Goal: Information Seeking & Learning: Learn about a topic

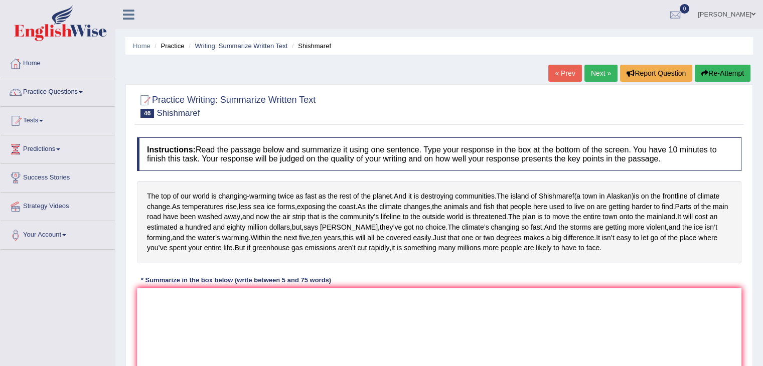
click at [425, 200] on div "The top of our world is changing - warming twice as fast as the rest of the pla…" at bounding box center [439, 222] width 604 height 82
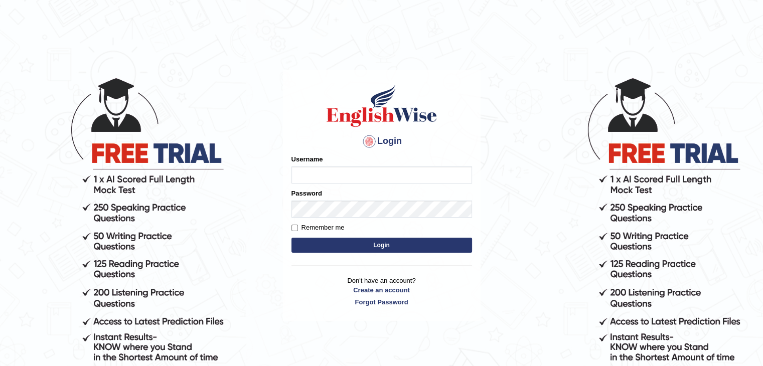
click at [326, 177] on input "Username" at bounding box center [381, 174] width 181 height 17
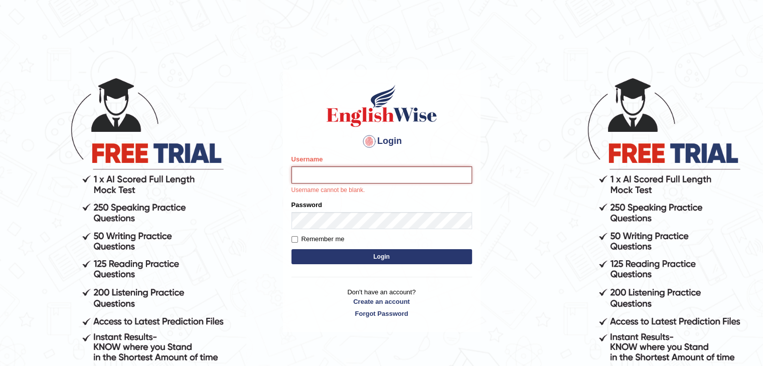
type input "surajshrestha100"
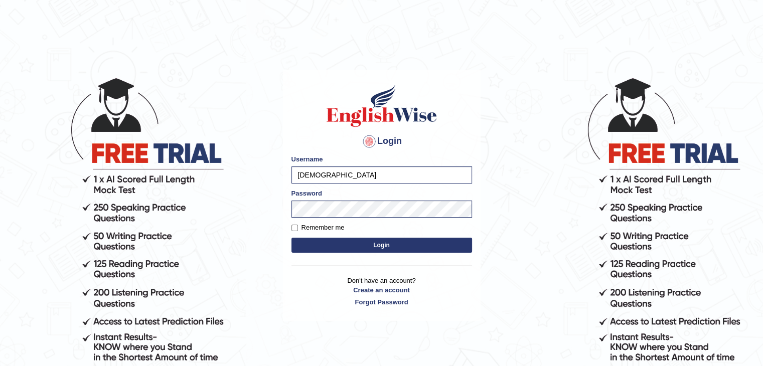
click at [334, 243] on button "Login" at bounding box center [381, 245] width 181 height 15
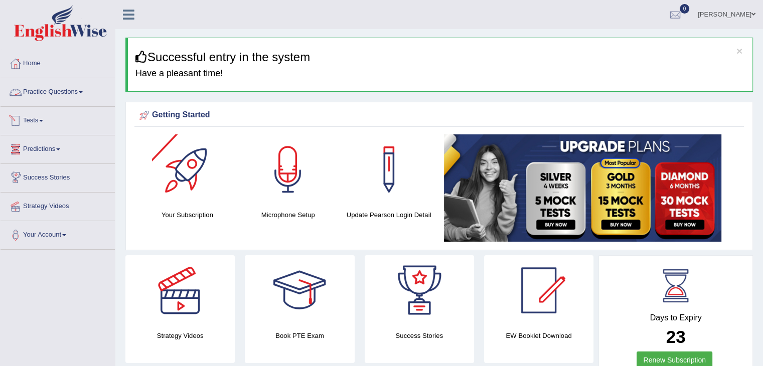
click at [47, 92] on link "Practice Questions" at bounding box center [58, 90] width 114 height 25
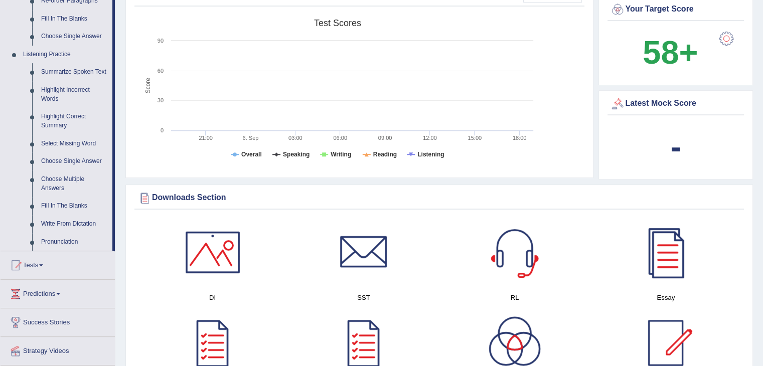
scroll to position [395, 0]
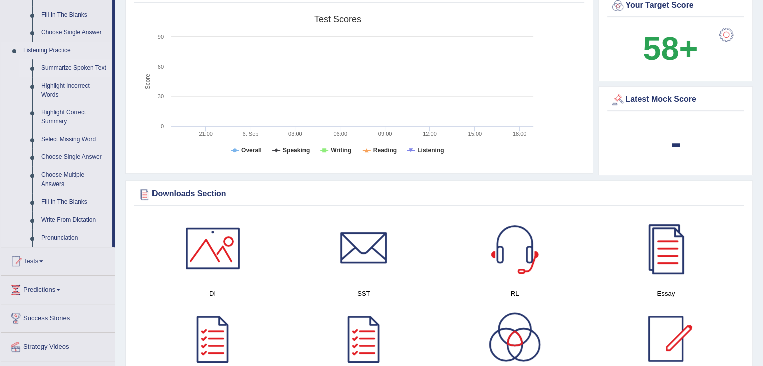
click at [90, 66] on link "Summarize Spoken Text" at bounding box center [75, 68] width 76 height 18
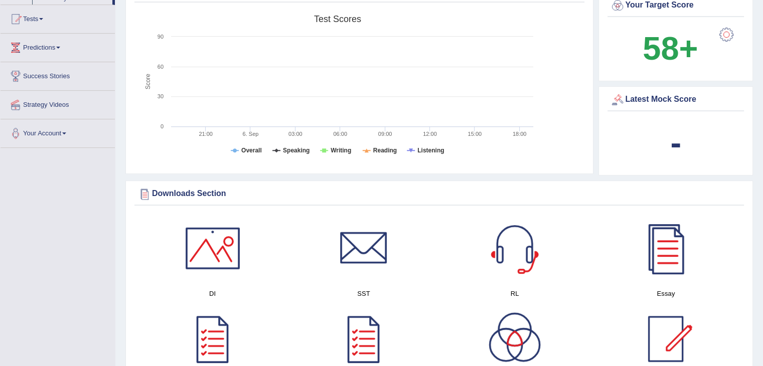
scroll to position [170, 0]
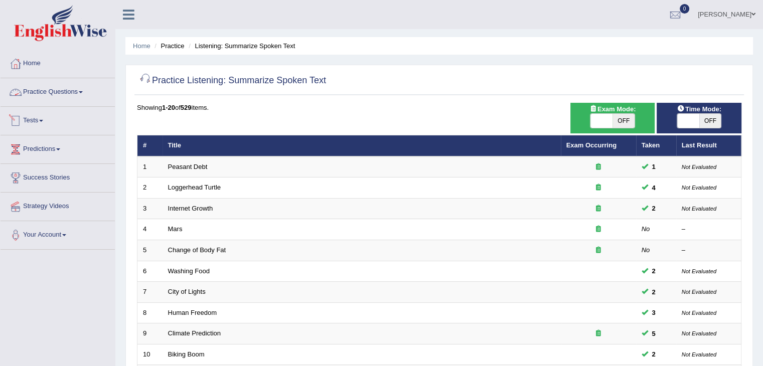
click at [75, 94] on link "Practice Questions" at bounding box center [58, 90] width 114 height 25
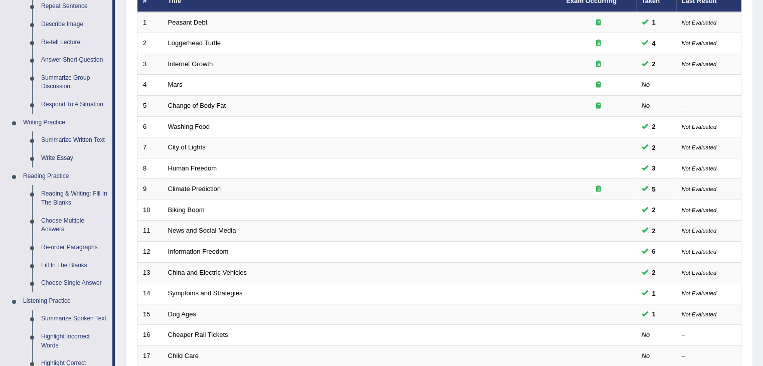
scroll to position [146, 0]
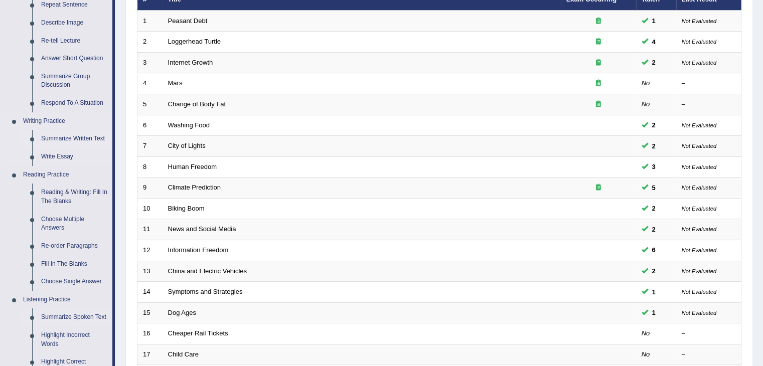
click at [55, 138] on link "Summarize Written Text" at bounding box center [75, 139] width 76 height 18
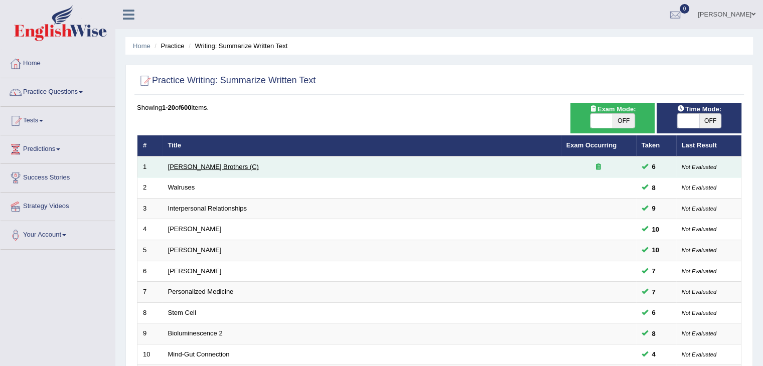
click at [207, 169] on link "Wright Brothers (C)" at bounding box center [213, 167] width 91 height 8
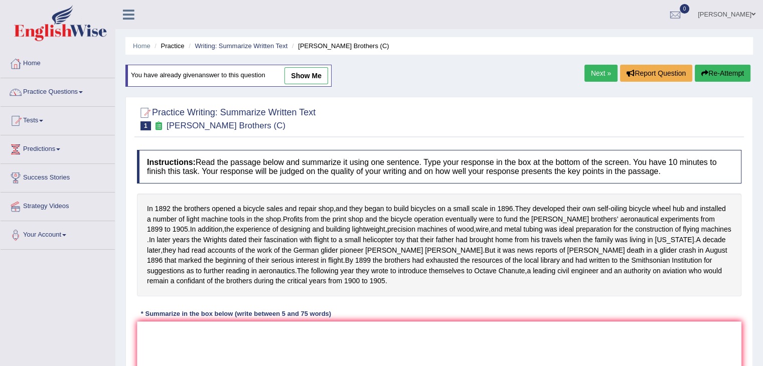
click at [762, 179] on html "Toggle navigation Home Practice Questions Speaking Practice Read Aloud Repeat S…" at bounding box center [381, 183] width 763 height 366
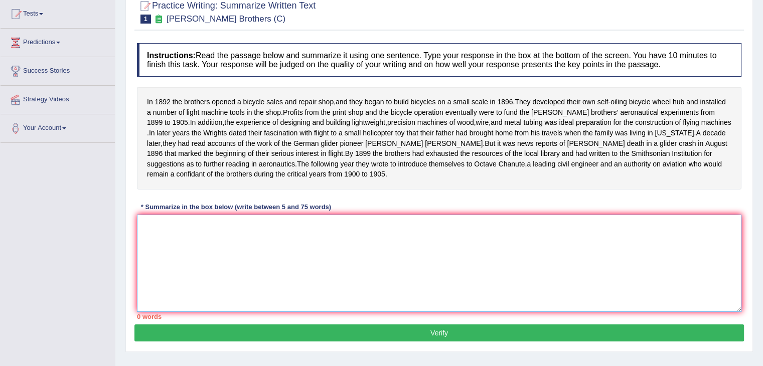
click at [408, 252] on textarea at bounding box center [439, 263] width 604 height 97
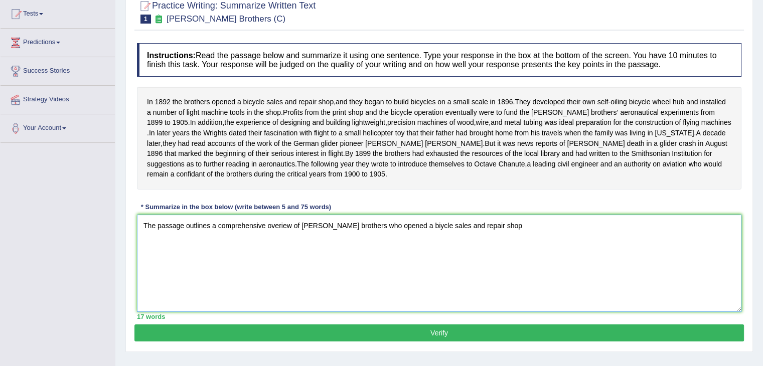
scroll to position [0, 0]
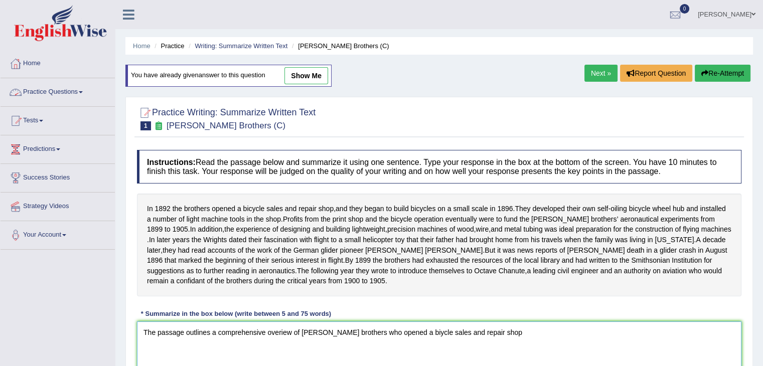
type textarea "The passage outlines a comprehensive overiew of wright brothers who opened a bi…"
click at [68, 90] on link "Practice Questions" at bounding box center [58, 90] width 114 height 25
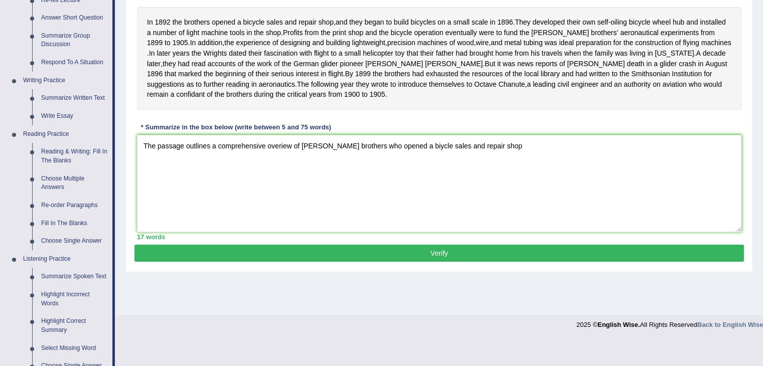
scroll to position [207, 0]
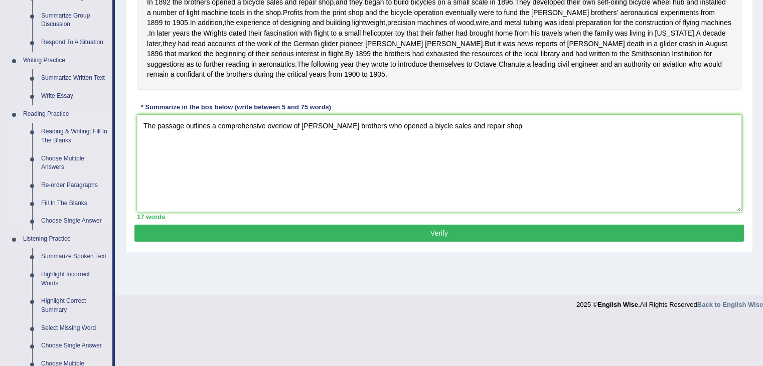
click at [63, 138] on link "Reading & Writing: Fill In The Blanks" at bounding box center [75, 136] width 76 height 27
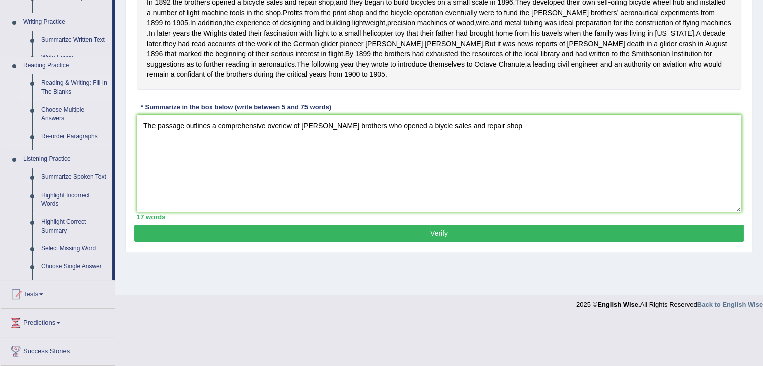
scroll to position [160, 0]
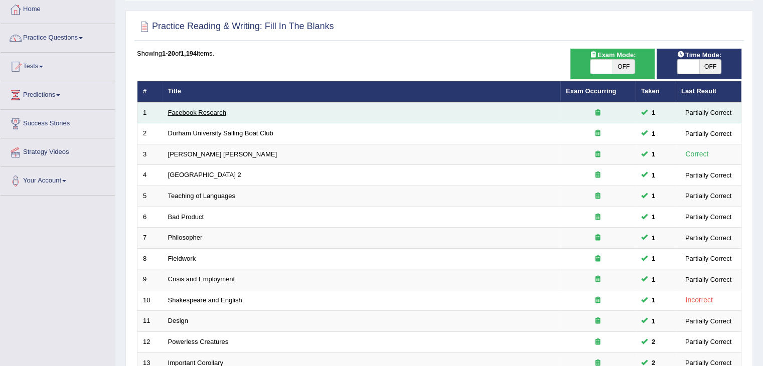
click at [203, 111] on link "Facebook Research" at bounding box center [197, 113] width 58 height 8
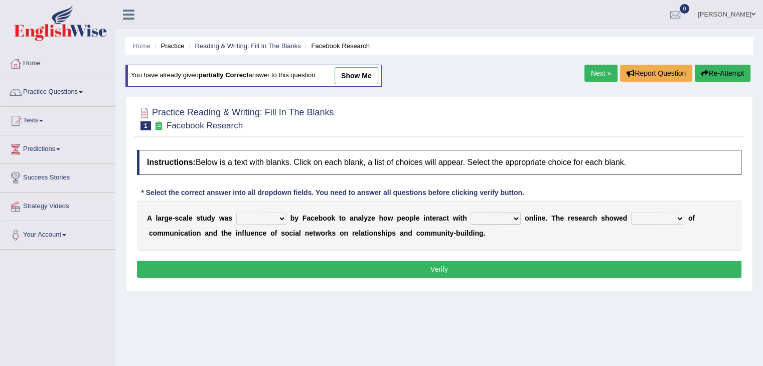
click at [266, 219] on select "surveyed had asked made" at bounding box center [261, 219] width 50 height 12
select select "made"
click at [236, 213] on select "surveyed had asked made" at bounding box center [261, 219] width 50 height 12
click at [478, 213] on select "together all each other another" at bounding box center [495, 219] width 50 height 12
select select "each other"
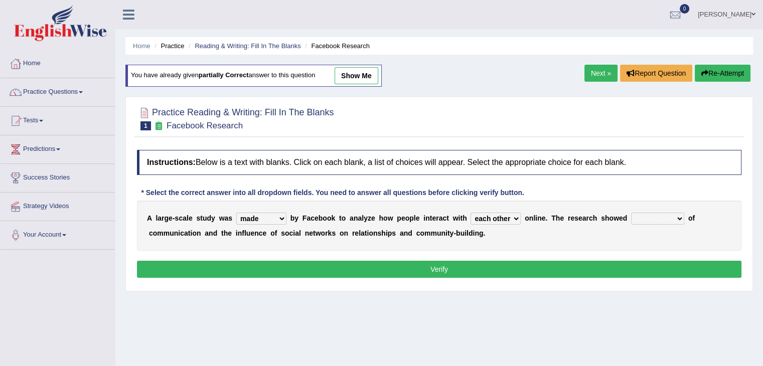
click at [470, 213] on select "together all each other another" at bounding box center [495, 219] width 50 height 12
click at [655, 217] on select "advantages standards fellowships patterns" at bounding box center [657, 219] width 53 height 12
select select "patterns"
click at [631, 213] on select "advantages standards fellowships patterns" at bounding box center [657, 219] width 53 height 12
click at [584, 266] on button "Verify" at bounding box center [439, 269] width 604 height 17
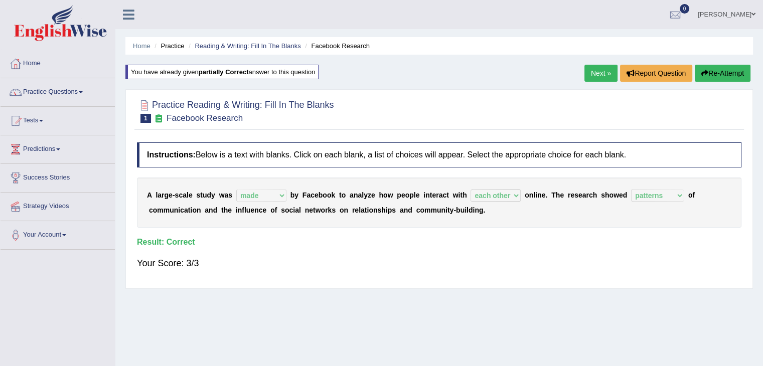
click at [592, 74] on link "Next »" at bounding box center [600, 73] width 33 height 17
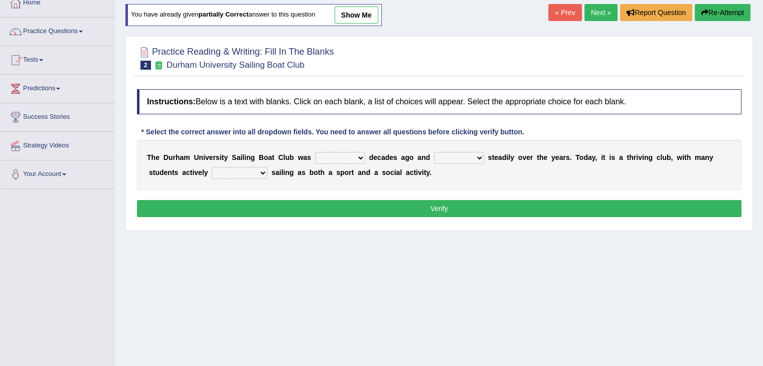
click at [343, 158] on select "found fund founded find" at bounding box center [340, 158] width 50 height 12
select select "founded"
click at [315, 152] on select "found fund founded find" at bounding box center [340, 158] width 50 height 12
click at [463, 153] on select "grow growing has grown grown" at bounding box center [459, 158] width 50 height 12
select select "growing"
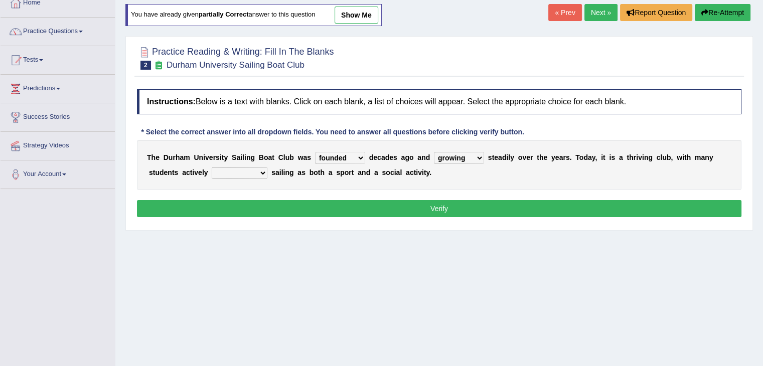
click at [434, 152] on select "grow growing has grown grown" at bounding box center [459, 158] width 50 height 12
click at [241, 167] on select "enjoy enjoyed are enjoying enjoying" at bounding box center [240, 173] width 56 height 12
select select "enjoying"
click at [212, 167] on select "enjoy enjoyed are enjoying enjoying" at bounding box center [240, 173] width 56 height 12
click at [301, 211] on button "Verify" at bounding box center [439, 208] width 604 height 17
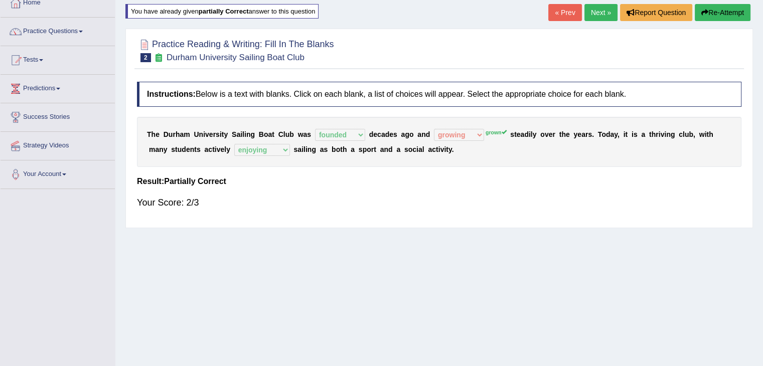
click at [598, 13] on link "Next »" at bounding box center [600, 12] width 33 height 17
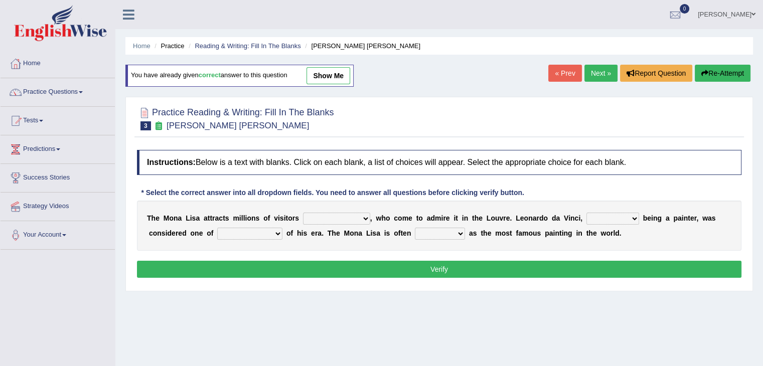
click at [339, 220] on select "around the year the all year all year round per year" at bounding box center [336, 219] width 67 height 12
select select "per year"
click at [303, 213] on select "around the year the all year all year round per year" at bounding box center [336, 219] width 67 height 12
click at [606, 216] on select "rather than as much as as well as as long as" at bounding box center [612, 219] width 53 height 12
select select "as well as"
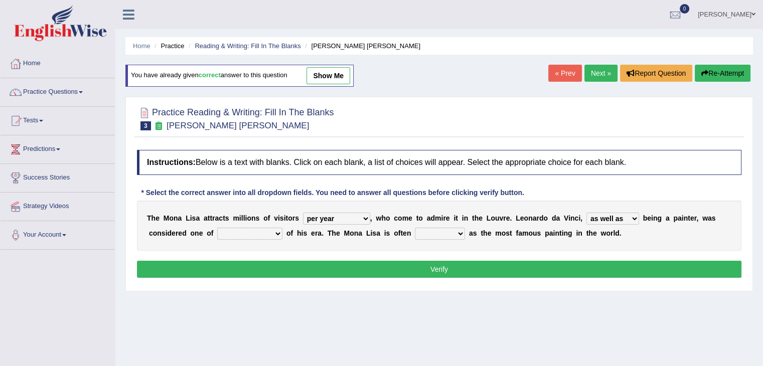
click at [586, 213] on select "rather than as much as as well as as long as" at bounding box center [612, 219] width 53 height 12
click at [257, 237] on select "better artists artist the better artist the best artists" at bounding box center [249, 234] width 65 height 12
select select "the best artists"
click at [217, 228] on select "better artists artist the better artist the best artists" at bounding box center [249, 234] width 65 height 12
click at [436, 231] on select "classified suggested predicted described" at bounding box center [440, 234] width 50 height 12
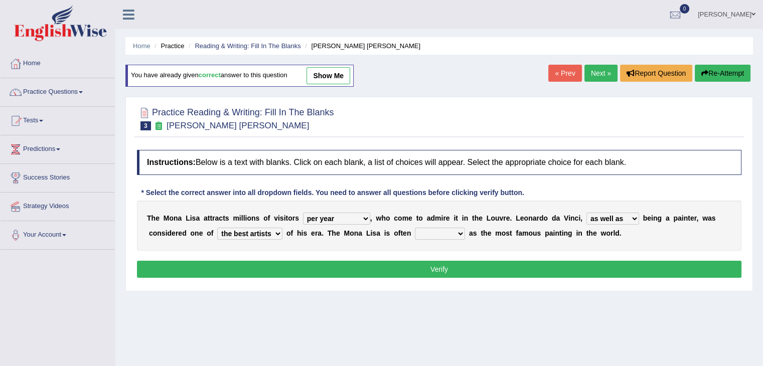
select select "described"
click at [415, 228] on select "classified suggested predicted described" at bounding box center [440, 234] width 50 height 12
click at [399, 267] on button "Verify" at bounding box center [439, 269] width 604 height 17
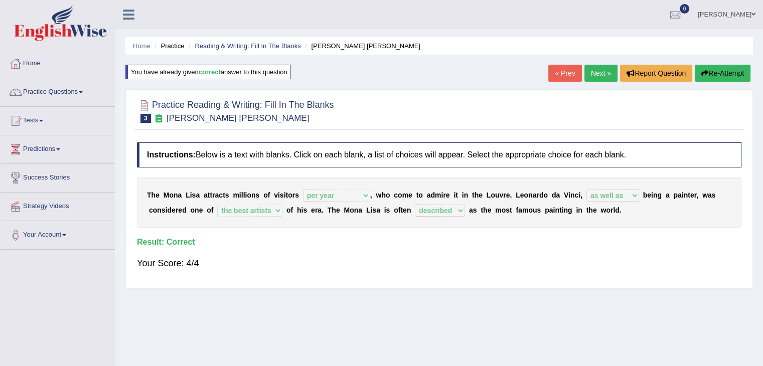
click at [596, 75] on link "Next »" at bounding box center [600, 73] width 33 height 17
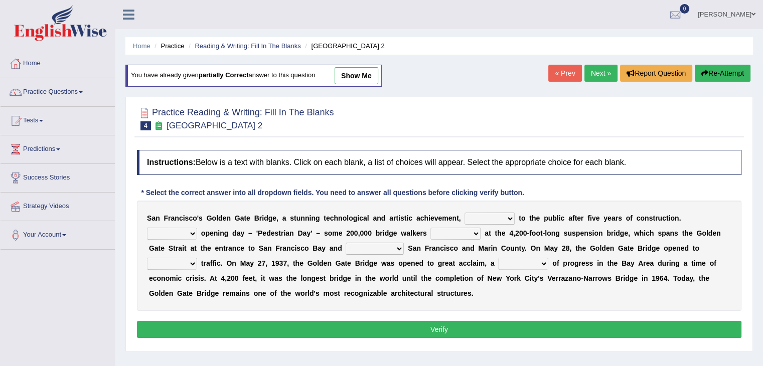
click at [480, 216] on select "opens closes appears equals" at bounding box center [489, 219] width 50 height 12
select select "opens"
click at [464, 213] on select "opens closes appears equals" at bounding box center [489, 219] width 50 height 12
click at [184, 237] on select "On During Since When" at bounding box center [172, 234] width 50 height 12
select select "On"
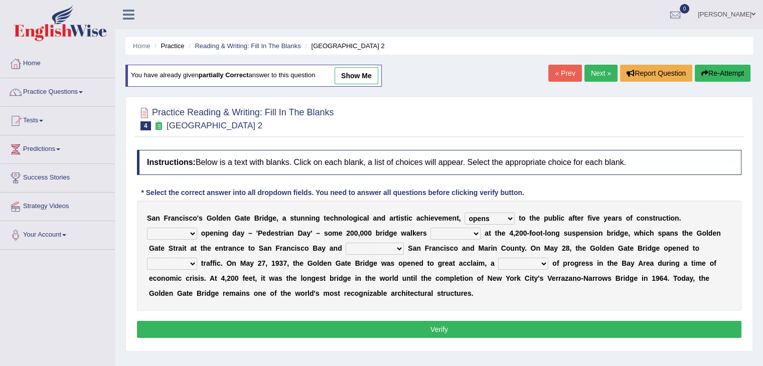
click at [147, 228] on select "On During Since When" at bounding box center [172, 234] width 50 height 12
click at [447, 234] on select "stationed looked marveled laughed" at bounding box center [455, 234] width 50 height 12
select select "looked"
click at [430, 228] on select "stationed looked marveled laughed" at bounding box center [455, 234] width 50 height 12
click at [358, 250] on select "separates connects channels differentiates" at bounding box center [374, 249] width 58 height 12
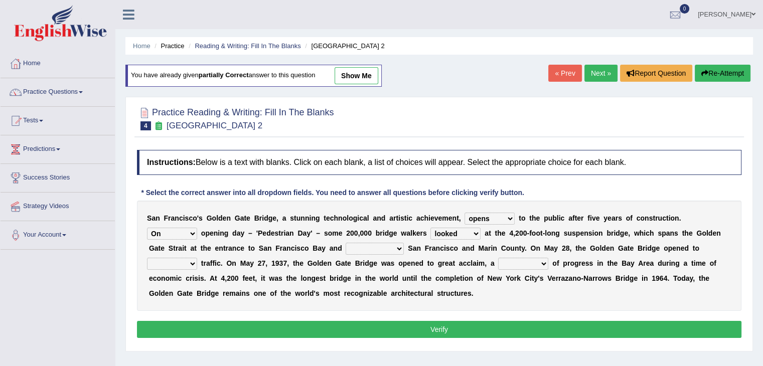
select select "connects"
click at [345, 243] on select "separates connects channels differentiates" at bounding box center [374, 249] width 58 height 12
click at [184, 261] on select "aquatic vehicular airborne watertight" at bounding box center [172, 264] width 50 height 12
select select "vehicular"
click at [147, 258] on select "aquatic vehicular airborne watertight" at bounding box center [172, 264] width 50 height 12
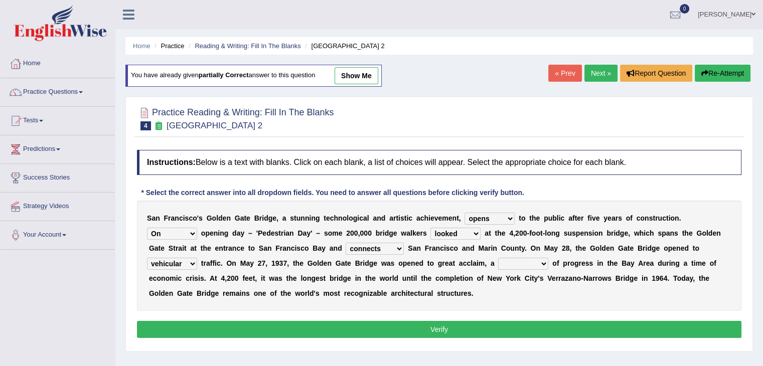
click at [522, 262] on select "denial symbol technique yield" at bounding box center [523, 264] width 50 height 12
click at [498, 258] on select "denial symbol technique yield" at bounding box center [523, 264] width 50 height 12
click at [519, 263] on select "denial symbol technique yield" at bounding box center [523, 264] width 50 height 12
select select "symbol"
click at [498, 258] on select "denial symbol technique yield" at bounding box center [523, 264] width 50 height 12
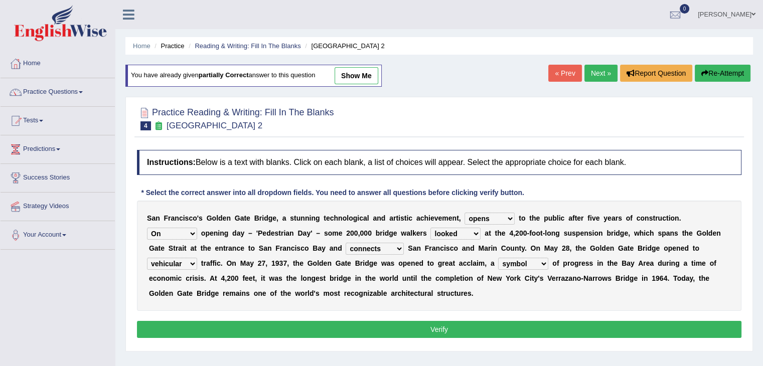
click at [455, 329] on button "Verify" at bounding box center [439, 329] width 604 height 17
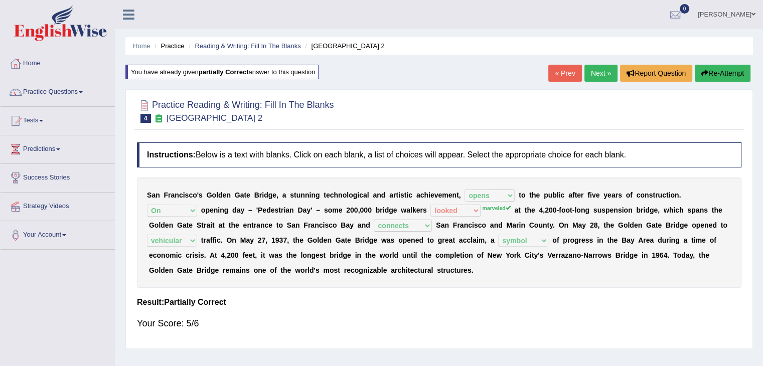
click at [596, 73] on link "Next »" at bounding box center [600, 73] width 33 height 17
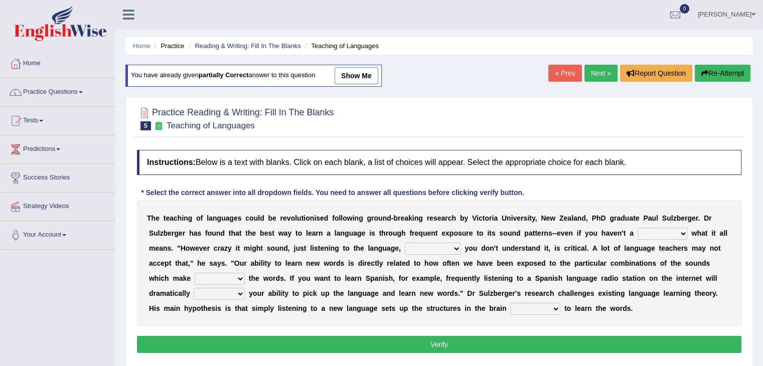
click at [657, 234] on select "dew claw clue due" at bounding box center [662, 234] width 50 height 12
select select "claw"
click at [637, 228] on select "dew claw clue due" at bounding box center [662, 234] width 50 height 12
click at [423, 248] on select "but also all together even though if so" at bounding box center [433, 249] width 56 height 12
select select "even though"
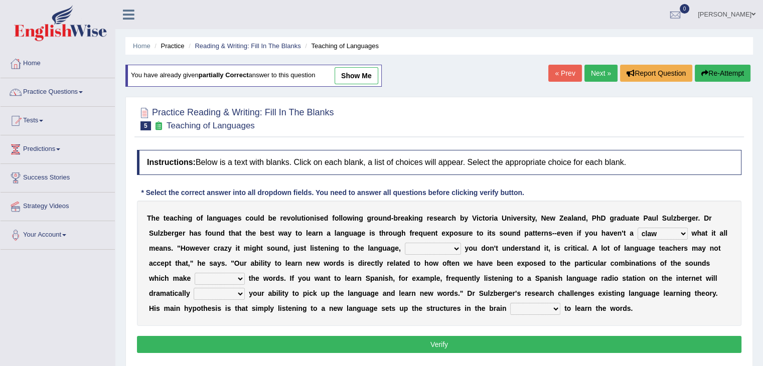
click at [405, 243] on select "but also all together even though if so" at bounding box center [433, 249] width 56 height 12
click at [224, 281] on select "down up of on" at bounding box center [220, 279] width 50 height 12
select select "of"
click at [195, 273] on select "down up of on" at bounding box center [220, 279] width 50 height 12
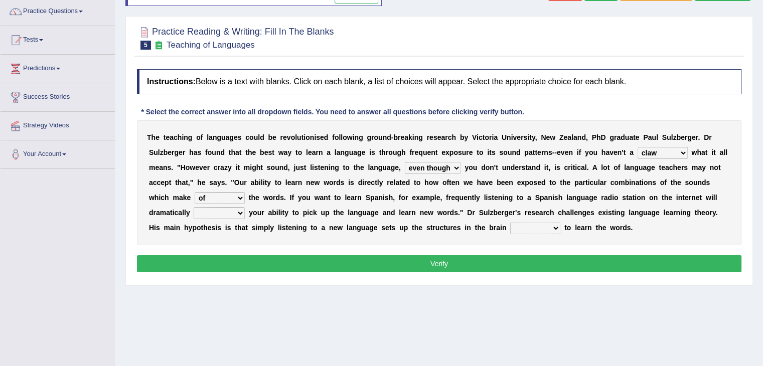
click at [228, 214] on select "evaluate exaggerate describe boost" at bounding box center [219, 213] width 51 height 12
click at [194, 207] on select "evaluate exaggerate describe boost" at bounding box center [219, 213] width 51 height 12
click at [228, 217] on div "T h e t e a c h i n g o f l a n g u a g e s c o u l d b e r e v o l u t i o n i…" at bounding box center [439, 182] width 604 height 125
click at [220, 212] on select "evaluate exaggerate describe boost" at bounding box center [219, 213] width 51 height 12
select select "boost"
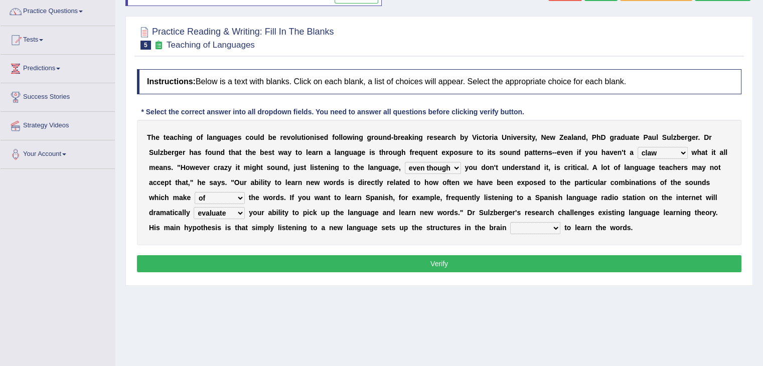
click at [194, 207] on select "evaluate exaggerate describe boost" at bounding box center [219, 213] width 51 height 12
click at [513, 229] on select "requiring required directed to require" at bounding box center [535, 228] width 50 height 12
select select "required"
click at [510, 222] on select "requiring required directed to require" at bounding box center [535, 228] width 50 height 12
click at [487, 261] on button "Verify" at bounding box center [439, 263] width 604 height 17
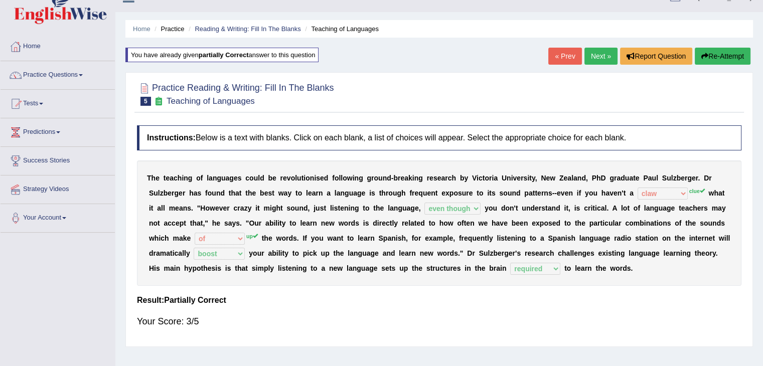
scroll to position [0, 0]
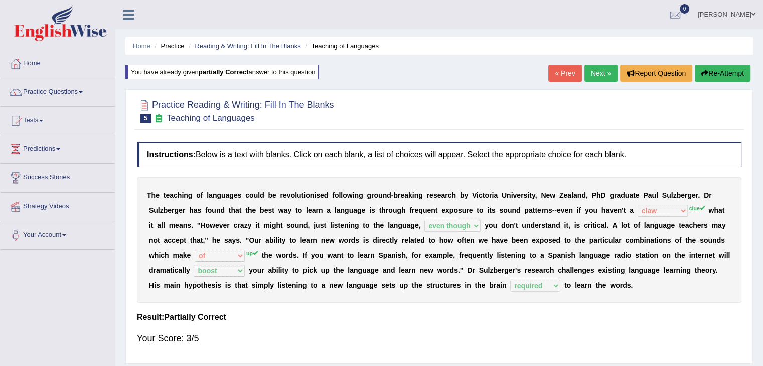
click at [594, 65] on link "Next »" at bounding box center [600, 73] width 33 height 17
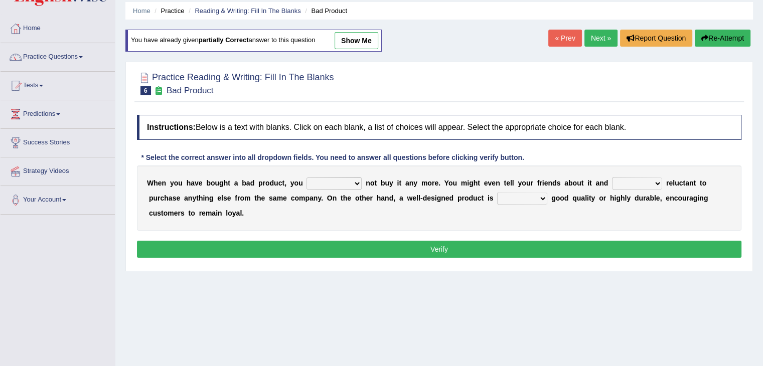
click at [333, 184] on select "would have should have should" at bounding box center [333, 184] width 55 height 12
select select "should"
click at [306, 178] on select "would have should have should" at bounding box center [333, 184] width 55 height 12
click at [630, 183] on select "is are be being" at bounding box center [637, 184] width 50 height 12
select select "are"
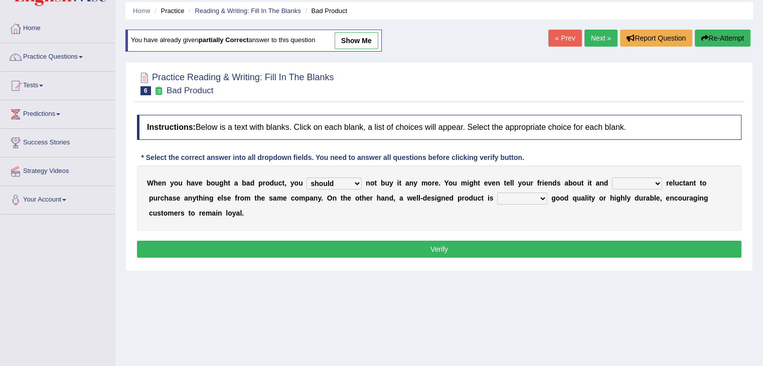
click at [612, 178] on select "is are be being" at bounding box center [637, 184] width 50 height 12
click at [520, 201] on select "both also neither either" at bounding box center [522, 199] width 50 height 12
select select "either"
click at [497, 193] on select "both also neither either" at bounding box center [522, 199] width 50 height 12
click at [478, 245] on button "Verify" at bounding box center [439, 249] width 604 height 17
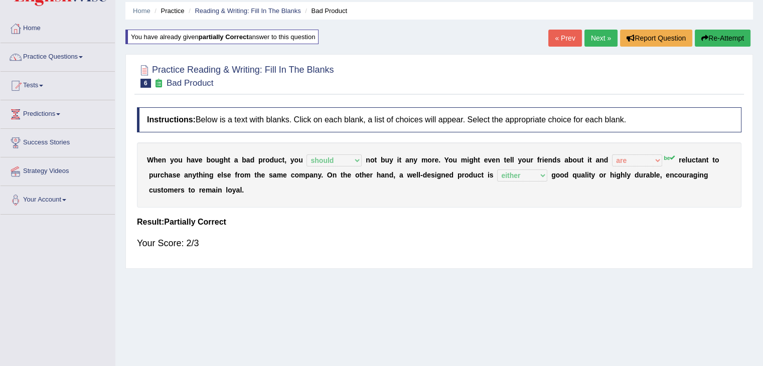
click at [596, 35] on link "Next »" at bounding box center [600, 38] width 33 height 17
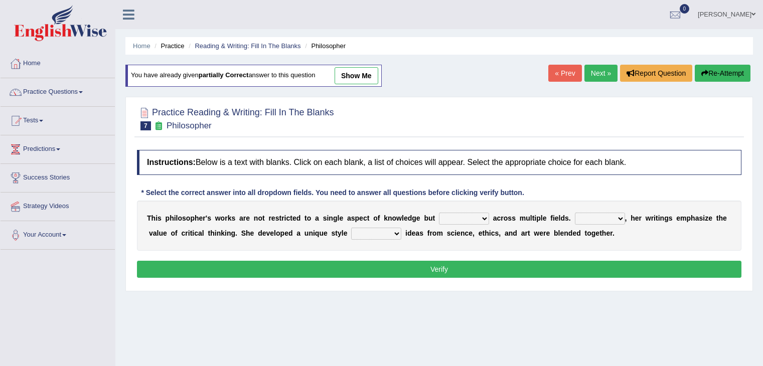
scroll to position [54, 0]
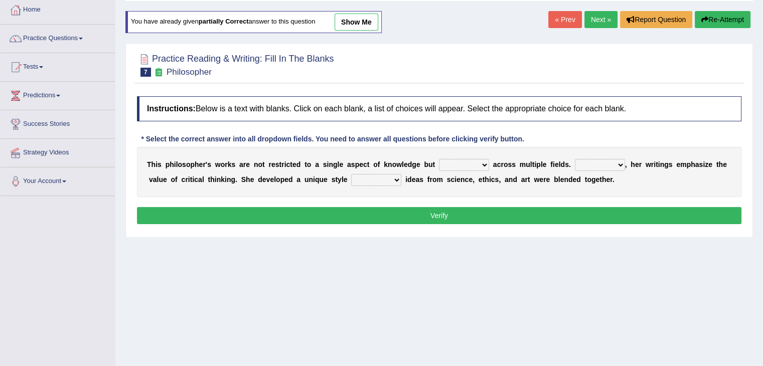
click at [762, 149] on html "Toggle navigation Home Practice Questions Speaking Practice Read Aloud Repeat S…" at bounding box center [381, 129] width 763 height 366
click at [466, 163] on select "constrain contain assemble extend" at bounding box center [464, 164] width 50 height 12
select select "extend"
click at [439, 158] on select "constrain contain assemble extend" at bounding box center [464, 164] width 50 height 12
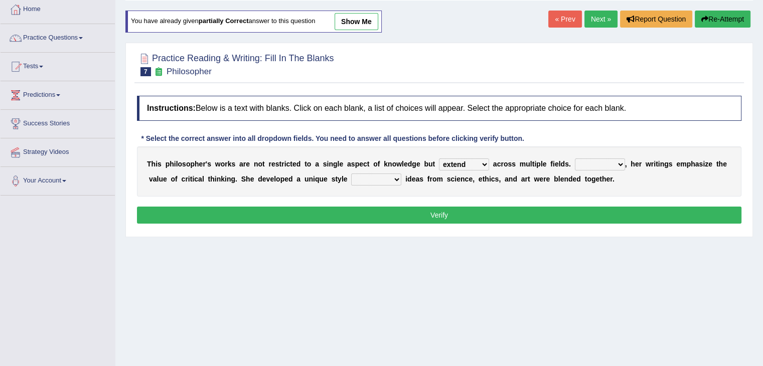
click at [598, 163] on select "Rather So Moreover Likely" at bounding box center [600, 164] width 50 height 12
select select "So"
click at [575, 158] on select "Rather So Moreover Likely" at bounding box center [600, 164] width 50 height 12
click at [365, 175] on select "in that that which in which" at bounding box center [376, 180] width 50 height 12
select select "in which"
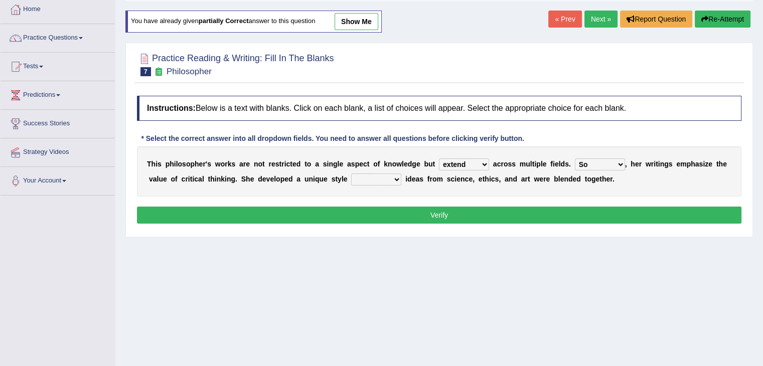
click at [351, 174] on select "in that that which in which" at bounding box center [376, 180] width 50 height 12
click at [416, 217] on button "Verify" at bounding box center [439, 215] width 604 height 17
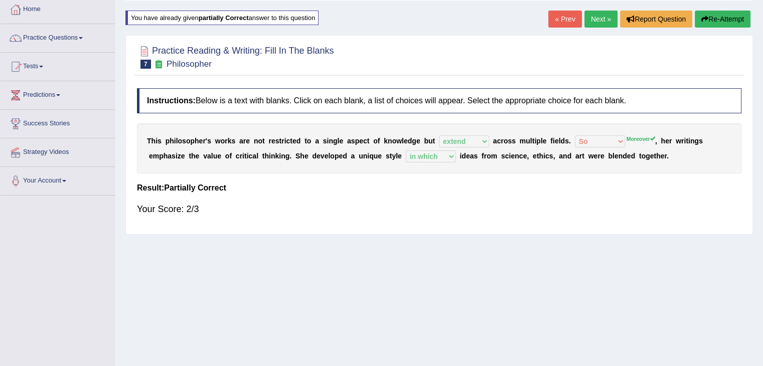
click at [594, 16] on link "Next »" at bounding box center [600, 19] width 33 height 17
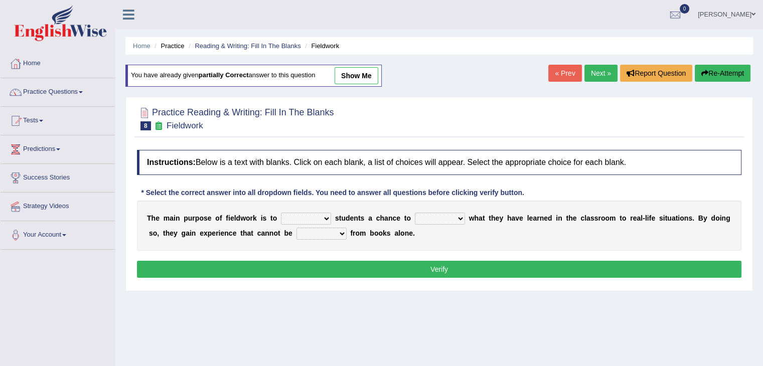
scroll to position [57, 0]
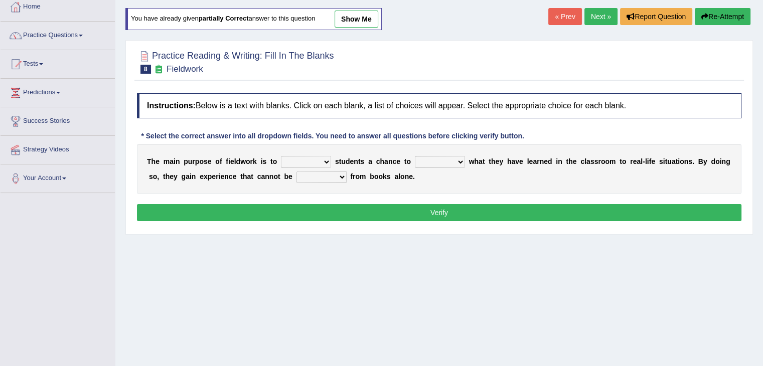
click at [302, 161] on select "resemble stow rave offer" at bounding box center [306, 162] width 50 height 12
select select "offer"
click at [281, 156] on select "resemble stow rave offer" at bounding box center [306, 162] width 50 height 12
click at [434, 159] on select "compare align apply dismount" at bounding box center [440, 162] width 50 height 12
select select "apply"
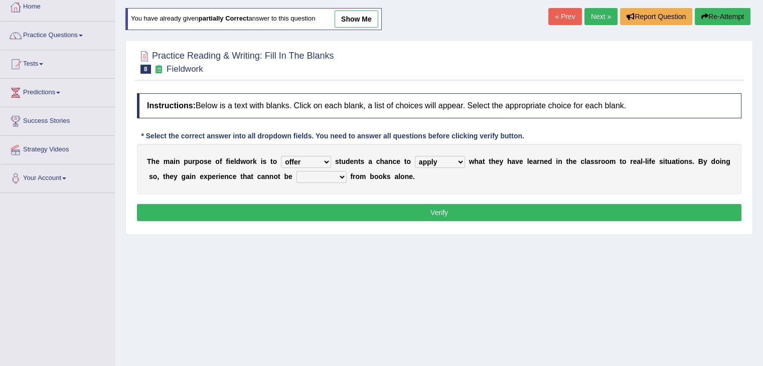
click at [415, 156] on select "compare align apply dismount" at bounding box center [440, 162] width 50 height 12
click at [313, 171] on select "originated prepared obtained touted" at bounding box center [321, 177] width 50 height 12
select select "obtained"
click at [296, 171] on select "originated prepared obtained touted" at bounding box center [321, 177] width 50 height 12
click at [357, 215] on button "Verify" at bounding box center [439, 212] width 604 height 17
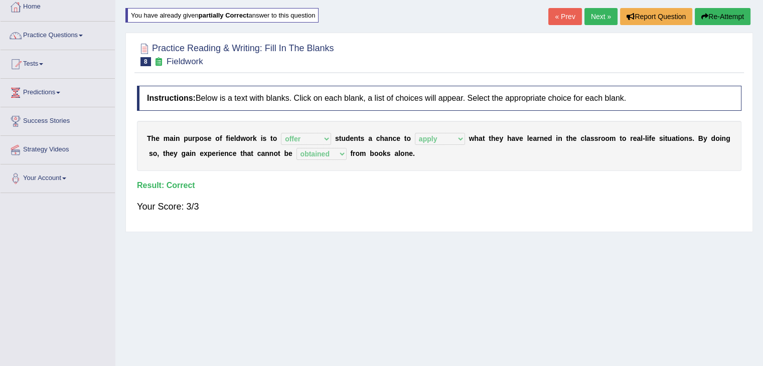
scroll to position [0, 0]
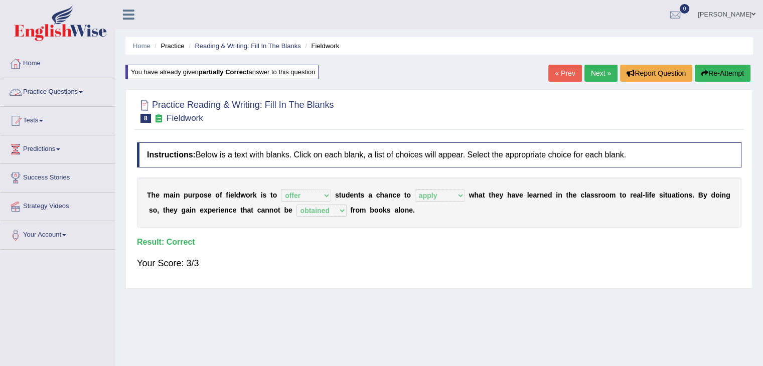
click at [60, 88] on link "Practice Questions" at bounding box center [58, 90] width 114 height 25
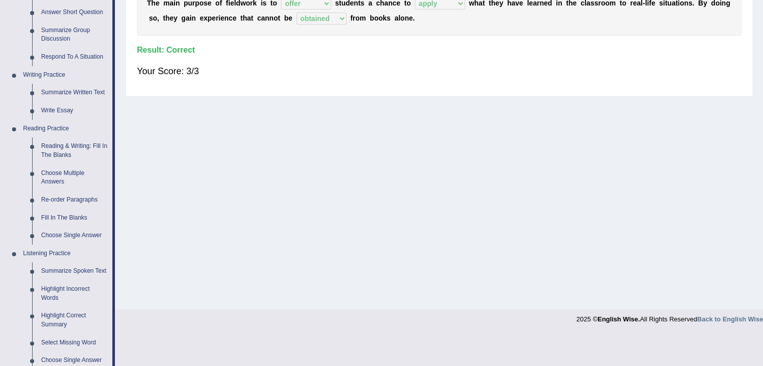
scroll to position [202, 0]
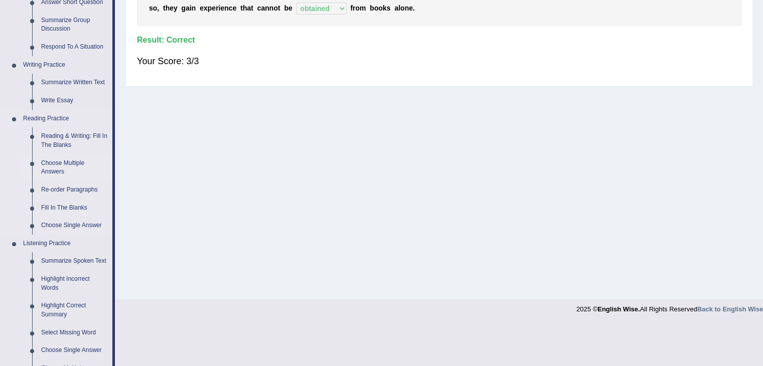
click at [54, 165] on link "Choose Multiple Answers" at bounding box center [75, 167] width 76 height 27
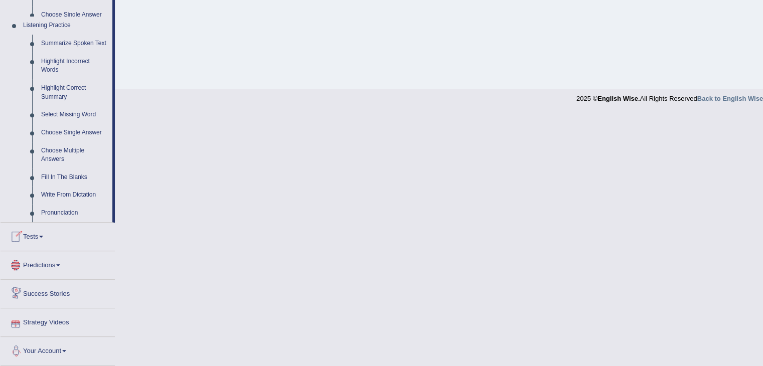
scroll to position [419, 0]
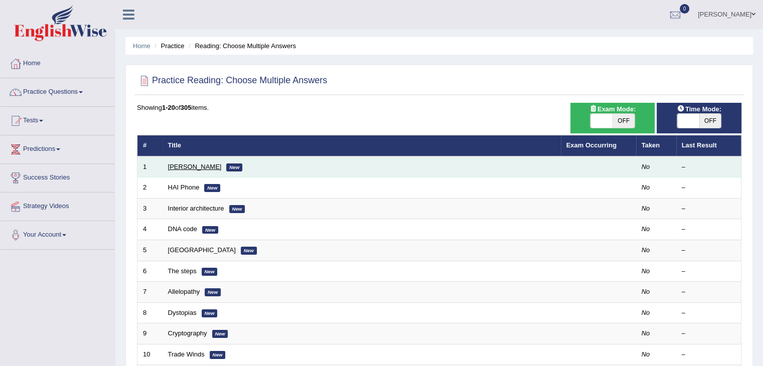
click at [185, 163] on link "[PERSON_NAME]" at bounding box center [195, 167] width 54 height 8
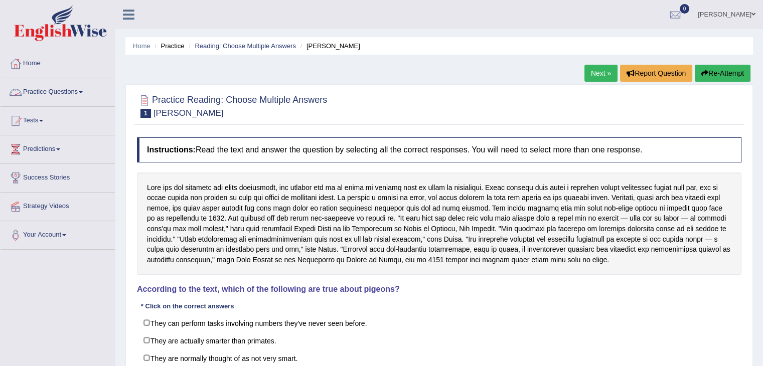
click at [71, 85] on link "Practice Questions" at bounding box center [58, 90] width 114 height 25
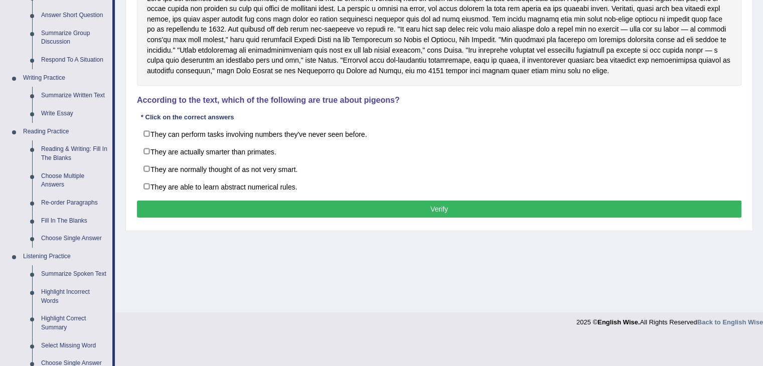
scroll to position [195, 0]
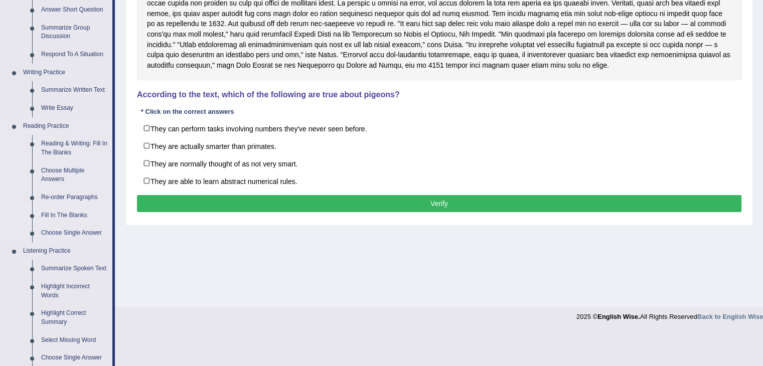
click at [61, 210] on link "Fill In The Blanks" at bounding box center [75, 216] width 76 height 18
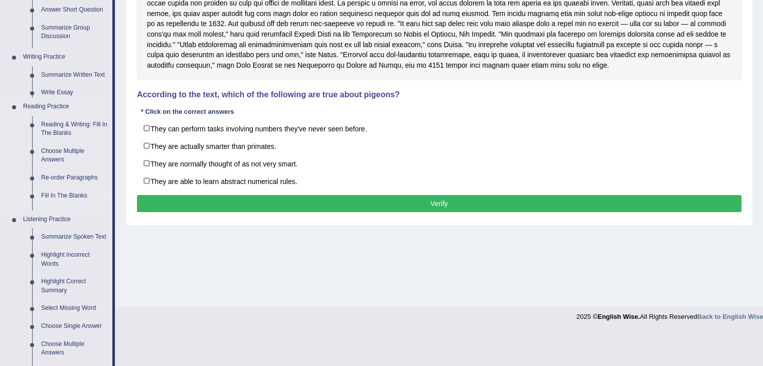
scroll to position [160, 0]
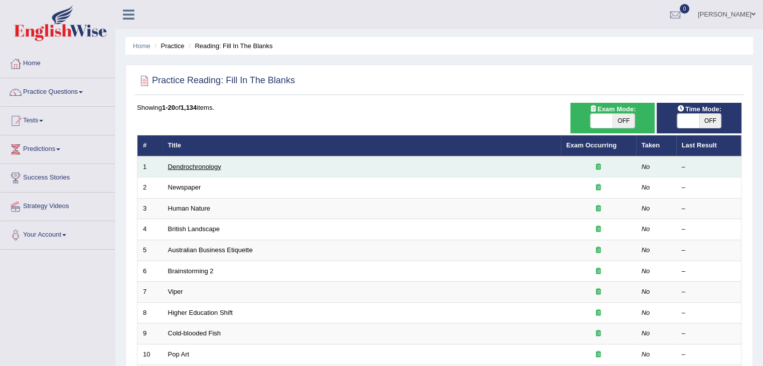
click at [179, 165] on link "Dendrochronology" at bounding box center [194, 167] width 53 height 8
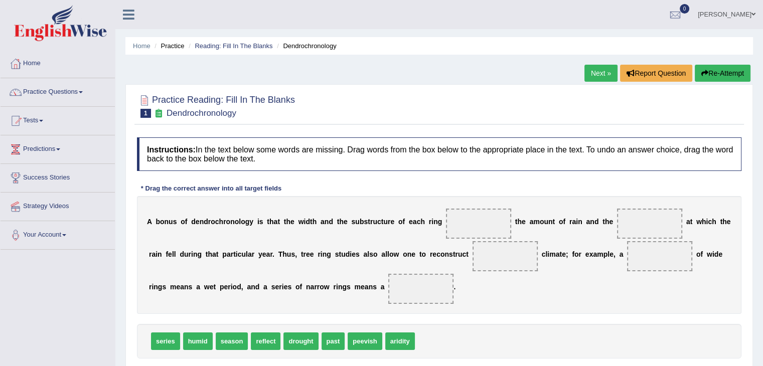
scroll to position [92, 0]
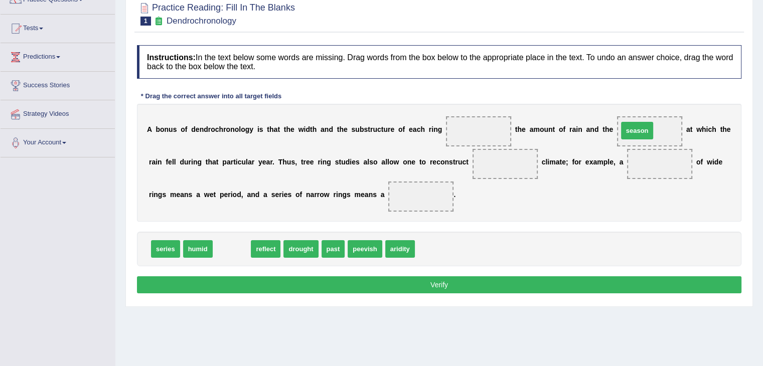
drag, startPoint x: 238, startPoint y: 249, endPoint x: 640, endPoint y: 131, distance: 419.7
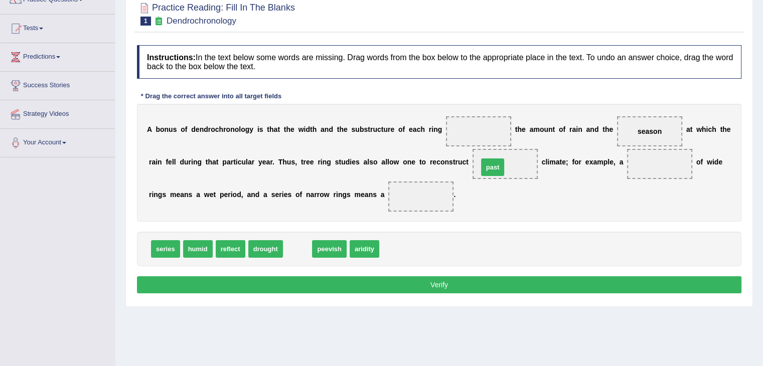
drag, startPoint x: 296, startPoint y: 249, endPoint x: 491, endPoint y: 167, distance: 212.0
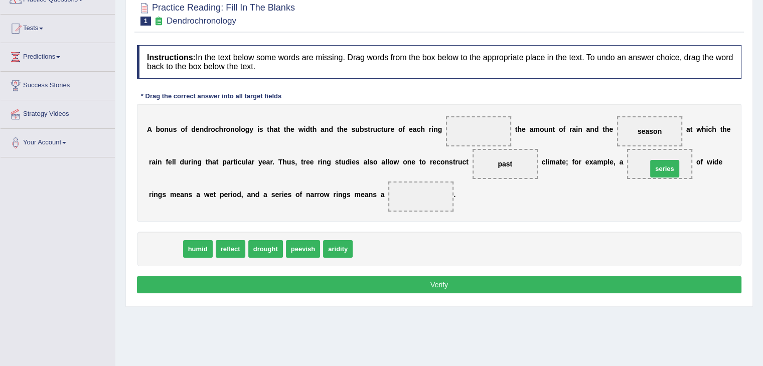
drag, startPoint x: 161, startPoint y: 249, endPoint x: 660, endPoint y: 169, distance: 505.4
drag, startPoint x: 168, startPoint y: 253, endPoint x: 425, endPoint y: 204, distance: 261.4
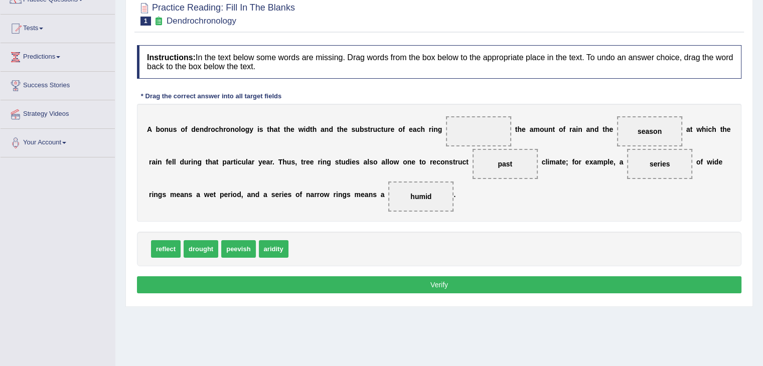
click at [390, 291] on button "Verify" at bounding box center [439, 284] width 604 height 17
drag, startPoint x: 238, startPoint y: 249, endPoint x: 505, endPoint y: 126, distance: 293.7
click at [409, 281] on button "Verify" at bounding box center [439, 284] width 604 height 17
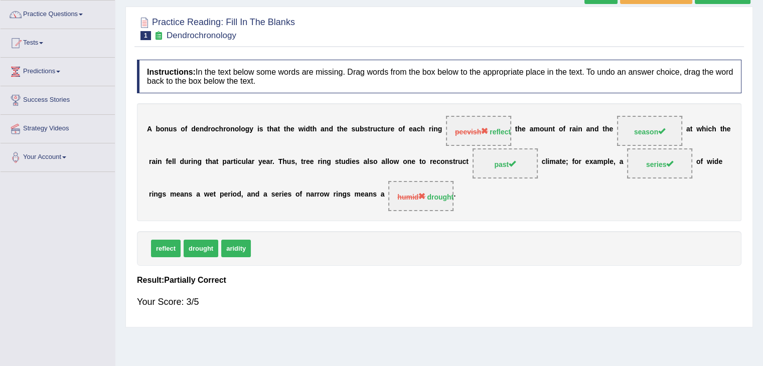
scroll to position [0, 0]
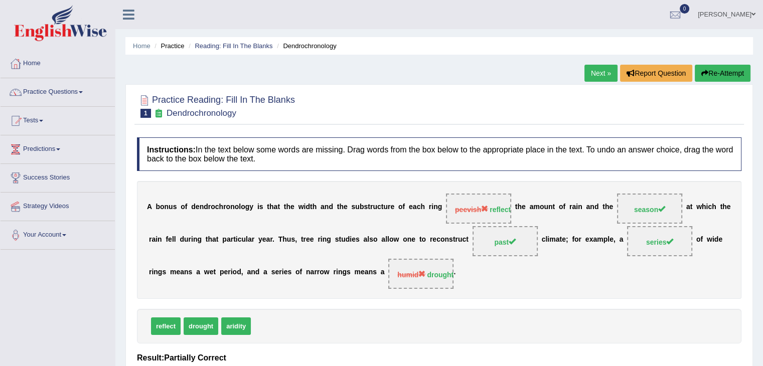
click at [606, 73] on link "Next »" at bounding box center [600, 73] width 33 height 17
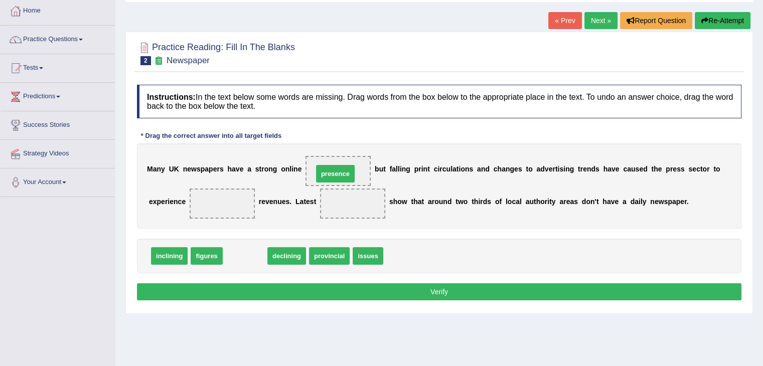
drag, startPoint x: 249, startPoint y: 256, endPoint x: 339, endPoint y: 174, distance: 122.1
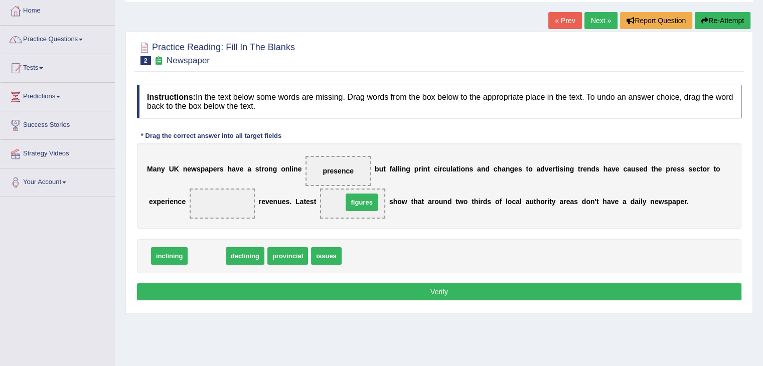
drag, startPoint x: 201, startPoint y: 256, endPoint x: 356, endPoint y: 203, distance: 164.0
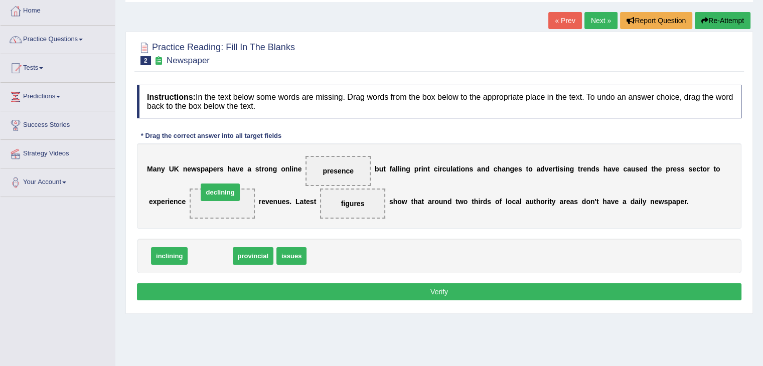
drag, startPoint x: 204, startPoint y: 260, endPoint x: 214, endPoint y: 197, distance: 64.0
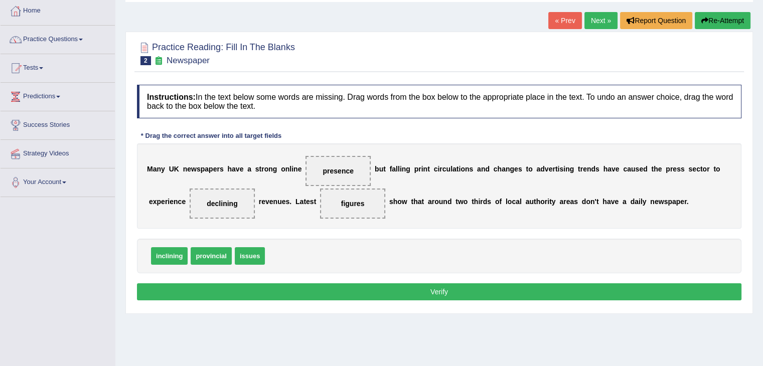
click at [275, 291] on button "Verify" at bounding box center [439, 291] width 604 height 17
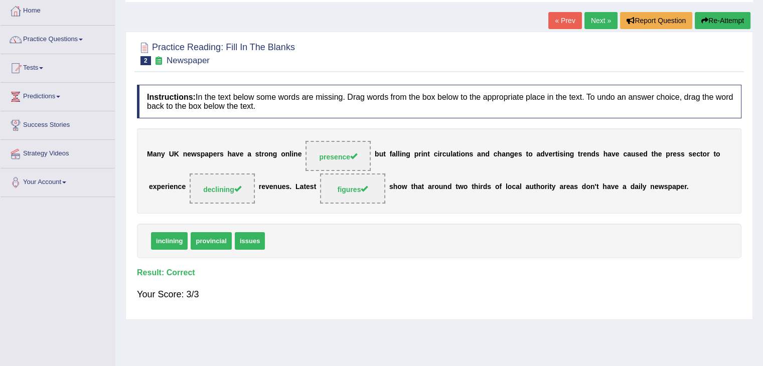
click at [599, 15] on link "Next »" at bounding box center [600, 20] width 33 height 17
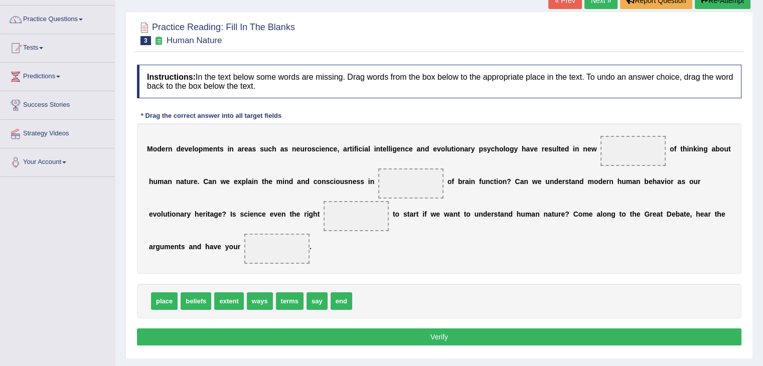
scroll to position [81, 0]
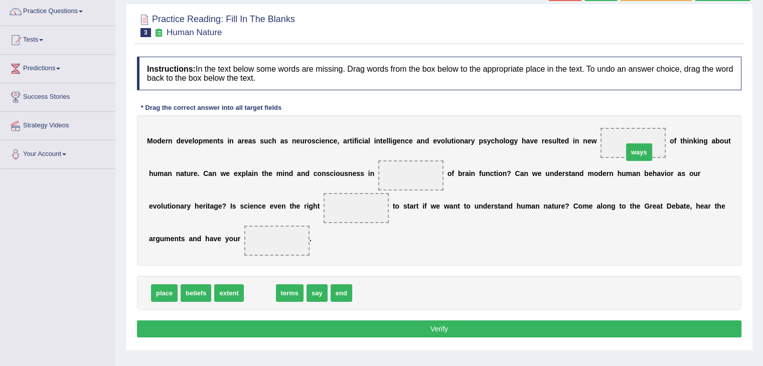
drag, startPoint x: 256, startPoint y: 292, endPoint x: 635, endPoint y: 151, distance: 404.4
drag, startPoint x: 263, startPoint y: 295, endPoint x: 418, endPoint y: 177, distance: 194.7
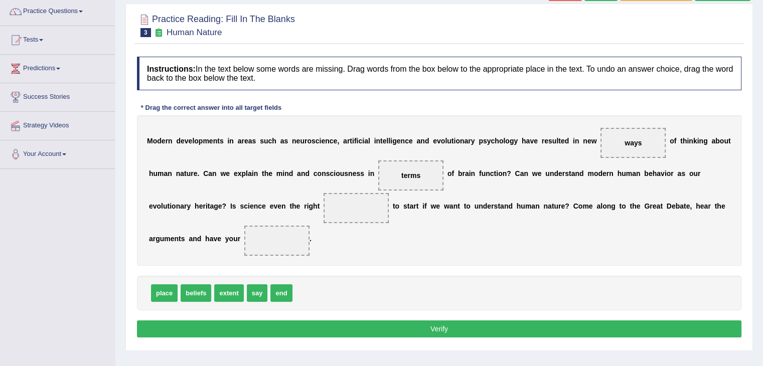
click at [193, 299] on span "beliefs" at bounding box center [196, 293] width 31 height 18
drag, startPoint x: 195, startPoint y: 291, endPoint x: 285, endPoint y: 239, distance: 103.8
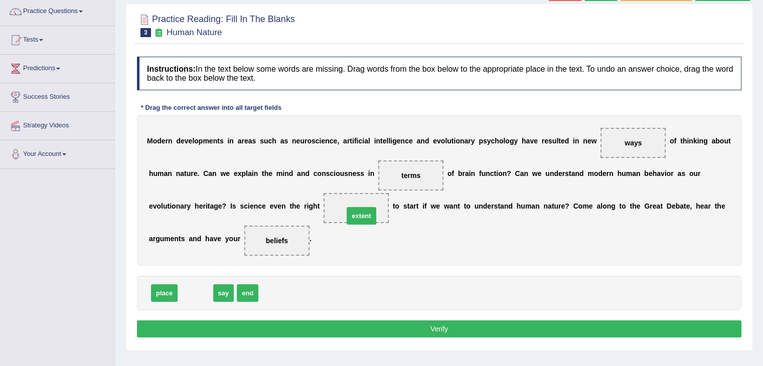
drag, startPoint x: 193, startPoint y: 291, endPoint x: 358, endPoint y: 213, distance: 182.6
click at [359, 325] on button "Verify" at bounding box center [439, 328] width 604 height 17
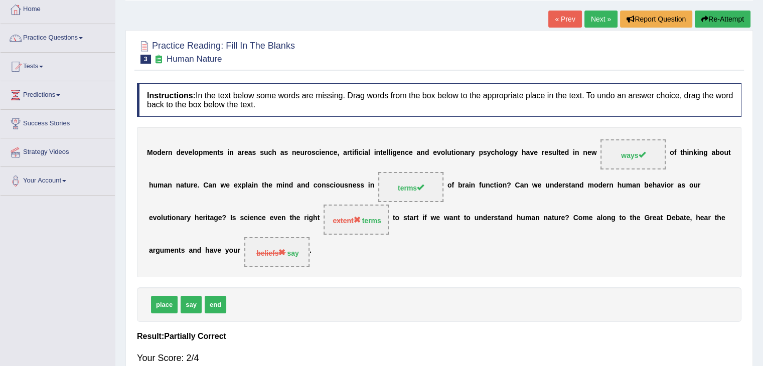
scroll to position [23, 0]
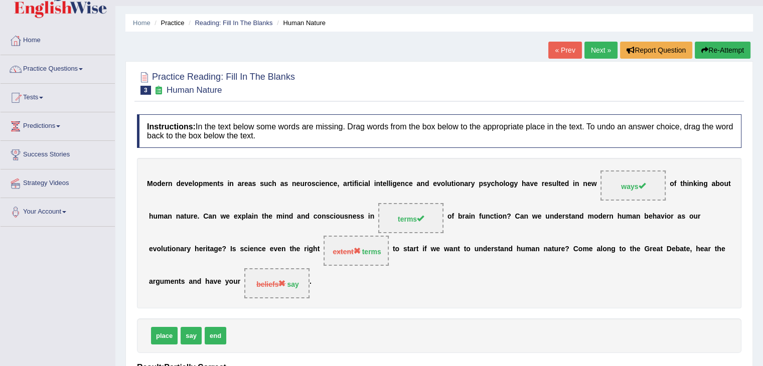
click at [596, 51] on link "Next »" at bounding box center [600, 50] width 33 height 17
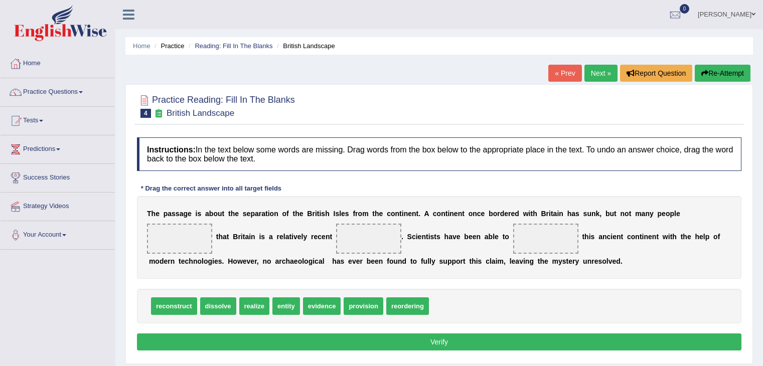
scroll to position [46, 0]
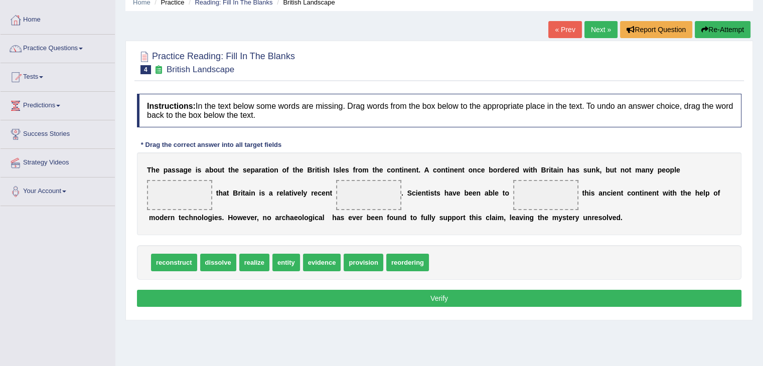
click at [762, 170] on html "Toggle navigation Home Practice Questions Speaking Practice Read Aloud Repeat S…" at bounding box center [381, 139] width 763 height 366
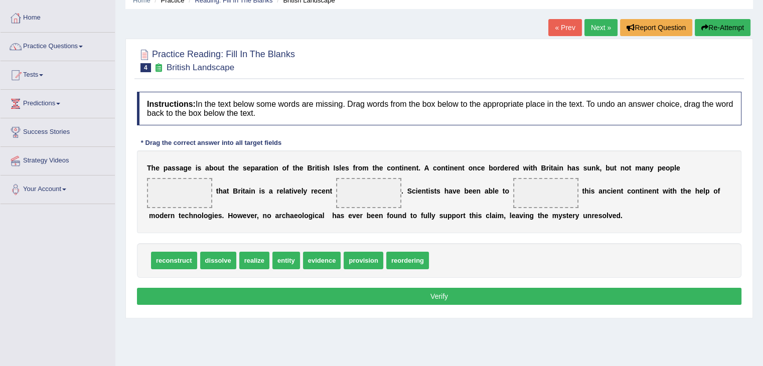
scroll to position [0, 0]
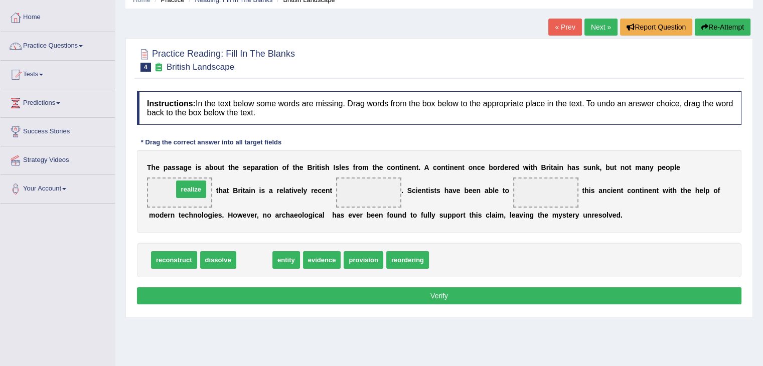
drag, startPoint x: 252, startPoint y: 260, endPoint x: 189, endPoint y: 189, distance: 94.8
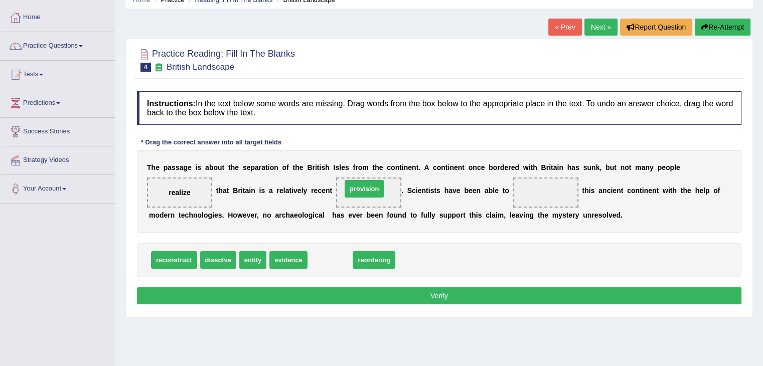
drag, startPoint x: 328, startPoint y: 260, endPoint x: 362, endPoint y: 189, distance: 78.9
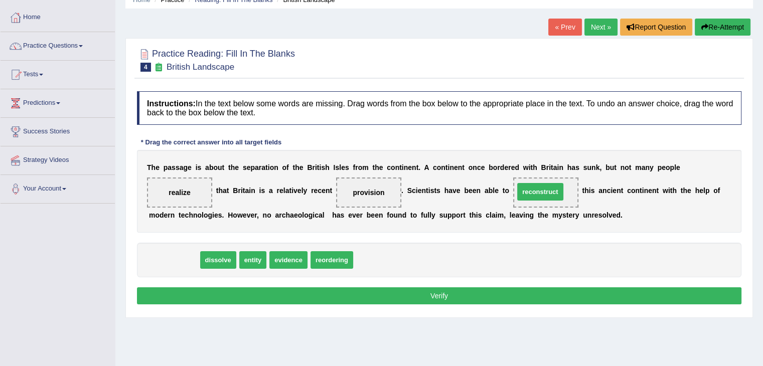
drag, startPoint x: 170, startPoint y: 262, endPoint x: 537, endPoint y: 194, distance: 372.4
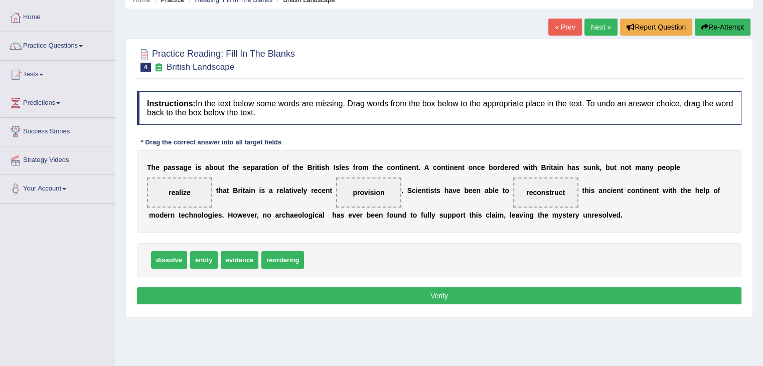
click at [343, 299] on button "Verify" at bounding box center [439, 295] width 604 height 17
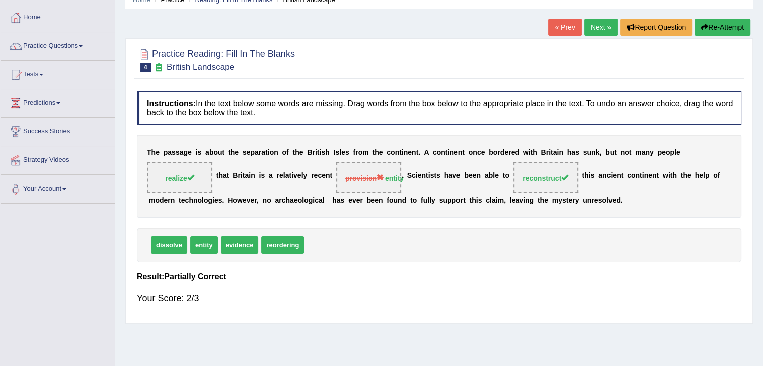
click at [590, 26] on link "Next »" at bounding box center [600, 27] width 33 height 17
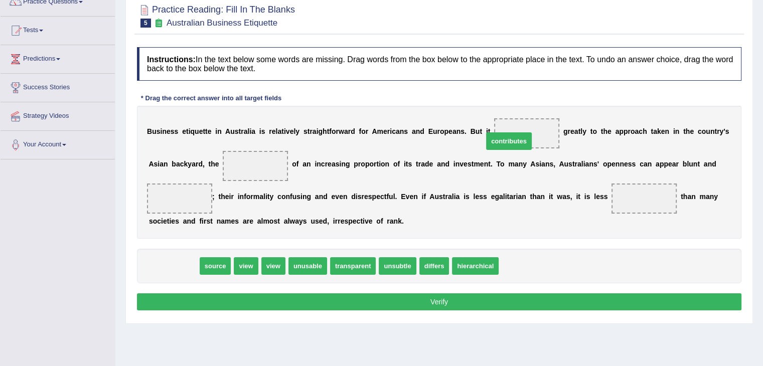
drag, startPoint x: 179, startPoint y: 265, endPoint x: 513, endPoint y: 140, distance: 357.7
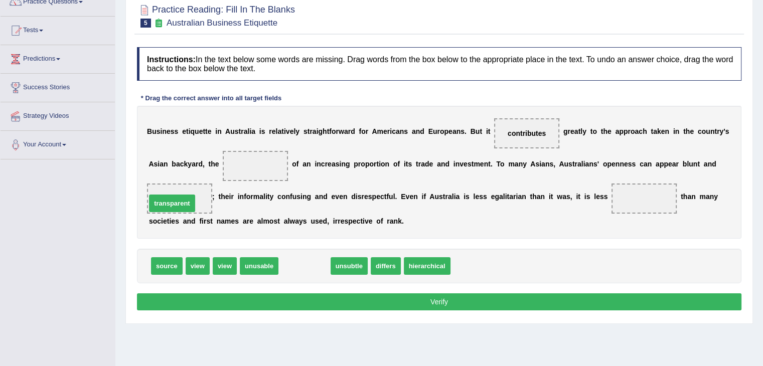
drag, startPoint x: 316, startPoint y: 267, endPoint x: 183, endPoint y: 205, distance: 147.4
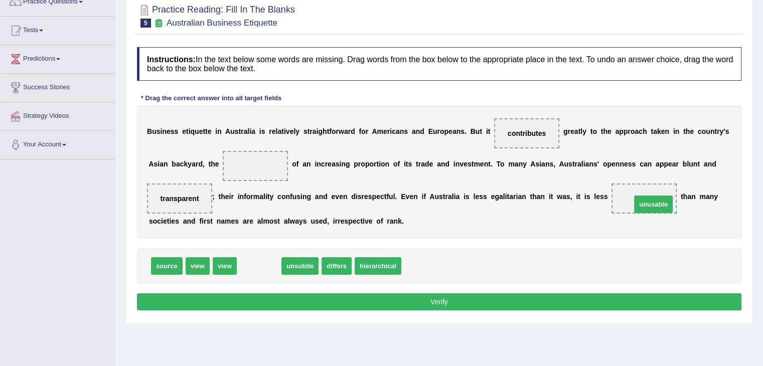
drag, startPoint x: 259, startPoint y: 267, endPoint x: 653, endPoint y: 205, distance: 399.0
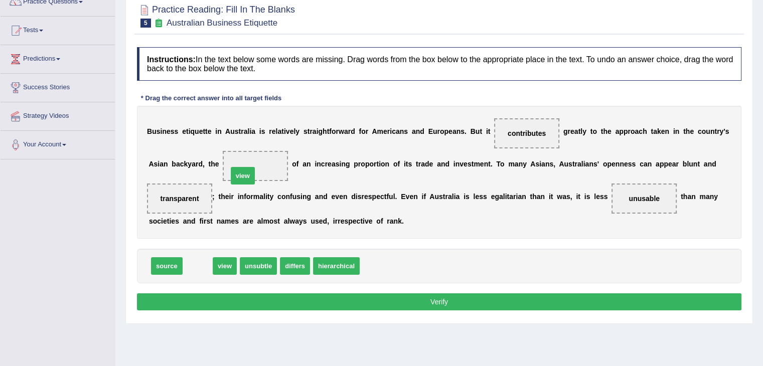
drag, startPoint x: 198, startPoint y: 269, endPoint x: 246, endPoint y: 177, distance: 103.8
click at [299, 295] on button "Verify" at bounding box center [439, 301] width 604 height 17
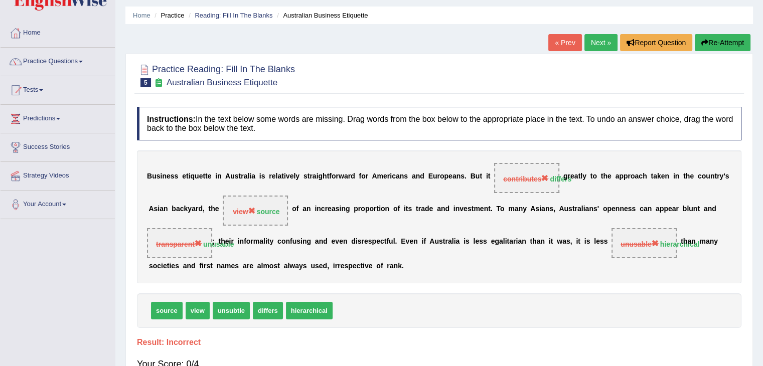
scroll to position [30, 0]
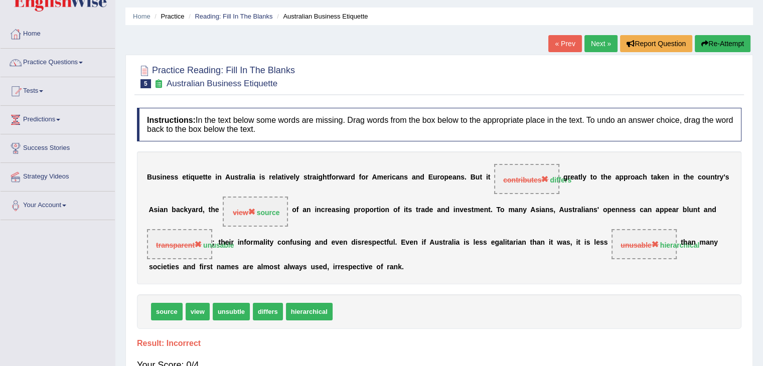
click at [596, 45] on link "Next »" at bounding box center [600, 43] width 33 height 17
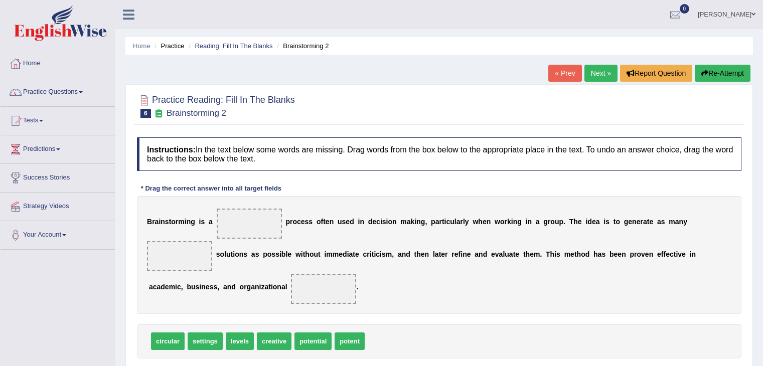
scroll to position [66, 0]
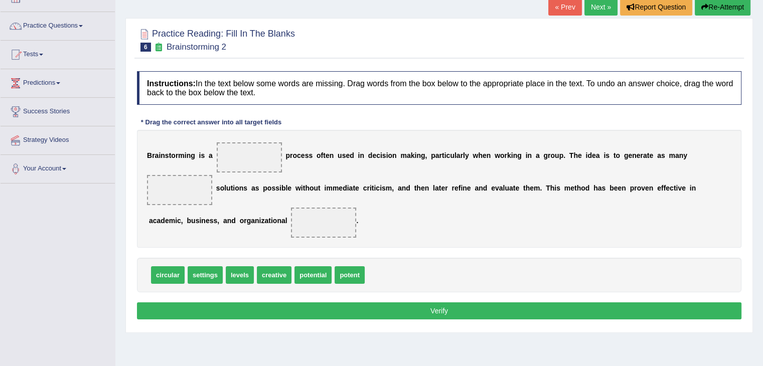
click at [762, 195] on html "Toggle navigation Home Practice Questions Speaking Practice Read Aloud Repeat S…" at bounding box center [381, 117] width 763 height 366
drag, startPoint x: 167, startPoint y: 277, endPoint x: 255, endPoint y: 163, distance: 143.3
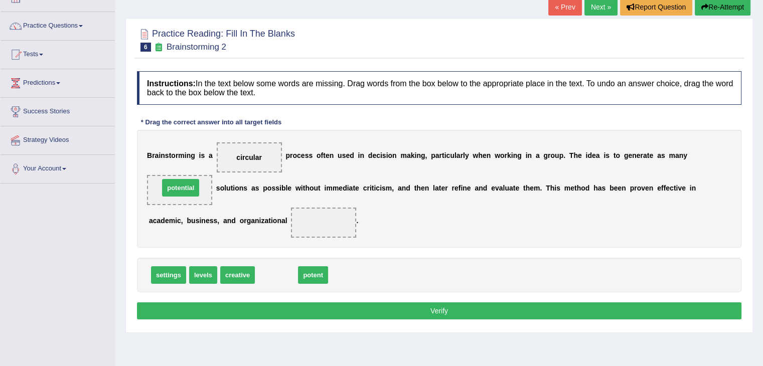
drag, startPoint x: 280, startPoint y: 272, endPoint x: 181, endPoint y: 180, distance: 135.9
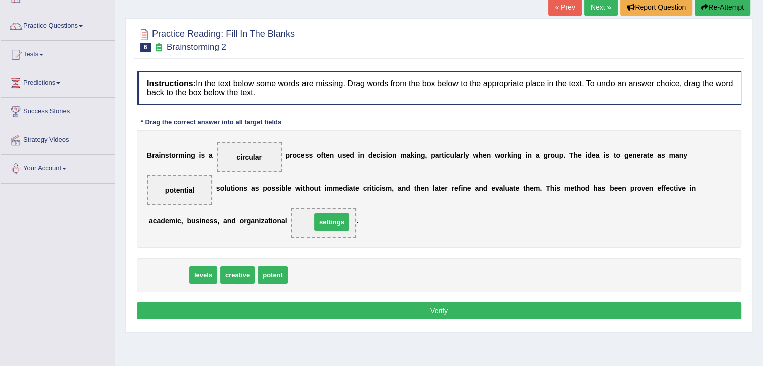
drag, startPoint x: 164, startPoint y: 273, endPoint x: 327, endPoint y: 221, distance: 171.1
drag, startPoint x: 165, startPoint y: 274, endPoint x: 335, endPoint y: 223, distance: 177.9
click at [326, 310] on button "Verify" at bounding box center [439, 310] width 604 height 17
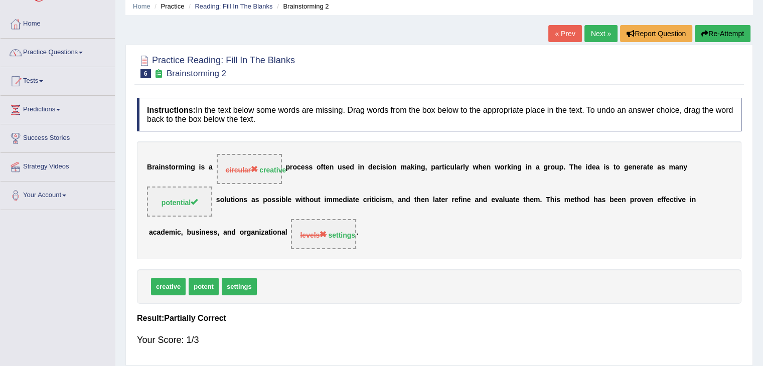
scroll to position [12, 0]
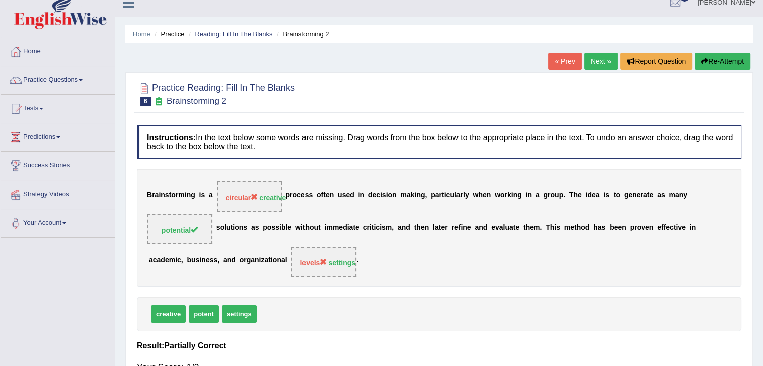
click at [598, 59] on link "Next »" at bounding box center [600, 61] width 33 height 17
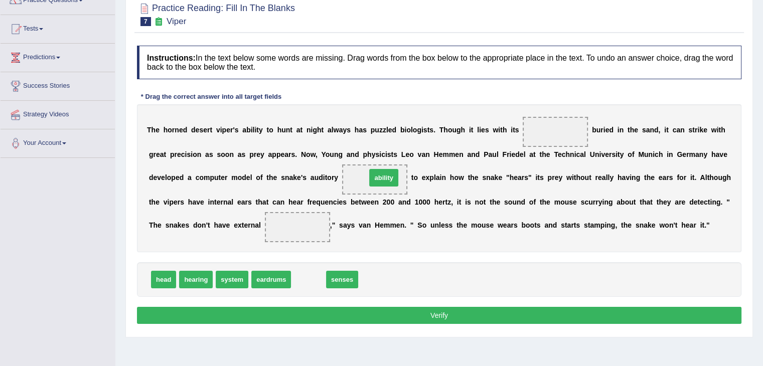
drag, startPoint x: 311, startPoint y: 277, endPoint x: 386, endPoint y: 175, distance: 127.0
drag, startPoint x: 302, startPoint y: 281, endPoint x: 289, endPoint y: 234, distance: 48.9
drag, startPoint x: 229, startPoint y: 279, endPoint x: 236, endPoint y: 277, distance: 7.5
drag, startPoint x: 375, startPoint y: 175, endPoint x: 542, endPoint y: 124, distance: 174.6
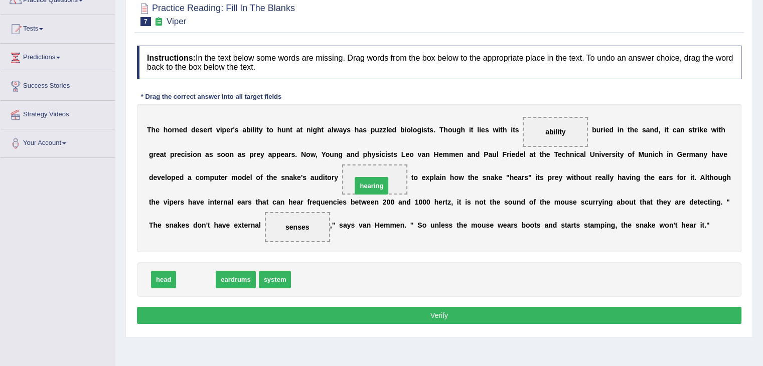
drag, startPoint x: 195, startPoint y: 277, endPoint x: 370, endPoint y: 183, distance: 198.8
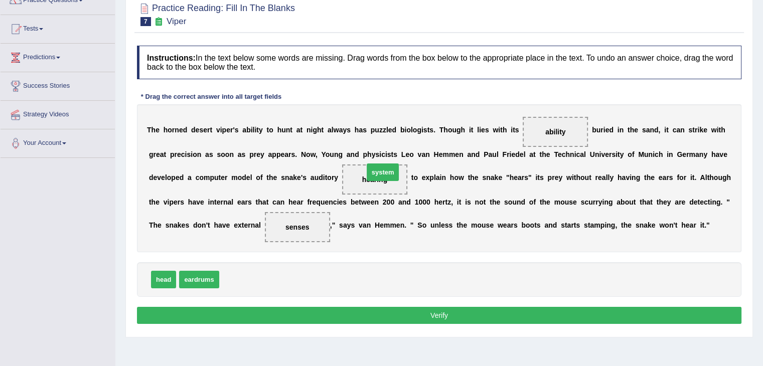
drag, startPoint x: 236, startPoint y: 279, endPoint x: 377, endPoint y: 173, distance: 176.9
click at [362, 314] on button "Verify" at bounding box center [439, 315] width 604 height 17
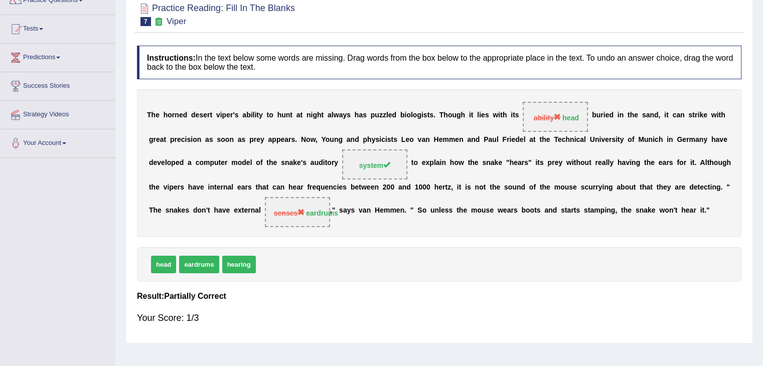
scroll to position [28, 0]
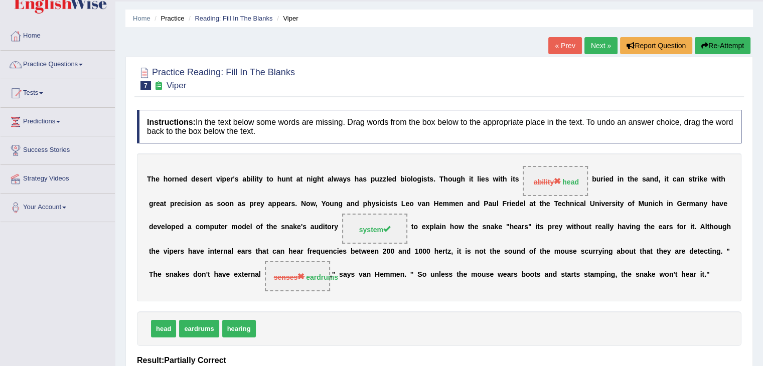
click at [590, 40] on link "Next »" at bounding box center [600, 45] width 33 height 17
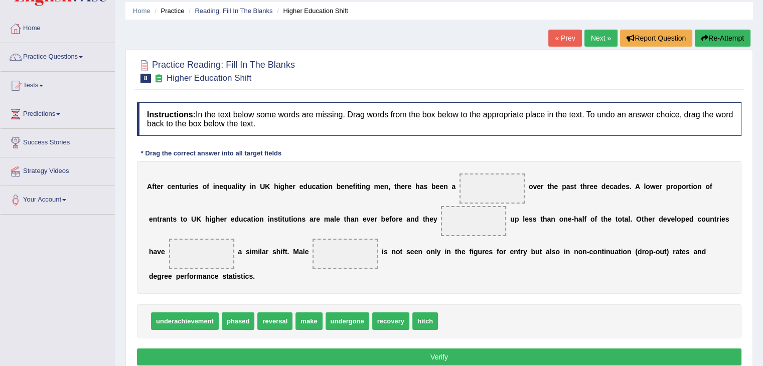
scroll to position [75, 0]
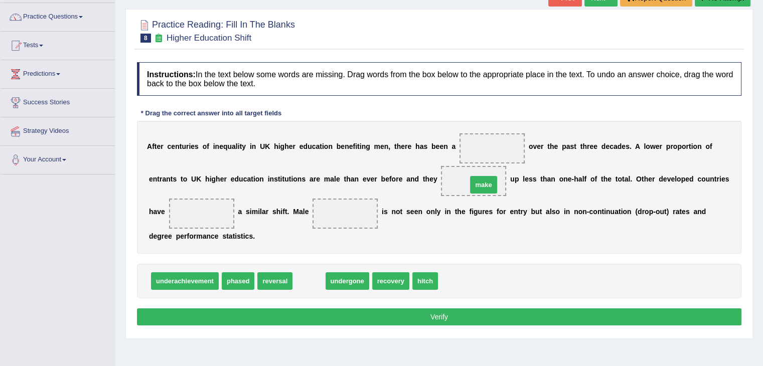
drag, startPoint x: 303, startPoint y: 285, endPoint x: 474, endPoint y: 189, distance: 196.2
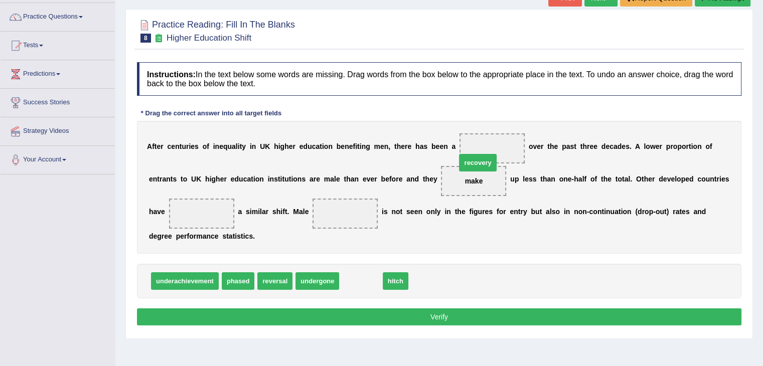
drag, startPoint x: 356, startPoint y: 282, endPoint x: 472, endPoint y: 162, distance: 167.0
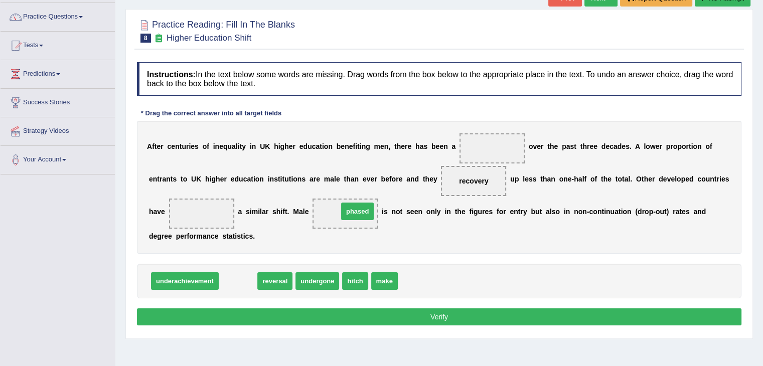
drag, startPoint x: 240, startPoint y: 277, endPoint x: 359, endPoint y: 207, distance: 138.0
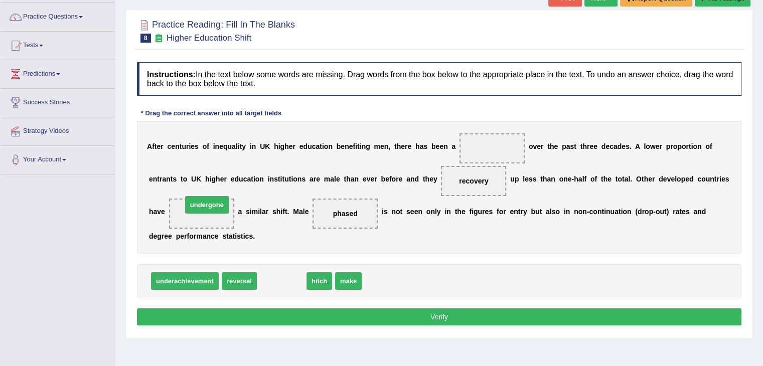
drag, startPoint x: 277, startPoint y: 282, endPoint x: 199, endPoint y: 203, distance: 111.3
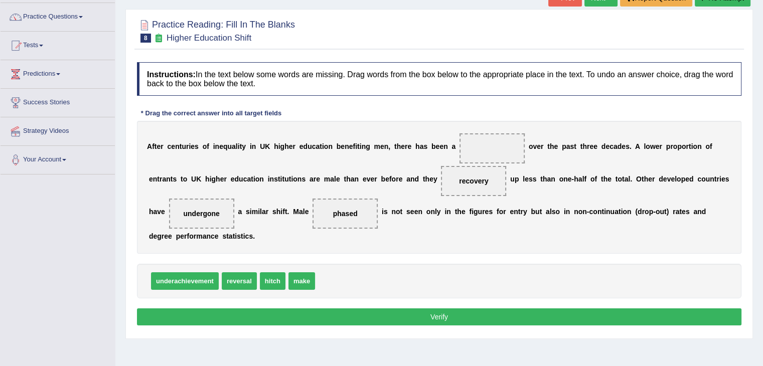
click at [303, 312] on button "Verify" at bounding box center [439, 316] width 604 height 17
drag, startPoint x: 299, startPoint y: 282, endPoint x: 323, endPoint y: 279, distance: 23.7
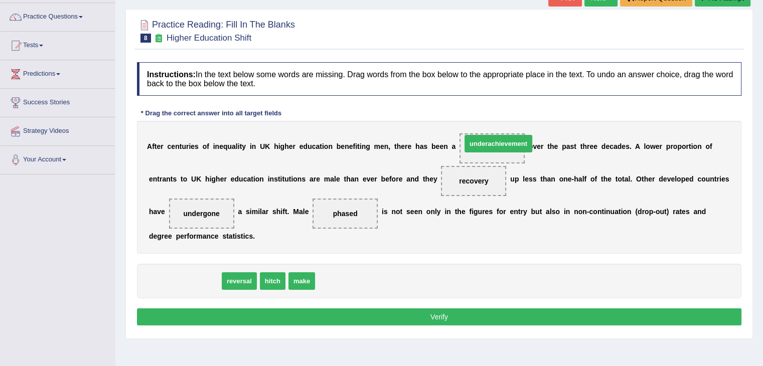
drag, startPoint x: 197, startPoint y: 281, endPoint x: 507, endPoint y: 147, distance: 338.3
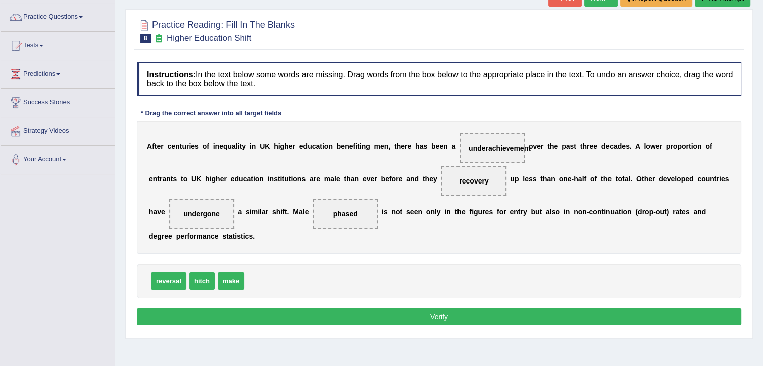
click at [419, 313] on button "Verify" at bounding box center [439, 316] width 604 height 17
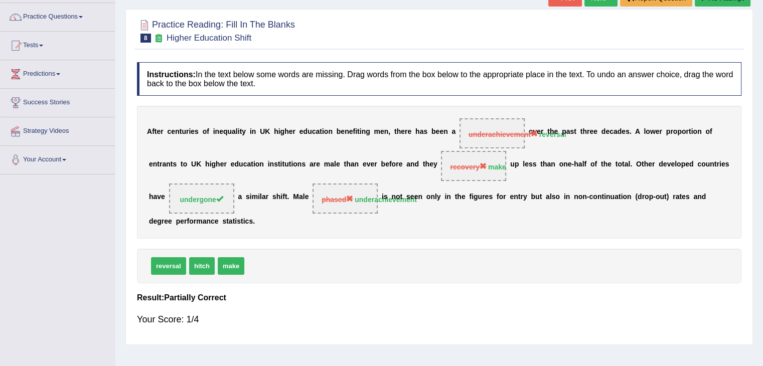
scroll to position [0, 0]
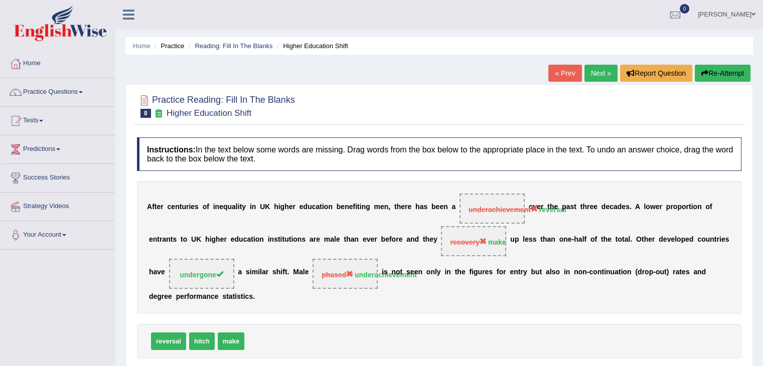
click at [597, 75] on link "Next »" at bounding box center [600, 73] width 33 height 17
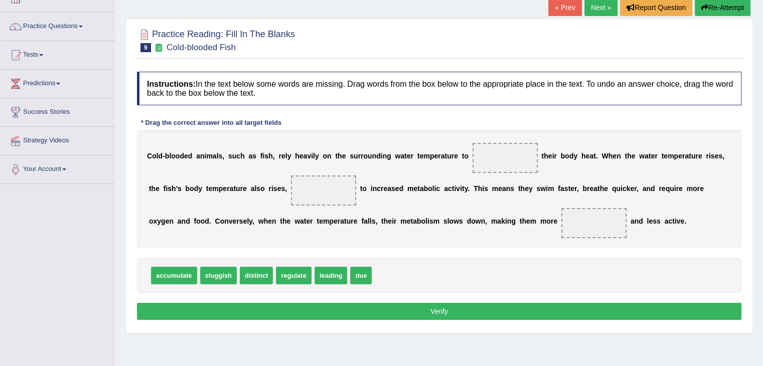
scroll to position [72, 0]
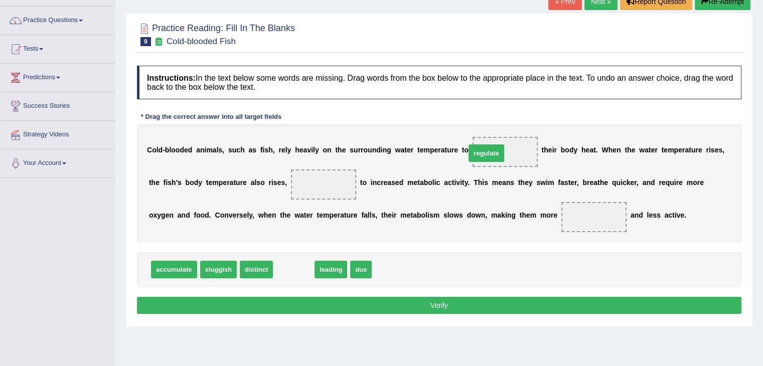
drag, startPoint x: 305, startPoint y: 268, endPoint x: 499, endPoint y: 151, distance: 226.9
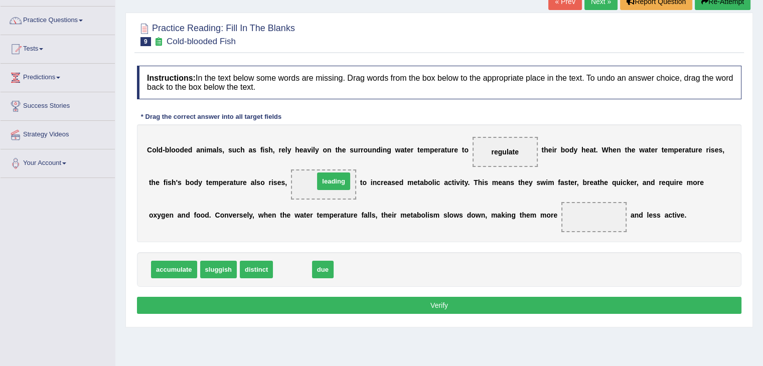
drag, startPoint x: 288, startPoint y: 266, endPoint x: 329, endPoint y: 178, distance: 97.4
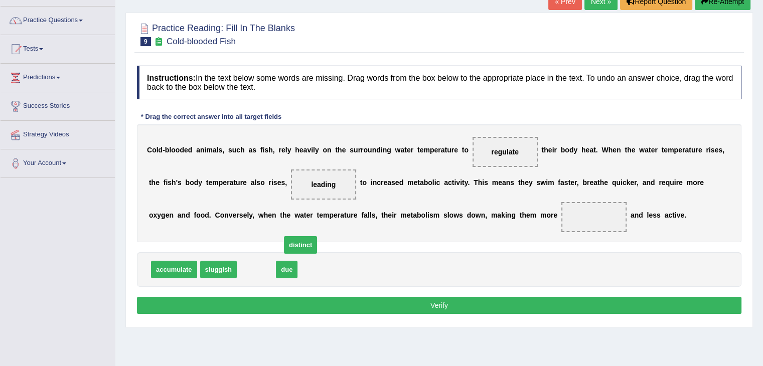
drag, startPoint x: 261, startPoint y: 266, endPoint x: 305, endPoint y: 242, distance: 50.5
drag, startPoint x: 305, startPoint y: 242, endPoint x: 299, endPoint y: 244, distance: 5.9
click at [299, 244] on div "Instructions: In the text below some words are missing. Drag words from the box…" at bounding box center [438, 191] width 609 height 261
click at [167, 270] on span "accumulate" at bounding box center [174, 270] width 46 height 18
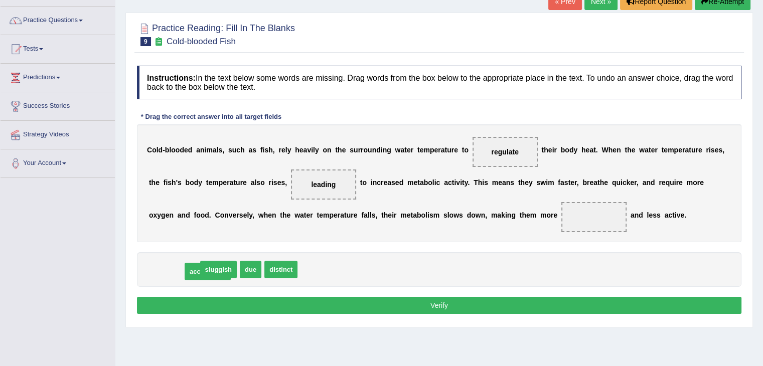
drag, startPoint x: 167, startPoint y: 270, endPoint x: 213, endPoint y: 271, distance: 46.2
drag, startPoint x: 172, startPoint y: 265, endPoint x: 588, endPoint y: 219, distance: 418.3
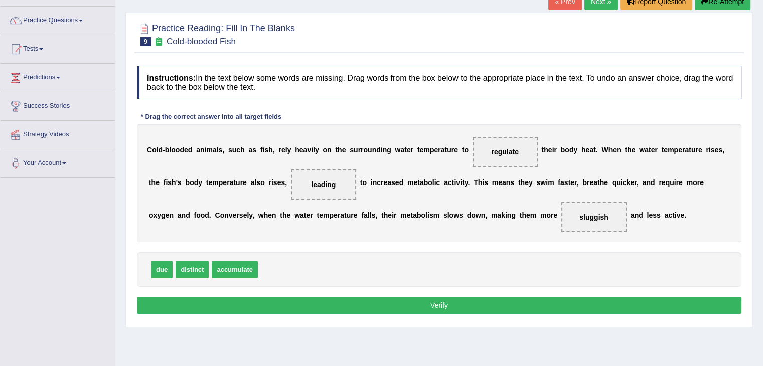
click at [422, 305] on button "Verify" at bounding box center [439, 305] width 604 height 17
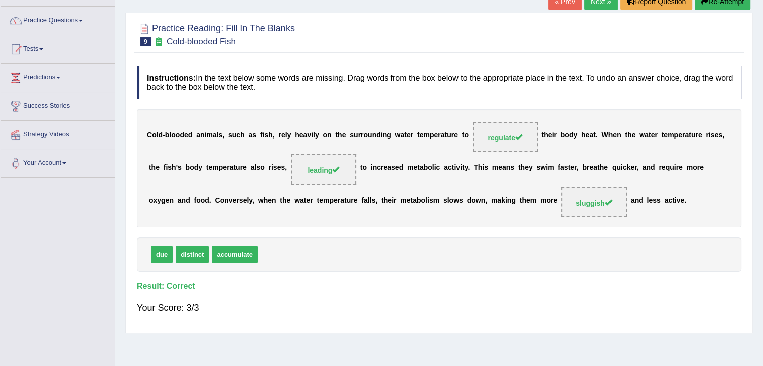
click at [594, 4] on link "Next »" at bounding box center [600, 1] width 33 height 17
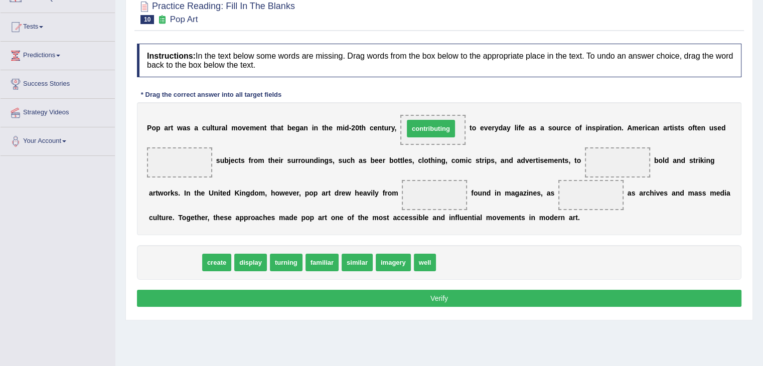
drag, startPoint x: 179, startPoint y: 259, endPoint x: 435, endPoint y: 125, distance: 288.7
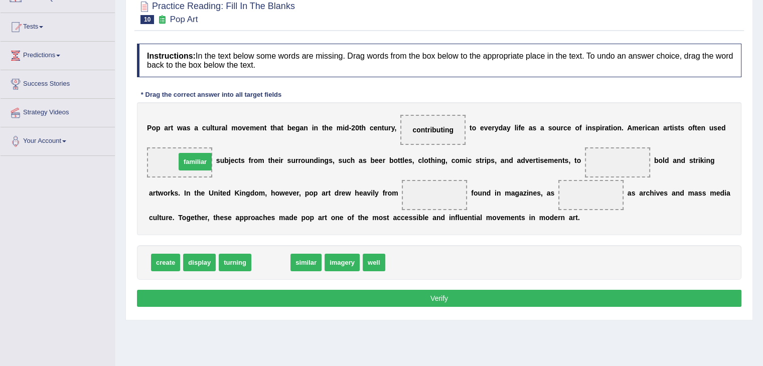
drag, startPoint x: 278, startPoint y: 263, endPoint x: 201, endPoint y: 161, distance: 128.1
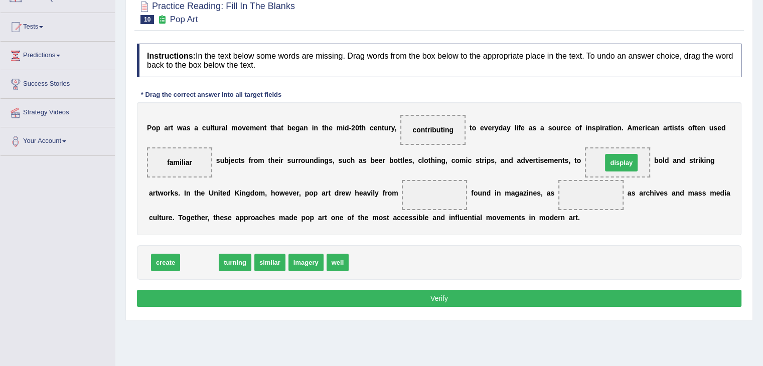
drag, startPoint x: 199, startPoint y: 261, endPoint x: 616, endPoint y: 161, distance: 429.3
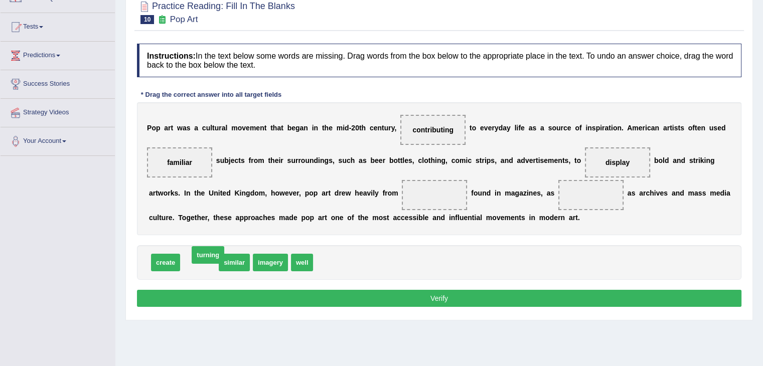
drag, startPoint x: 198, startPoint y: 261, endPoint x: 207, endPoint y: 254, distance: 11.4
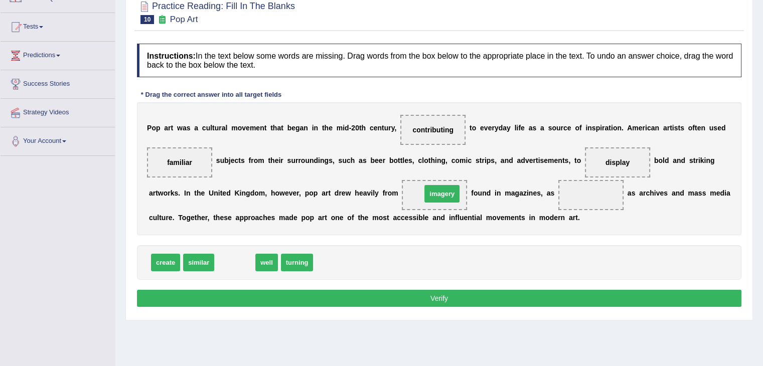
drag, startPoint x: 235, startPoint y: 256, endPoint x: 439, endPoint y: 192, distance: 213.9
drag, startPoint x: 226, startPoint y: 259, endPoint x: 593, endPoint y: 197, distance: 372.3
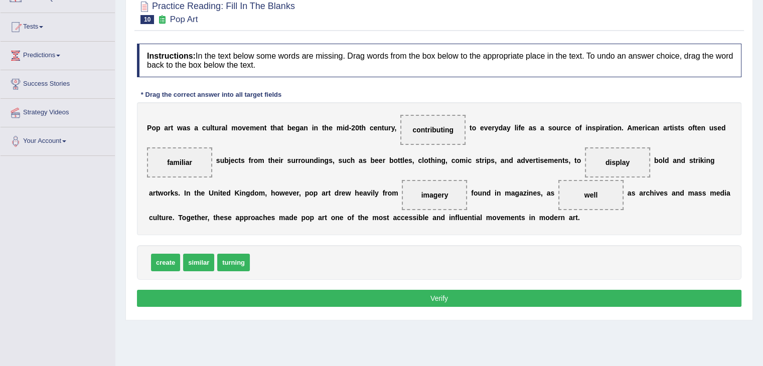
click at [420, 306] on div "Instructions: In the text below some words are missing. Drag words from the box…" at bounding box center [438, 177] width 609 height 276
click at [411, 301] on button "Verify" at bounding box center [439, 298] width 604 height 17
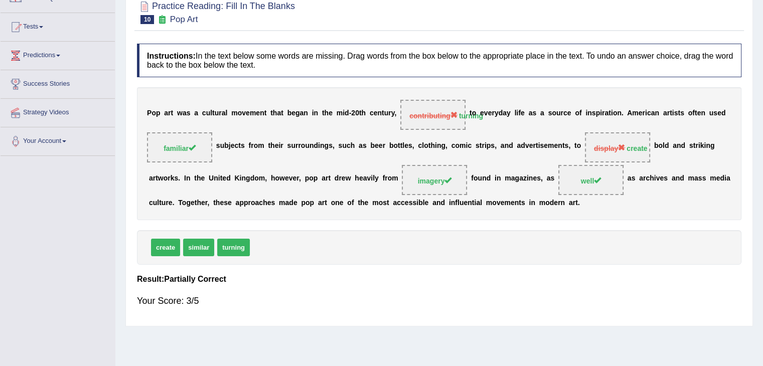
scroll to position [23, 0]
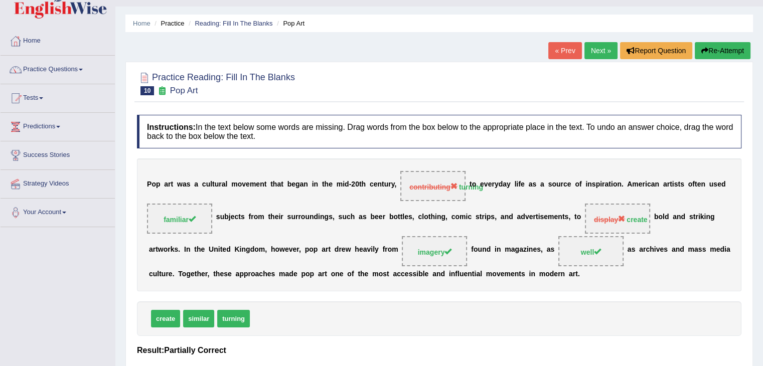
click at [594, 58] on link "Next »" at bounding box center [600, 50] width 33 height 17
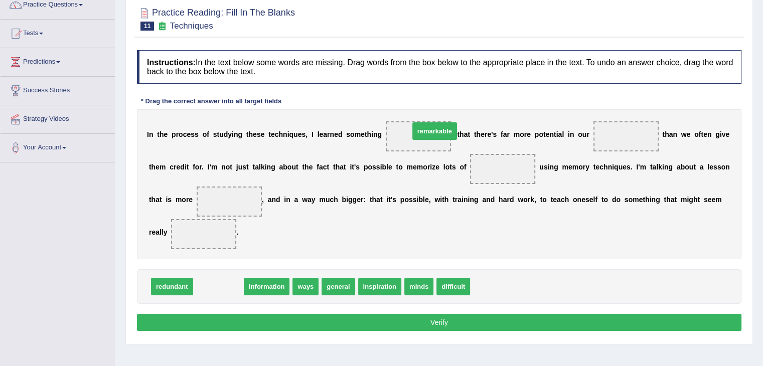
drag, startPoint x: 215, startPoint y: 287, endPoint x: 422, endPoint y: 138, distance: 255.1
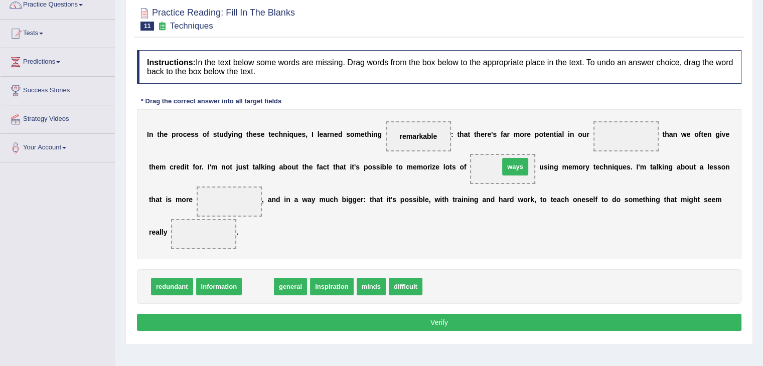
drag, startPoint x: 257, startPoint y: 283, endPoint x: 514, endPoint y: 163, distance: 284.0
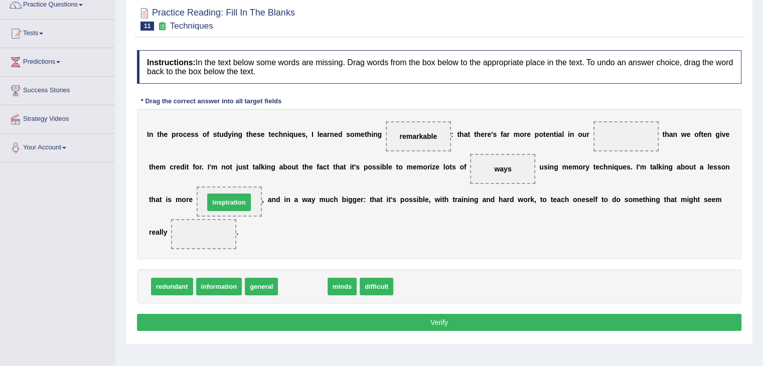
drag, startPoint x: 309, startPoint y: 281, endPoint x: 235, endPoint y: 197, distance: 111.9
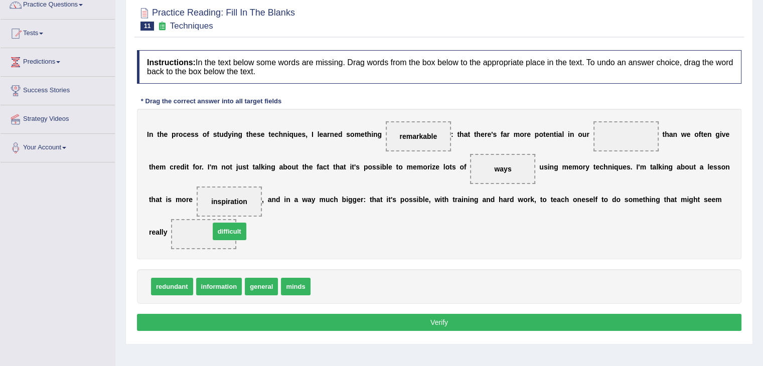
drag, startPoint x: 315, startPoint y: 286, endPoint x: 192, endPoint y: 230, distance: 134.9
drag, startPoint x: 264, startPoint y: 289, endPoint x: 264, endPoint y: 296, distance: 7.0
drag, startPoint x: 259, startPoint y: 282, endPoint x: 631, endPoint y: 136, distance: 399.5
click at [454, 322] on button "Verify" at bounding box center [439, 322] width 604 height 17
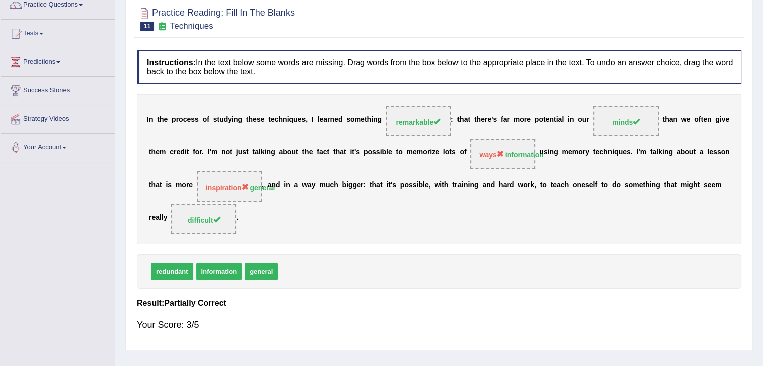
scroll to position [6, 0]
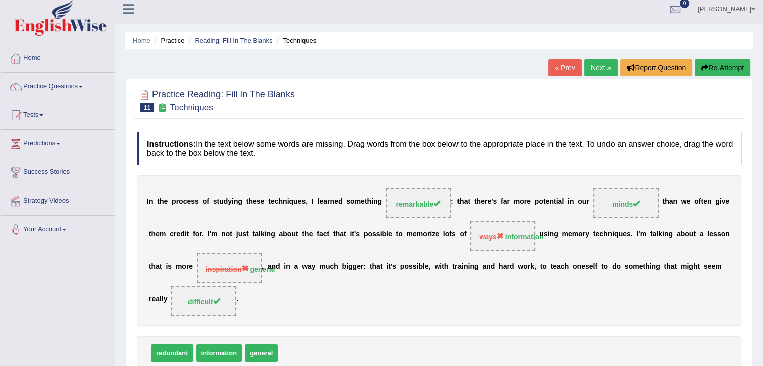
click at [598, 69] on link "Next »" at bounding box center [600, 67] width 33 height 17
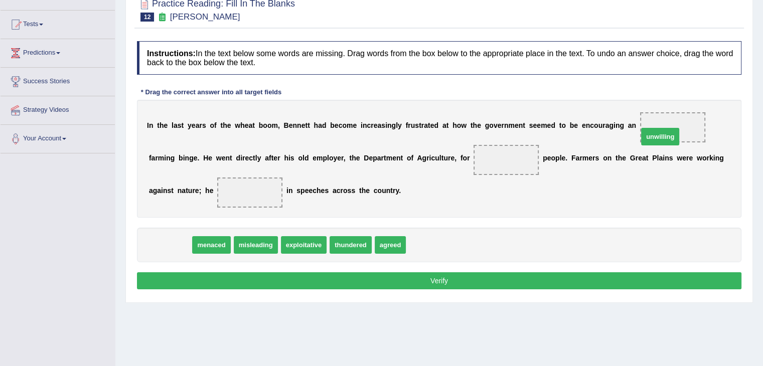
drag, startPoint x: 172, startPoint y: 245, endPoint x: 662, endPoint y: 136, distance: 501.9
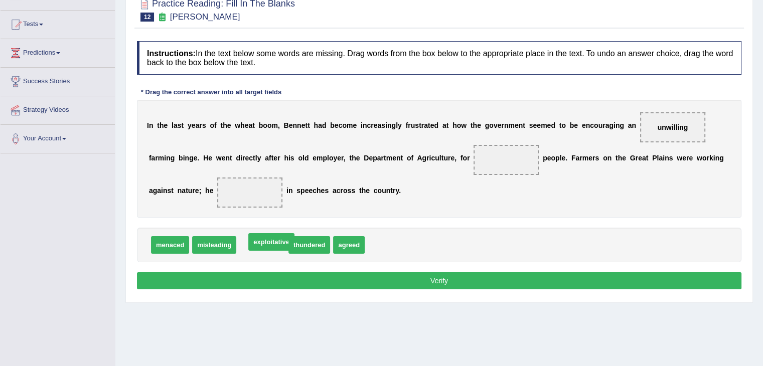
drag, startPoint x: 273, startPoint y: 244, endPoint x: 282, endPoint y: 241, distance: 9.5
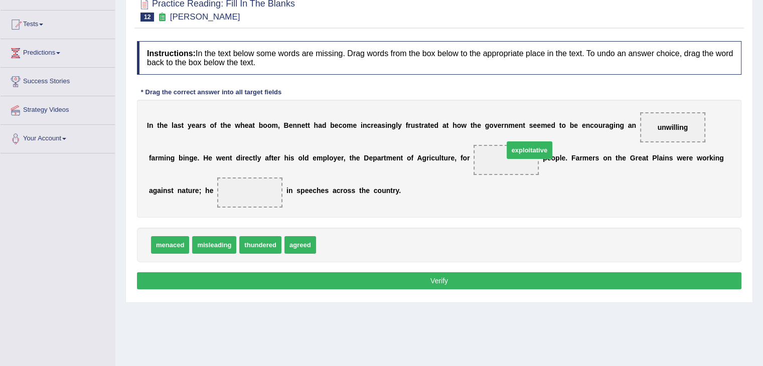
drag, startPoint x: 338, startPoint y: 243, endPoint x: 526, endPoint y: 148, distance: 210.1
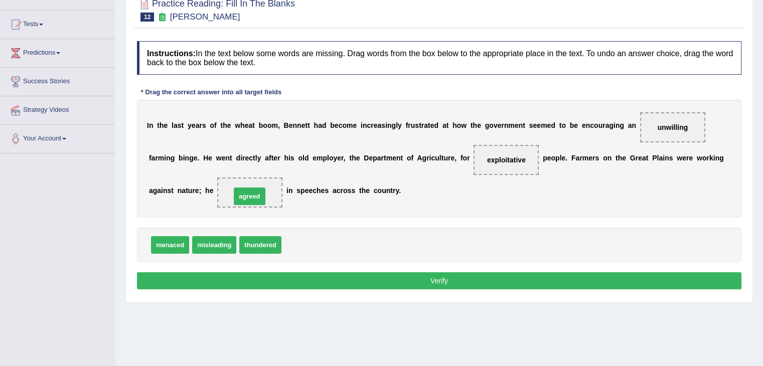
drag, startPoint x: 297, startPoint y: 247, endPoint x: 247, endPoint y: 198, distance: 70.2
click at [296, 279] on button "Verify" at bounding box center [439, 280] width 604 height 17
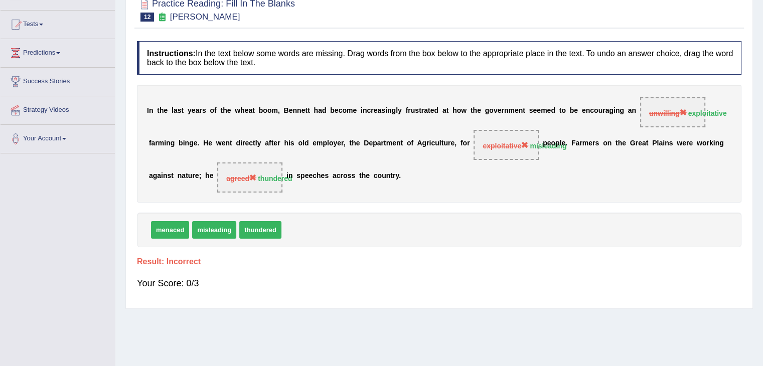
scroll to position [14, 0]
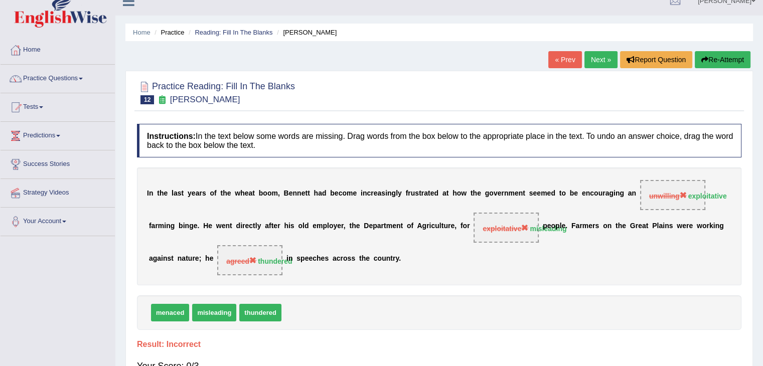
click at [598, 55] on link "Next »" at bounding box center [600, 59] width 33 height 17
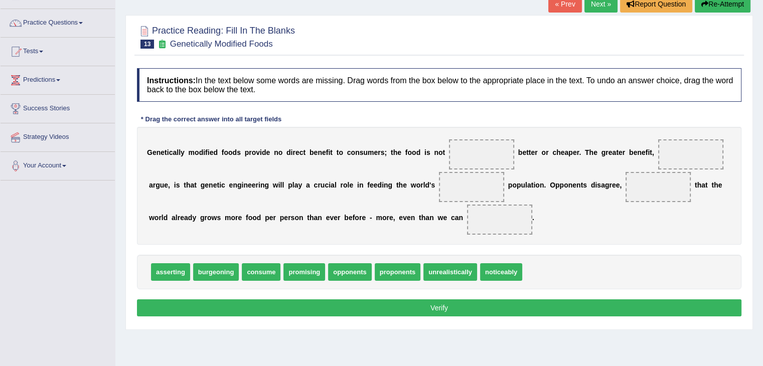
scroll to position [69, 0]
drag, startPoint x: 451, startPoint y: 271, endPoint x: 478, endPoint y: 151, distance: 122.9
click at [664, 161] on span at bounding box center [690, 154] width 65 height 30
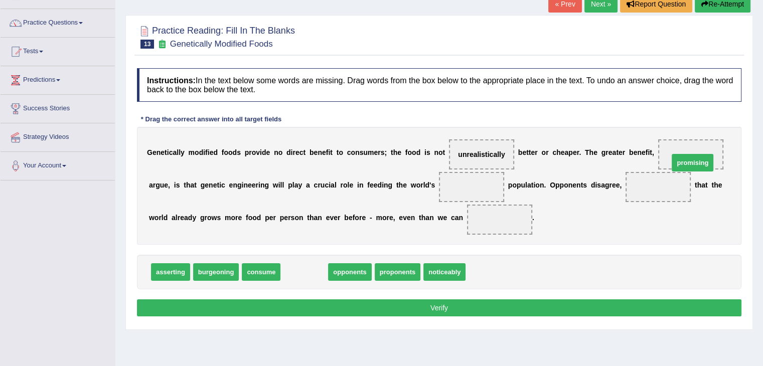
drag, startPoint x: 299, startPoint y: 271, endPoint x: 687, endPoint y: 161, distance: 403.0
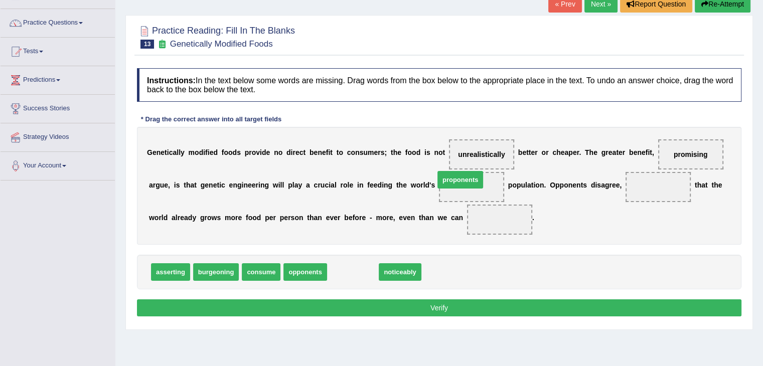
drag, startPoint x: 356, startPoint y: 273, endPoint x: 464, endPoint y: 181, distance: 141.9
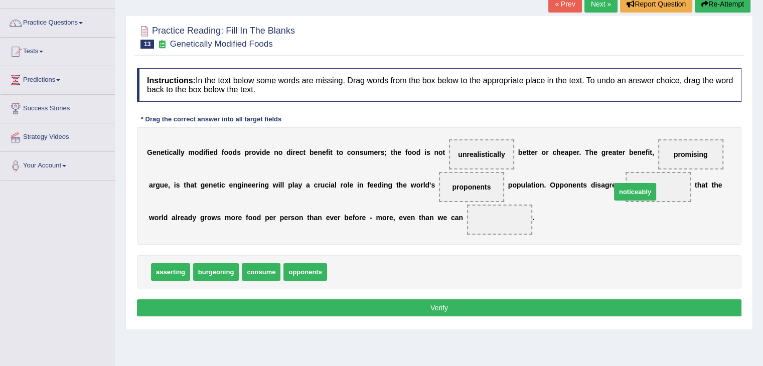
drag, startPoint x: 345, startPoint y: 272, endPoint x: 629, endPoint y: 192, distance: 295.6
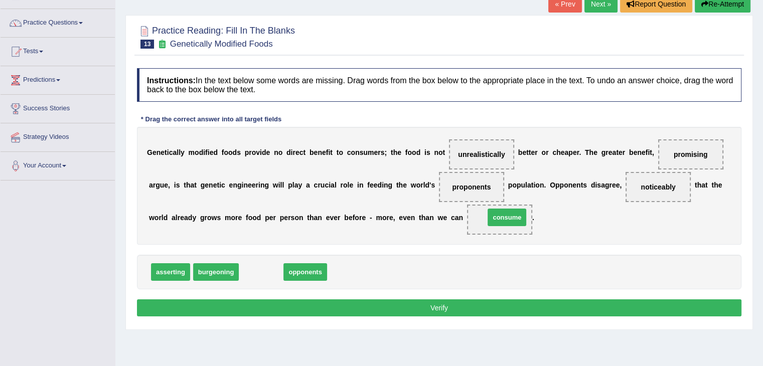
drag, startPoint x: 260, startPoint y: 275, endPoint x: 509, endPoint y: 229, distance: 253.9
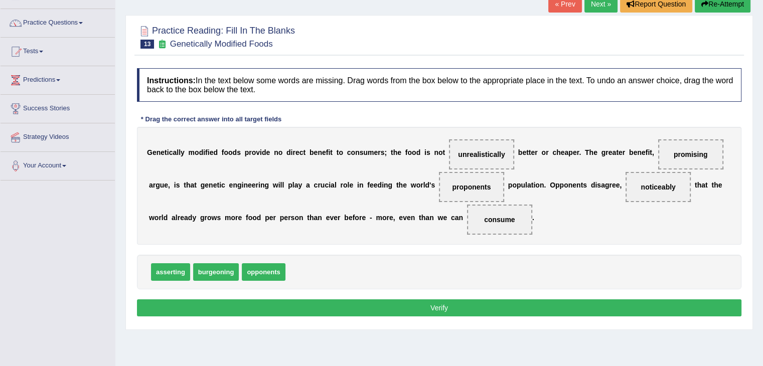
click at [441, 308] on button "Verify" at bounding box center [439, 307] width 604 height 17
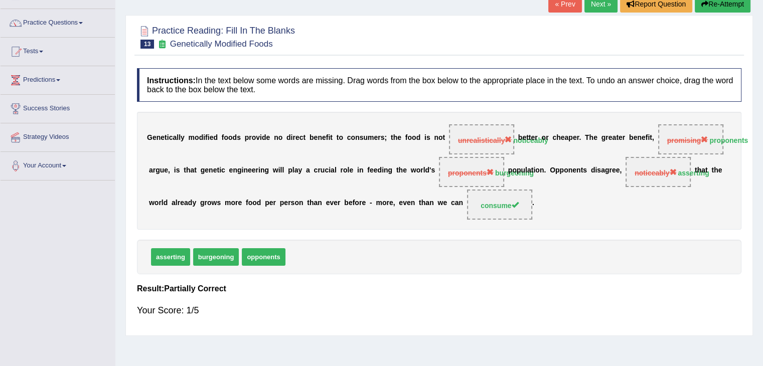
scroll to position [14, 0]
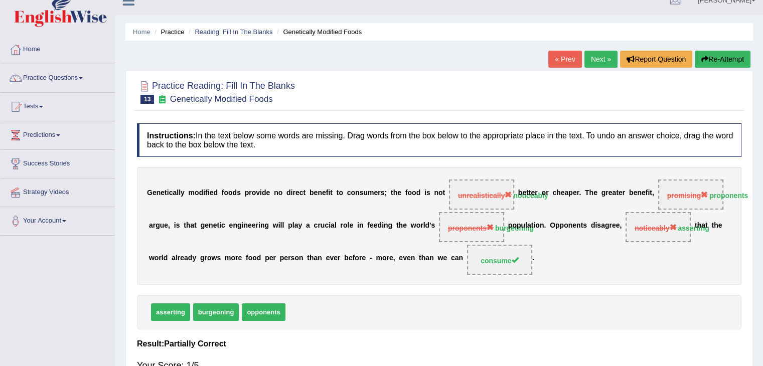
click at [595, 54] on link "Next »" at bounding box center [600, 59] width 33 height 17
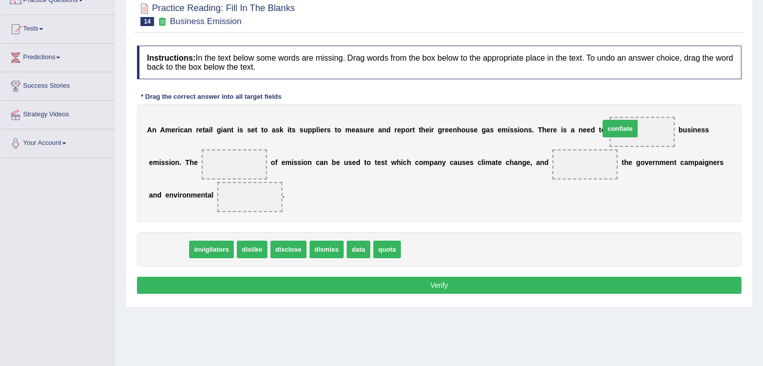
drag, startPoint x: 168, startPoint y: 246, endPoint x: 640, endPoint y: 125, distance: 486.5
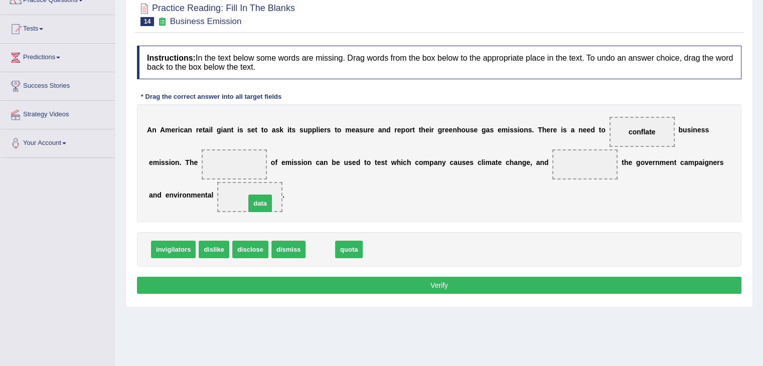
drag, startPoint x: 313, startPoint y: 251, endPoint x: 251, endPoint y: 206, distance: 76.8
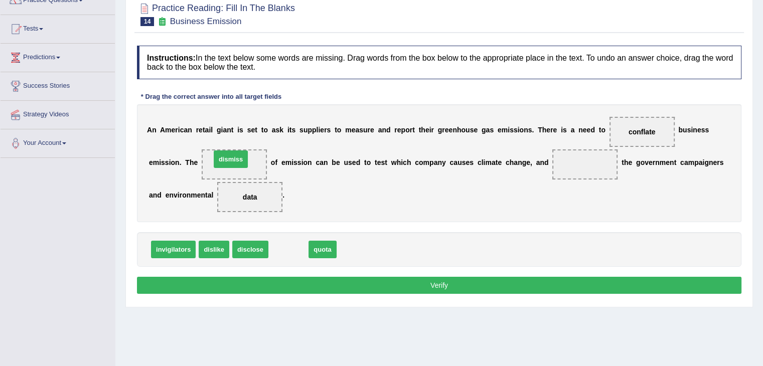
drag, startPoint x: 279, startPoint y: 250, endPoint x: 222, endPoint y: 160, distance: 106.4
drag, startPoint x: 287, startPoint y: 251, endPoint x: 602, endPoint y: 161, distance: 327.0
click at [456, 288] on button "Verify" at bounding box center [439, 285] width 604 height 17
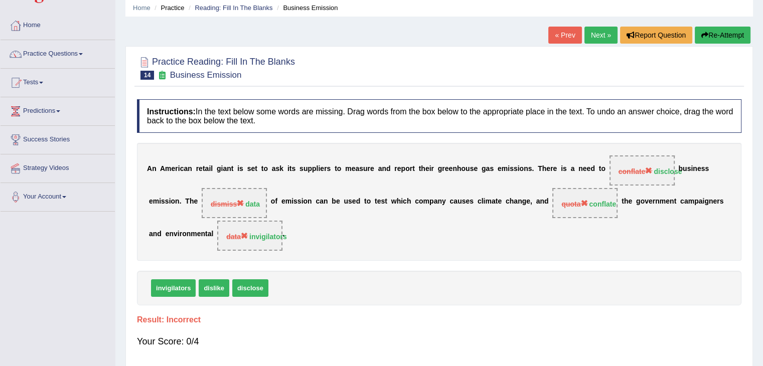
scroll to position [36, 0]
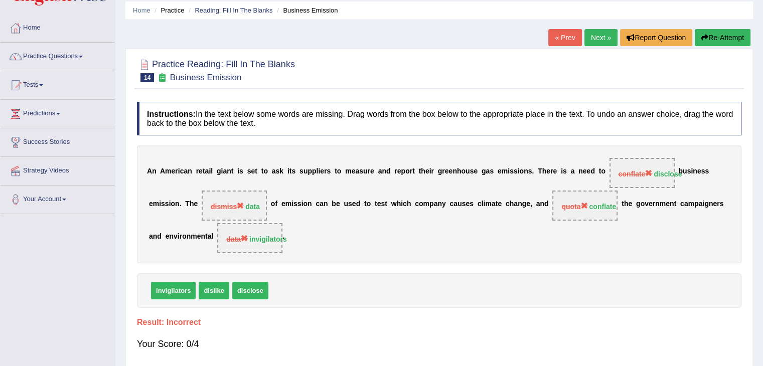
click at [594, 40] on link "Next »" at bounding box center [600, 37] width 33 height 17
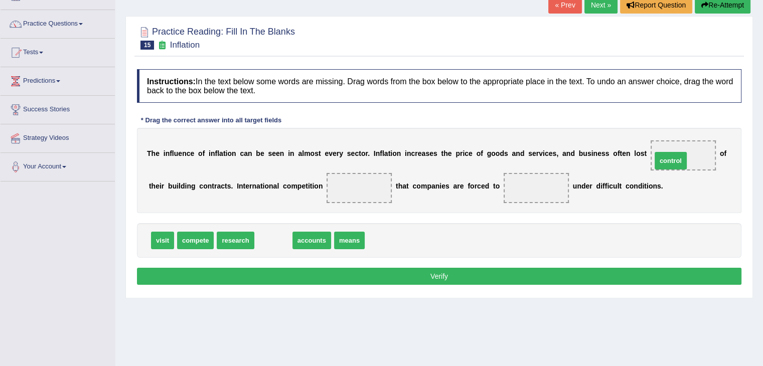
drag, startPoint x: 276, startPoint y: 239, endPoint x: 694, endPoint y: 159, distance: 425.3
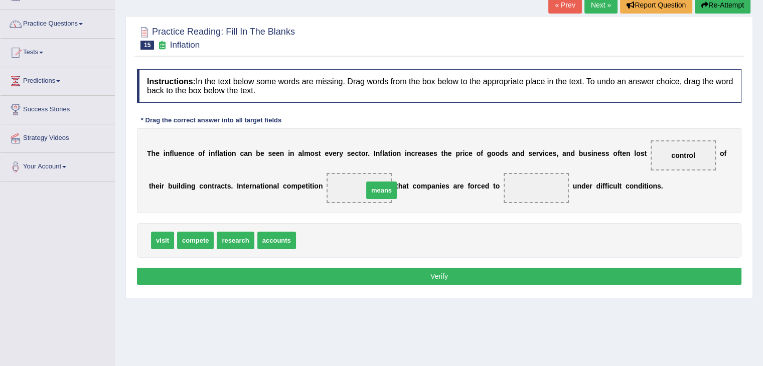
drag, startPoint x: 305, startPoint y: 239, endPoint x: 371, endPoint y: 188, distance: 83.6
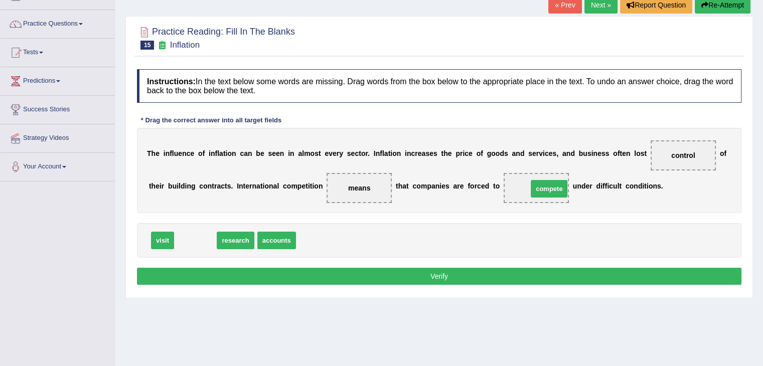
drag, startPoint x: 200, startPoint y: 241, endPoint x: 555, endPoint y: 190, distance: 359.3
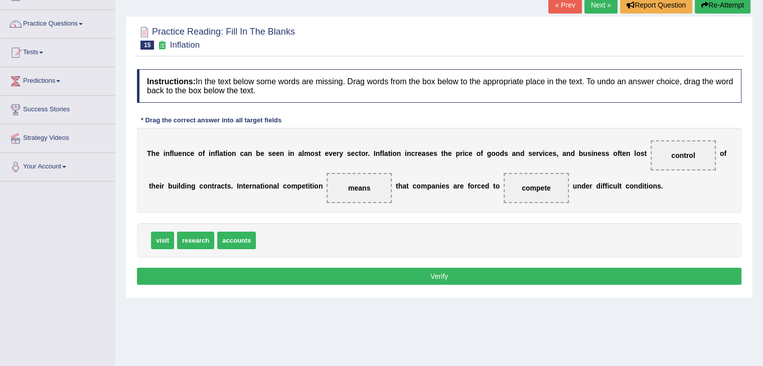
click at [451, 273] on button "Verify" at bounding box center [439, 276] width 604 height 17
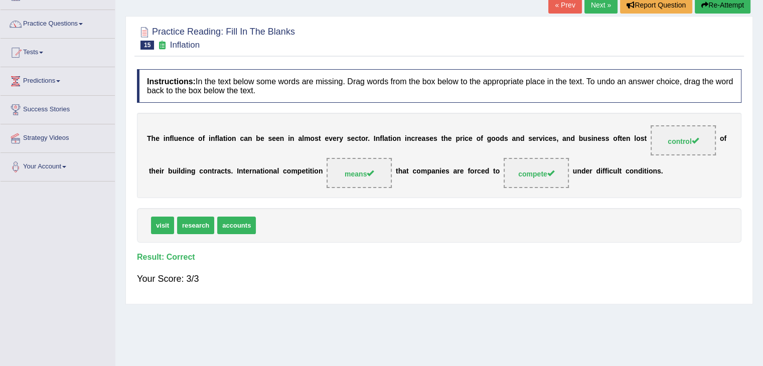
click at [593, 11] on link "Next »" at bounding box center [600, 4] width 33 height 17
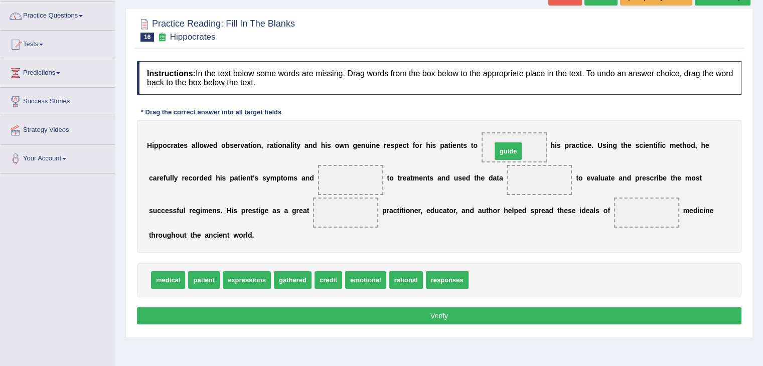
drag, startPoint x: 483, startPoint y: 286, endPoint x: 506, endPoint y: 157, distance: 130.9
drag, startPoint x: 300, startPoint y: 279, endPoint x: 546, endPoint y: 180, distance: 264.5
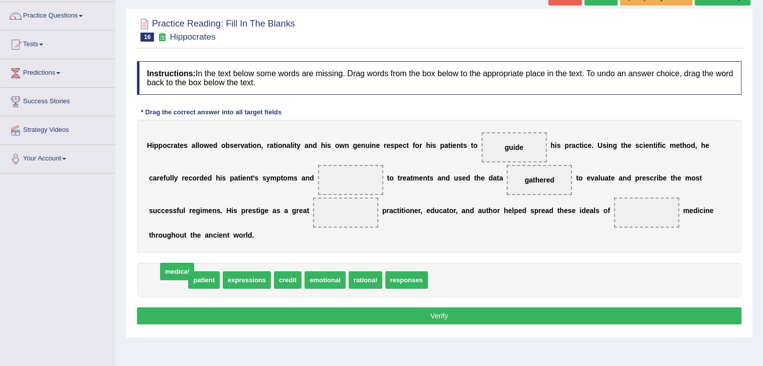
drag, startPoint x: 175, startPoint y: 279, endPoint x: 184, endPoint y: 271, distance: 12.4
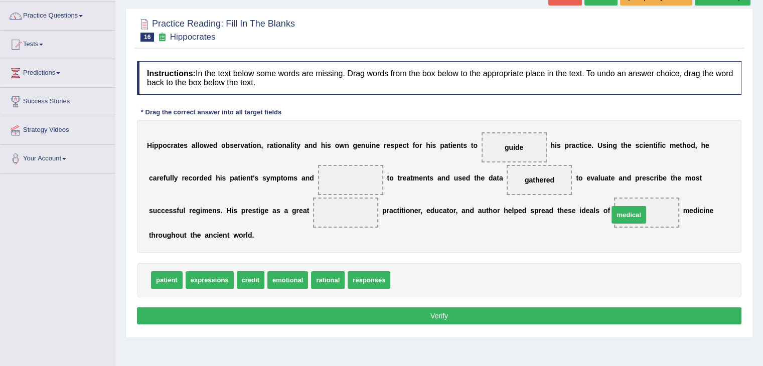
drag, startPoint x: 410, startPoint y: 282, endPoint x: 624, endPoint y: 217, distance: 223.7
drag, startPoint x: 323, startPoint y: 283, endPoint x: 324, endPoint y: 276, distance: 7.2
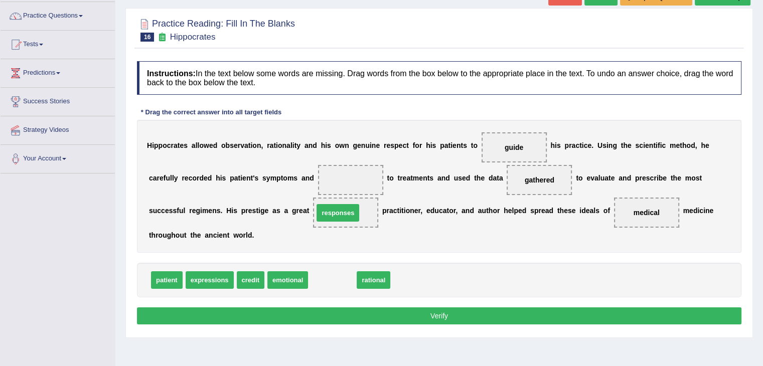
drag, startPoint x: 334, startPoint y: 277, endPoint x: 339, endPoint y: 210, distance: 67.4
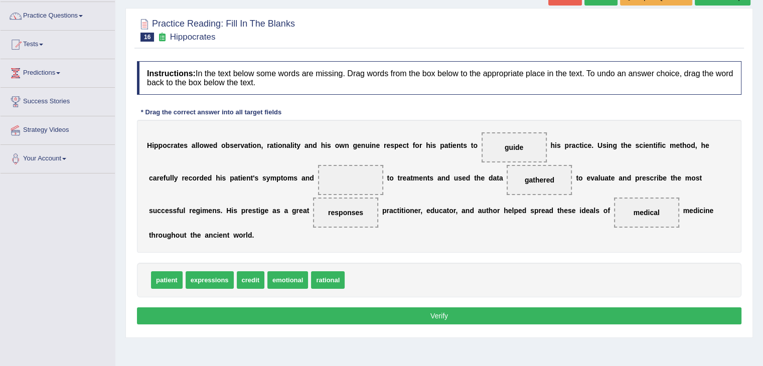
click at [376, 314] on button "Verify" at bounding box center [439, 315] width 604 height 17
drag, startPoint x: 325, startPoint y: 279, endPoint x: 339, endPoint y: 275, distance: 14.6
drag, startPoint x: 164, startPoint y: 277, endPoint x: 352, endPoint y: 187, distance: 208.4
click at [360, 313] on button "Verify" at bounding box center [439, 315] width 604 height 17
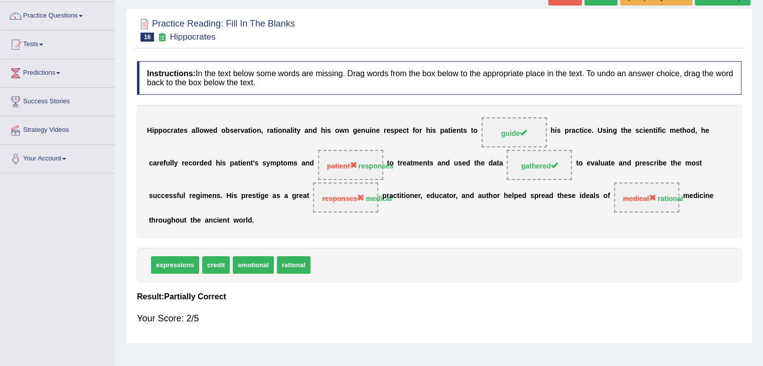
scroll to position [5, 0]
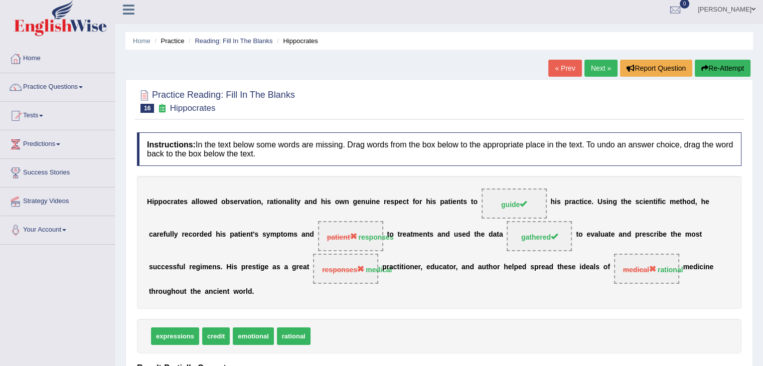
click at [594, 67] on link "Next »" at bounding box center [600, 68] width 33 height 17
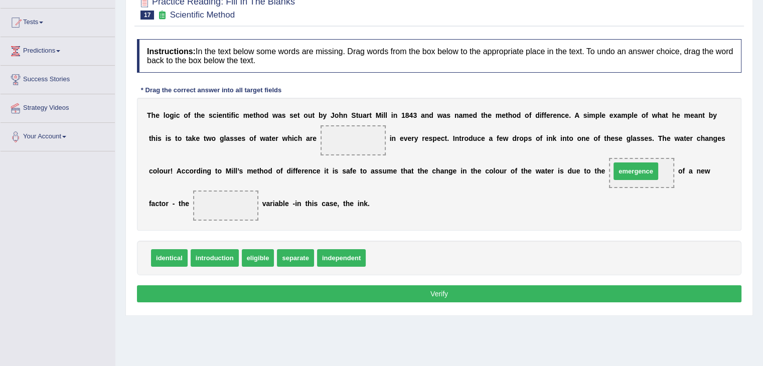
drag, startPoint x: 389, startPoint y: 261, endPoint x: 632, endPoint y: 177, distance: 257.4
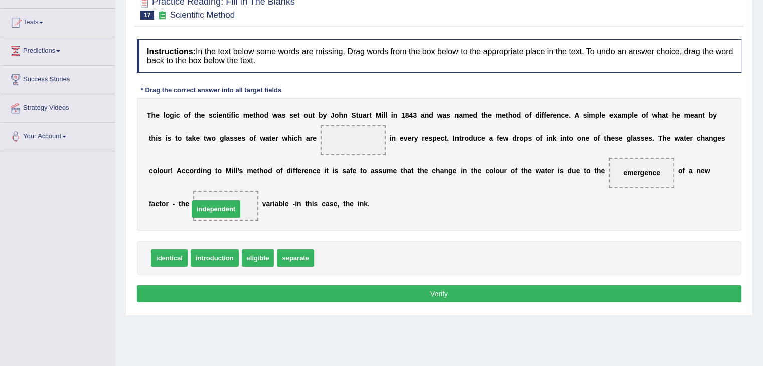
drag, startPoint x: 341, startPoint y: 256, endPoint x: 216, endPoint y: 208, distance: 134.5
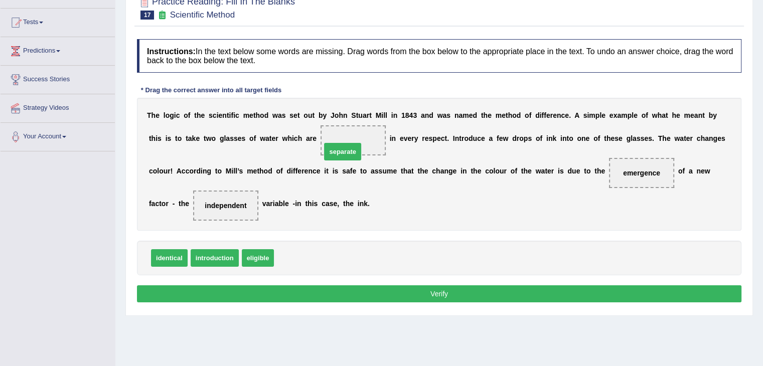
drag, startPoint x: 293, startPoint y: 255, endPoint x: 342, endPoint y: 142, distance: 123.3
click at [352, 289] on button "Verify" at bounding box center [439, 293] width 604 height 17
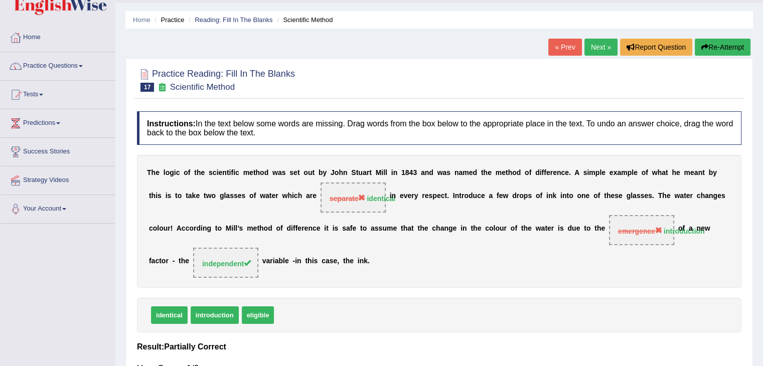
scroll to position [26, 0]
click at [593, 43] on link "Next »" at bounding box center [600, 47] width 33 height 17
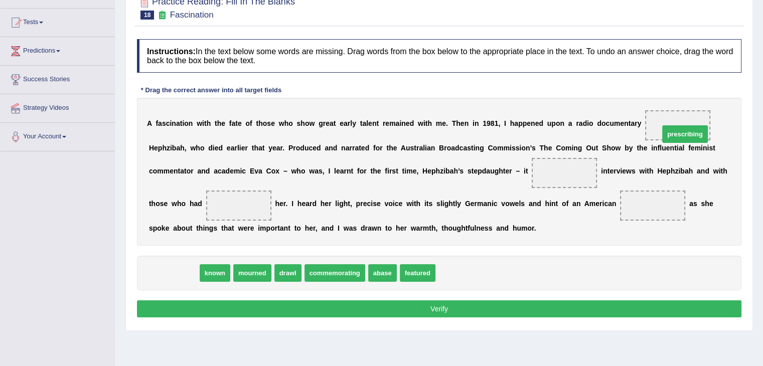
drag, startPoint x: 173, startPoint y: 275, endPoint x: 695, endPoint y: 136, distance: 539.8
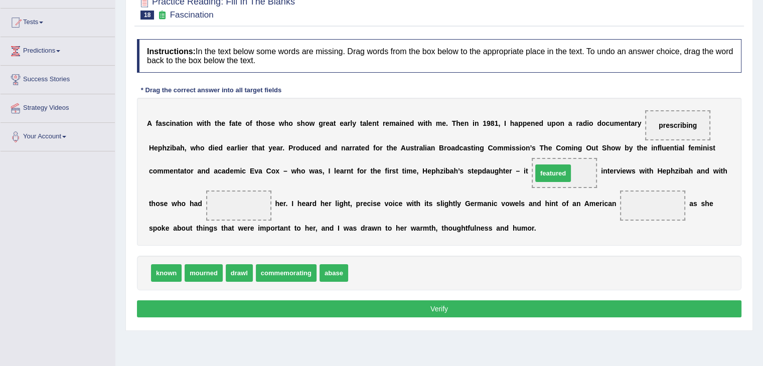
drag, startPoint x: 367, startPoint y: 272, endPoint x: 552, endPoint y: 172, distance: 210.2
drag, startPoint x: 171, startPoint y: 271, endPoint x: 239, endPoint y: 195, distance: 101.6
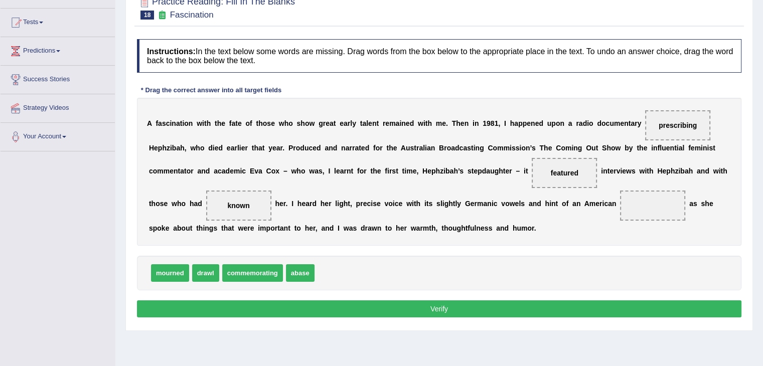
drag, startPoint x: 190, startPoint y: 270, endPoint x: 175, endPoint y: 268, distance: 15.3
click at [175, 268] on div "mourned drawl commemorating abase" at bounding box center [439, 273] width 604 height 35
drag, startPoint x: 175, startPoint y: 268, endPoint x: 658, endPoint y: 204, distance: 488.1
click at [489, 307] on button "Verify" at bounding box center [439, 308] width 604 height 17
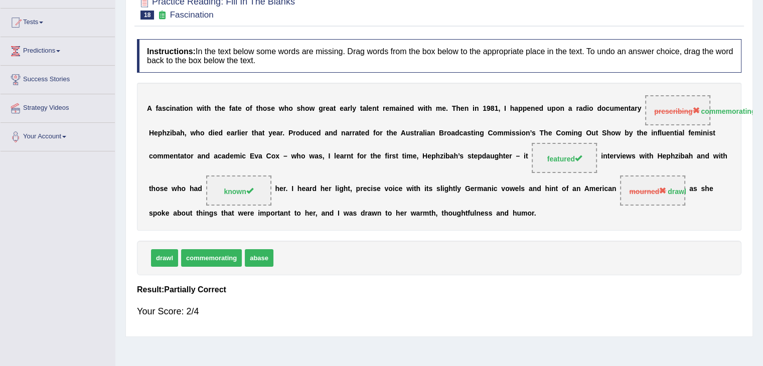
scroll to position [21, 0]
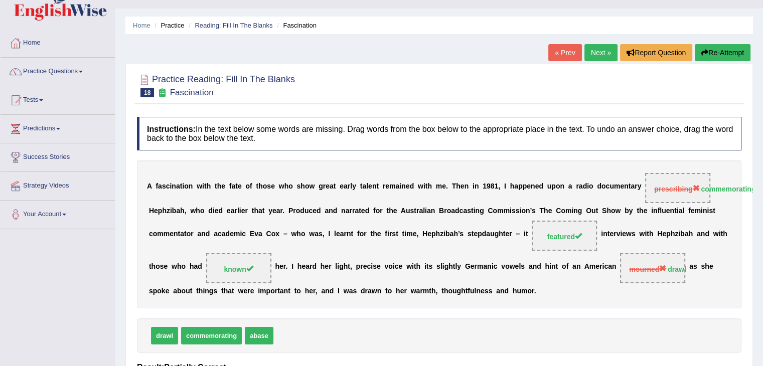
click at [588, 51] on link "Next »" at bounding box center [600, 52] width 33 height 17
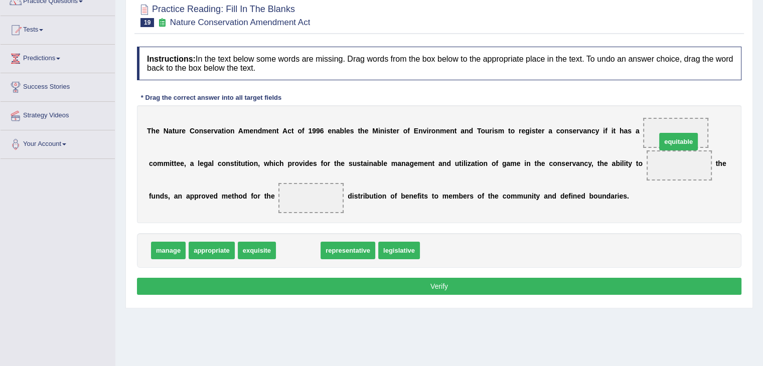
drag, startPoint x: 291, startPoint y: 247, endPoint x: 680, endPoint y: 139, distance: 403.9
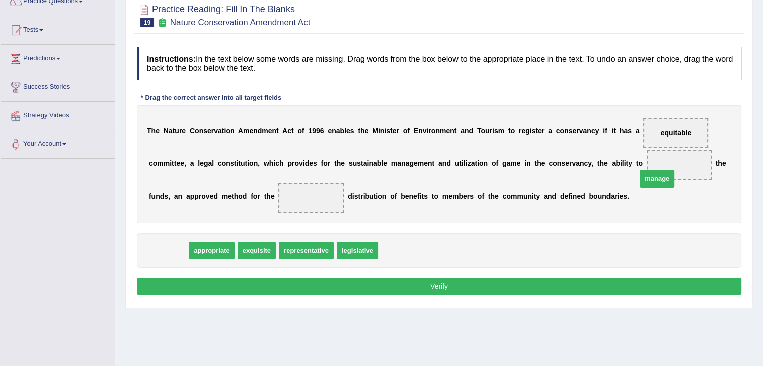
drag, startPoint x: 167, startPoint y: 247, endPoint x: 656, endPoint y: 171, distance: 495.3
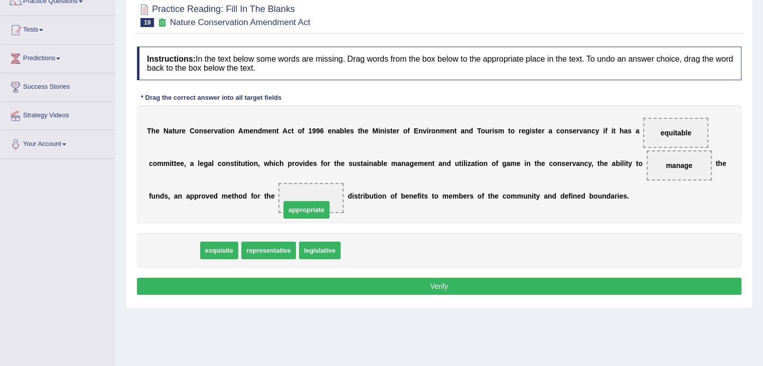
drag, startPoint x: 172, startPoint y: 251, endPoint x: 308, endPoint y: 209, distance: 141.6
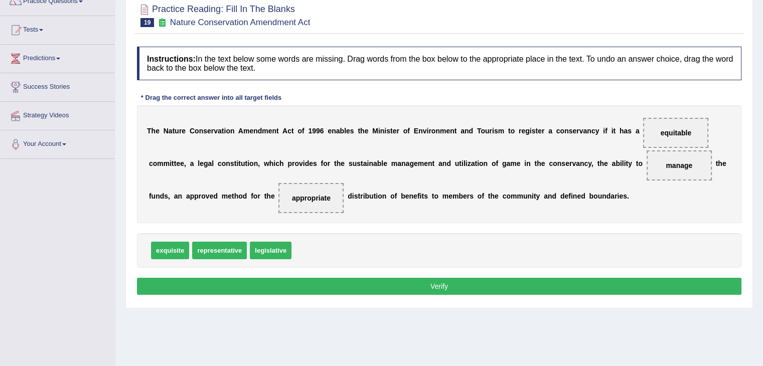
click at [331, 288] on button "Verify" at bounding box center [439, 286] width 604 height 17
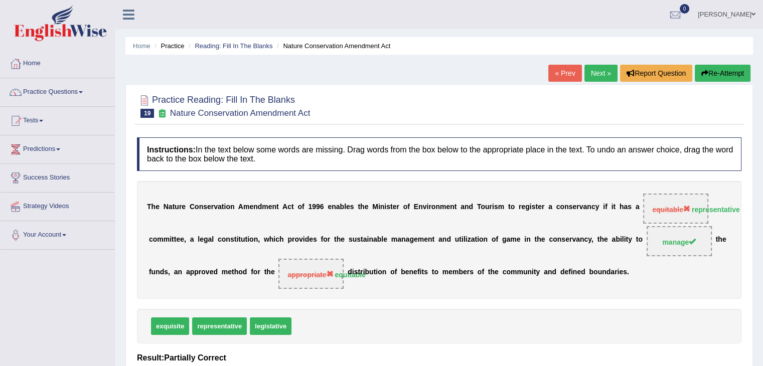
click at [595, 77] on link "Next »" at bounding box center [600, 73] width 33 height 17
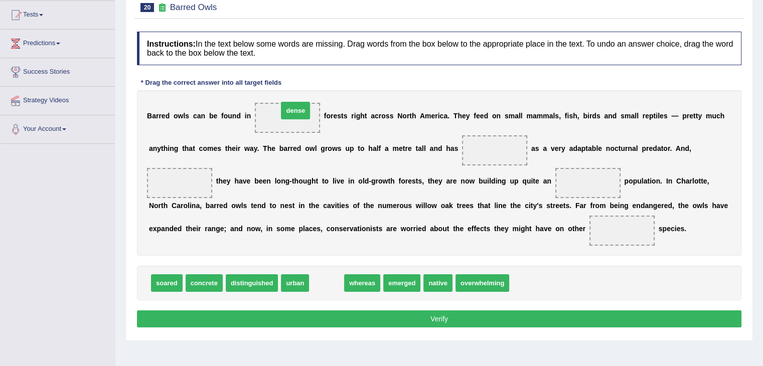
drag, startPoint x: 329, startPoint y: 275, endPoint x: 296, endPoint y: 109, distance: 168.7
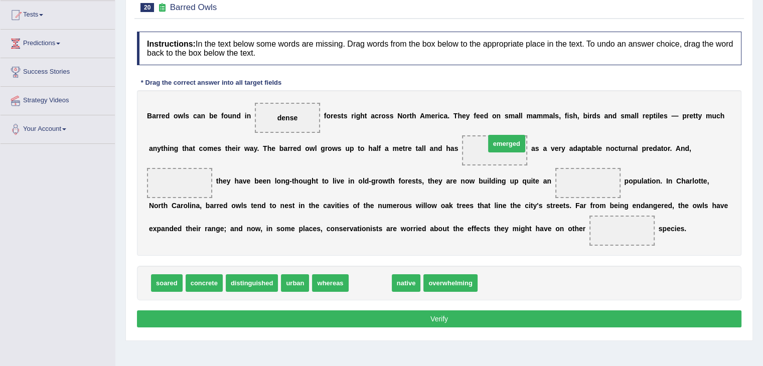
drag, startPoint x: 363, startPoint y: 283, endPoint x: 489, endPoint y: 154, distance: 180.8
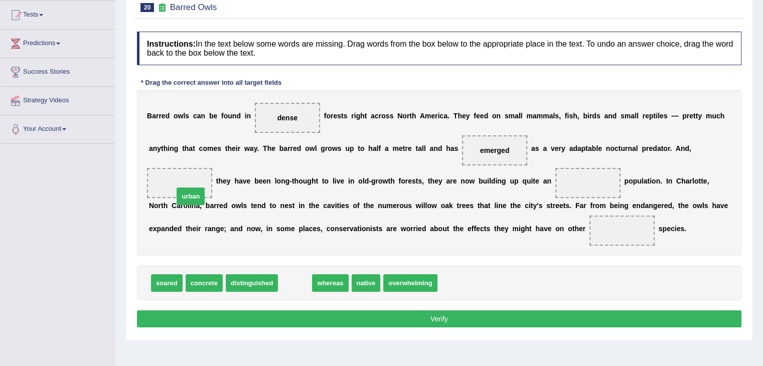
drag, startPoint x: 291, startPoint y: 283, endPoint x: 177, endPoint y: 182, distance: 152.7
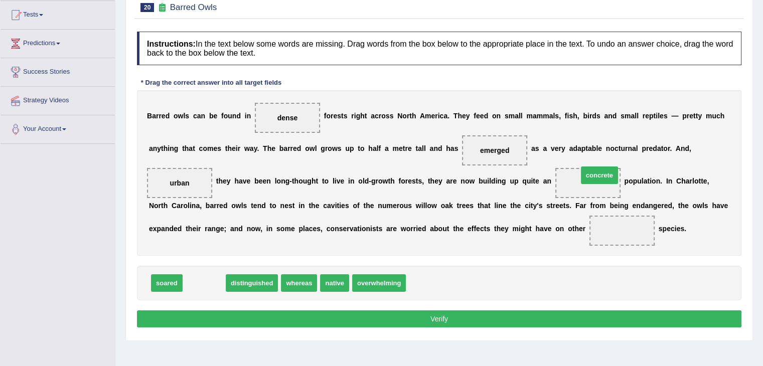
drag, startPoint x: 205, startPoint y: 282, endPoint x: 600, endPoint y: 174, distance: 409.6
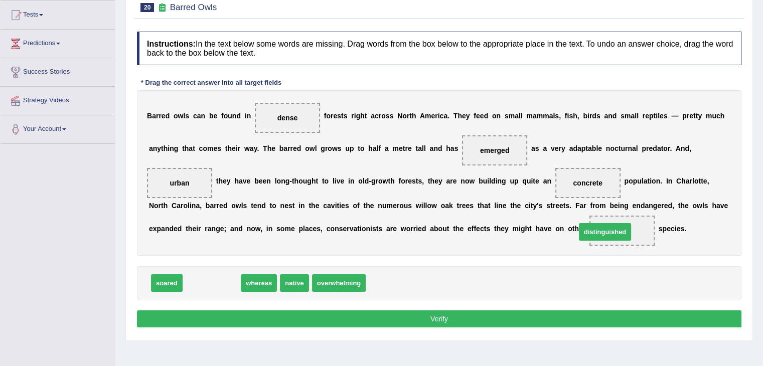
drag, startPoint x: 225, startPoint y: 284, endPoint x: 620, endPoint y: 234, distance: 398.3
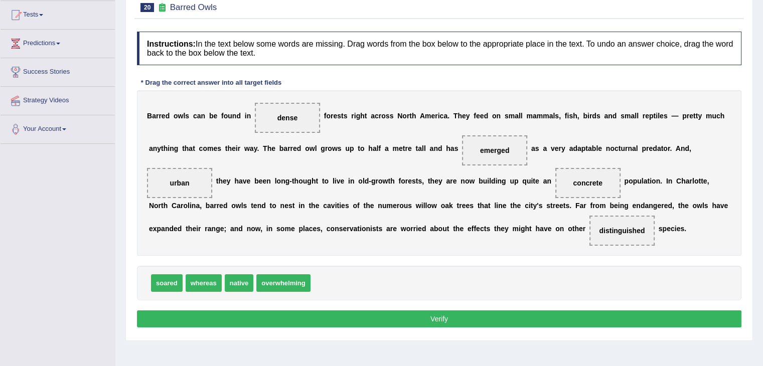
click at [482, 323] on button "Verify" at bounding box center [439, 318] width 604 height 17
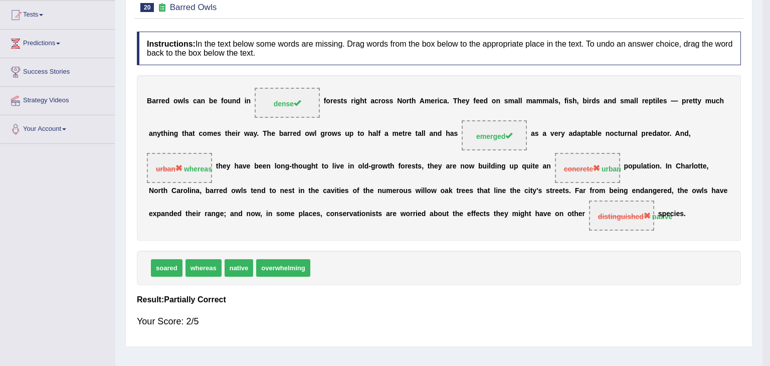
drag, startPoint x: 770, startPoint y: 229, endPoint x: 768, endPoint y: 177, distance: 52.2
click at [762, 177] on body "Toggle navigation Home Practice Questions Speaking Practice Read Aloud Repeat S…" at bounding box center [385, 77] width 770 height 366
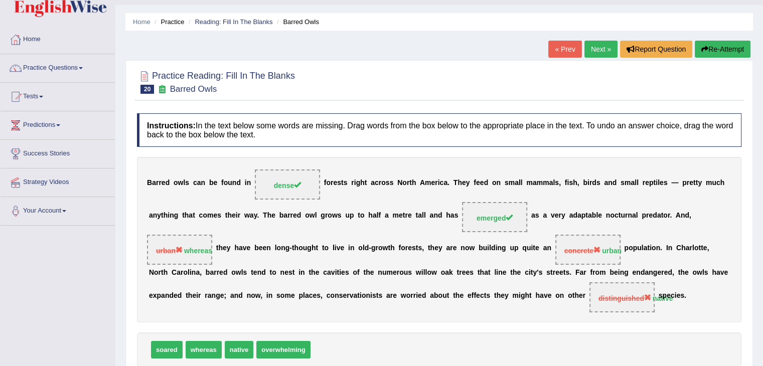
scroll to position [20, 0]
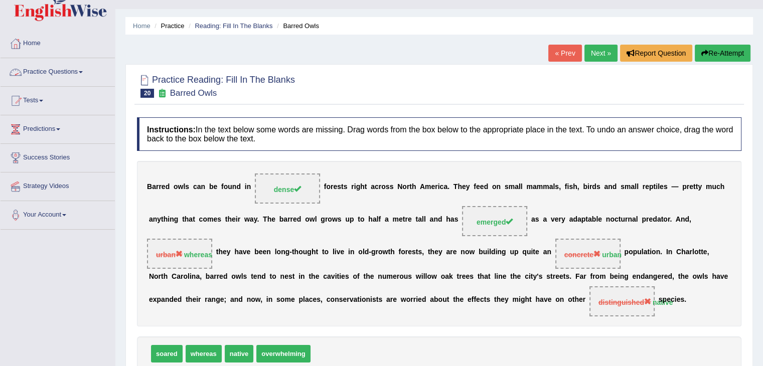
click at [62, 74] on link "Practice Questions" at bounding box center [58, 70] width 114 height 25
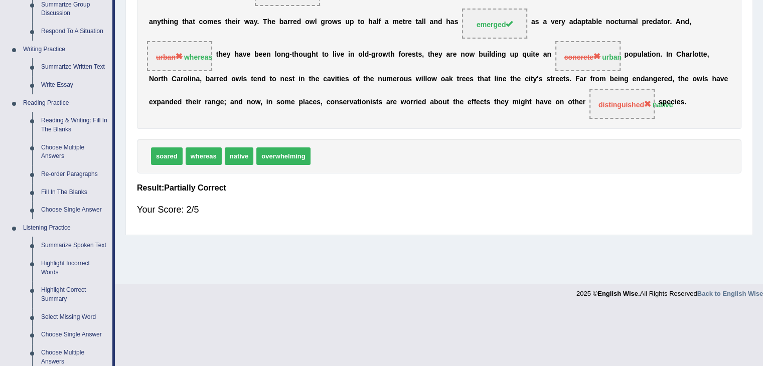
scroll to position [221, 0]
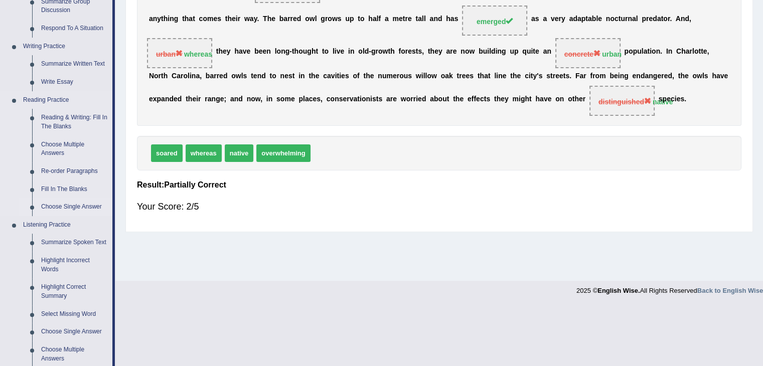
click at [64, 207] on link "Choose Single Answer" at bounding box center [75, 207] width 76 height 18
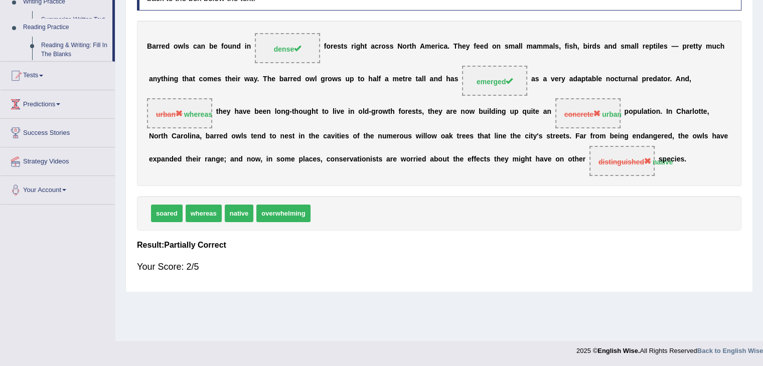
scroll to position [160, 0]
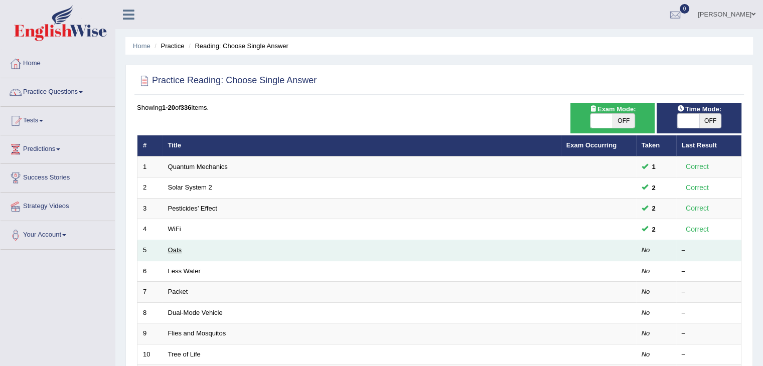
click at [175, 247] on link "Oats" at bounding box center [175, 250] width 14 height 8
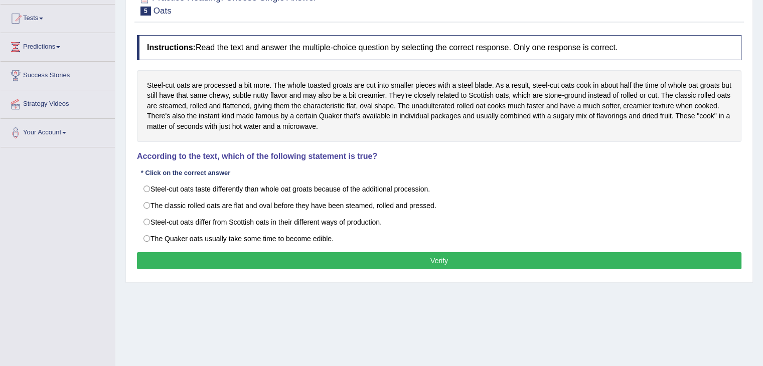
drag, startPoint x: 0, startPoint y: 0, endPoint x: 770, endPoint y: 163, distance: 786.8
click at [763, 163] on html "Toggle navigation Home Practice Questions Speaking Practice Read Aloud Repeat S…" at bounding box center [381, 81] width 763 height 366
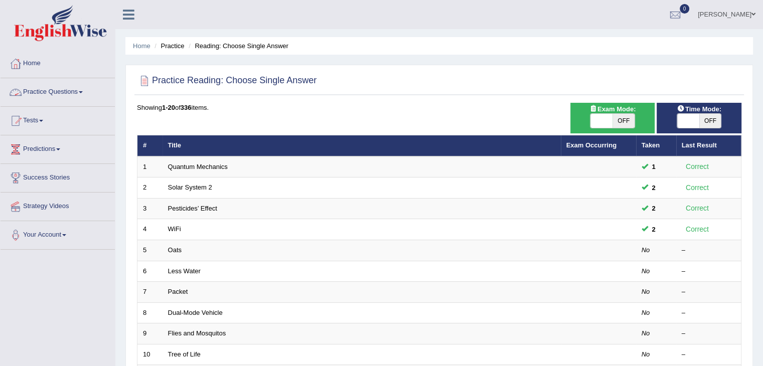
click at [67, 91] on link "Practice Questions" at bounding box center [58, 90] width 114 height 25
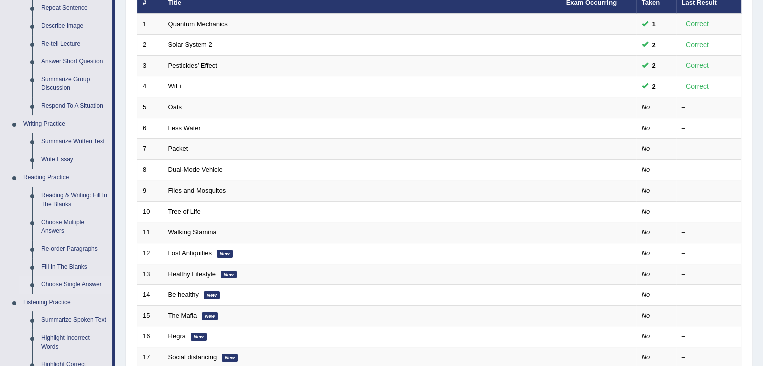
scroll to position [146, 0]
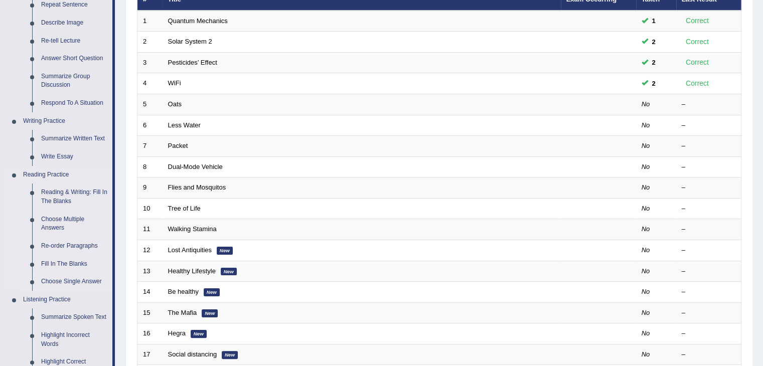
click at [62, 245] on link "Re-order Paragraphs" at bounding box center [75, 246] width 76 height 18
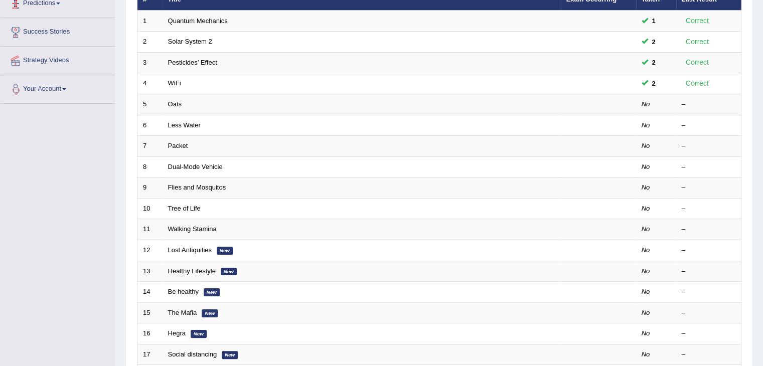
scroll to position [152, 0]
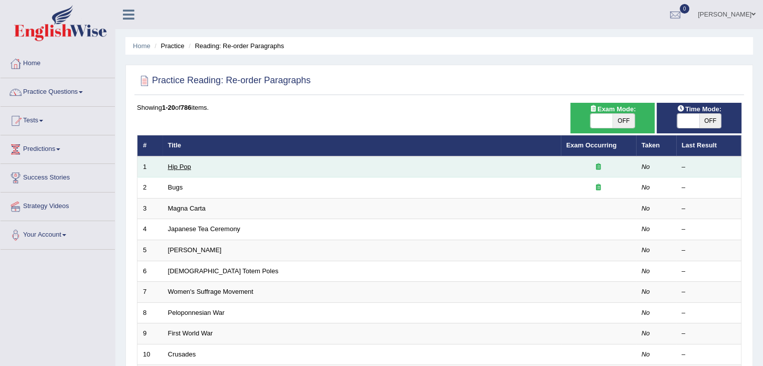
click at [168, 166] on link "Hip Pop" at bounding box center [179, 167] width 23 height 8
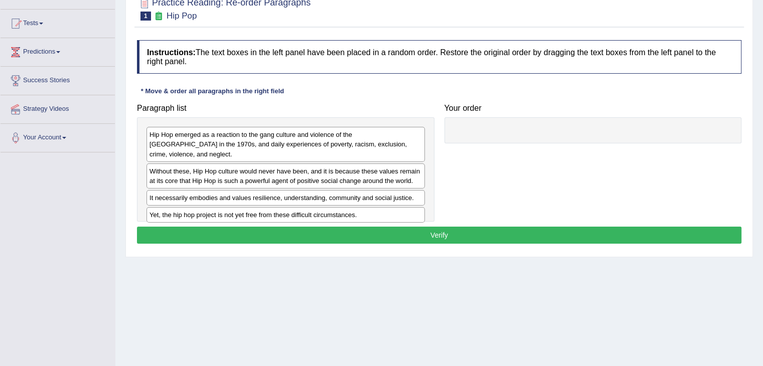
scroll to position [106, 0]
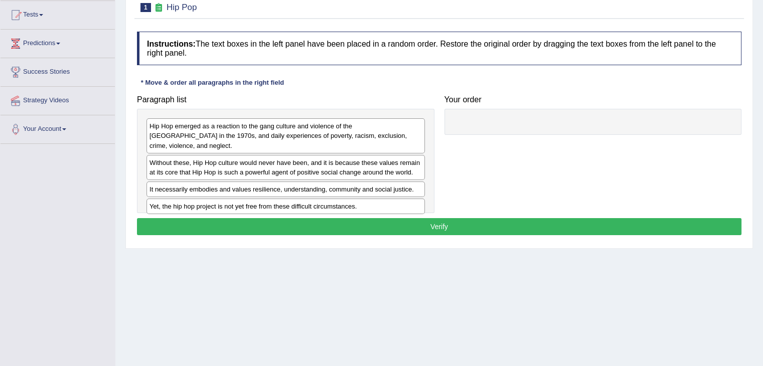
click at [762, 217] on html "Toggle navigation Home Practice Questions Speaking Practice Read Aloud Repeat S…" at bounding box center [381, 77] width 763 height 366
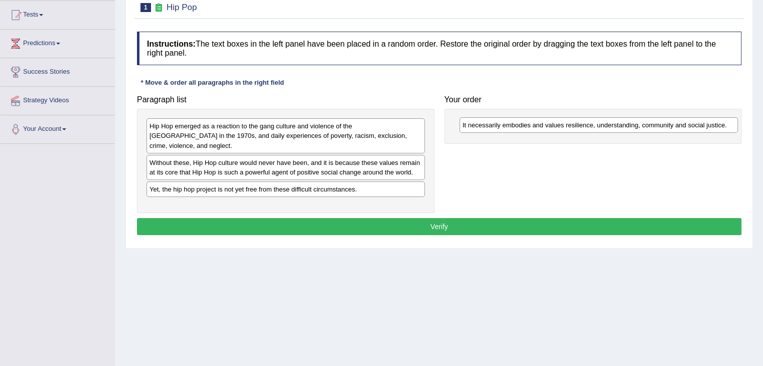
drag, startPoint x: 293, startPoint y: 180, endPoint x: 611, endPoint y: 125, distance: 322.5
click at [611, 125] on div "It necessarily embodies and values resilience, understanding, community and soc…" at bounding box center [598, 125] width 278 height 16
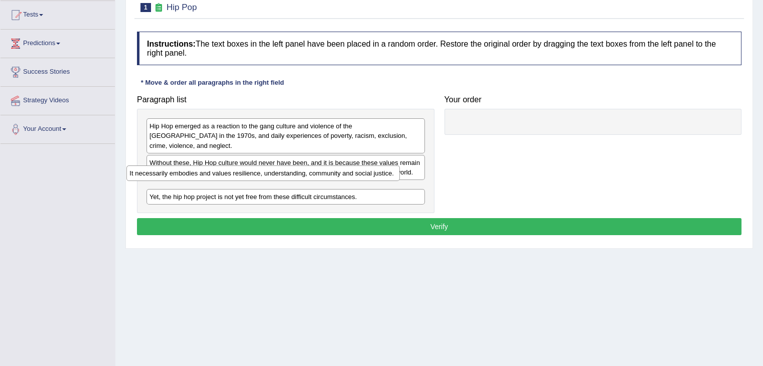
drag, startPoint x: 506, startPoint y: 125, endPoint x: 174, endPoint y: 172, distance: 335.7
click at [174, 172] on div "It necessarily embodies and values resilience, understanding, community and soc…" at bounding box center [262, 173] width 273 height 16
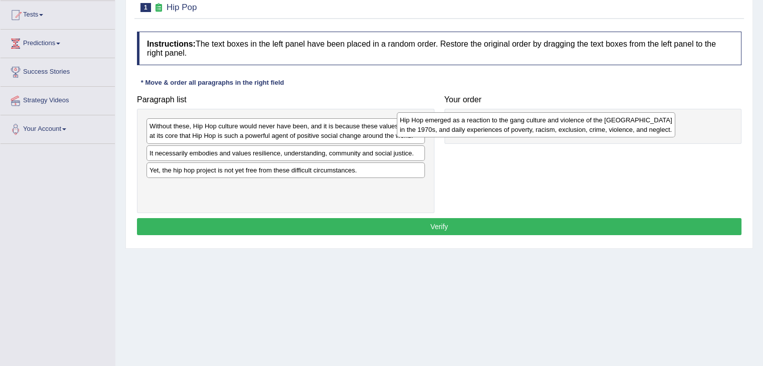
drag, startPoint x: 251, startPoint y: 131, endPoint x: 518, endPoint y: 125, distance: 267.3
click at [518, 125] on div "Hip Hop emerged as a reaction to the gang culture and violence of the South Bro…" at bounding box center [536, 124] width 278 height 25
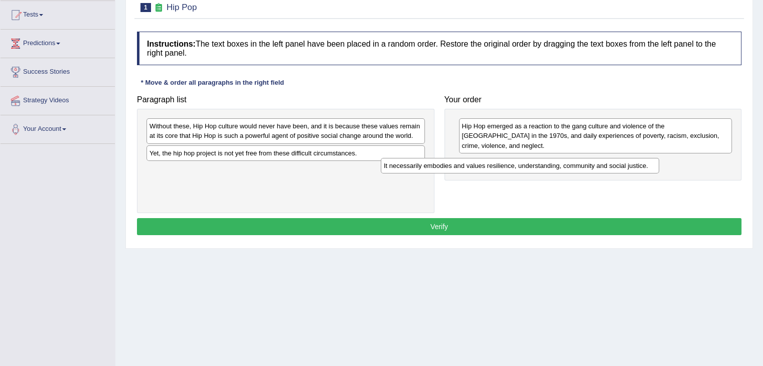
drag, startPoint x: 354, startPoint y: 156, endPoint x: 616, endPoint y: 167, distance: 262.0
click at [616, 167] on div "It necessarily embodies and values resilience, understanding, community and soc…" at bounding box center [520, 166] width 278 height 16
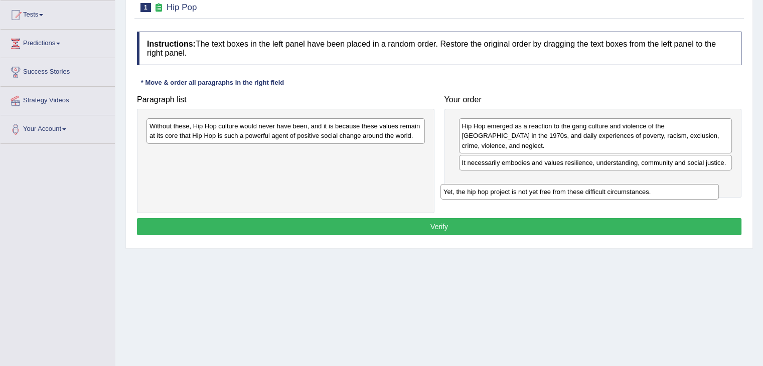
drag, startPoint x: 292, startPoint y: 150, endPoint x: 586, endPoint y: 181, distance: 294.9
click at [586, 184] on div "Yet, the hip hop project is not yet free from these difficult circumstances." at bounding box center [579, 192] width 278 height 16
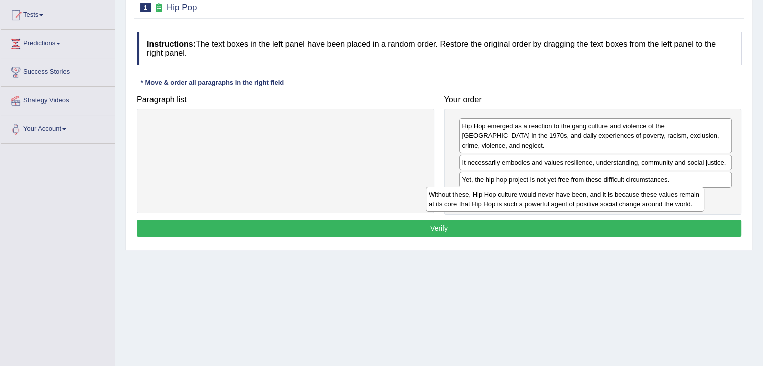
drag, startPoint x: 356, startPoint y: 129, endPoint x: 635, endPoint y: 197, distance: 287.4
click at [635, 197] on div "Without these, Hip Hop culture would never have been, and it is because these v…" at bounding box center [565, 199] width 278 height 25
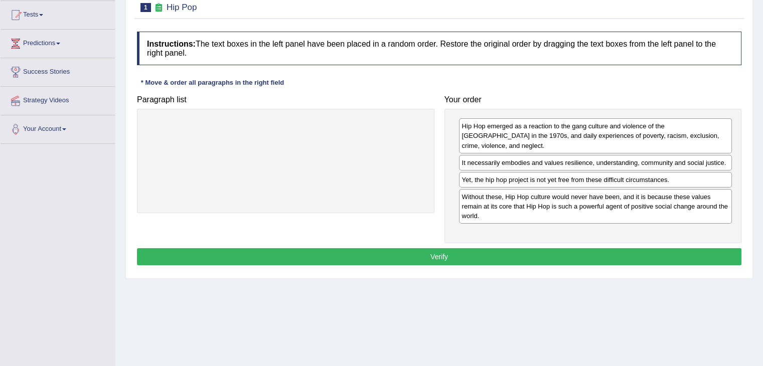
click at [485, 248] on button "Verify" at bounding box center [439, 256] width 604 height 17
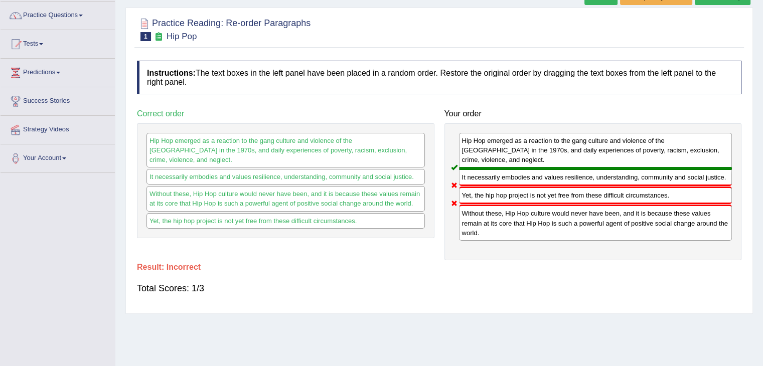
scroll to position [22, 0]
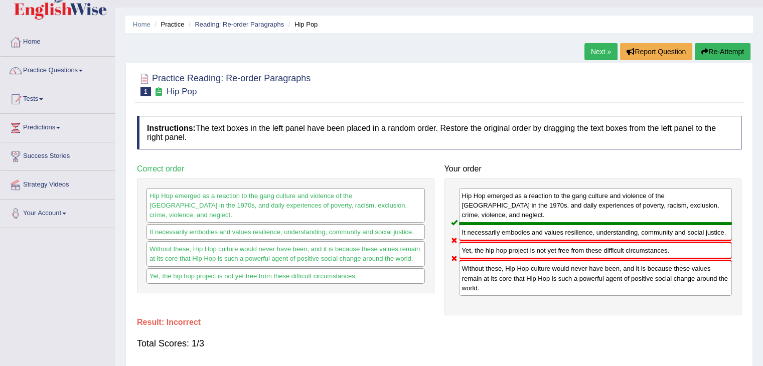
click at [598, 50] on link "Next »" at bounding box center [600, 51] width 33 height 17
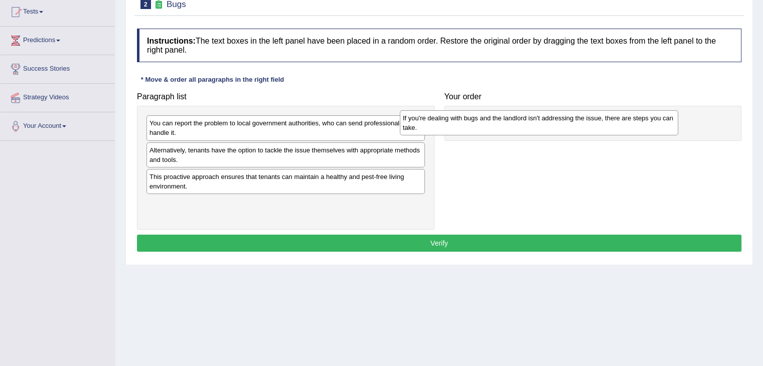
drag, startPoint x: 266, startPoint y: 155, endPoint x: 536, endPoint y: 123, distance: 271.2
click at [536, 123] on div "If you're dealing with bugs and the landlord isn't addressing the issue, there …" at bounding box center [539, 122] width 278 height 25
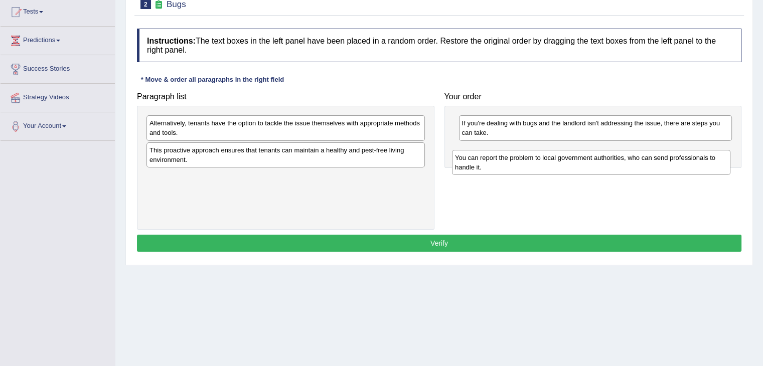
drag, startPoint x: 340, startPoint y: 123, endPoint x: 652, endPoint y: 157, distance: 313.8
click at [652, 157] on div "You can report the problem to local government authorities, who can send profes…" at bounding box center [591, 162] width 278 height 25
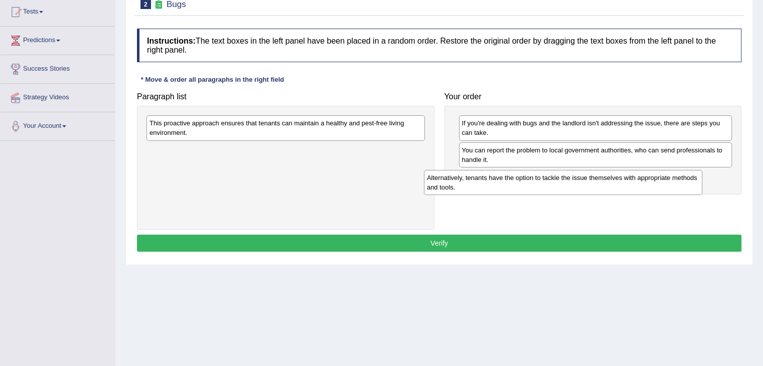
drag, startPoint x: 383, startPoint y: 132, endPoint x: 661, endPoint y: 187, distance: 284.1
click at [661, 187] on div "Alternatively, tenants have the option to tackle the issue themselves with appr…" at bounding box center [563, 182] width 278 height 25
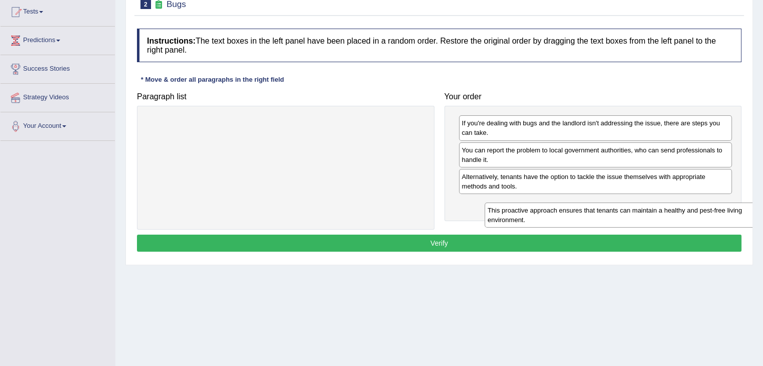
drag, startPoint x: 352, startPoint y: 127, endPoint x: 696, endPoint y: 215, distance: 354.5
click at [696, 215] on div "This proactive approach ensures that tenants can maintain a healthy and pest-fr…" at bounding box center [623, 215] width 278 height 25
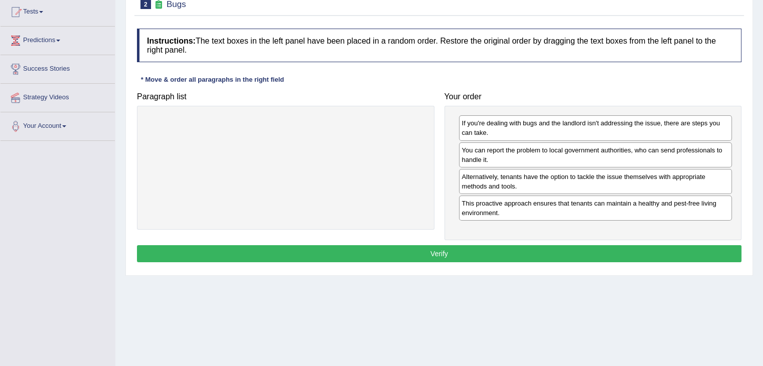
click at [535, 250] on button "Verify" at bounding box center [439, 253] width 604 height 17
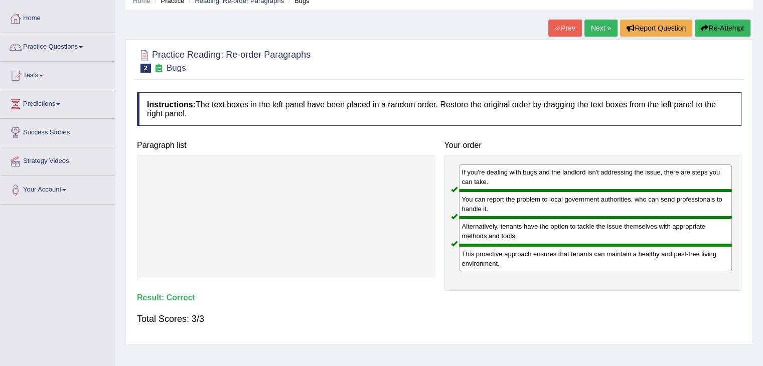
scroll to position [36, 0]
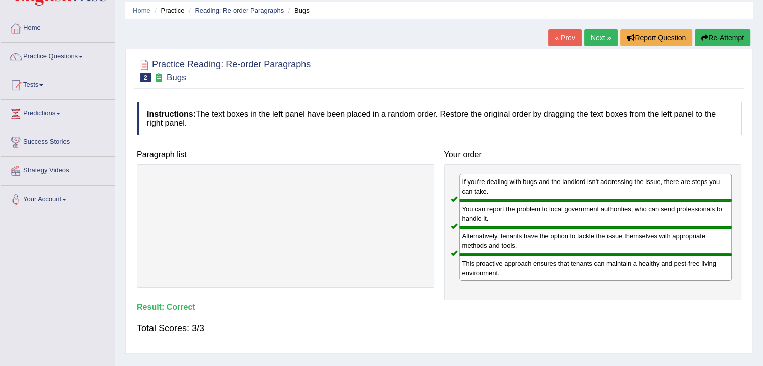
click at [595, 36] on link "Next »" at bounding box center [600, 37] width 33 height 17
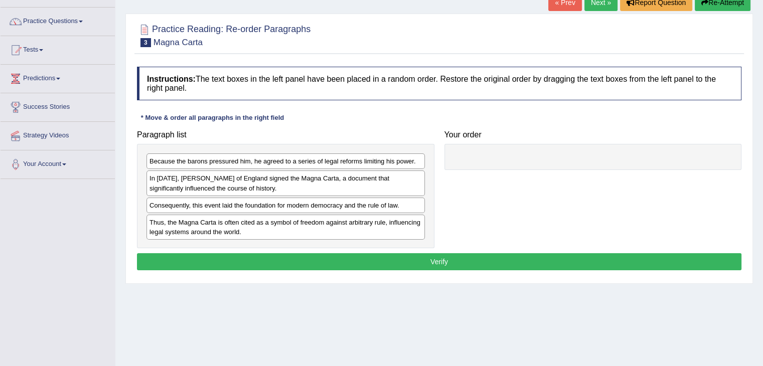
scroll to position [72, 0]
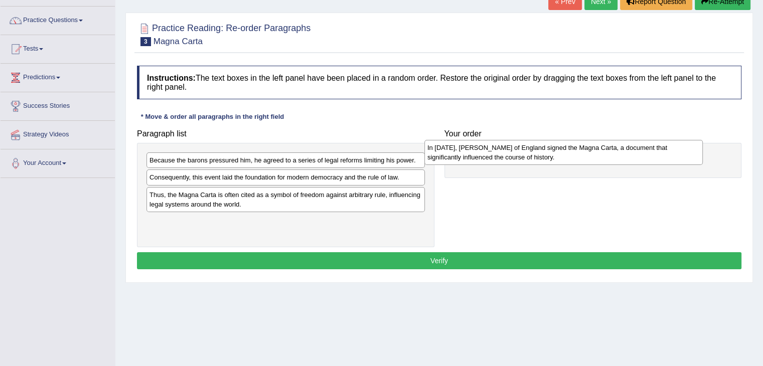
drag, startPoint x: 338, startPoint y: 181, endPoint x: 635, endPoint y: 153, distance: 298.2
click at [635, 153] on div "In 1215, King John of England signed the Magna Carta, a document that significa…" at bounding box center [563, 152] width 278 height 25
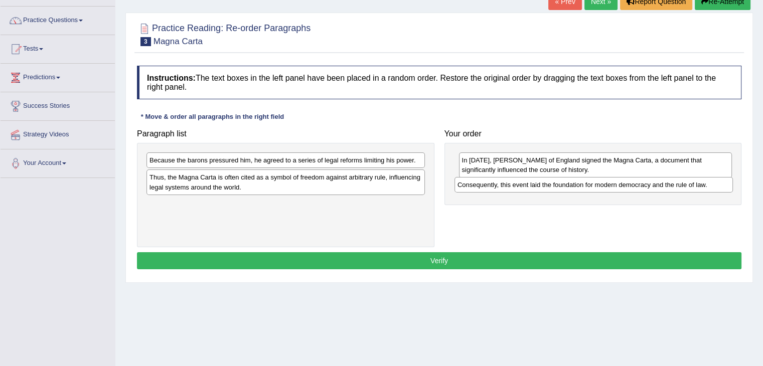
drag, startPoint x: 325, startPoint y: 178, endPoint x: 636, endPoint y: 186, distance: 311.5
click at [636, 186] on div "Consequently, this event laid the foundation for modern democracy and the rule …" at bounding box center [593, 185] width 278 height 16
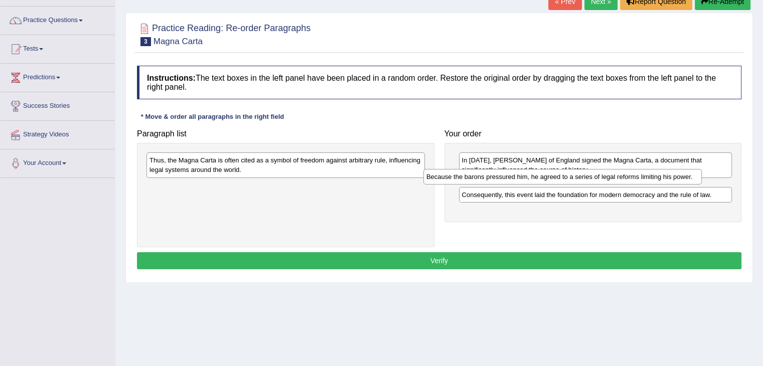
drag, startPoint x: 389, startPoint y: 161, endPoint x: 666, endPoint y: 179, distance: 277.4
click at [666, 179] on div "Because the barons pressured him, he agreed to a series of legal reforms limiti…" at bounding box center [562, 177] width 278 height 16
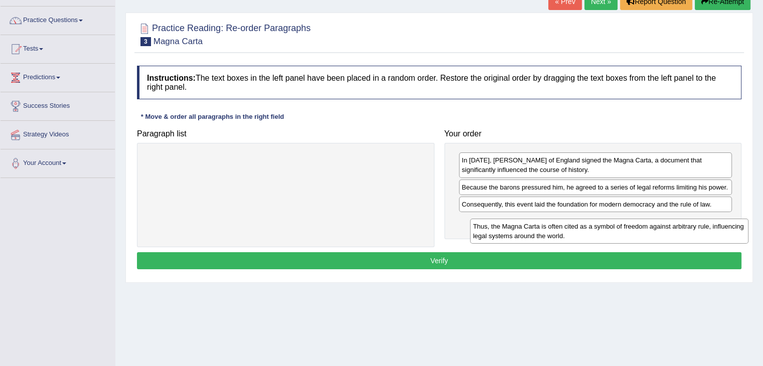
drag, startPoint x: 351, startPoint y: 160, endPoint x: 674, endPoint y: 226, distance: 330.1
click at [674, 226] on div "Thus, the Magna Carta is often cited as a symbol of freedom against arbitrary r…" at bounding box center [609, 231] width 278 height 25
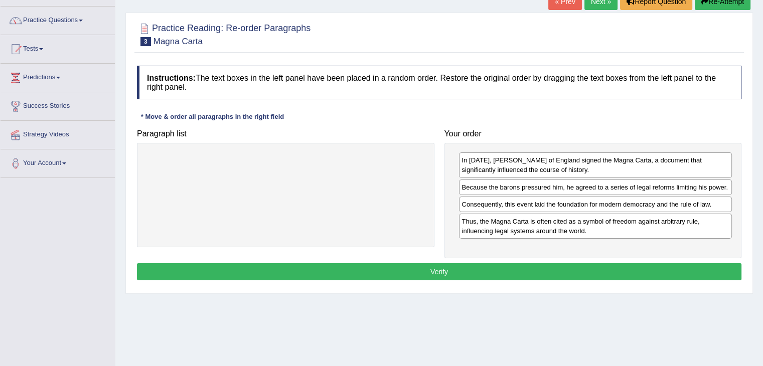
click at [527, 269] on button "Verify" at bounding box center [439, 271] width 604 height 17
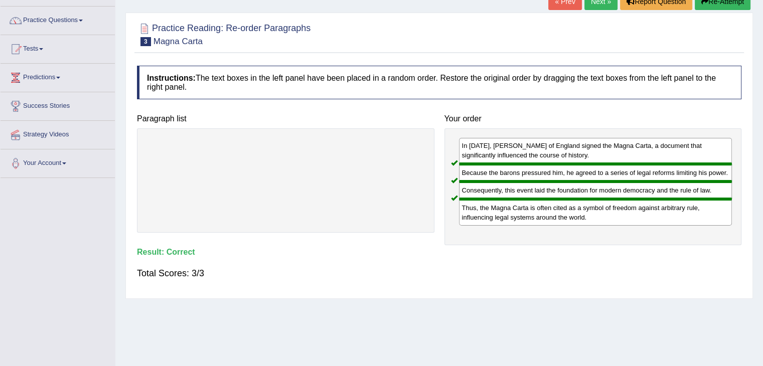
scroll to position [25, 0]
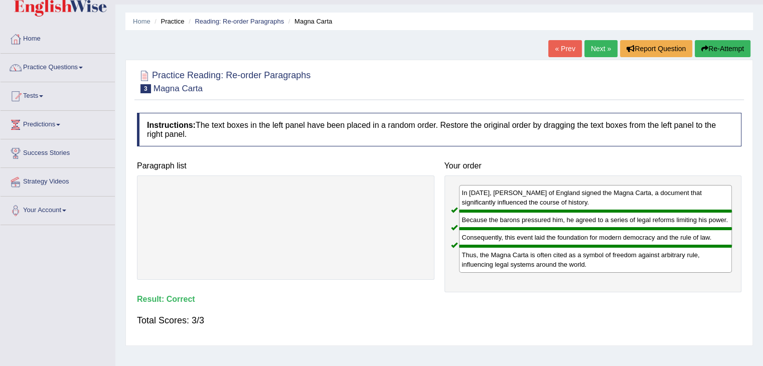
click at [600, 46] on link "Next »" at bounding box center [600, 48] width 33 height 17
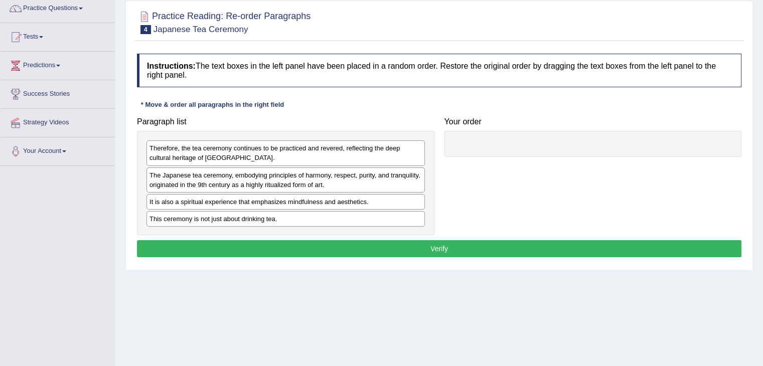
click at [762, 212] on html "Toggle navigation Home Practice Questions Speaking Practice Read Aloud Repeat S…" at bounding box center [381, 99] width 763 height 366
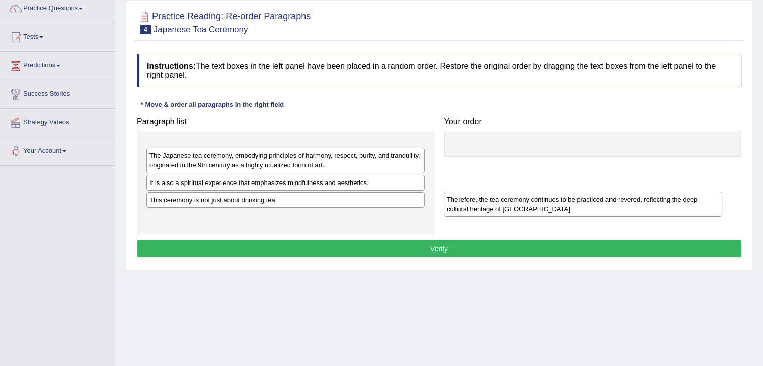
drag, startPoint x: 287, startPoint y: 151, endPoint x: 602, endPoint y: 211, distance: 320.6
click at [602, 211] on div "Therefore, the tea ceremony continues to be practiced and revered, reflecting t…" at bounding box center [583, 204] width 278 height 25
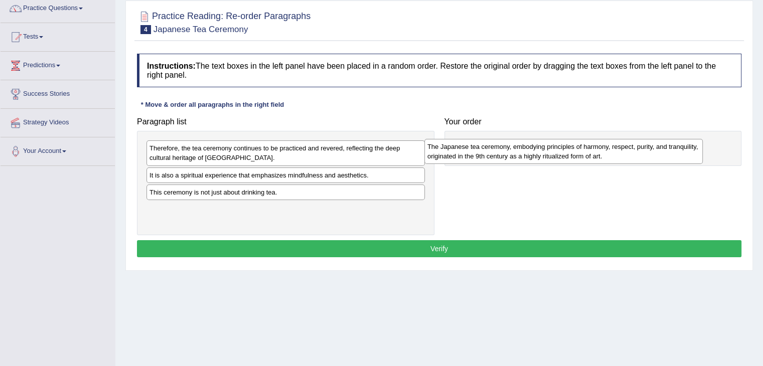
drag, startPoint x: 320, startPoint y: 177, endPoint x: 608, endPoint y: 149, distance: 288.7
click at [608, 149] on div "The Japanese tea ceremony, embodying principles of harmony, respect, purity, an…" at bounding box center [563, 151] width 278 height 25
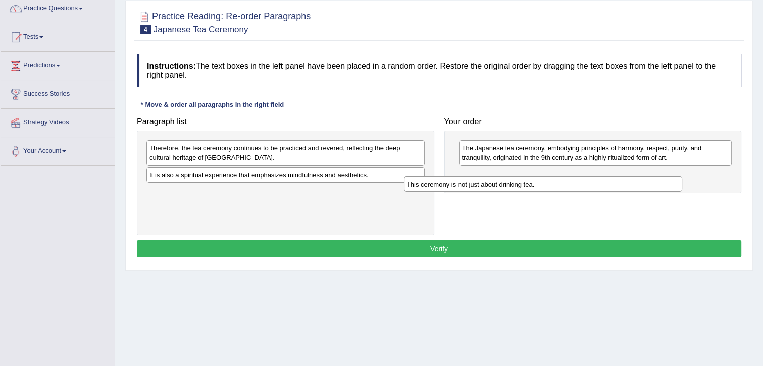
drag, startPoint x: 360, startPoint y: 192, endPoint x: 640, endPoint y: 181, distance: 281.0
click at [640, 181] on div "This ceremony is not just about drinking tea." at bounding box center [543, 185] width 278 height 16
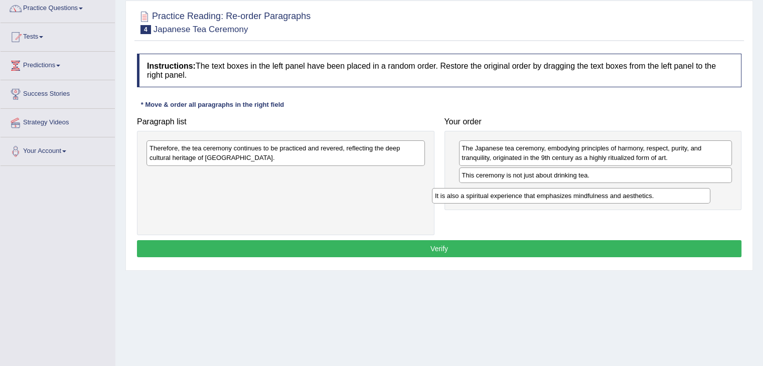
drag, startPoint x: 337, startPoint y: 175, endPoint x: 625, endPoint y: 196, distance: 289.1
click at [625, 196] on div "It is also a spiritual experience that emphasizes mindfulness and aesthetics." at bounding box center [571, 196] width 278 height 16
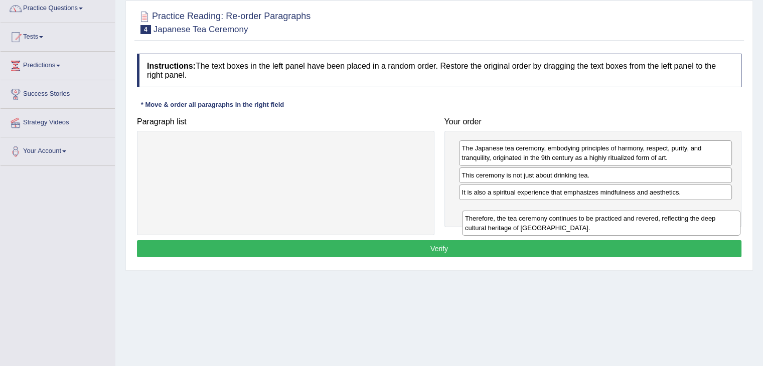
drag, startPoint x: 345, startPoint y: 154, endPoint x: 664, endPoint y: 225, distance: 327.0
click at [664, 225] on div "Therefore, the tea ceremony continues to be practiced and revered, reflecting t…" at bounding box center [601, 223] width 278 height 25
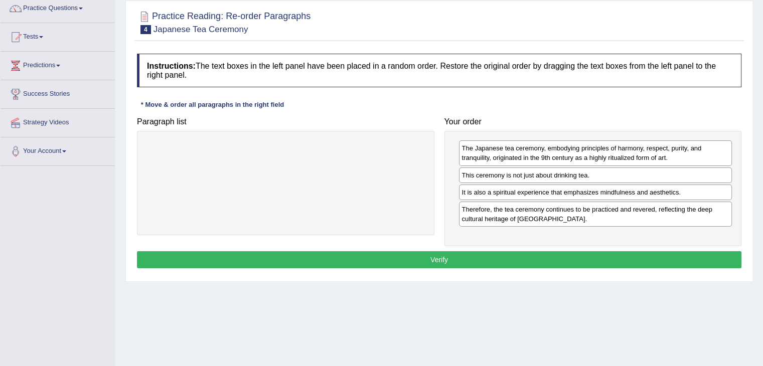
click at [525, 257] on button "Verify" at bounding box center [439, 259] width 604 height 17
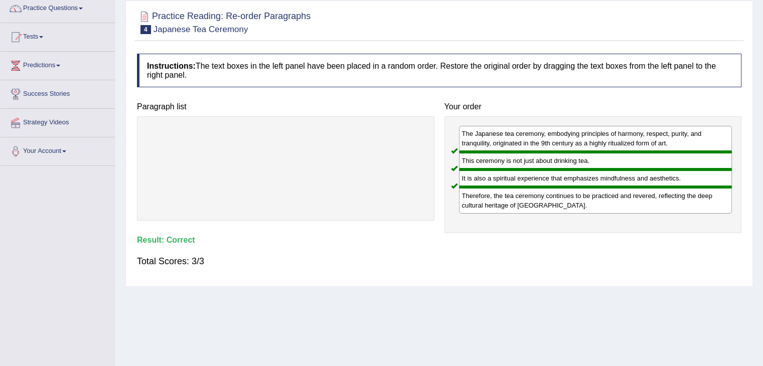
scroll to position [12, 0]
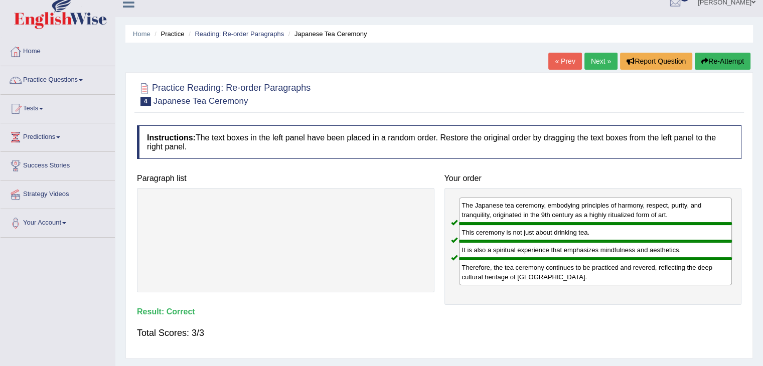
click at [594, 59] on link "Next »" at bounding box center [600, 61] width 33 height 17
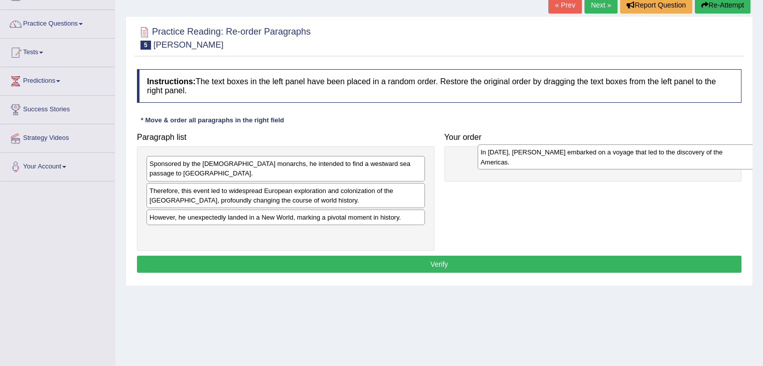
drag, startPoint x: 310, startPoint y: 227, endPoint x: 641, endPoint y: 155, distance: 338.1
click at [641, 155] on div "In [DATE], [PERSON_NAME] embarked on a voyage that led to the discovery of the …" at bounding box center [616, 156] width 278 height 25
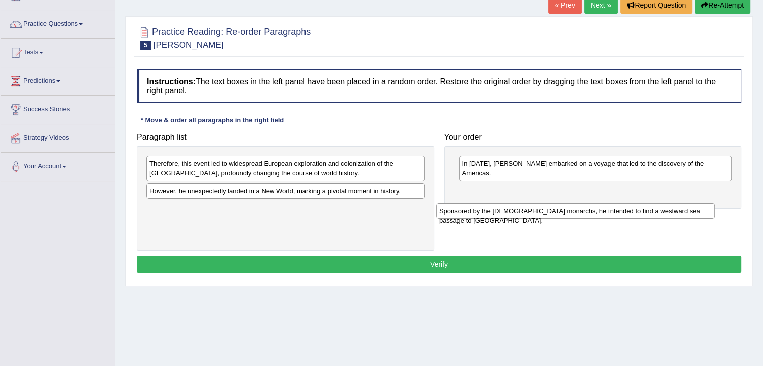
drag, startPoint x: 320, startPoint y: 164, endPoint x: 622, endPoint y: 209, distance: 305.2
click at [622, 209] on div "Sponsored by the Spanish monarchs, he intended to find a westward sea passage t…" at bounding box center [575, 211] width 278 height 16
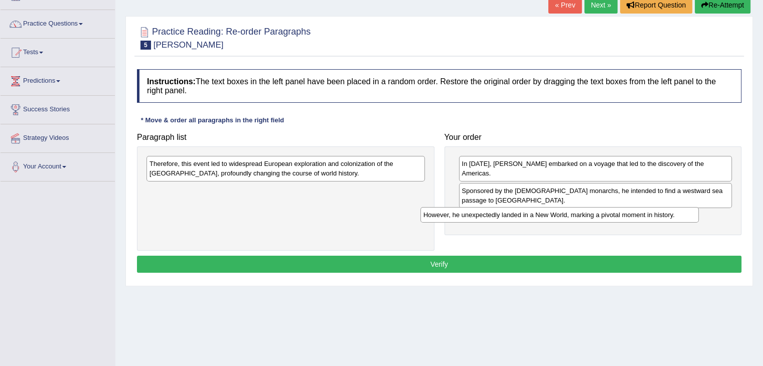
drag, startPoint x: 354, startPoint y: 192, endPoint x: 628, endPoint y: 216, distance: 274.8
click at [628, 216] on div "However, he unexpectedly landed in a New World, marking a pivotal moment in his…" at bounding box center [559, 215] width 278 height 16
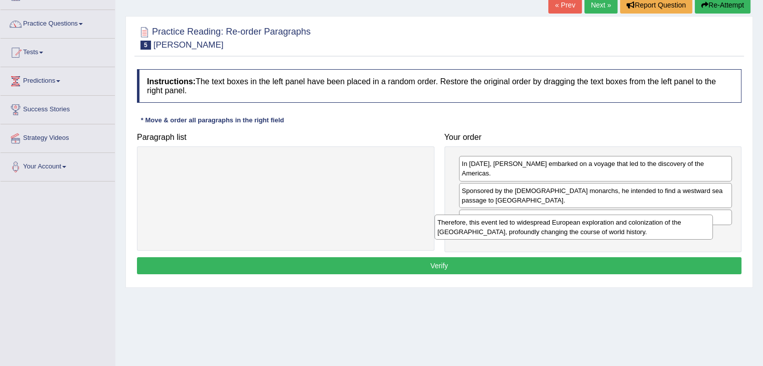
drag, startPoint x: 354, startPoint y: 166, endPoint x: 642, endPoint y: 225, distance: 293.8
click at [642, 225] on div "Therefore, this event led to widespread European exploration and colonization o…" at bounding box center [573, 227] width 278 height 25
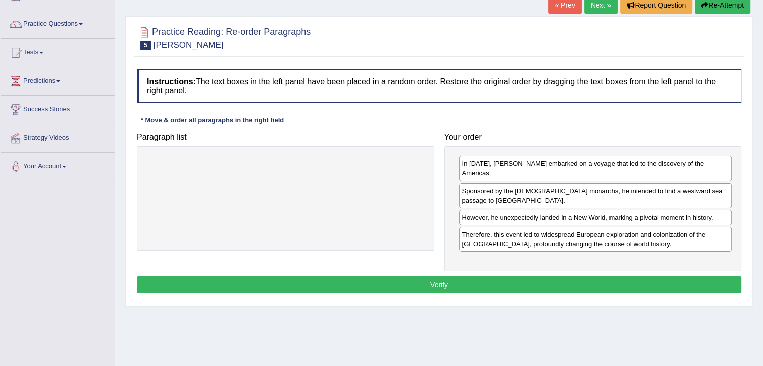
click at [509, 276] on button "Verify" at bounding box center [439, 284] width 604 height 17
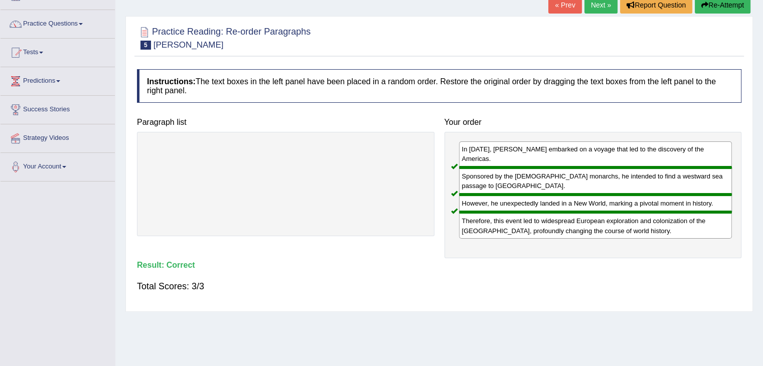
scroll to position [20, 0]
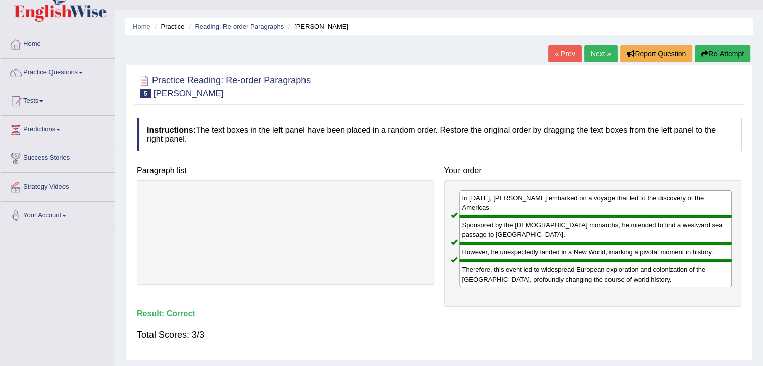
click at [595, 53] on link "Next »" at bounding box center [600, 53] width 33 height 17
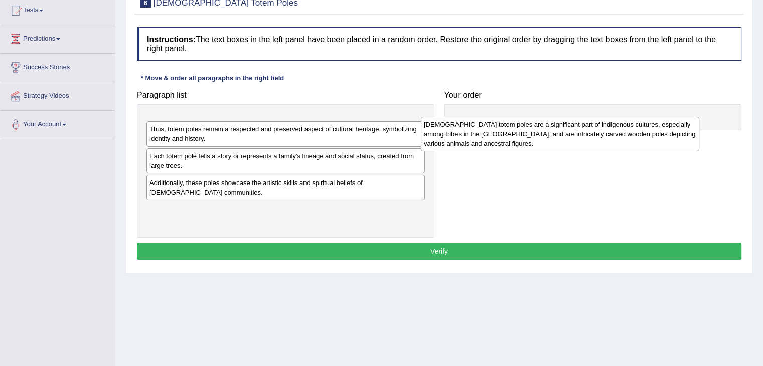
drag, startPoint x: 267, startPoint y: 132, endPoint x: 550, endPoint y: 135, distance: 282.3
click at [550, 135] on div "[DEMOGRAPHIC_DATA] totem poles are a significant part of indigenous cultures, e…" at bounding box center [560, 134] width 278 height 35
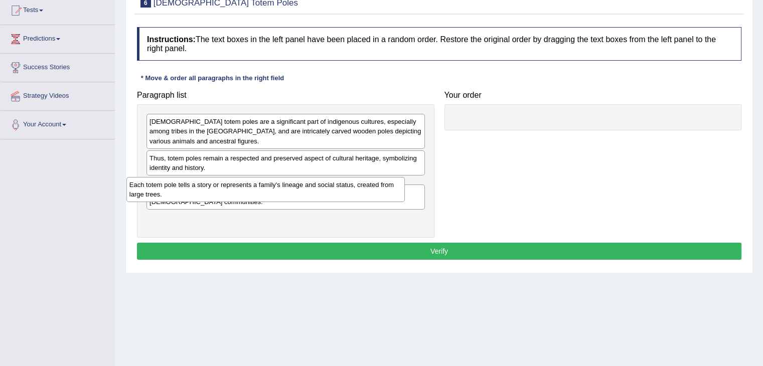
drag, startPoint x: 281, startPoint y: 187, endPoint x: 250, endPoint y: 189, distance: 30.6
click at [250, 189] on div "Each totem pole tells a story or represents a family's lineage and social statu…" at bounding box center [265, 189] width 278 height 25
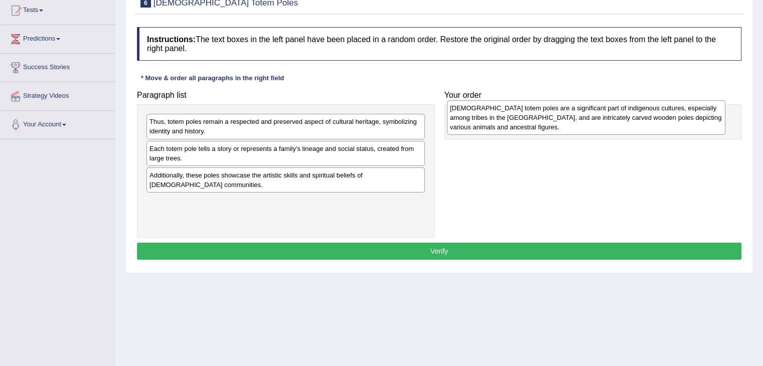
drag, startPoint x: 241, startPoint y: 131, endPoint x: 548, endPoint y: 117, distance: 307.2
click at [548, 117] on div "[DEMOGRAPHIC_DATA] totem poles are a significant part of indigenous cultures, e…" at bounding box center [586, 117] width 278 height 35
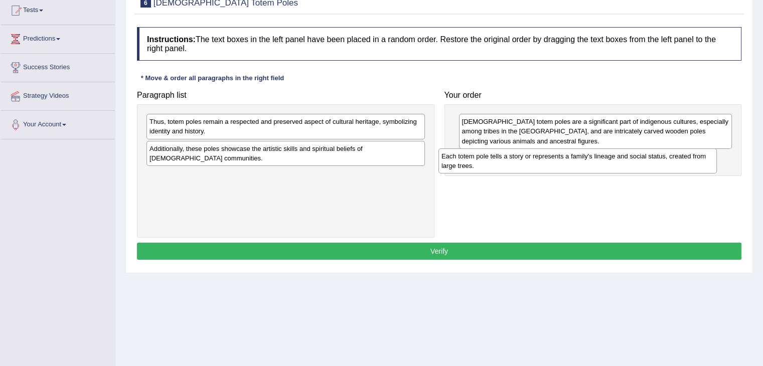
drag, startPoint x: 326, startPoint y: 155, endPoint x: 626, endPoint y: 162, distance: 300.0
click at [626, 162] on div "Each totem pole tells a story or represents a family's lineage and social statu…" at bounding box center [577, 160] width 278 height 25
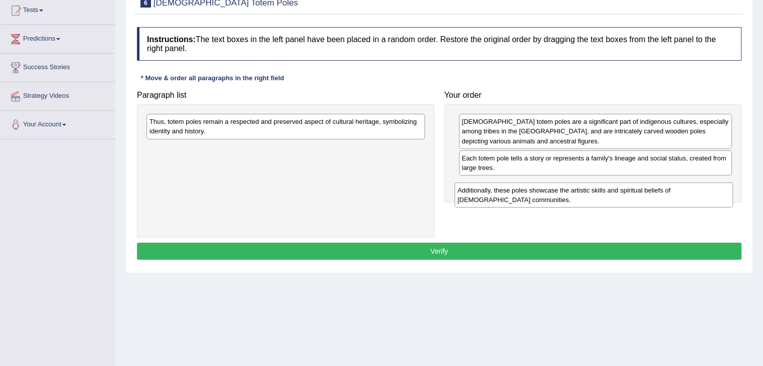
drag, startPoint x: 345, startPoint y: 153, endPoint x: 661, endPoint y: 196, distance: 318.7
click at [661, 196] on div "Additionally, these poles showcase the artistic skills and spiritual beliefs of…" at bounding box center [593, 195] width 278 height 25
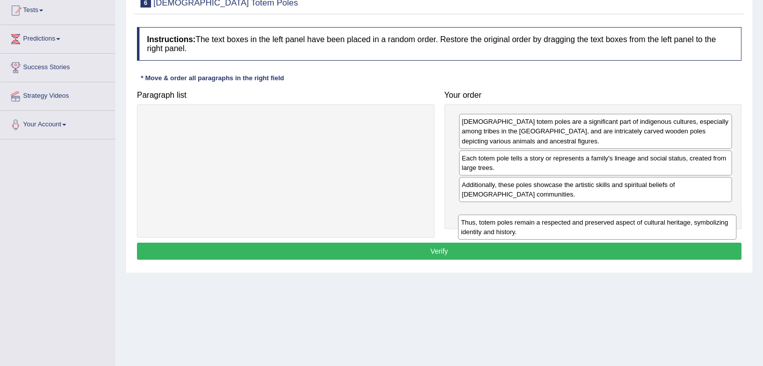
drag, startPoint x: 376, startPoint y: 122, endPoint x: 686, endPoint y: 223, distance: 326.8
click at [686, 223] on div "Thus, totem poles remain a respected and preserved aspect of cultural heritage,…" at bounding box center [597, 227] width 278 height 25
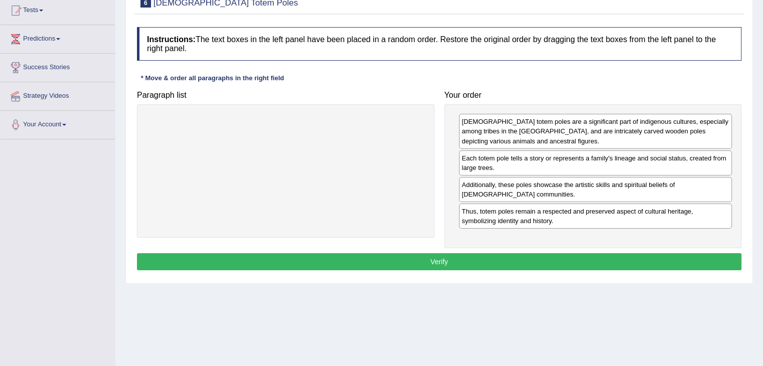
click at [564, 254] on button "Verify" at bounding box center [439, 261] width 604 height 17
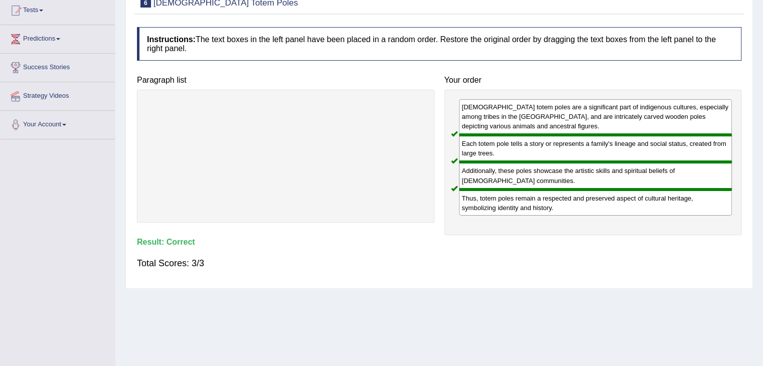
drag, startPoint x: 770, startPoint y: 206, endPoint x: 766, endPoint y: 114, distance: 91.8
click at [762, 114] on html "Toggle navigation Home Practice Questions Speaking Practice Read Aloud Repeat S…" at bounding box center [381, 73] width 763 height 366
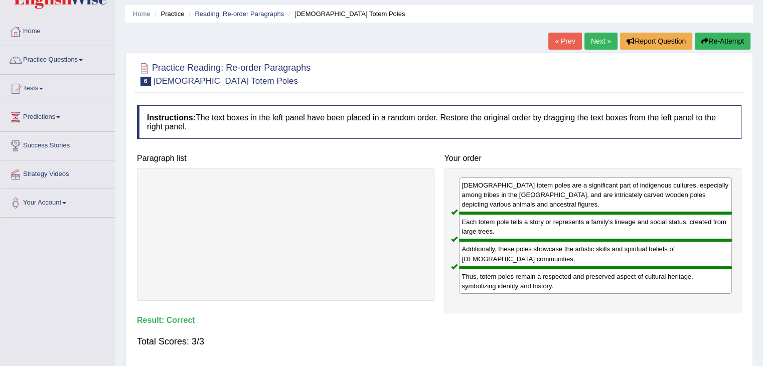
scroll to position [10, 0]
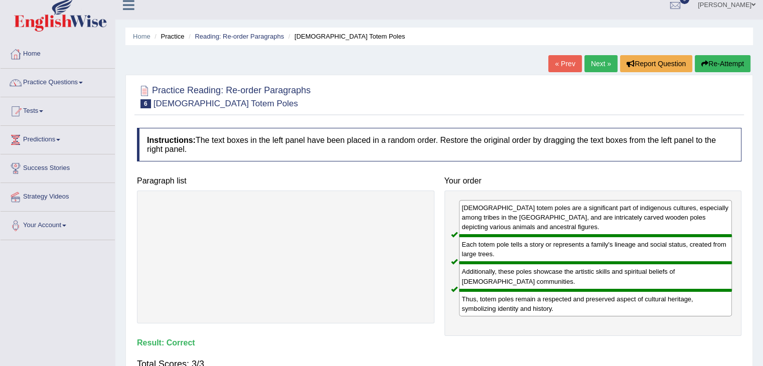
click at [594, 59] on link "Next »" at bounding box center [600, 63] width 33 height 17
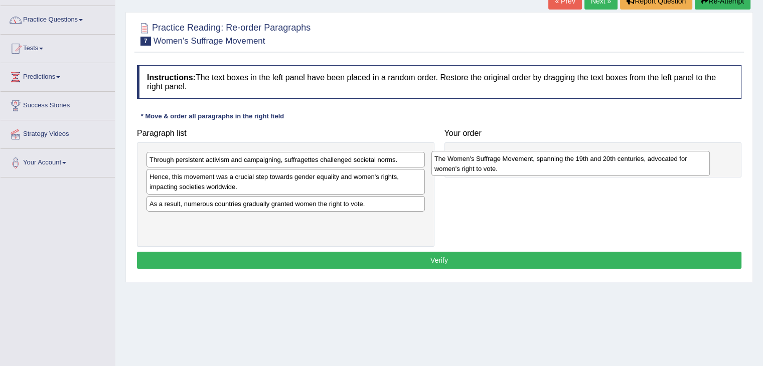
drag, startPoint x: 301, startPoint y: 229, endPoint x: 586, endPoint y: 167, distance: 291.3
click at [586, 167] on div "The Women's Suffrage Movement, spanning the 19th and 20th centuries, advocated …" at bounding box center [570, 163] width 278 height 25
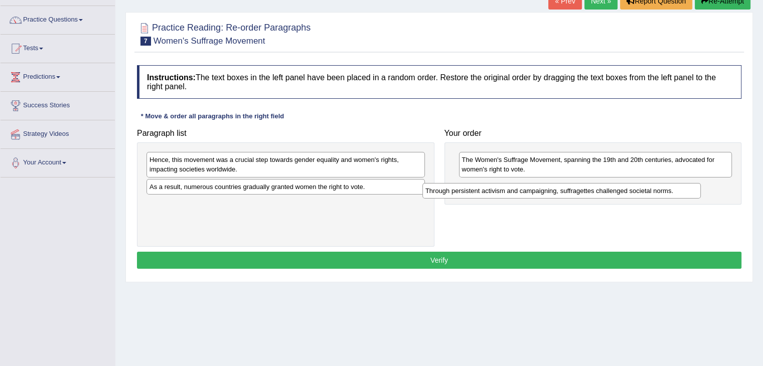
drag, startPoint x: 282, startPoint y: 158, endPoint x: 585, endPoint y: 189, distance: 304.4
click at [585, 189] on div "Through persistent activism and campaigning, suffragettes challenged societal n…" at bounding box center [561, 191] width 278 height 16
click at [355, 163] on div "Hence, this movement was a crucial step towards gender equality and women's rig…" at bounding box center [285, 164] width 278 height 25
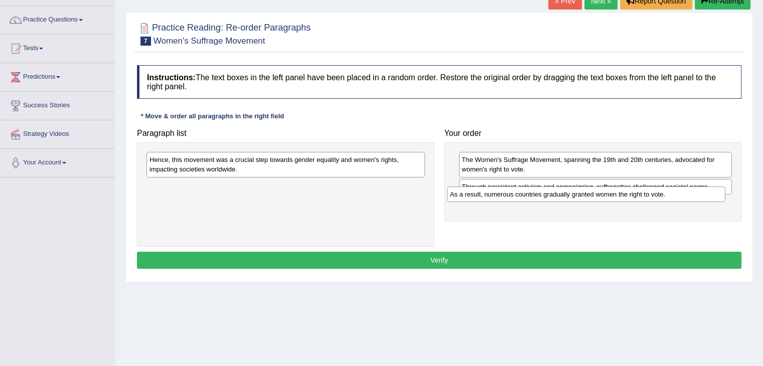
drag, startPoint x: 310, startPoint y: 189, endPoint x: 618, endPoint y: 197, distance: 308.0
click at [618, 197] on div "As a result, numerous countries gradually granted women the right to vote." at bounding box center [586, 195] width 278 height 16
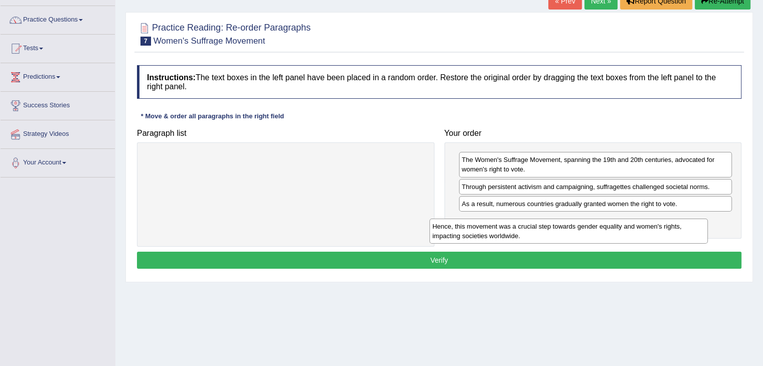
drag, startPoint x: 333, startPoint y: 170, endPoint x: 640, endPoint y: 233, distance: 313.7
click at [640, 233] on div "Hence, this movement was a crucial step towards gender equality and women's rig…" at bounding box center [568, 231] width 278 height 25
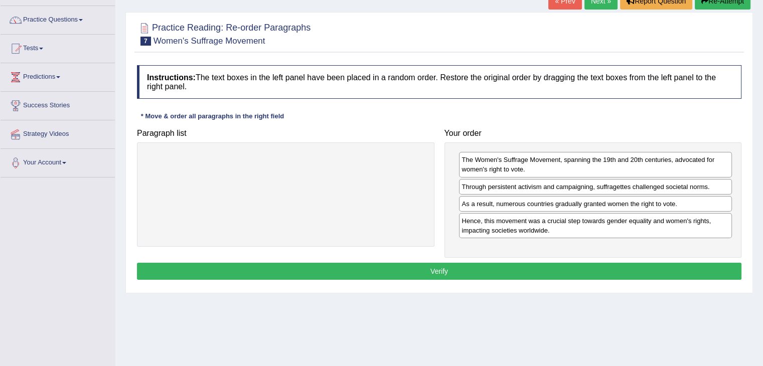
click at [479, 272] on button "Verify" at bounding box center [439, 271] width 604 height 17
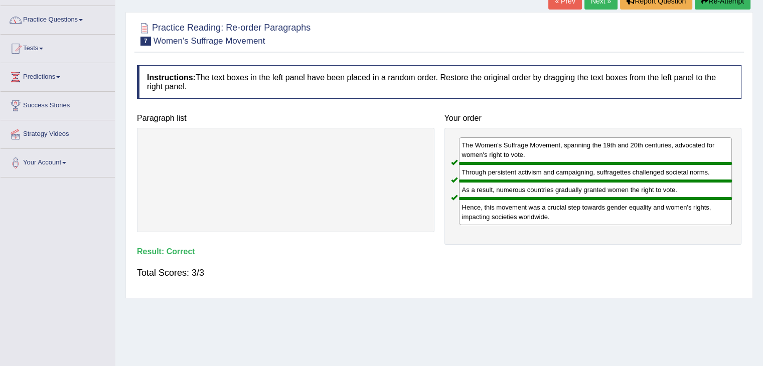
scroll to position [37, 0]
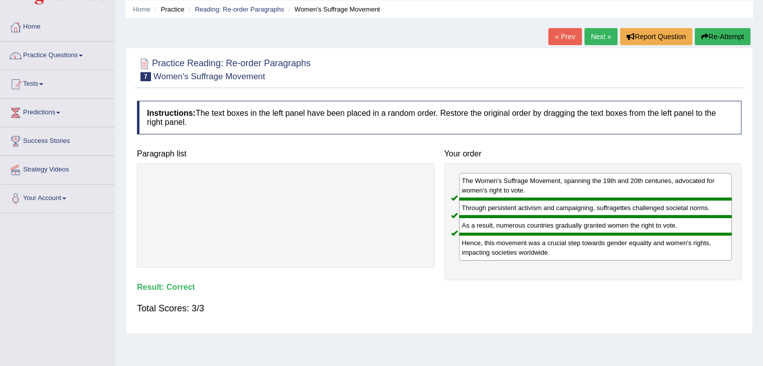
click at [594, 33] on link "Next »" at bounding box center [600, 36] width 33 height 17
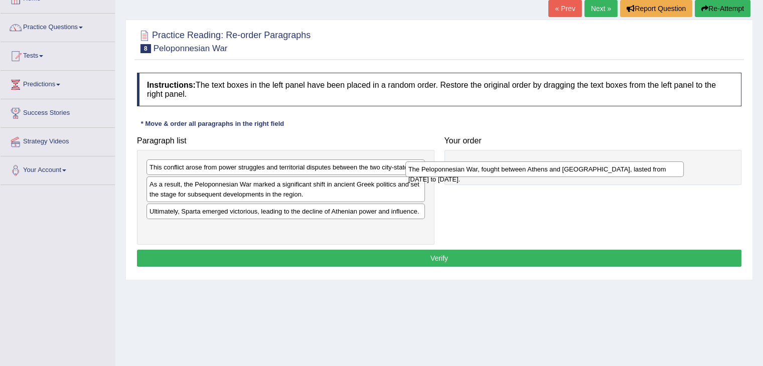
drag, startPoint x: 295, startPoint y: 230, endPoint x: 575, endPoint y: 170, distance: 286.0
click at [575, 170] on div "The Peloponnesian War, fought between Athens and [GEOGRAPHIC_DATA], lasted from…" at bounding box center [544, 169] width 278 height 16
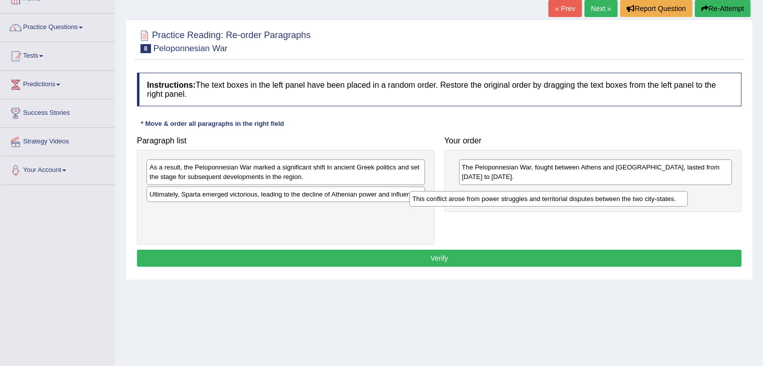
drag, startPoint x: 311, startPoint y: 169, endPoint x: 594, endPoint y: 199, distance: 284.3
click at [594, 199] on div "This conflict arose from power struggles and territorial disputes between the t…" at bounding box center [548, 199] width 278 height 16
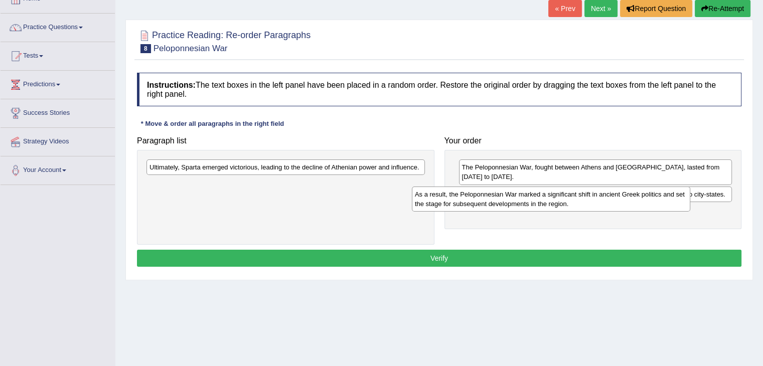
drag, startPoint x: 335, startPoint y: 171, endPoint x: 608, endPoint y: 199, distance: 274.7
click at [608, 199] on div "As a result, the Peloponnesian War marked a significant shift in ancient Greek …" at bounding box center [551, 199] width 278 height 25
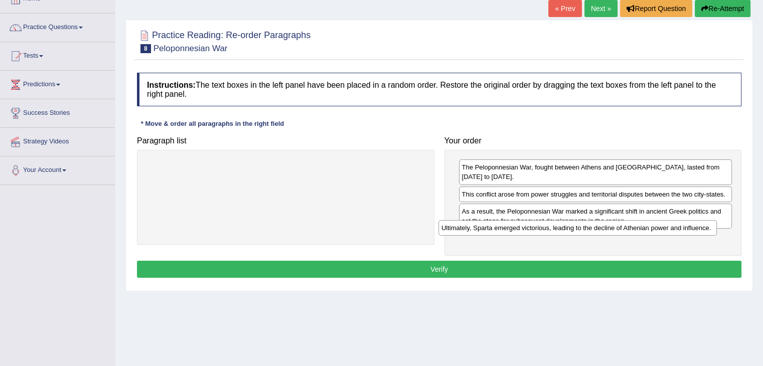
drag, startPoint x: 379, startPoint y: 163, endPoint x: 683, endPoint y: 224, distance: 309.9
click at [683, 224] on div "Ultimately, Sparta emerged victorious, leading to the decline of Athenian power…" at bounding box center [577, 228] width 278 height 16
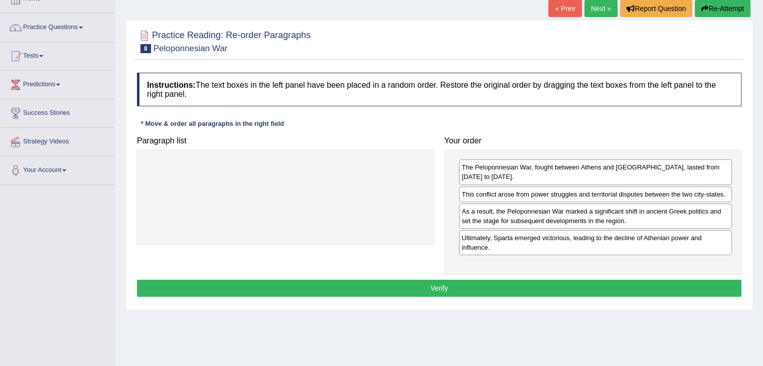
click at [546, 280] on button "Verify" at bounding box center [439, 288] width 604 height 17
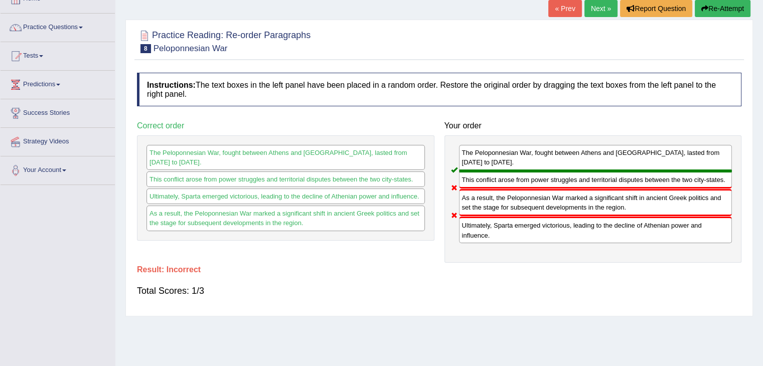
scroll to position [28, 0]
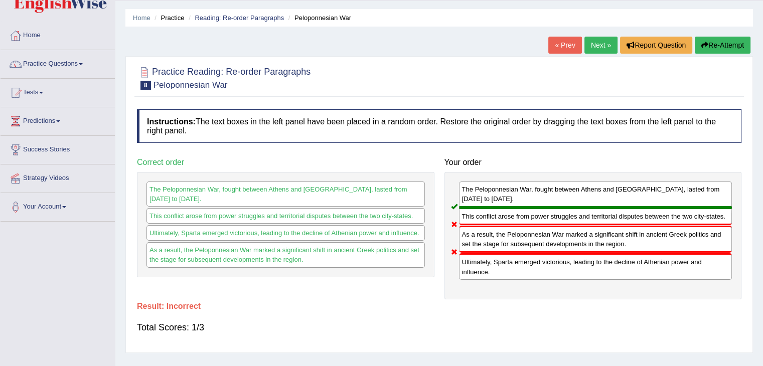
click at [595, 47] on link "Next »" at bounding box center [600, 45] width 33 height 17
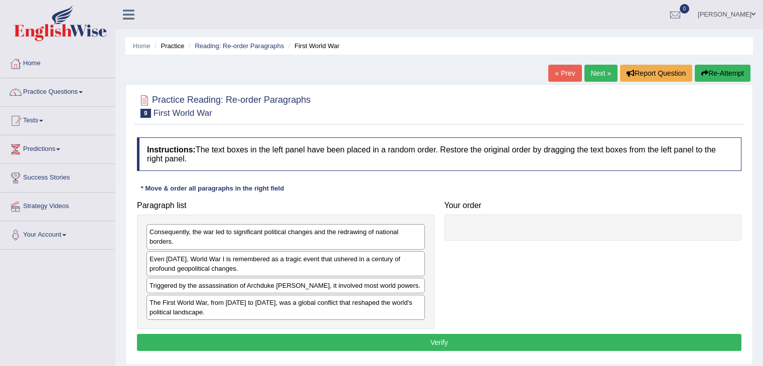
click at [762, 225] on html "Toggle navigation Home Practice Questions Speaking Practice Read Aloud Repeat S…" at bounding box center [381, 183] width 763 height 366
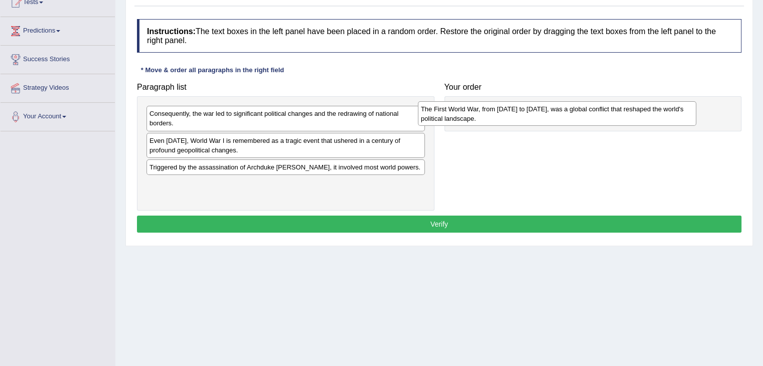
drag, startPoint x: 354, startPoint y: 184, endPoint x: 627, endPoint y: 113, distance: 282.4
click at [627, 113] on div "The First World War, from [DATE] to [DATE], was a global conflict that reshaped…" at bounding box center [557, 113] width 278 height 25
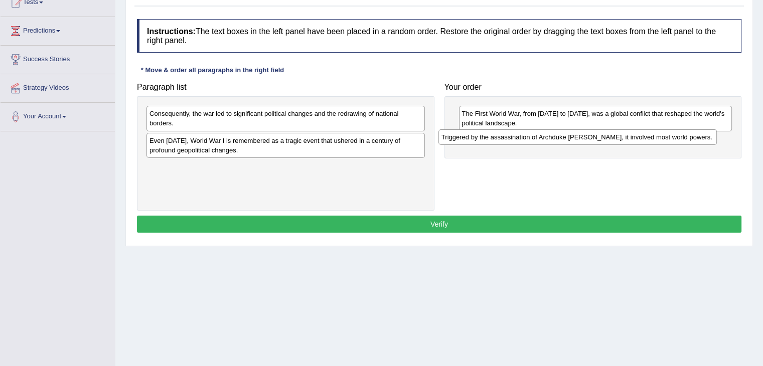
drag, startPoint x: 341, startPoint y: 166, endPoint x: 646, endPoint y: 137, distance: 305.8
click at [646, 137] on div "Triggered by the assassination of Archduke [PERSON_NAME], it involved most worl…" at bounding box center [577, 137] width 278 height 16
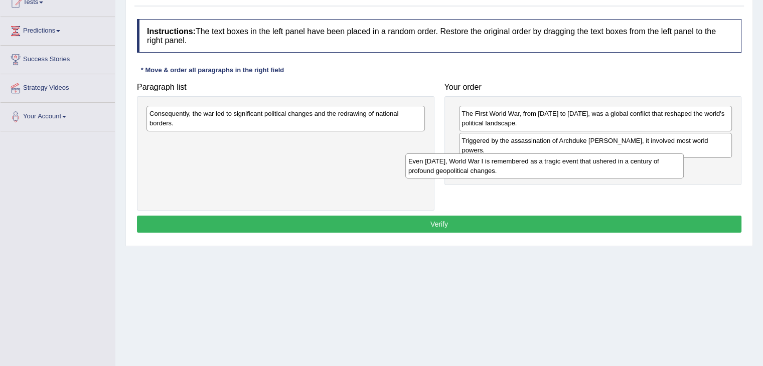
drag, startPoint x: 319, startPoint y: 143, endPoint x: 588, endPoint y: 164, distance: 269.6
click at [588, 164] on div "Even [DATE], World War I is remembered as a tragic event that ushered in a cent…" at bounding box center [544, 165] width 278 height 25
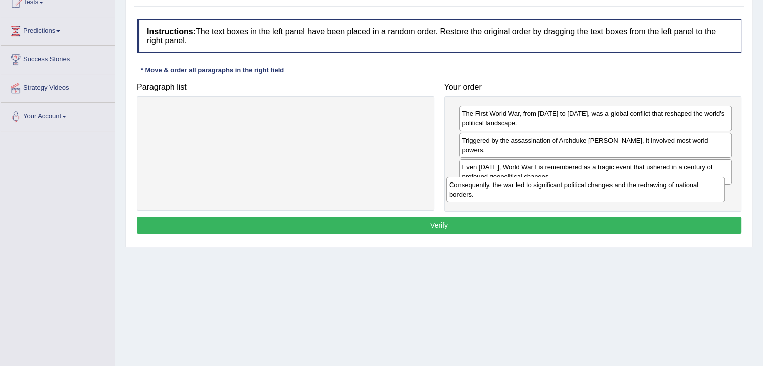
drag, startPoint x: 338, startPoint y: 119, endPoint x: 638, endPoint y: 191, distance: 308.2
click at [638, 191] on div "Consequently, the war led to significant political changes and the redrawing of…" at bounding box center [585, 189] width 278 height 25
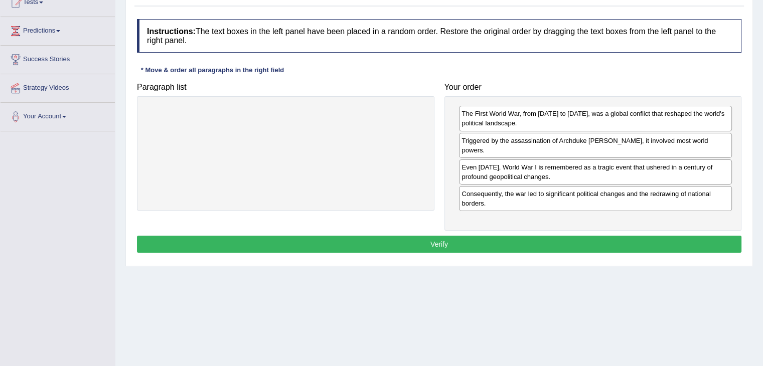
click at [545, 236] on button "Verify" at bounding box center [439, 244] width 604 height 17
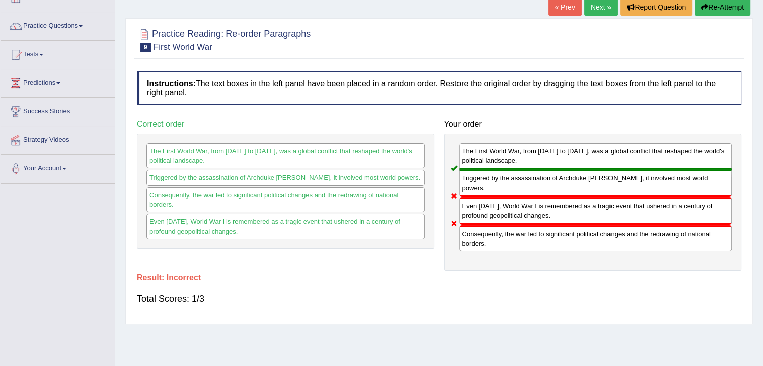
scroll to position [42, 0]
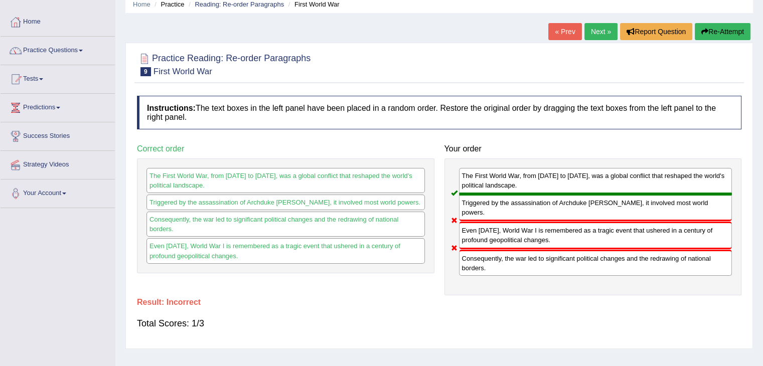
click at [596, 34] on link "Next »" at bounding box center [600, 31] width 33 height 17
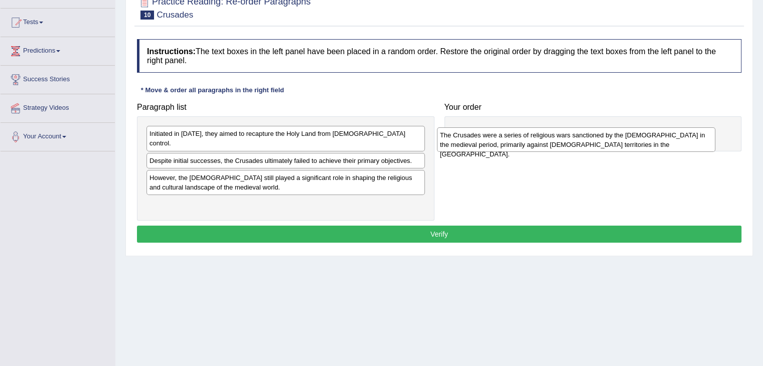
drag, startPoint x: 325, startPoint y: 173, endPoint x: 621, endPoint y: 141, distance: 297.1
click at [621, 141] on div "The Crusades were a series of religious wars sanctioned by the Latin Church in …" at bounding box center [576, 139] width 278 height 25
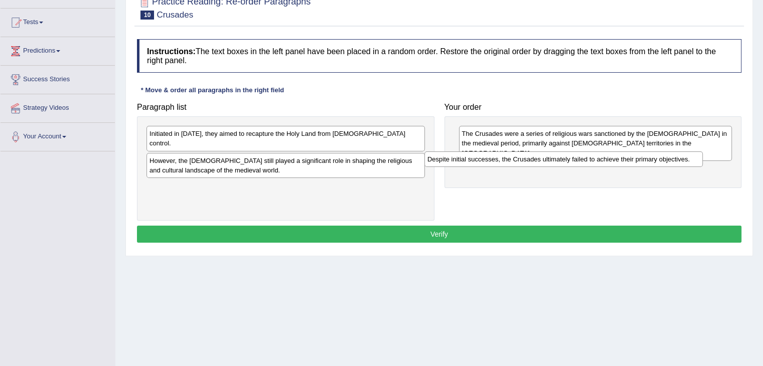
drag, startPoint x: 386, startPoint y: 148, endPoint x: 664, endPoint y: 156, distance: 278.9
click at [664, 156] on div "Despite initial successes, the Crusades ultimately failed to achieve their prim…" at bounding box center [563, 159] width 278 height 16
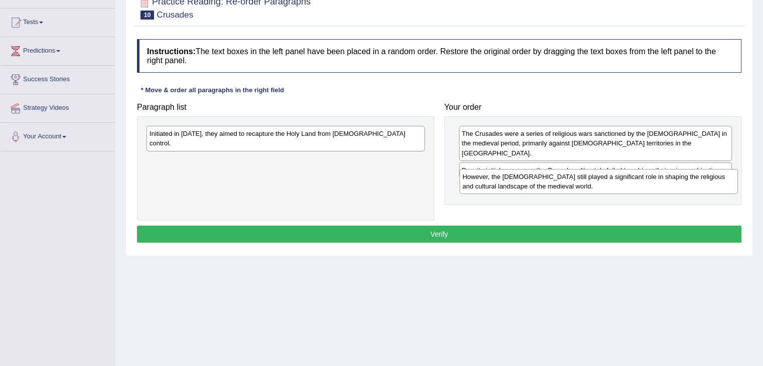
drag, startPoint x: 324, startPoint y: 155, endPoint x: 654, endPoint y: 179, distance: 330.8
click at [654, 179] on div "However, the Crusades still played a significant role in shaping the religious …" at bounding box center [598, 181] width 278 height 25
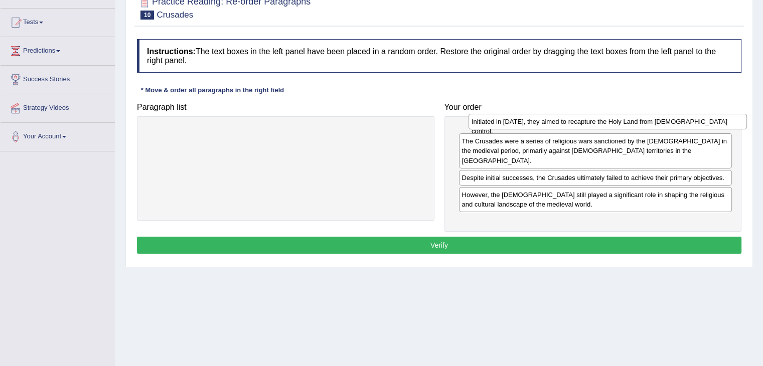
drag, startPoint x: 337, startPoint y: 132, endPoint x: 656, endPoint y: 122, distance: 319.6
click at [656, 122] on div "Initiated in 1095, they aimed to recapture the Holy Land from Muslim control." at bounding box center [607, 122] width 278 height 16
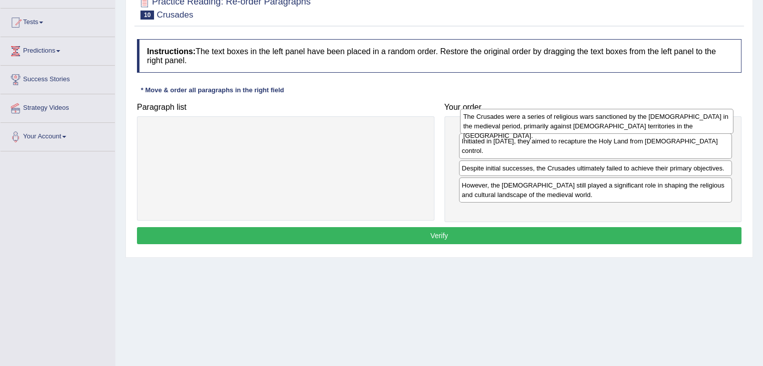
drag, startPoint x: 550, startPoint y: 155, endPoint x: 552, endPoint y: 120, distance: 34.6
click at [552, 120] on div "The Crusades were a series of religious wars sanctioned by the Latin Church in …" at bounding box center [596, 121] width 273 height 25
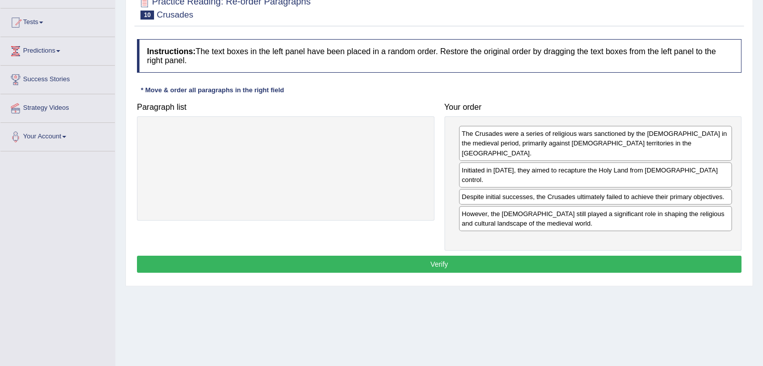
click at [489, 256] on button "Verify" at bounding box center [439, 264] width 604 height 17
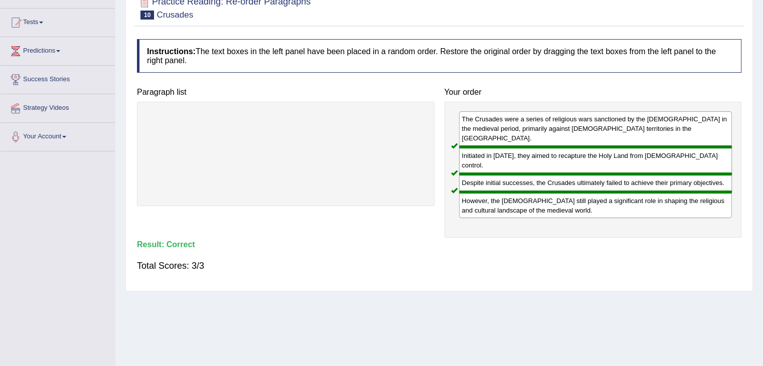
scroll to position [33, 0]
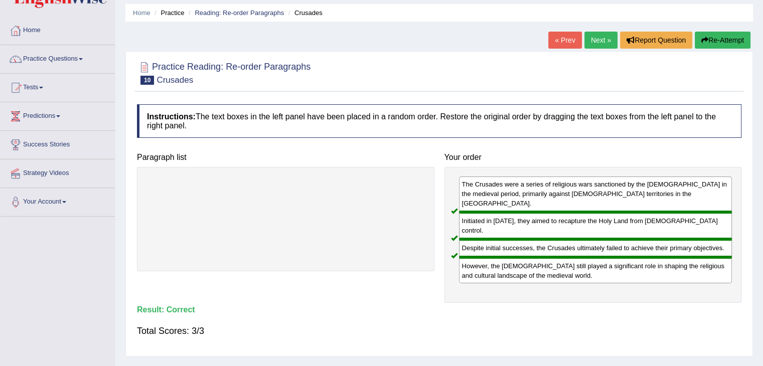
click at [594, 41] on link "Next »" at bounding box center [600, 40] width 33 height 17
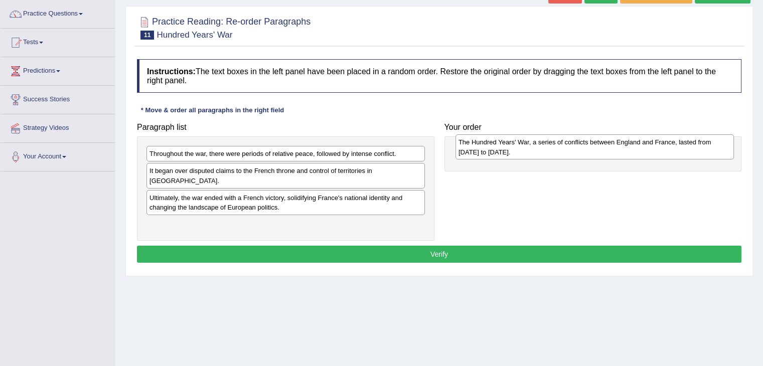
drag, startPoint x: 349, startPoint y: 218, endPoint x: 658, endPoint y: 147, distance: 318.0
click at [658, 147] on div "The Hundred Years' War, a series of conflicts between England and France, laste…" at bounding box center [594, 146] width 278 height 25
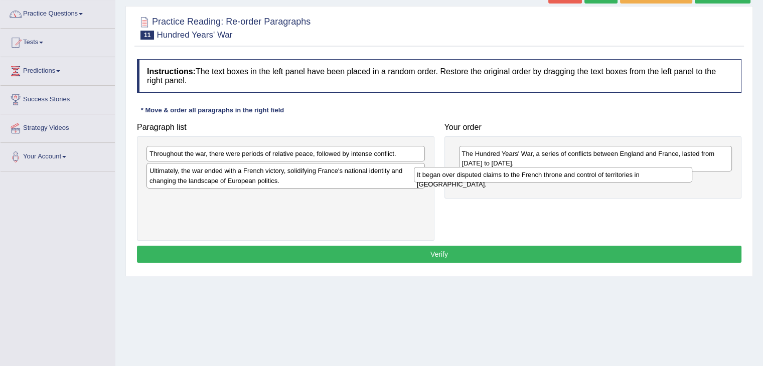
drag, startPoint x: 338, startPoint y: 172, endPoint x: 611, endPoint y: 176, distance: 272.8
click at [611, 176] on div "It began over disputed claims to the French throne and control of territories i…" at bounding box center [553, 175] width 278 height 16
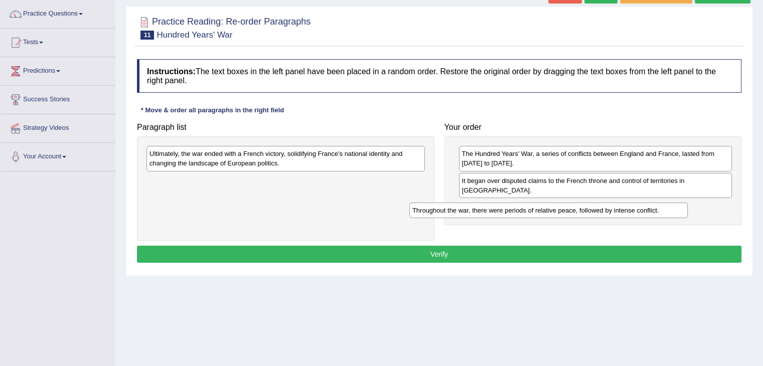
drag, startPoint x: 373, startPoint y: 155, endPoint x: 637, endPoint y: 209, distance: 269.7
click at [637, 209] on div "Throughout the war, there were periods of relative peace, followed by intense c…" at bounding box center [548, 211] width 278 height 16
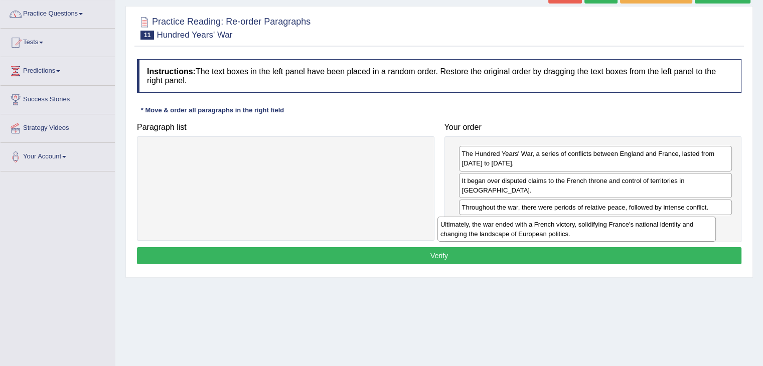
drag, startPoint x: 381, startPoint y: 154, endPoint x: 698, endPoint y: 224, distance: 324.5
click at [698, 224] on div "Ultimately, the war ended with a French victory, solidifying France's national …" at bounding box center [576, 229] width 278 height 25
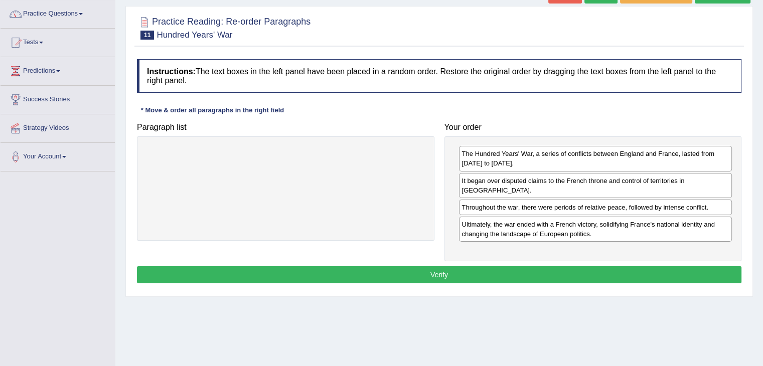
click at [598, 266] on button "Verify" at bounding box center [439, 274] width 604 height 17
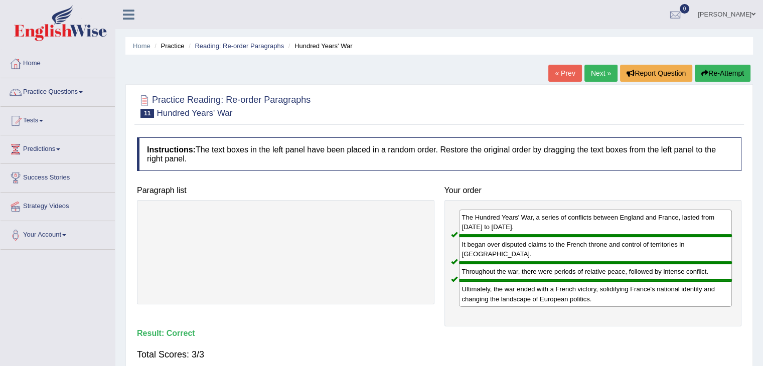
click at [602, 75] on link "Next »" at bounding box center [600, 73] width 33 height 17
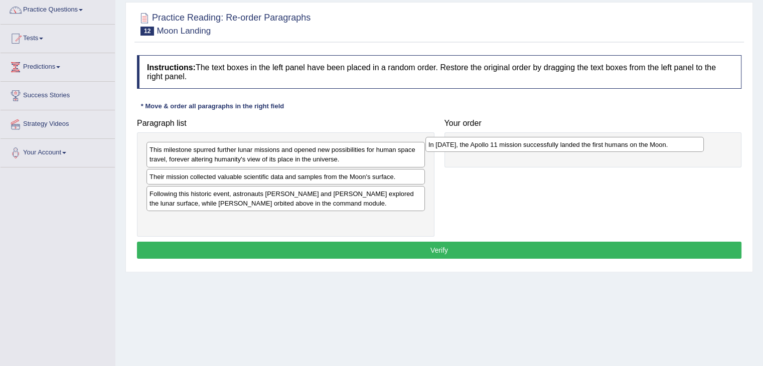
drag, startPoint x: 307, startPoint y: 189, endPoint x: 610, endPoint y: 141, distance: 306.1
click at [610, 141] on div "In 1969, the Apollo 11 mission successfully landed the first humans on the Moon." at bounding box center [564, 145] width 278 height 16
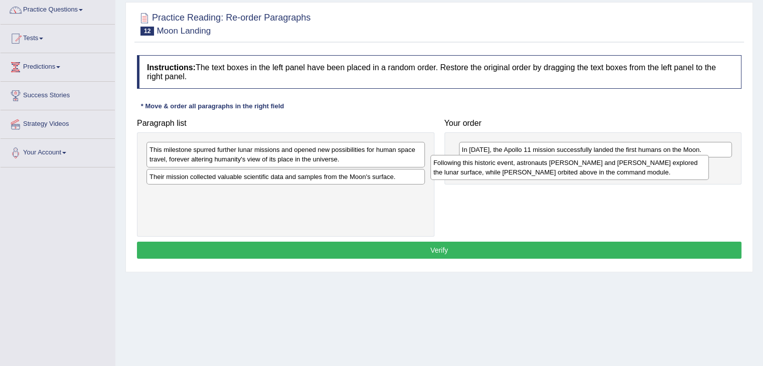
drag, startPoint x: 279, startPoint y: 196, endPoint x: 568, endPoint y: 165, distance: 290.5
click at [568, 165] on div "Following this historic event, astronauts Neil Armstrong and Buzz Aldrin explor…" at bounding box center [569, 167] width 278 height 25
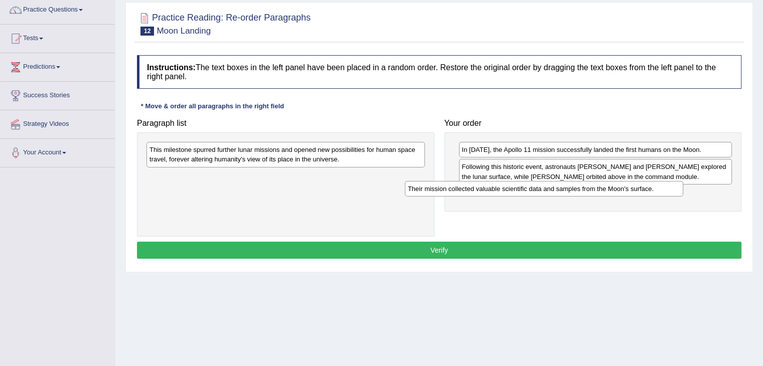
drag, startPoint x: 346, startPoint y: 177, endPoint x: 605, endPoint y: 191, distance: 259.6
click at [605, 191] on div "Their mission collected valuable scientific data and samples from the Moon's su…" at bounding box center [544, 189] width 278 height 16
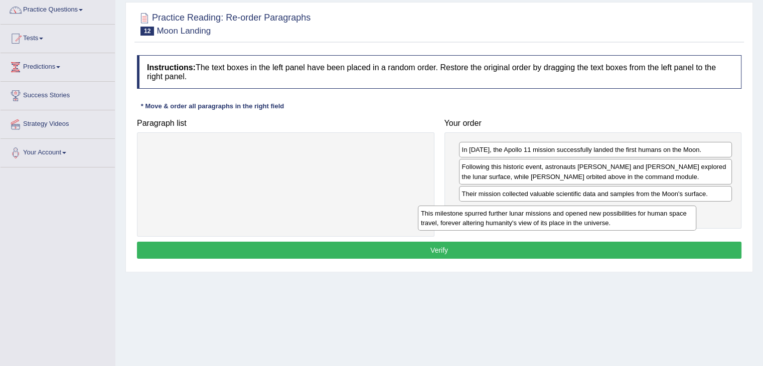
drag, startPoint x: 393, startPoint y: 155, endPoint x: 664, endPoint y: 219, distance: 278.7
click at [664, 219] on div "This milestone spurred further lunar missions and opened new possibilities for …" at bounding box center [557, 218] width 278 height 25
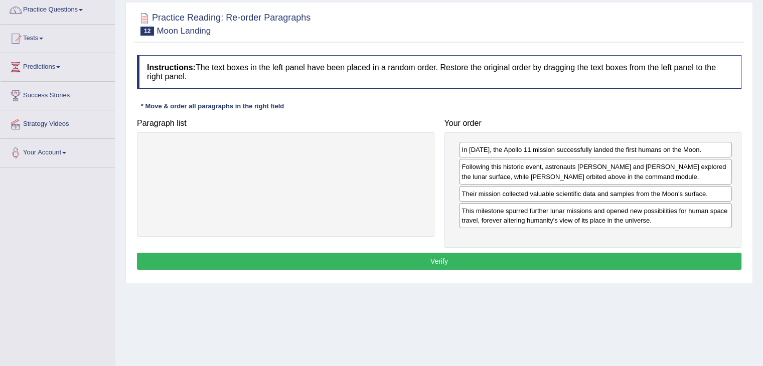
click at [551, 254] on button "Verify" at bounding box center [439, 261] width 604 height 17
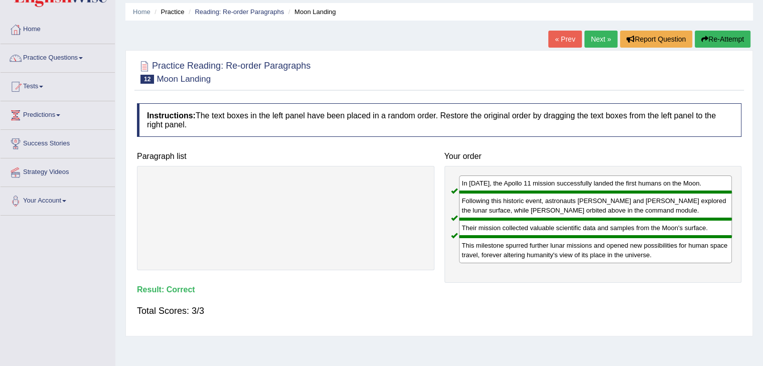
scroll to position [24, 0]
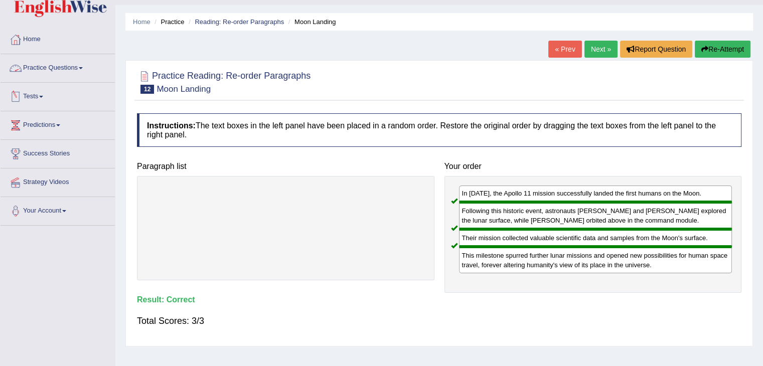
click at [67, 67] on link "Practice Questions" at bounding box center [58, 66] width 114 height 25
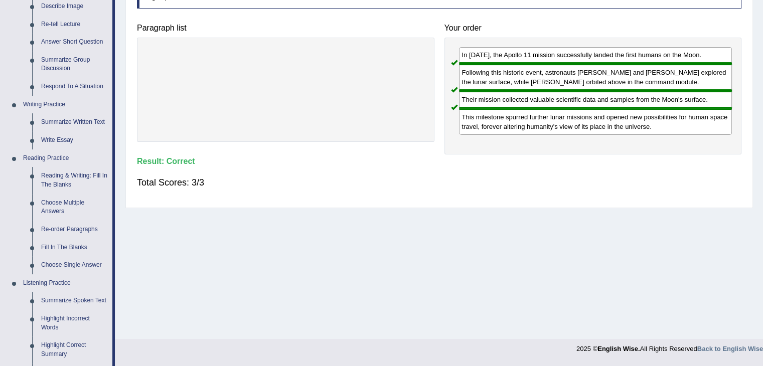
scroll to position [202, 0]
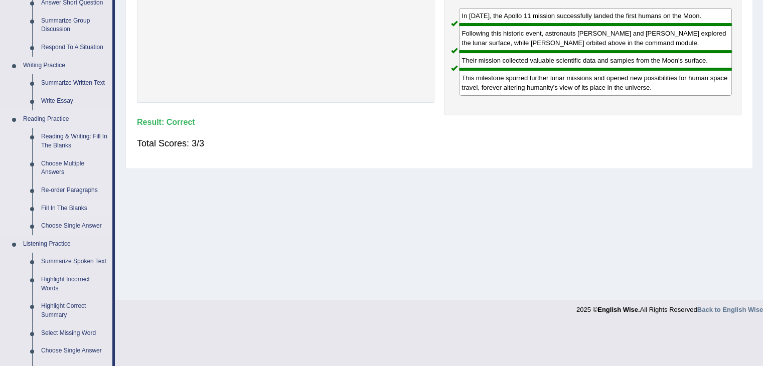
click at [63, 207] on link "Fill In The Blanks" at bounding box center [75, 209] width 76 height 18
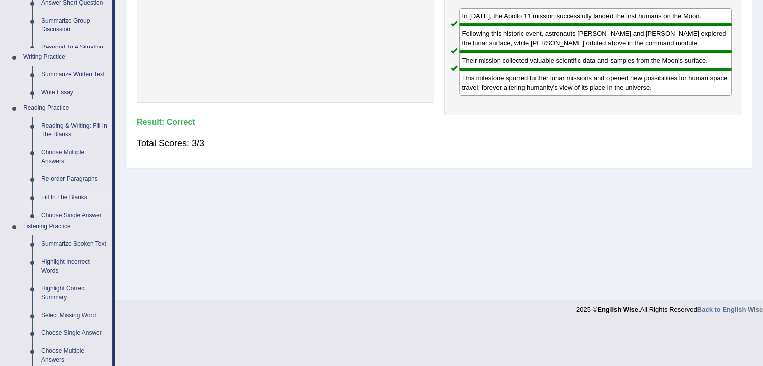
scroll to position [160, 0]
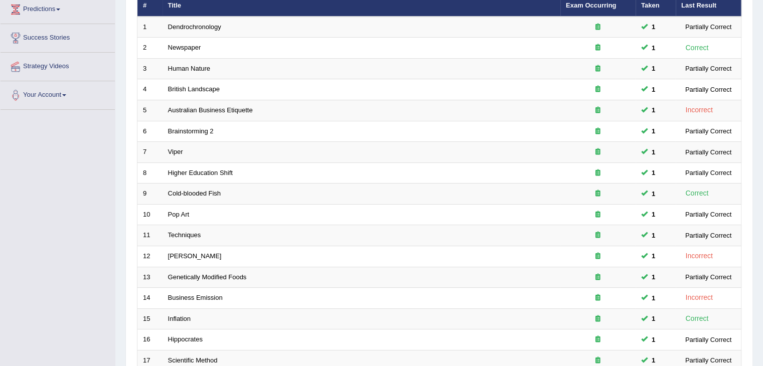
scroll to position [295, 0]
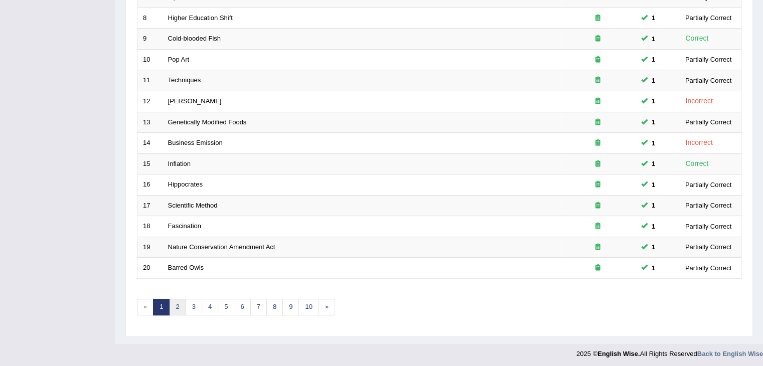
click at [171, 302] on link "2" at bounding box center [177, 307] width 17 height 17
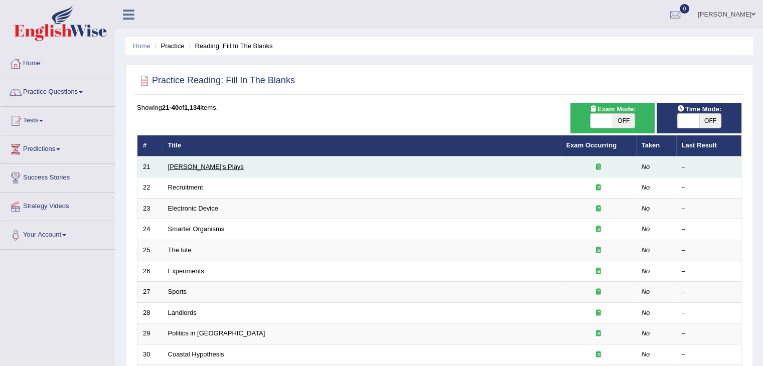
click at [203, 167] on link "[PERSON_NAME]'s Plays" at bounding box center [206, 167] width 76 height 8
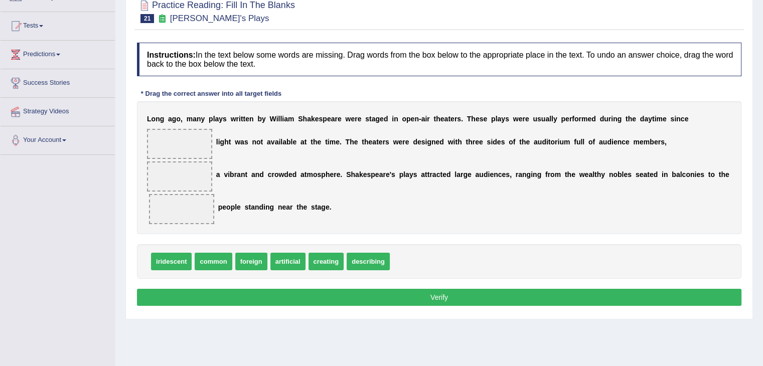
scroll to position [99, 0]
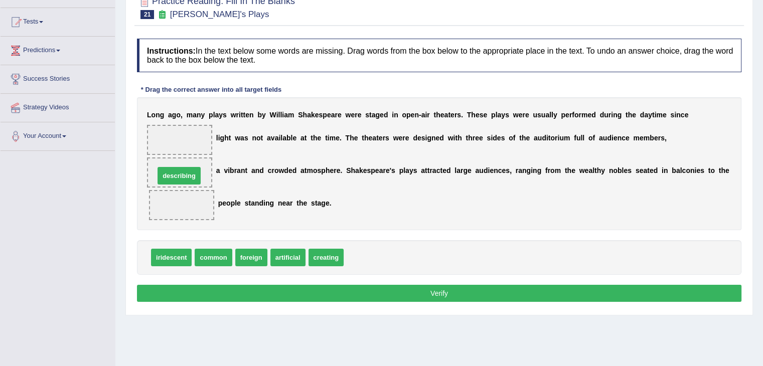
drag, startPoint x: 366, startPoint y: 255, endPoint x: 171, endPoint y: 171, distance: 212.5
drag, startPoint x: 328, startPoint y: 258, endPoint x: 349, endPoint y: 264, distance: 21.8
drag, startPoint x: 219, startPoint y: 259, endPoint x: 187, endPoint y: 209, distance: 59.1
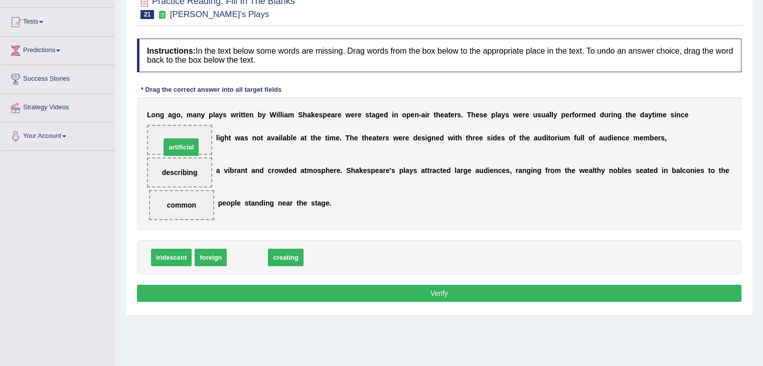
drag, startPoint x: 249, startPoint y: 254, endPoint x: 177, endPoint y: 141, distance: 133.7
click at [302, 288] on button "Verify" at bounding box center [439, 293] width 604 height 17
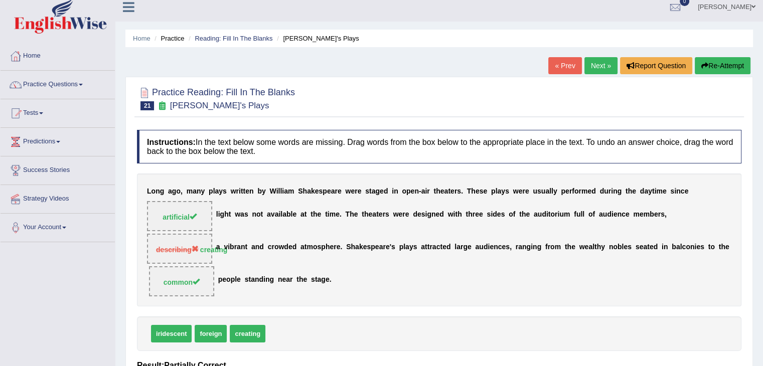
scroll to position [4, 0]
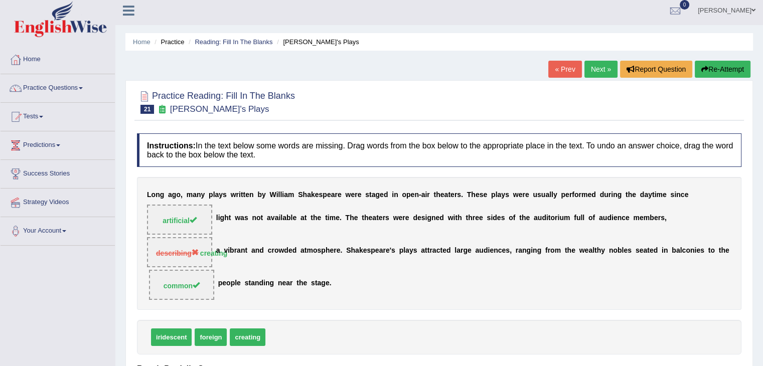
click at [597, 71] on link "Next »" at bounding box center [600, 69] width 33 height 17
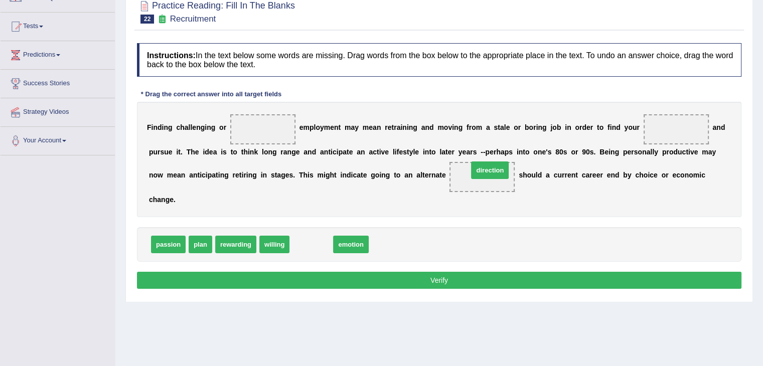
drag, startPoint x: 317, startPoint y: 243, endPoint x: 496, endPoint y: 169, distance: 193.8
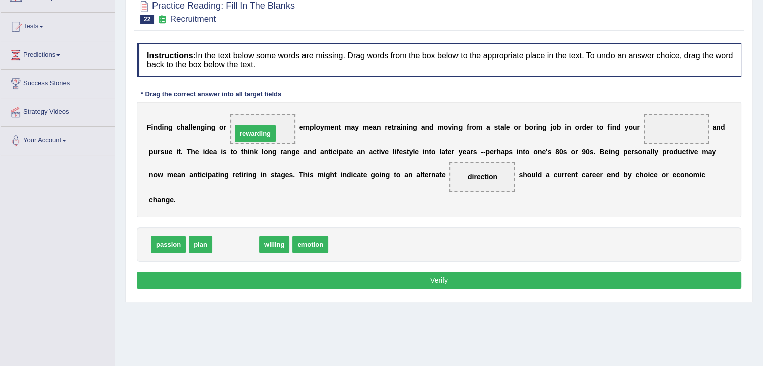
drag, startPoint x: 247, startPoint y: 242, endPoint x: 268, endPoint y: 130, distance: 114.3
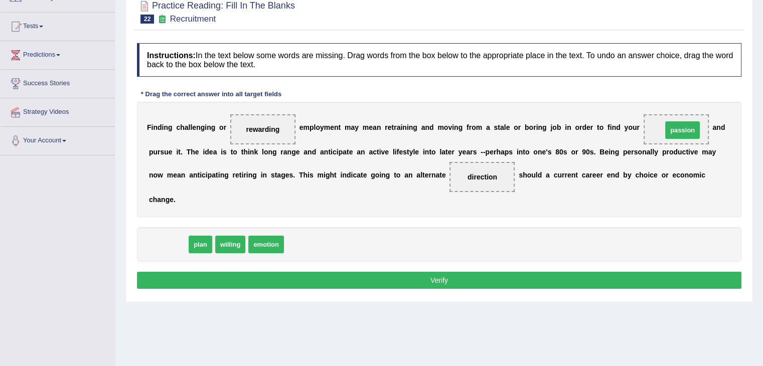
drag, startPoint x: 172, startPoint y: 243, endPoint x: 695, endPoint y: 129, distance: 534.4
click at [460, 275] on button "Verify" at bounding box center [439, 280] width 604 height 17
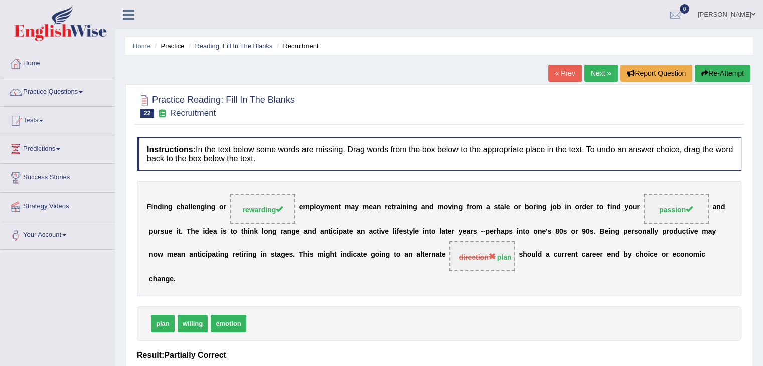
click at [595, 73] on link "Next »" at bounding box center [600, 73] width 33 height 17
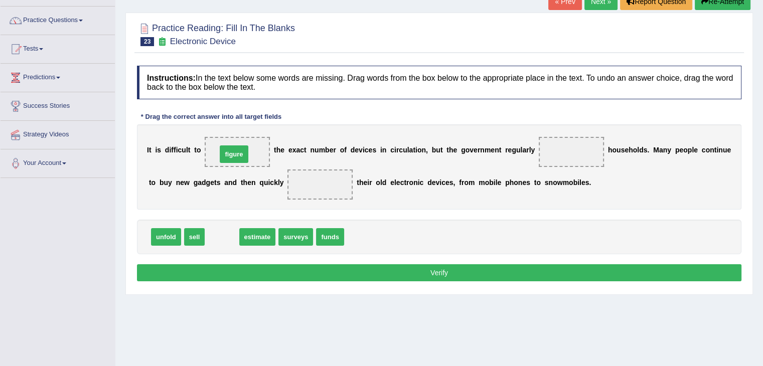
drag, startPoint x: 225, startPoint y: 236, endPoint x: 237, endPoint y: 153, distance: 84.1
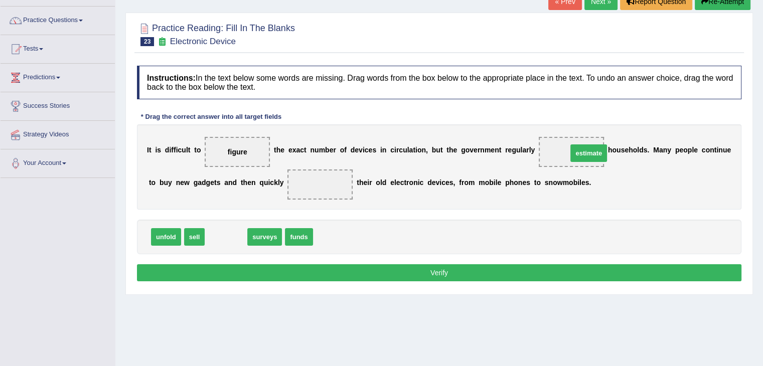
drag, startPoint x: 229, startPoint y: 237, endPoint x: 578, endPoint y: 159, distance: 357.7
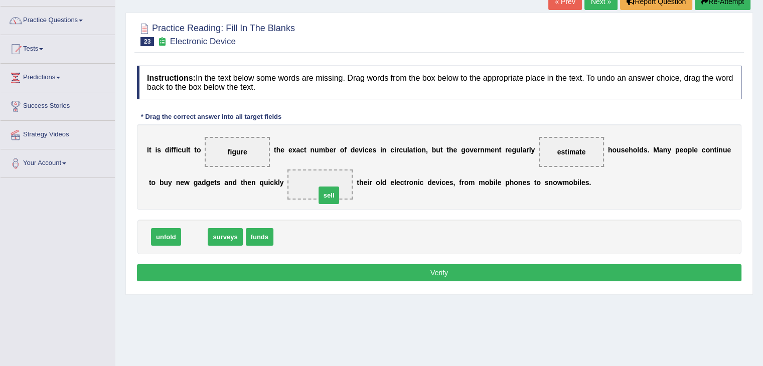
drag, startPoint x: 193, startPoint y: 237, endPoint x: 335, endPoint y: 196, distance: 147.9
click at [344, 269] on button "Verify" at bounding box center [439, 272] width 604 height 17
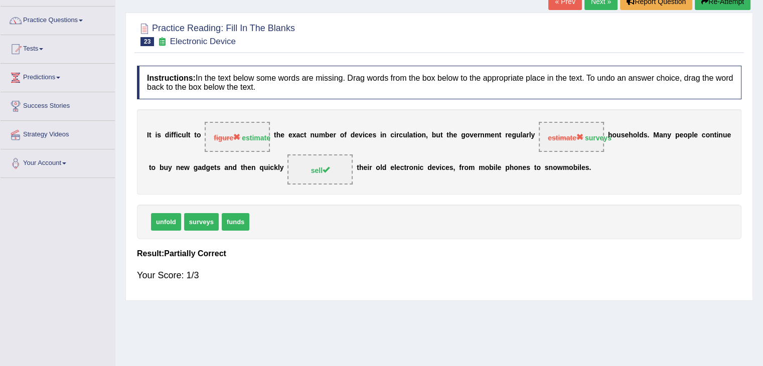
click at [595, 5] on link "Next »" at bounding box center [600, 1] width 33 height 17
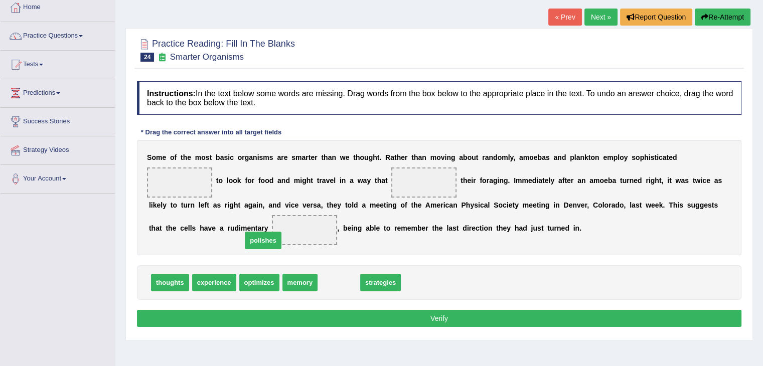
drag, startPoint x: 338, startPoint y: 281, endPoint x: 262, endPoint y: 239, distance: 86.6
drag, startPoint x: 296, startPoint y: 229, endPoint x: 390, endPoint y: 291, distance: 112.1
drag, startPoint x: 338, startPoint y: 281, endPoint x: 182, endPoint y: 185, distance: 184.0
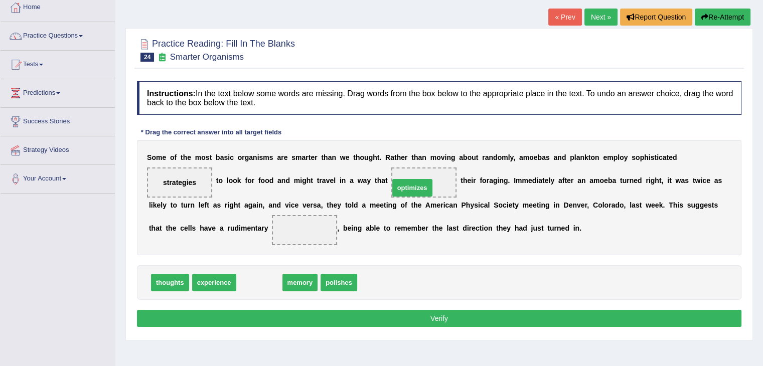
drag, startPoint x: 267, startPoint y: 279, endPoint x: 420, endPoint y: 185, distance: 179.9
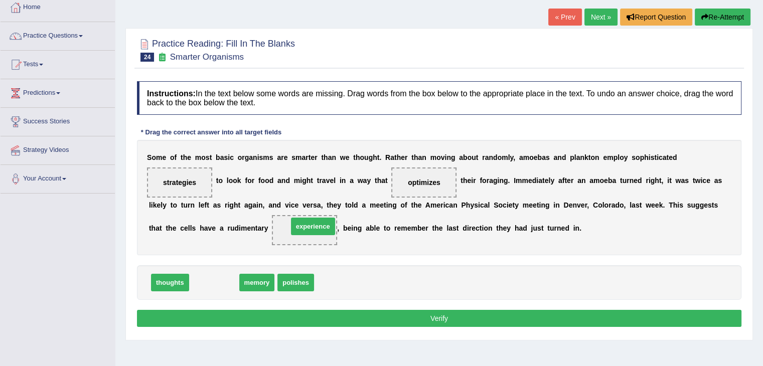
drag, startPoint x: 214, startPoint y: 277, endPoint x: 313, endPoint y: 221, distance: 113.6
click at [353, 314] on button "Verify" at bounding box center [439, 318] width 604 height 17
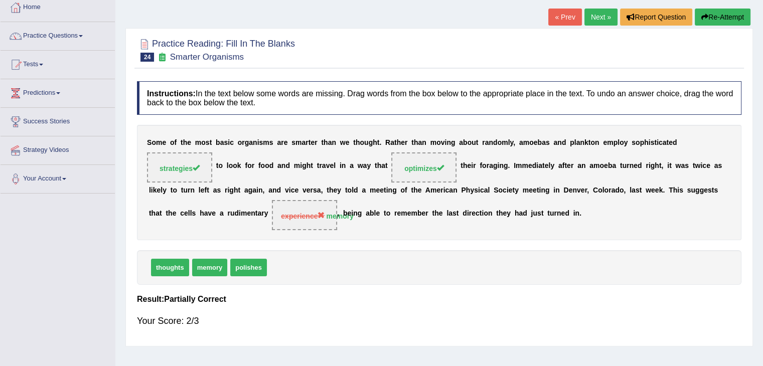
click at [595, 25] on div "« Prev Next » Report Question Re-Attempt" at bounding box center [650, 19] width 205 height 20
click at [595, 17] on link "Next »" at bounding box center [600, 17] width 33 height 17
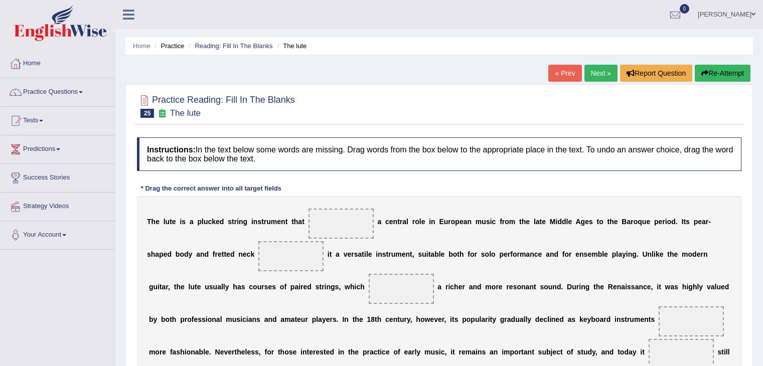
click at [762, 222] on html "Toggle navigation Home Practice Questions Speaking Practice Read Aloud Repeat S…" at bounding box center [381, 183] width 763 height 366
click at [70, 99] on link "Practice Questions" at bounding box center [58, 90] width 114 height 25
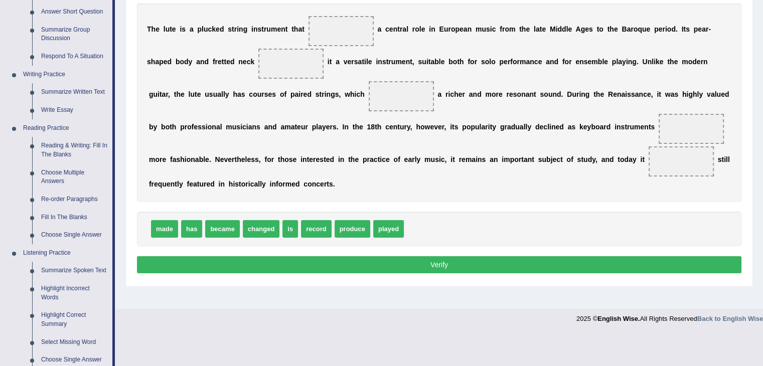
scroll to position [197, 0]
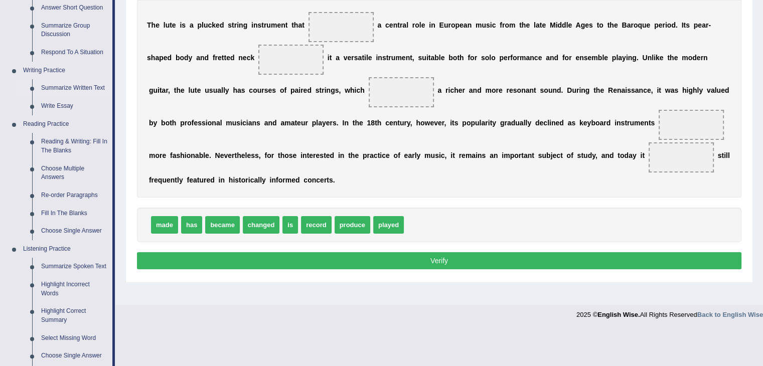
click at [71, 85] on link "Summarize Written Text" at bounding box center [75, 88] width 76 height 18
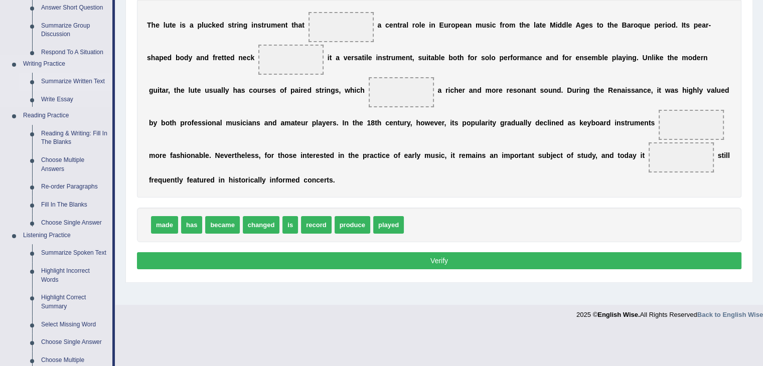
scroll to position [160, 0]
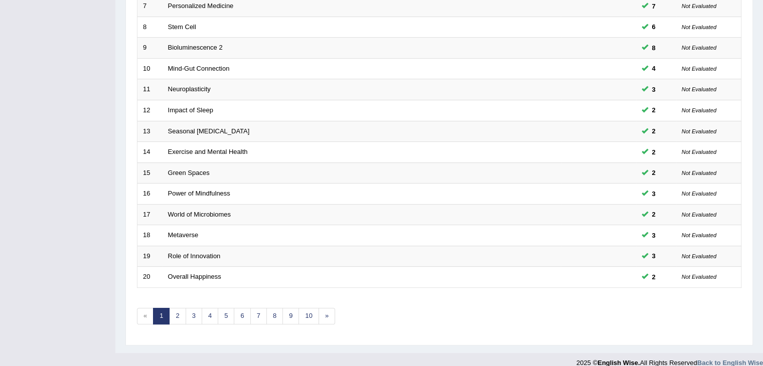
scroll to position [295, 0]
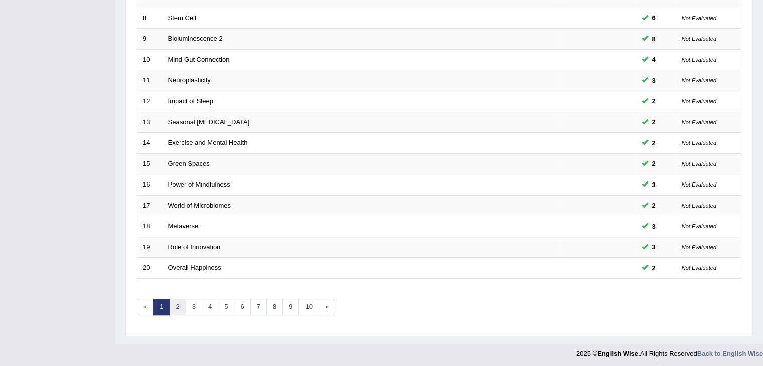
click at [178, 307] on link "2" at bounding box center [177, 307] width 17 height 17
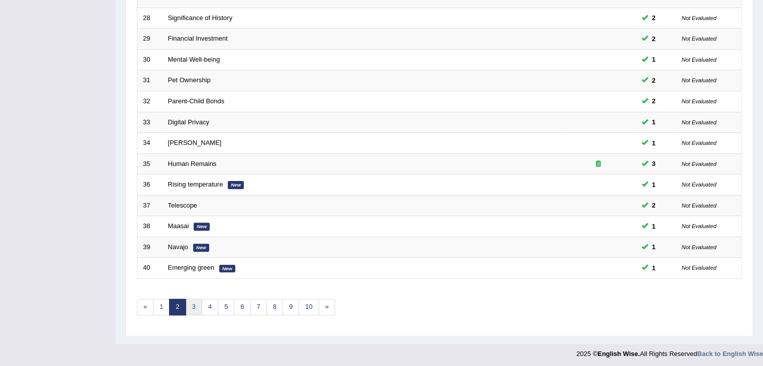
click at [193, 307] on link "3" at bounding box center [194, 307] width 17 height 17
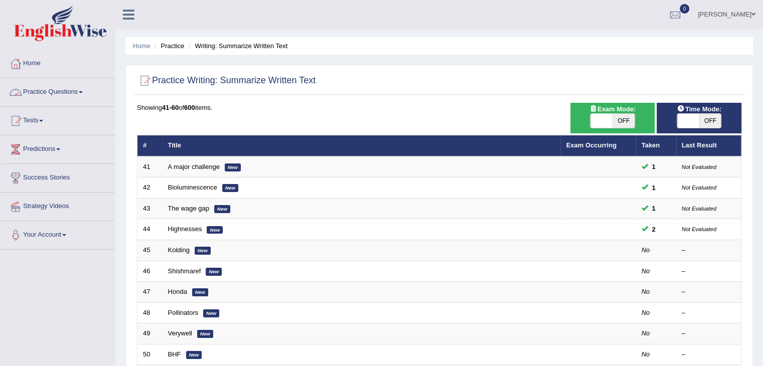
click at [64, 88] on link "Practice Questions" at bounding box center [58, 90] width 114 height 25
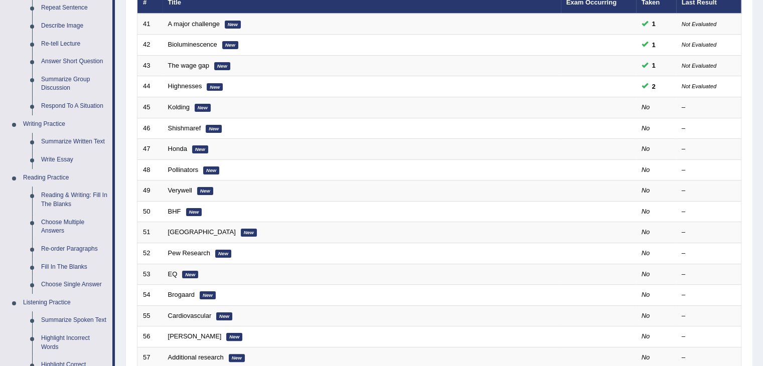
scroll to position [220, 0]
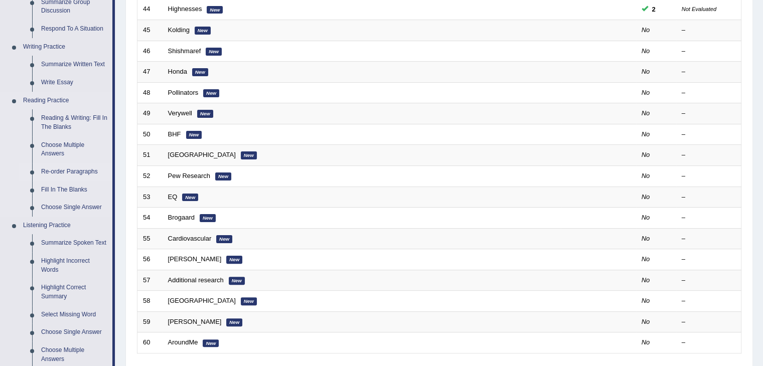
click at [77, 168] on link "Re-order Paragraphs" at bounding box center [75, 172] width 76 height 18
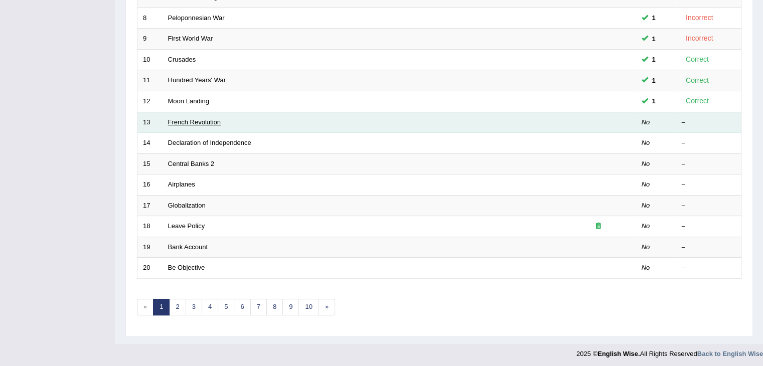
click at [207, 123] on link "French Revolution" at bounding box center [194, 122] width 53 height 8
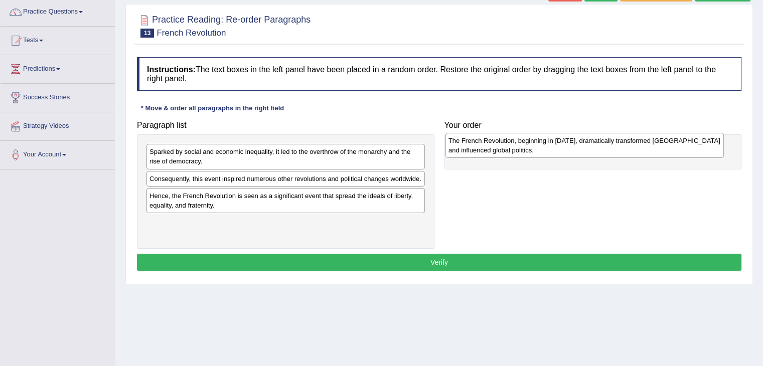
drag, startPoint x: 311, startPoint y: 185, endPoint x: 611, endPoint y: 147, distance: 302.2
click at [611, 147] on div "The French Revolution, beginning in 1789, dramatically transformed France and i…" at bounding box center [584, 145] width 278 height 25
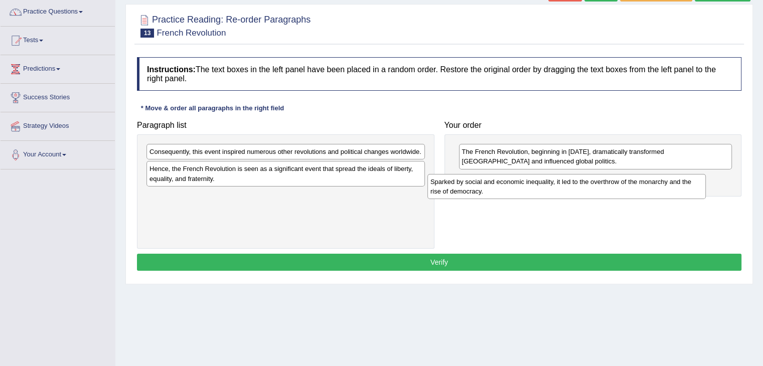
drag, startPoint x: 272, startPoint y: 155, endPoint x: 553, endPoint y: 185, distance: 282.4
click at [553, 185] on div "Sparked by social and economic inequality, it led to the overthrow of the monar…" at bounding box center [566, 186] width 278 height 25
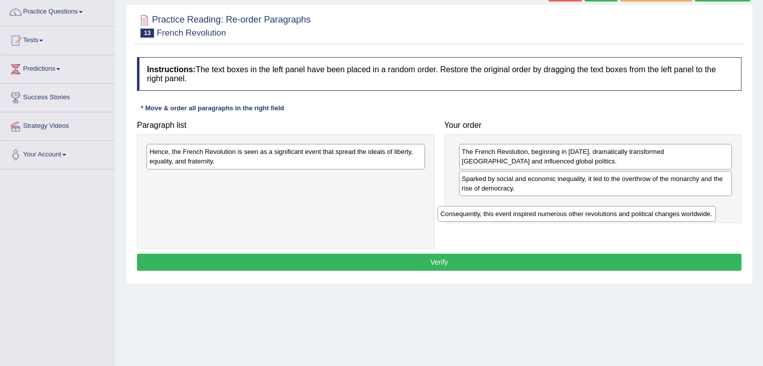
drag, startPoint x: 314, startPoint y: 152, endPoint x: 605, endPoint y: 214, distance: 297.9
click at [605, 214] on div "Consequently, this event inspired numerous other revolutions and political chan…" at bounding box center [576, 214] width 278 height 16
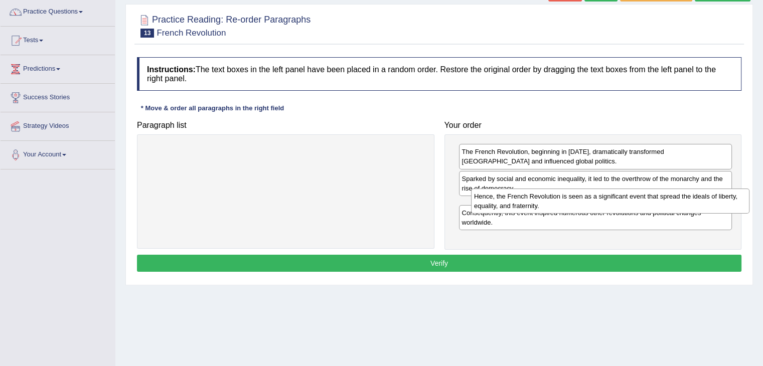
drag, startPoint x: 293, startPoint y: 152, endPoint x: 607, endPoint y: 198, distance: 317.1
click at [607, 198] on div "Hence, the French Revolution is seen as a significant event that spread the ide…" at bounding box center [610, 201] width 278 height 25
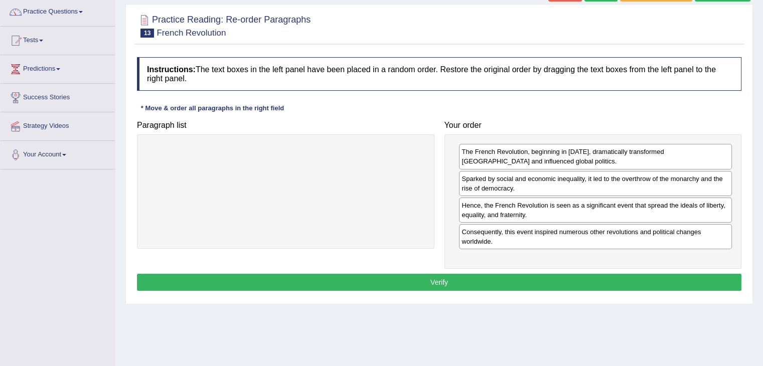
click at [483, 275] on button "Verify" at bounding box center [439, 282] width 604 height 17
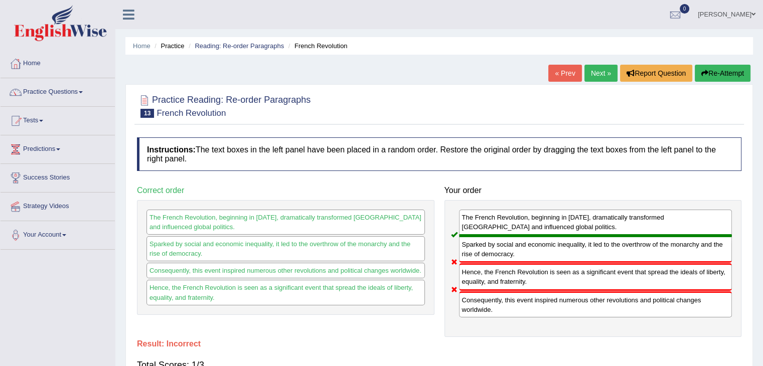
click at [602, 67] on link "Next »" at bounding box center [600, 73] width 33 height 17
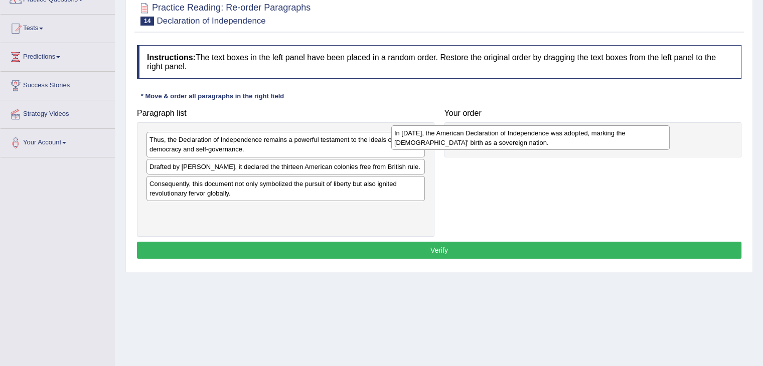
drag, startPoint x: 340, startPoint y: 212, endPoint x: 585, endPoint y: 135, distance: 256.5
click at [585, 135] on div "In [DATE], the American Declaration of Independence was adopted, marking the [D…" at bounding box center [530, 137] width 278 height 25
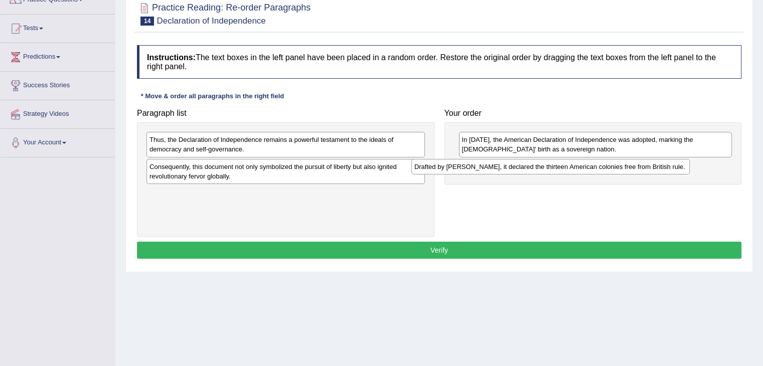
drag, startPoint x: 313, startPoint y: 166, endPoint x: 581, endPoint y: 168, distance: 267.8
click at [581, 168] on div "Drafted by Thomas Jefferson, it declared the thirteen American colonies free fr…" at bounding box center [550, 167] width 278 height 16
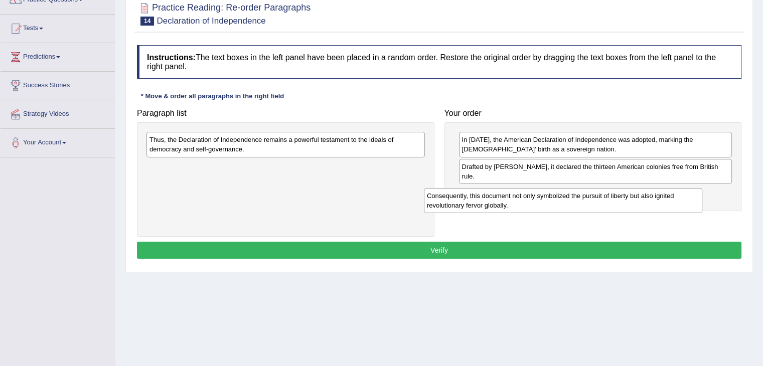
drag, startPoint x: 277, startPoint y: 164, endPoint x: 554, endPoint y: 194, distance: 278.9
click at [554, 194] on div "Consequently, this document not only symbolized the pursuit of liberty but also…" at bounding box center [563, 200] width 278 height 25
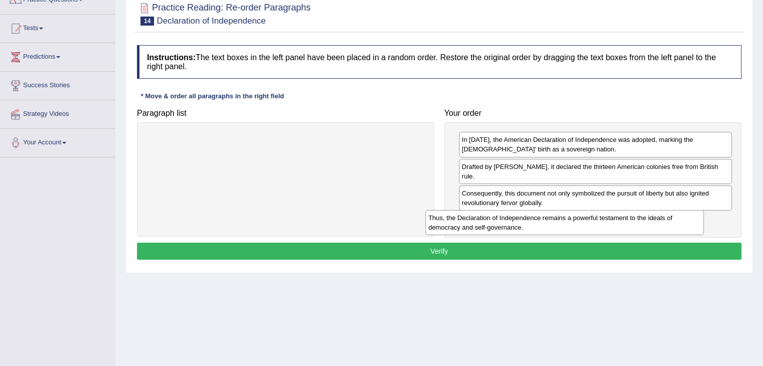
drag, startPoint x: 343, startPoint y: 143, endPoint x: 627, endPoint y: 221, distance: 294.4
click at [627, 221] on div "Thus, the Declaration of Independence remains a powerful testament to the ideal…" at bounding box center [564, 222] width 278 height 25
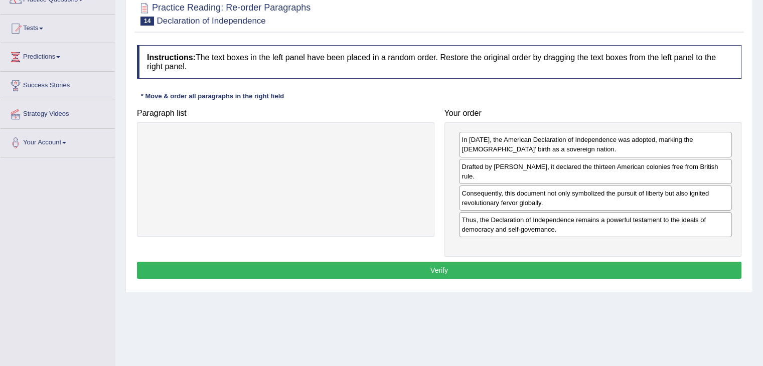
click at [500, 268] on button "Verify" at bounding box center [439, 270] width 604 height 17
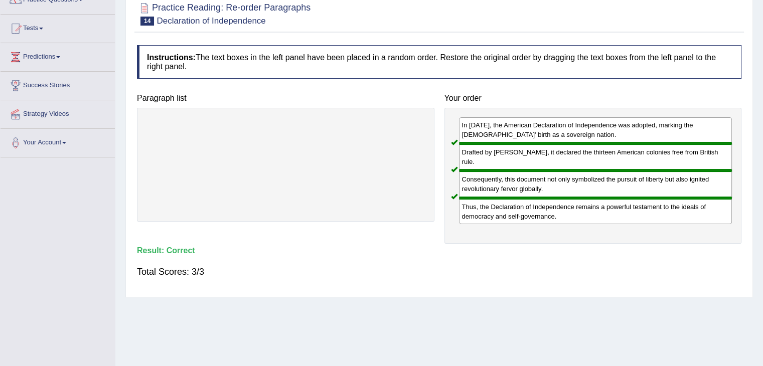
scroll to position [26, 0]
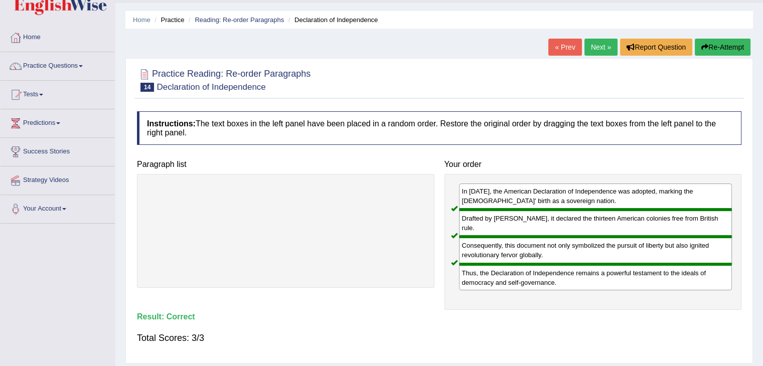
click at [596, 42] on link "Next »" at bounding box center [600, 47] width 33 height 17
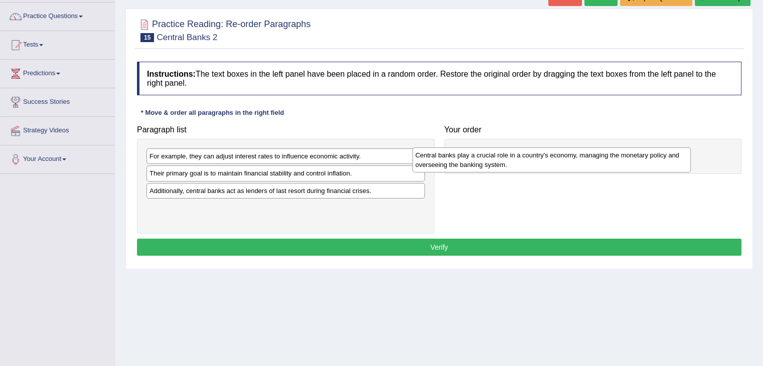
drag, startPoint x: 251, startPoint y: 177, endPoint x: 547, endPoint y: 159, distance: 295.9
click at [547, 159] on div "Central banks play a crucial role in a country's economy, managing the monetary…" at bounding box center [551, 159] width 278 height 25
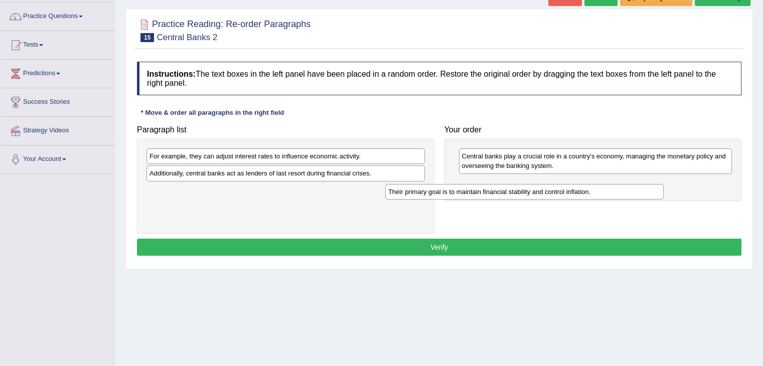
drag, startPoint x: 347, startPoint y: 175, endPoint x: 586, endPoint y: 194, distance: 239.4
click at [586, 194] on div "Their primary goal is to maintain financial stability and control inflation." at bounding box center [524, 192] width 278 height 16
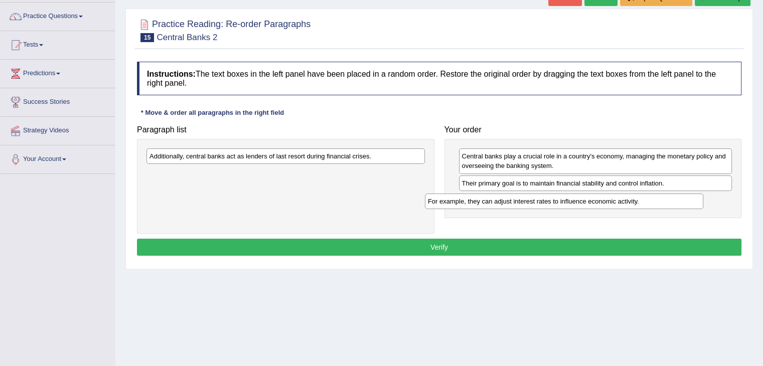
drag, startPoint x: 339, startPoint y: 161, endPoint x: 621, endPoint y: 206, distance: 285.3
click at [621, 206] on div "For example, they can adjust interest rates to influence economic activity." at bounding box center [564, 202] width 278 height 16
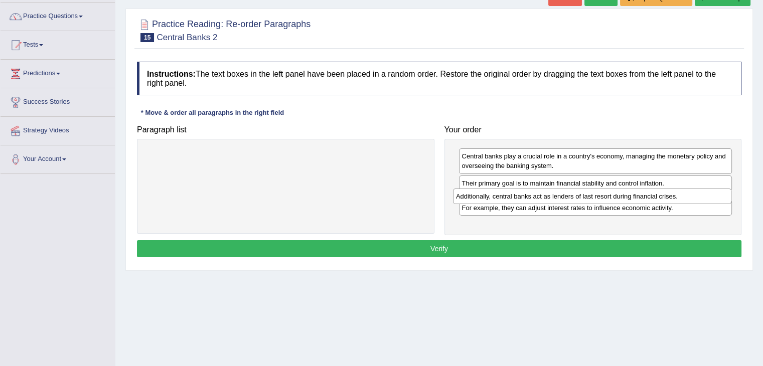
drag, startPoint x: 314, startPoint y: 155, endPoint x: 621, endPoint y: 195, distance: 309.0
click at [621, 195] on div "Additionally, central banks act as lenders of last resort during financial cris…" at bounding box center [592, 197] width 278 height 16
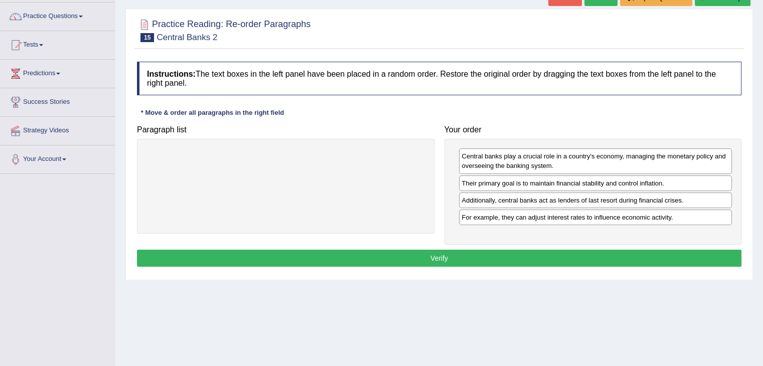
click at [497, 255] on button "Verify" at bounding box center [439, 258] width 604 height 17
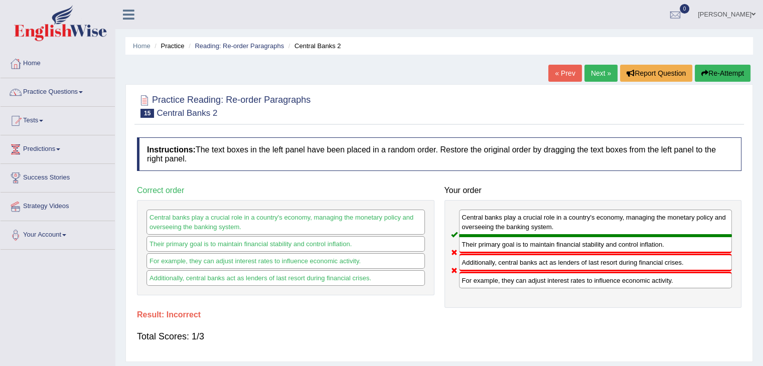
click at [593, 71] on link "Next »" at bounding box center [600, 73] width 33 height 17
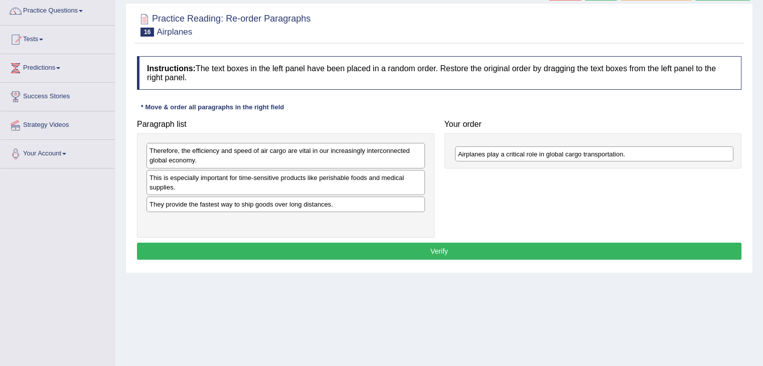
drag, startPoint x: 241, startPoint y: 218, endPoint x: 553, endPoint y: 151, distance: 319.1
click at [553, 151] on div "Airplanes play a critical role in global cargo transportation." at bounding box center [594, 154] width 278 height 16
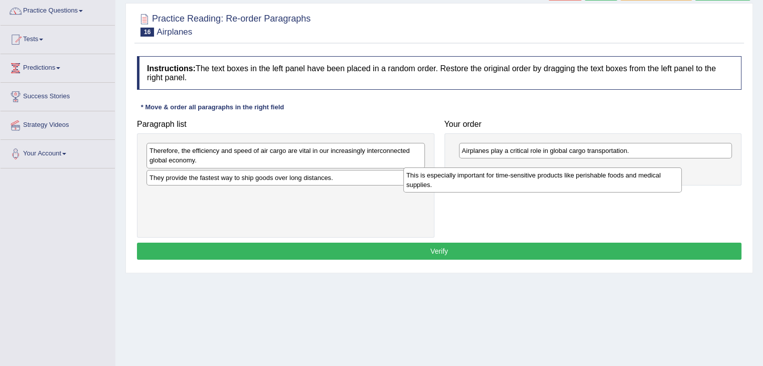
drag, startPoint x: 333, startPoint y: 180, endPoint x: 602, endPoint y: 177, distance: 269.3
click at [602, 177] on div "This is especially important for time-sensitive products like perishable foods …" at bounding box center [542, 179] width 278 height 25
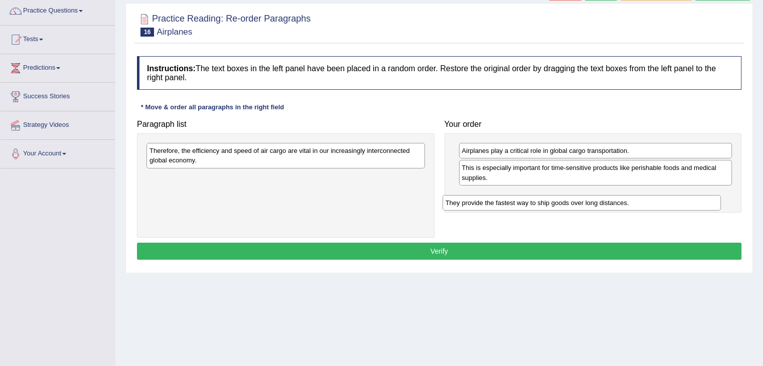
drag, startPoint x: 334, startPoint y: 177, endPoint x: 631, endPoint y: 202, distance: 297.9
click at [631, 202] on div "They provide the fastest way to ship goods over long distances." at bounding box center [581, 203] width 278 height 16
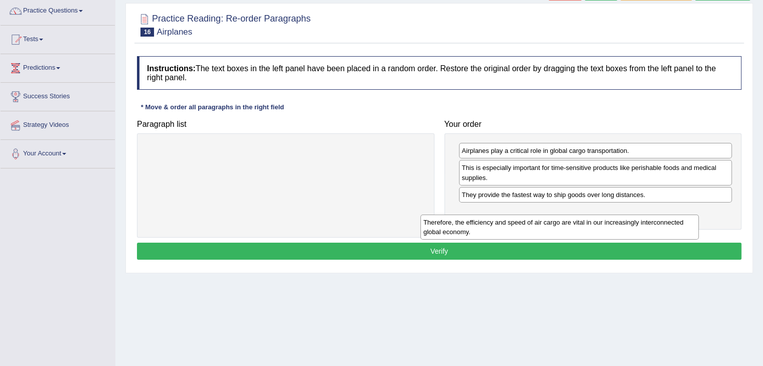
drag, startPoint x: 376, startPoint y: 154, endPoint x: 649, endPoint y: 226, distance: 283.0
click at [649, 226] on div "Therefore, the efficiency and speed of air cargo are vital in our increasingly …" at bounding box center [559, 227] width 278 height 25
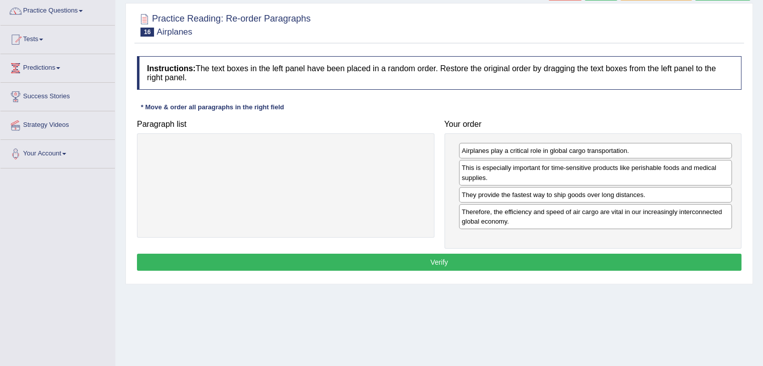
click at [520, 261] on button "Verify" at bounding box center [439, 262] width 604 height 17
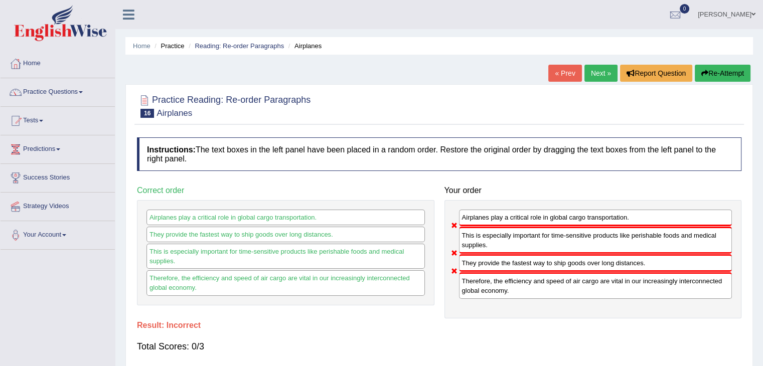
click at [590, 72] on link "Next »" at bounding box center [600, 73] width 33 height 17
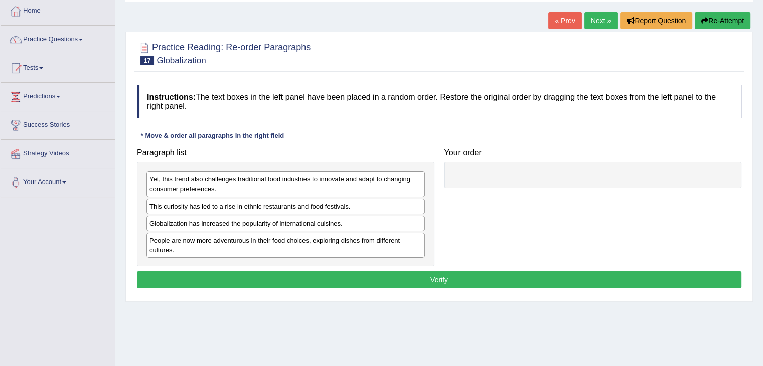
scroll to position [81, 0]
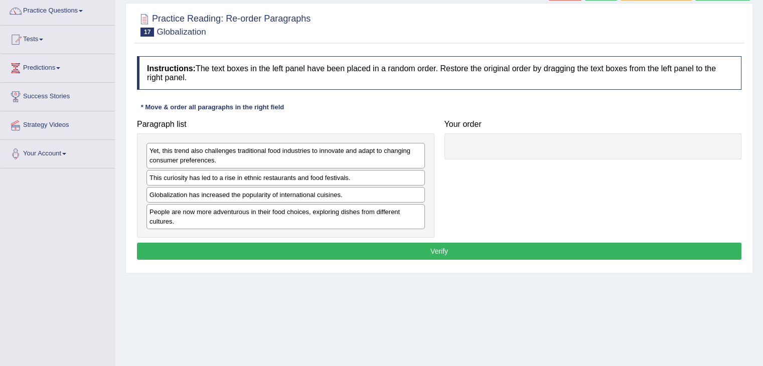
click at [762, 189] on html "Toggle navigation Home Practice Questions Speaking Practice Read Aloud Repeat S…" at bounding box center [381, 102] width 763 height 366
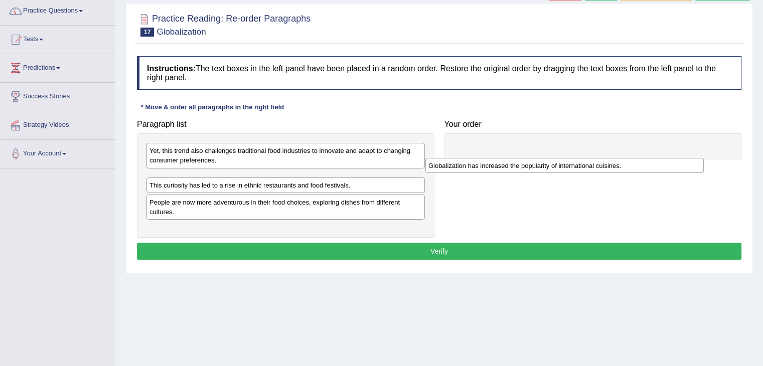
drag, startPoint x: 261, startPoint y: 193, endPoint x: 544, endPoint y: 165, distance: 284.2
click at [544, 165] on div "Globalization has increased the popularity of international cuisines." at bounding box center [564, 166] width 278 height 16
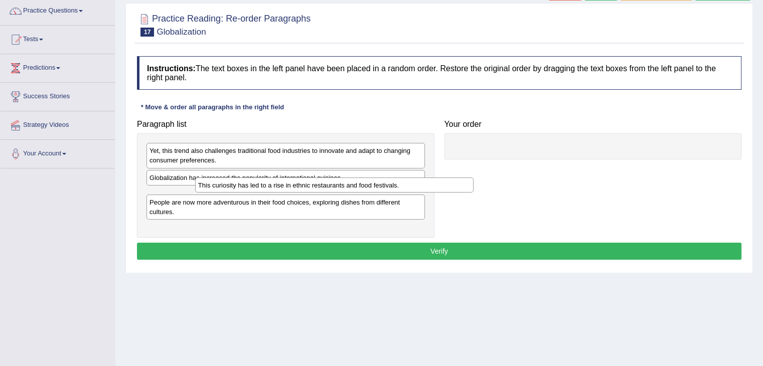
drag, startPoint x: 297, startPoint y: 195, endPoint x: 346, endPoint y: 186, distance: 49.5
click at [346, 186] on div "This curiosity has led to a rise in ethnic restaurants and food festivals." at bounding box center [334, 186] width 278 height 16
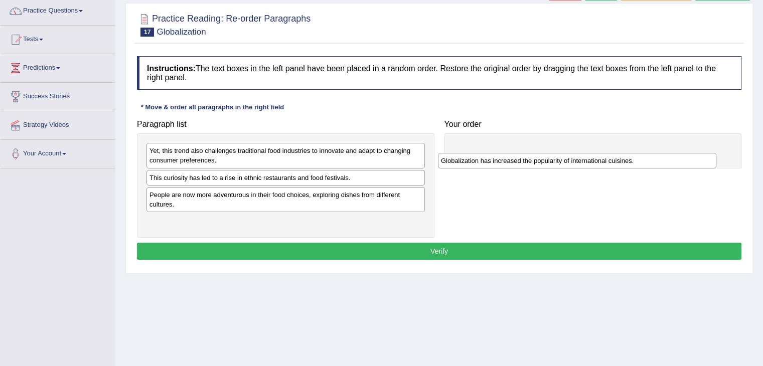
drag, startPoint x: 265, startPoint y: 174, endPoint x: 558, endPoint y: 145, distance: 294.2
click at [558, 153] on div "Globalization has increased the popularity of international cuisines." at bounding box center [577, 161] width 278 height 16
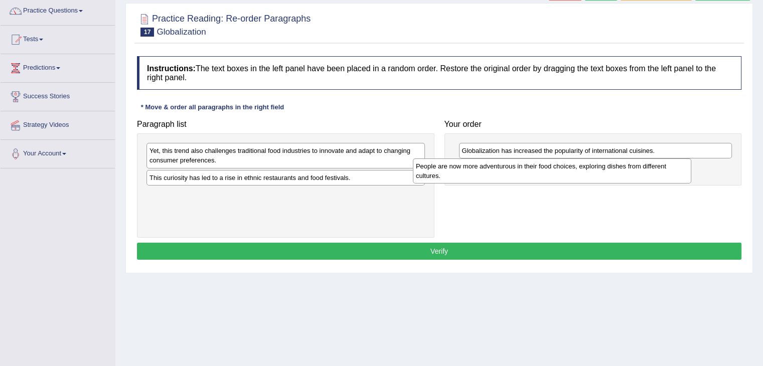
drag, startPoint x: 315, startPoint y: 205, endPoint x: 584, endPoint y: 177, distance: 270.2
click at [584, 177] on div "People are now more adventurous in their food choices, exploring dishes from di…" at bounding box center [552, 170] width 278 height 25
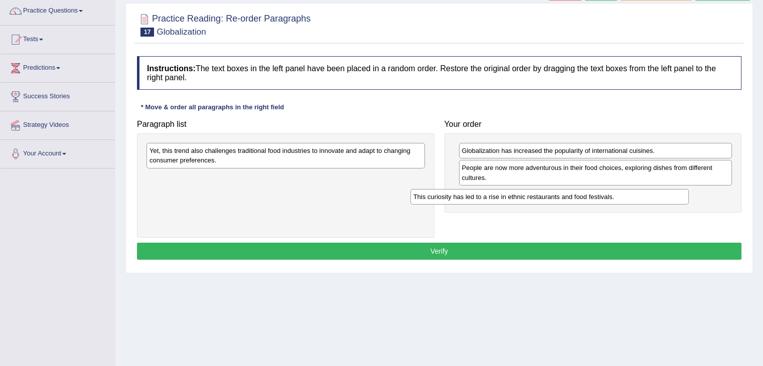
drag, startPoint x: 366, startPoint y: 175, endPoint x: 644, endPoint y: 194, distance: 279.0
click at [644, 194] on div "This curiosity has led to a rise in ethnic restaurants and food festivals." at bounding box center [549, 197] width 278 height 16
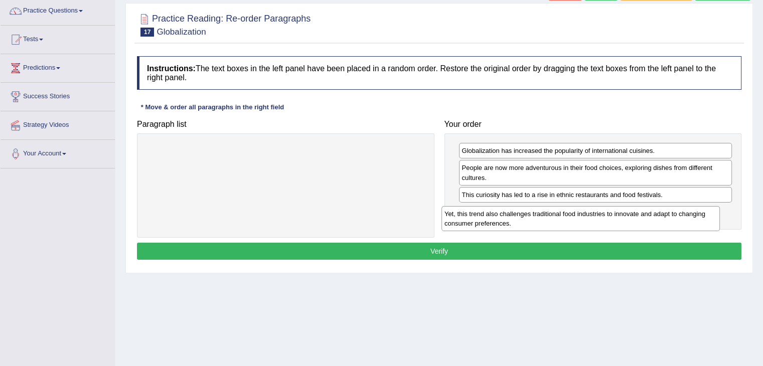
drag, startPoint x: 405, startPoint y: 155, endPoint x: 700, endPoint y: 218, distance: 301.4
click at [700, 218] on div "Yet, this trend also challenges traditional food industries to innovate and ada…" at bounding box center [580, 218] width 278 height 25
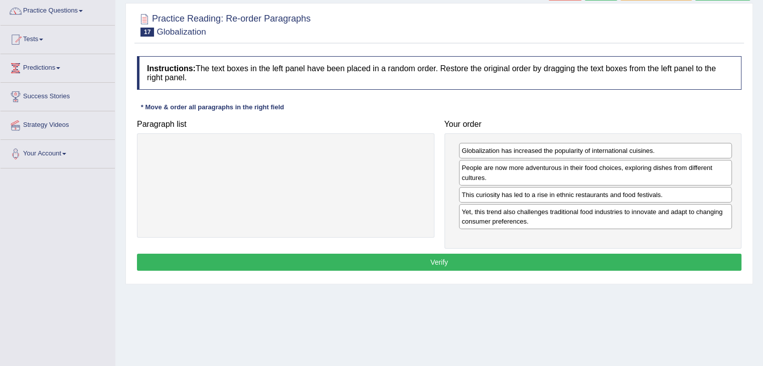
click at [565, 264] on button "Verify" at bounding box center [439, 262] width 604 height 17
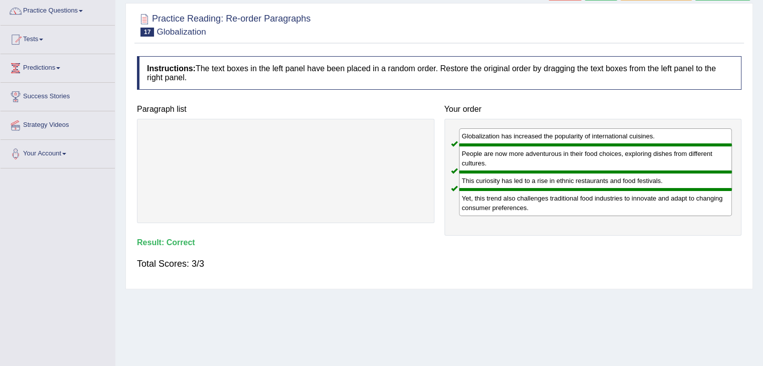
scroll to position [0, 0]
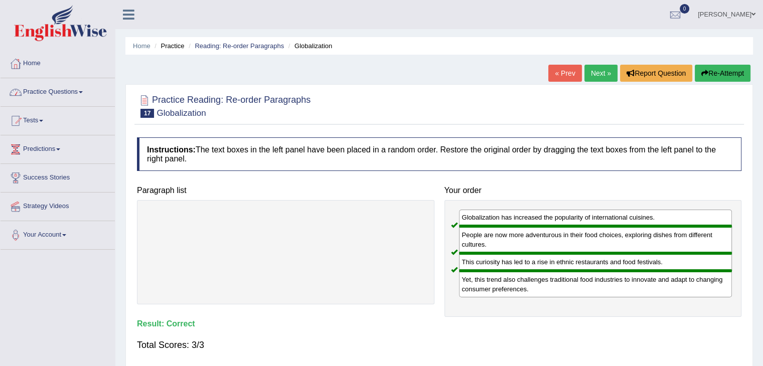
click at [82, 94] on link "Practice Questions" at bounding box center [58, 90] width 114 height 25
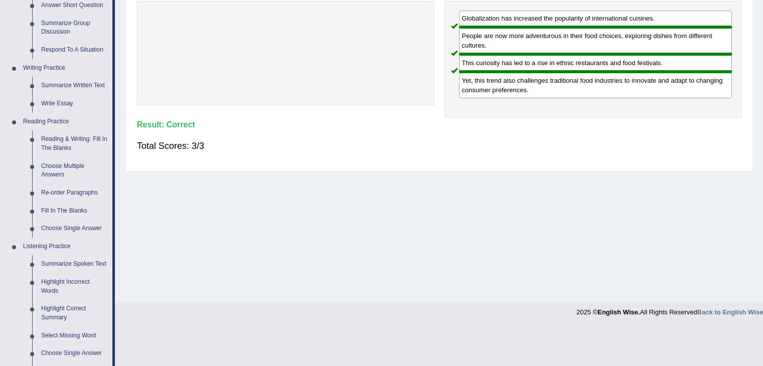
scroll to position [217, 0]
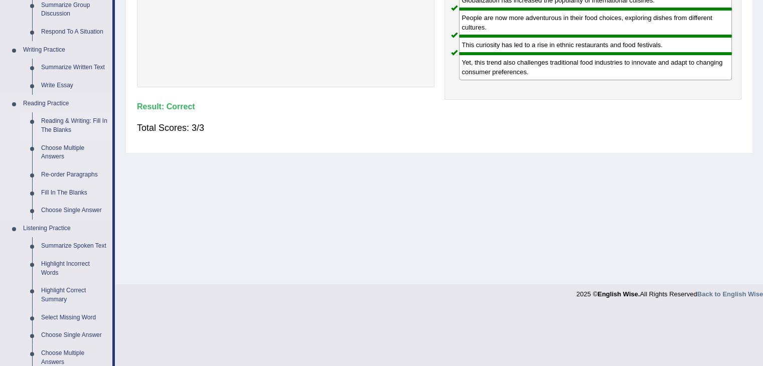
click at [61, 123] on link "Reading & Writing: Fill In The Blanks" at bounding box center [75, 125] width 76 height 27
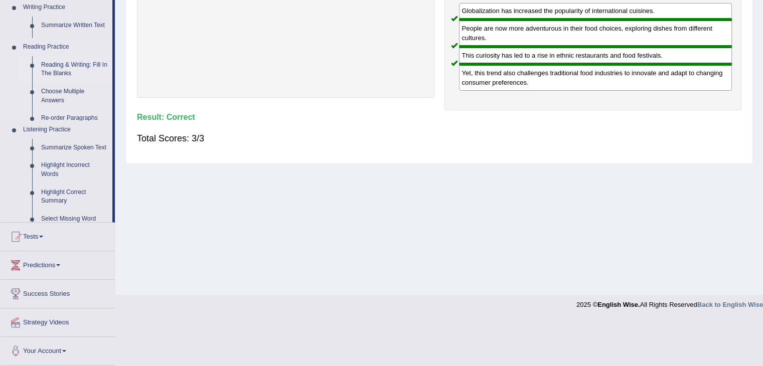
scroll to position [160, 0]
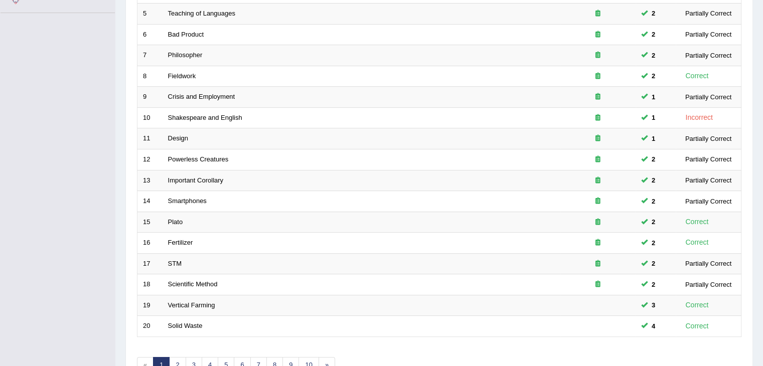
scroll to position [295, 0]
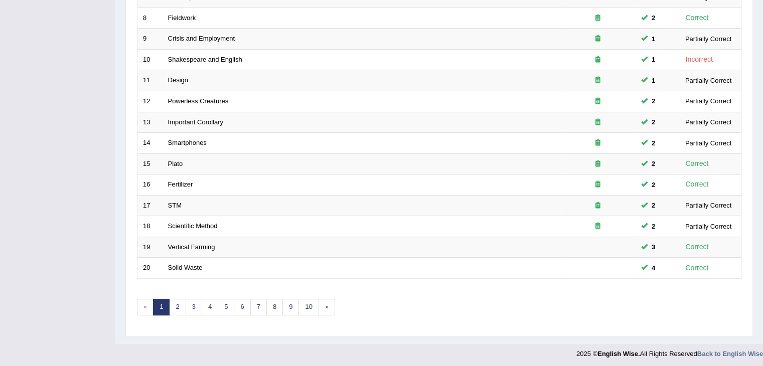
click at [172, 307] on link "2" at bounding box center [177, 307] width 17 height 17
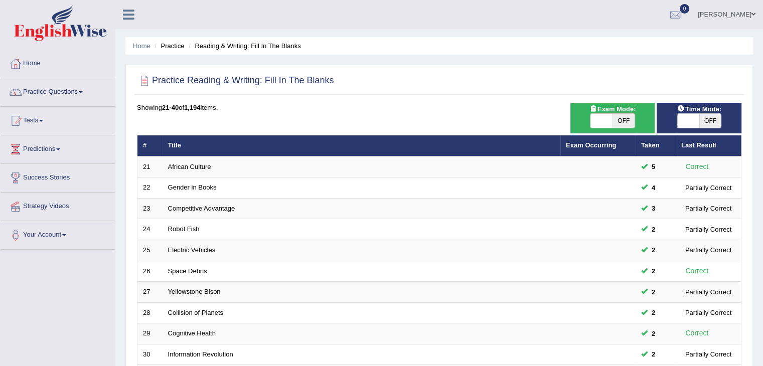
scroll to position [295, 0]
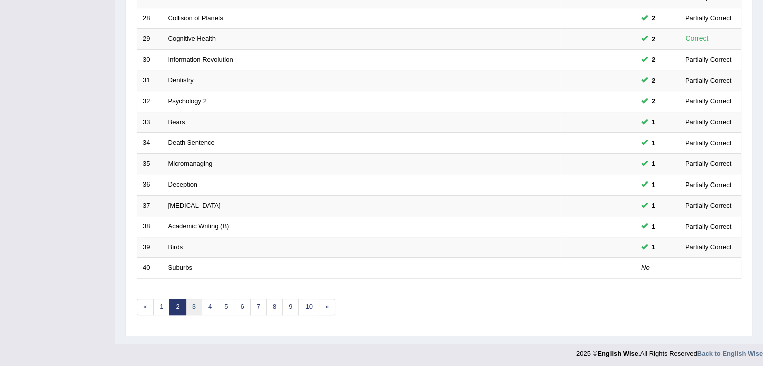
click at [193, 301] on link "3" at bounding box center [194, 307] width 17 height 17
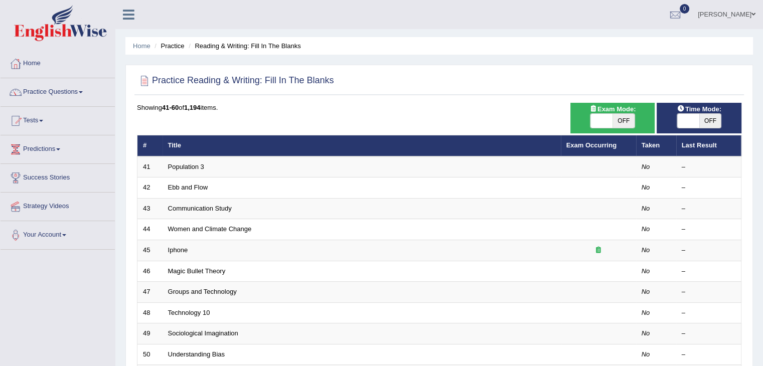
click at [762, 89] on html "Toggle navigation Home Practice Questions Speaking Practice Read Aloud Repeat S…" at bounding box center [381, 183] width 763 height 366
click at [67, 92] on link "Practice Questions" at bounding box center [58, 90] width 114 height 25
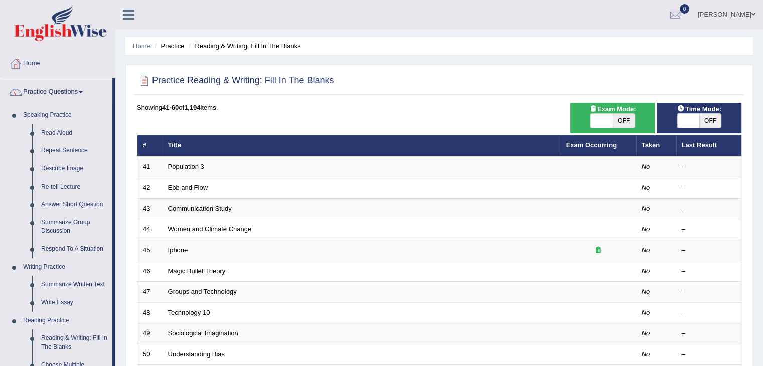
scroll to position [285, 0]
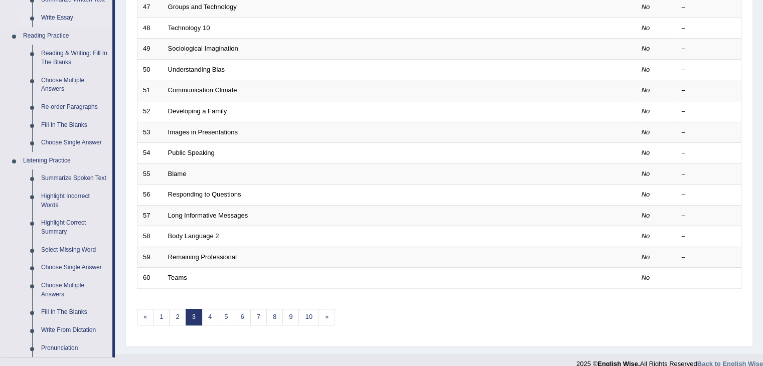
click at [48, 16] on link "Write Essay" at bounding box center [75, 18] width 76 height 18
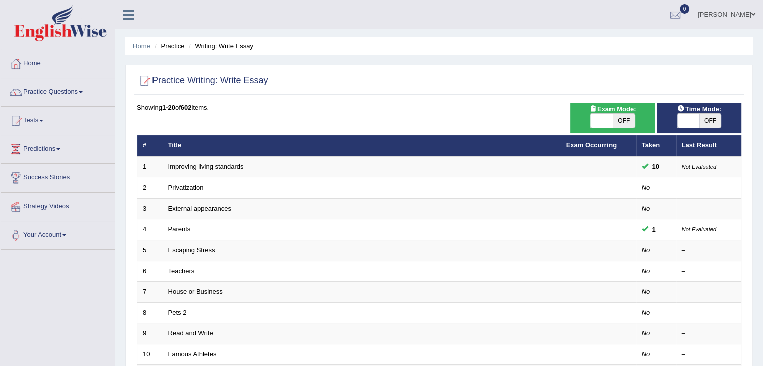
click at [762, 45] on html "Toggle navigation Home Practice Questions Speaking Practice Read Aloud Repeat S…" at bounding box center [381, 183] width 763 height 366
click at [48, 87] on link "Practice Questions" at bounding box center [58, 90] width 114 height 25
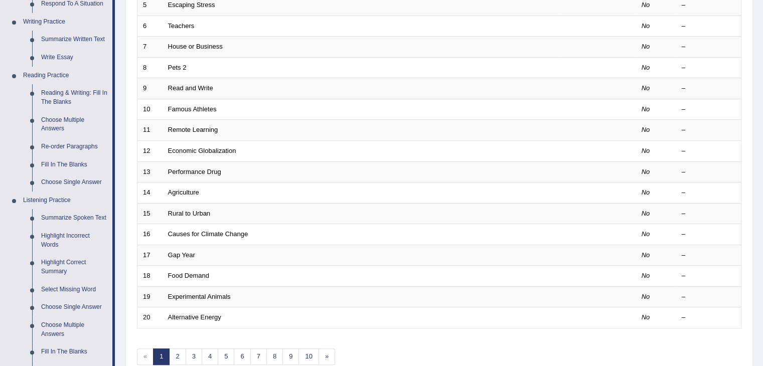
scroll to position [247, 0]
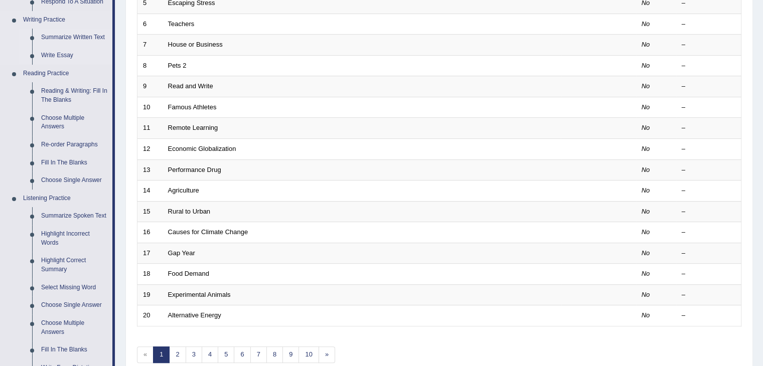
click at [63, 33] on link "Summarize Written Text" at bounding box center [75, 38] width 76 height 18
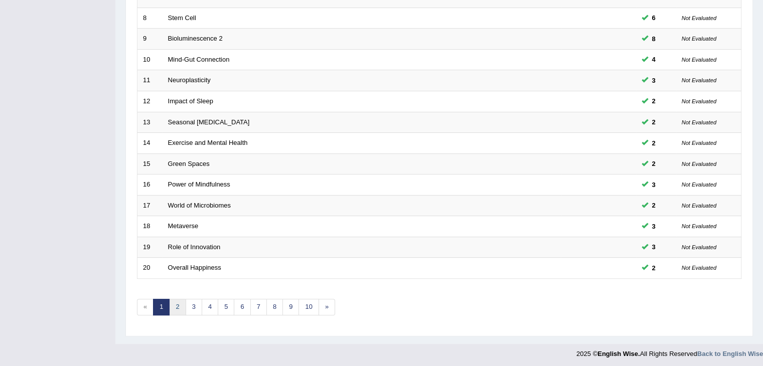
click at [176, 303] on link "2" at bounding box center [177, 307] width 17 height 17
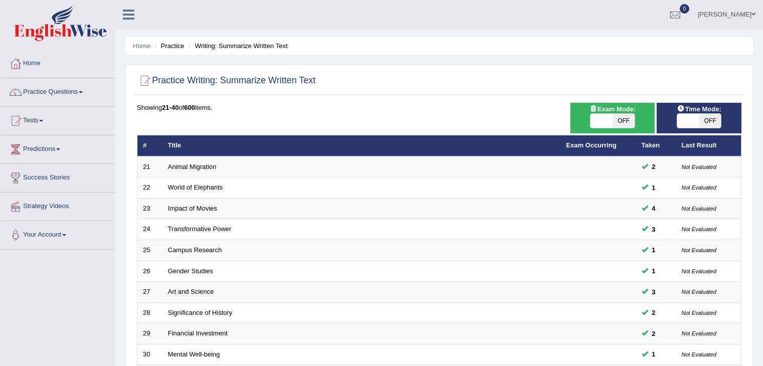
click at [762, 303] on html "Toggle navigation Home Practice Questions Speaking Practice Read Aloud Repeat S…" at bounding box center [381, 183] width 763 height 366
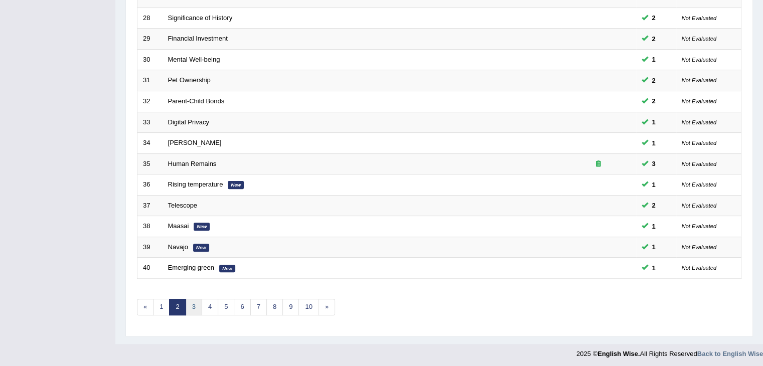
click at [188, 303] on link "3" at bounding box center [194, 307] width 17 height 17
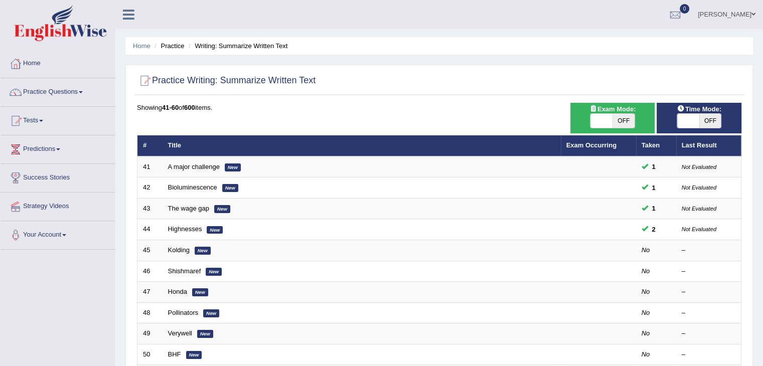
click at [762, 92] on html "Toggle navigation Home Practice Questions Speaking Practice Read Aloud Repeat S…" at bounding box center [381, 183] width 763 height 366
click at [70, 88] on link "Practice Questions" at bounding box center [58, 90] width 114 height 25
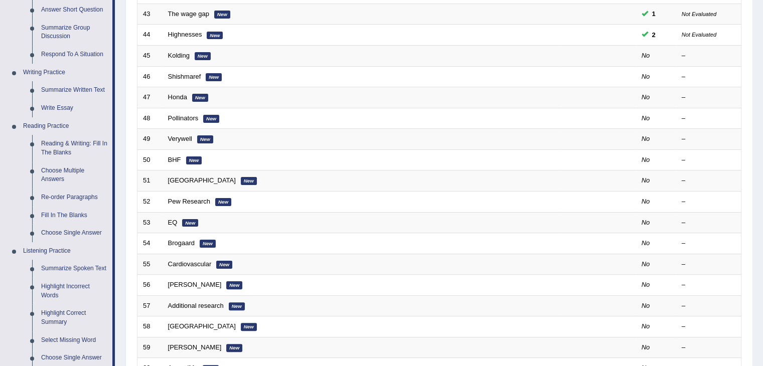
scroll to position [261, 0]
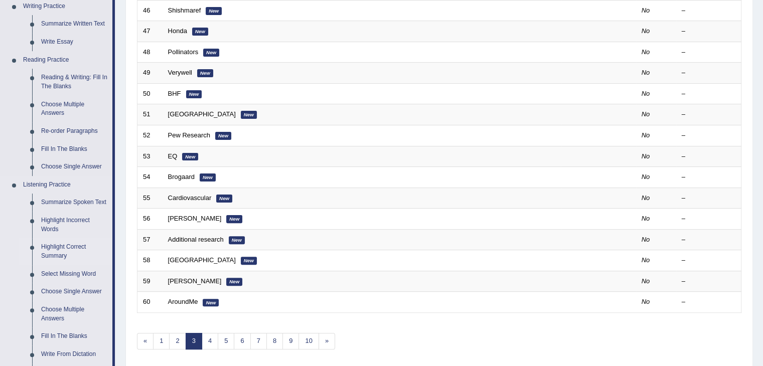
click at [61, 243] on link "Highlight Correct Summary" at bounding box center [75, 251] width 76 height 27
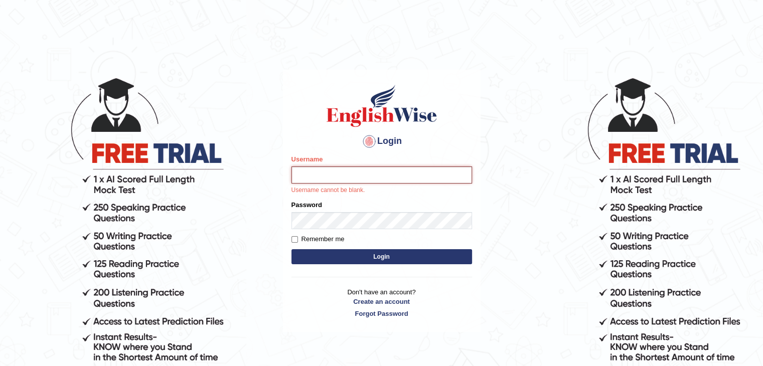
type input "surajshrestha100"
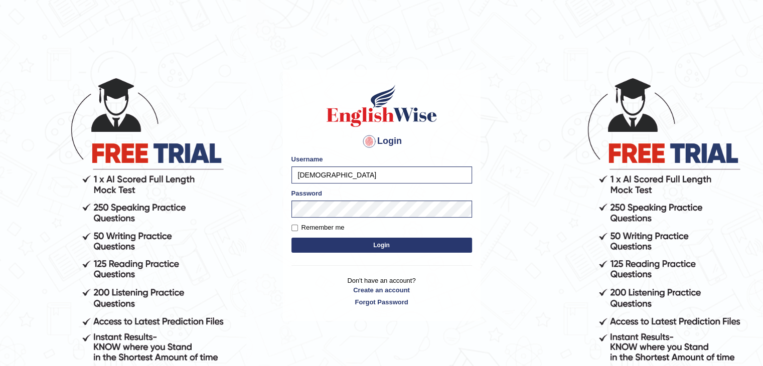
click at [386, 240] on button "Login" at bounding box center [381, 245] width 181 height 15
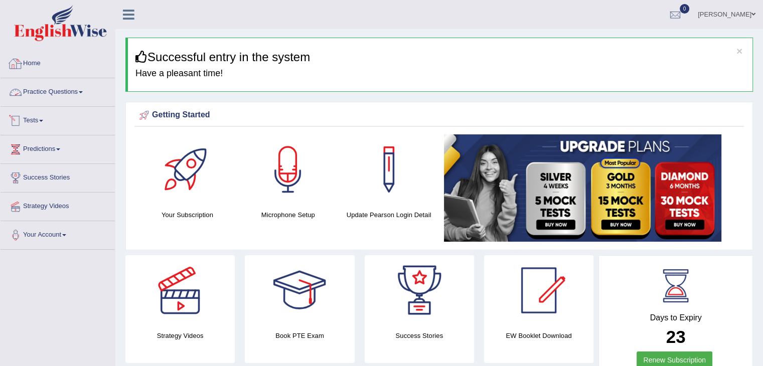
click at [76, 95] on link "Practice Questions" at bounding box center [58, 90] width 114 height 25
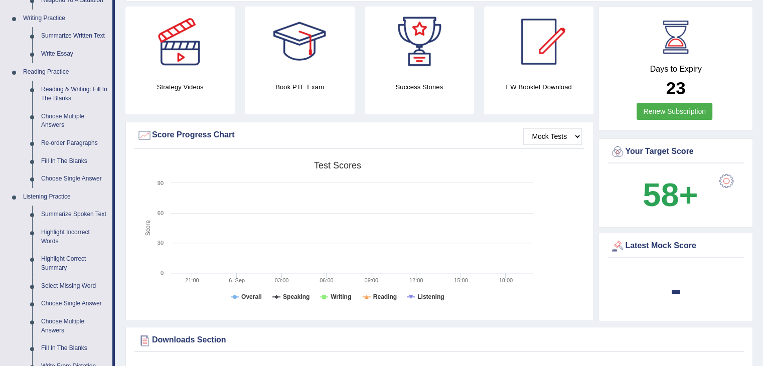
scroll to position [283, 0]
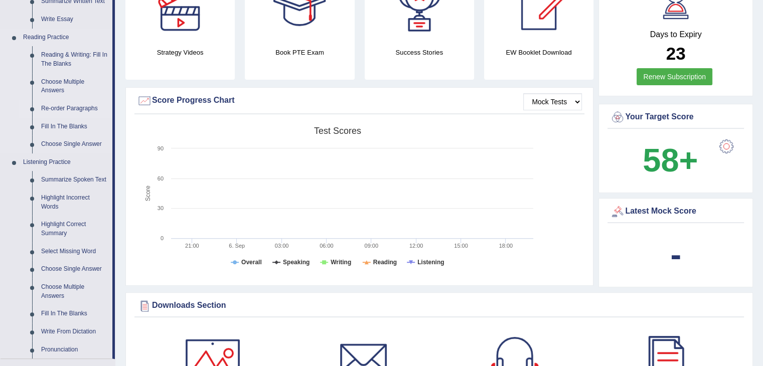
click at [54, 107] on link "Re-order Paragraphs" at bounding box center [75, 109] width 76 height 18
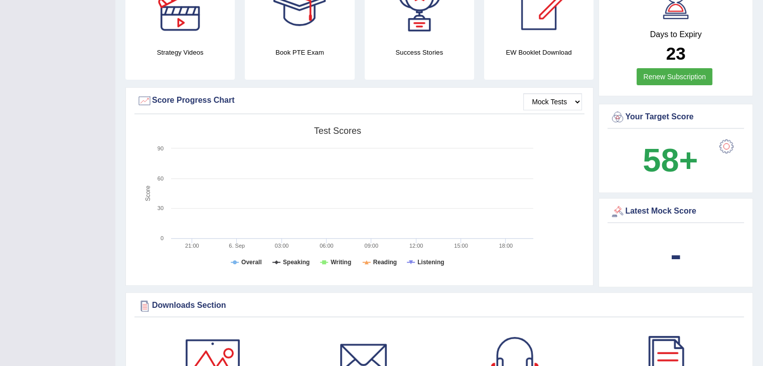
scroll to position [112, 0]
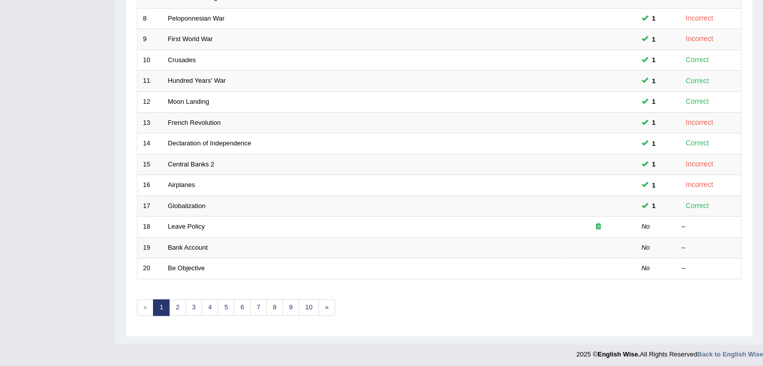
scroll to position [295, 0]
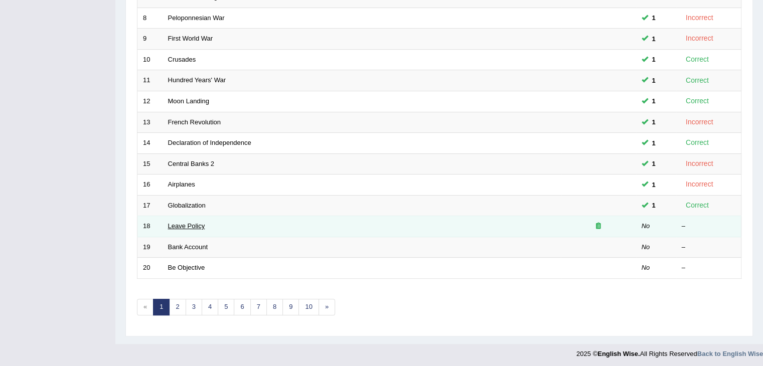
click at [191, 224] on link "Leave Policy" at bounding box center [186, 226] width 37 height 8
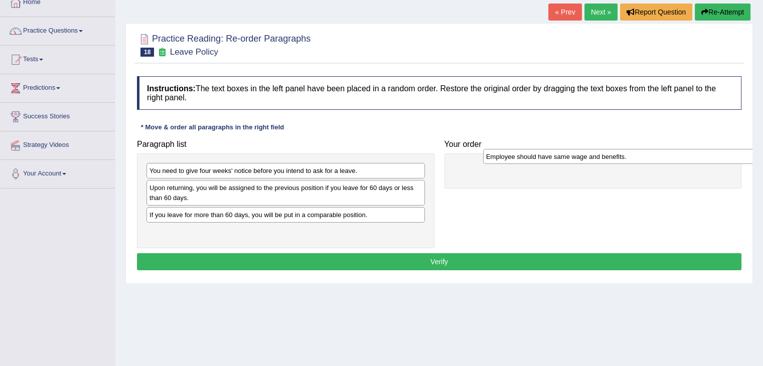
drag, startPoint x: 239, startPoint y: 215, endPoint x: 573, endPoint y: 164, distance: 337.3
click at [573, 164] on div "Employee should have same wage and benefits." at bounding box center [622, 157] width 278 height 16
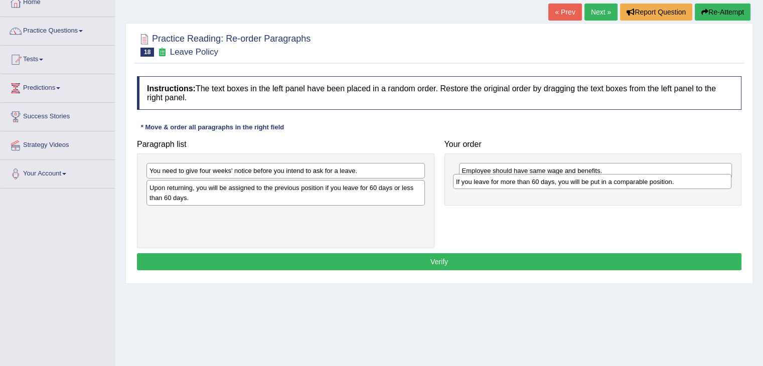
drag, startPoint x: 228, startPoint y: 216, endPoint x: 535, endPoint y: 183, distance: 308.7
click at [535, 183] on div "If you leave for more than 60 days, you will be put in a comparable position." at bounding box center [592, 182] width 278 height 16
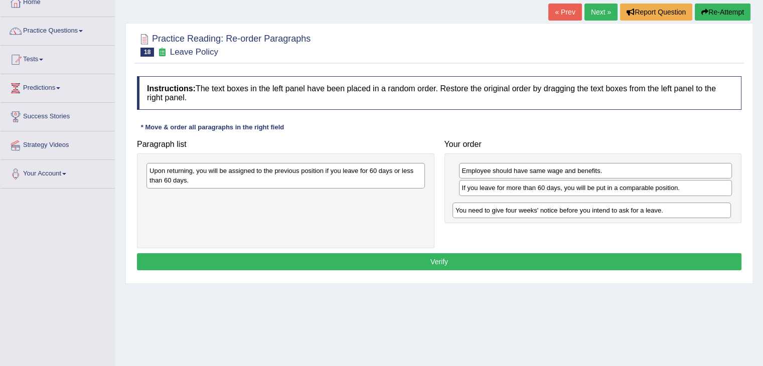
drag, startPoint x: 286, startPoint y: 168, endPoint x: 591, endPoint y: 208, distance: 307.4
click at [591, 208] on div "You need to give four weeks' notice before you intend to ask for a leave." at bounding box center [591, 211] width 278 height 16
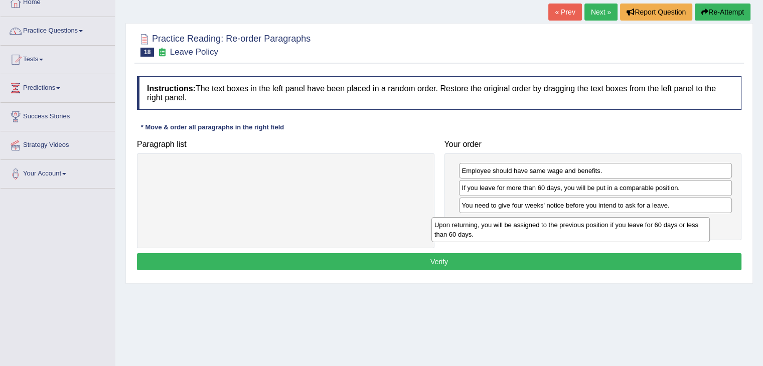
drag, startPoint x: 321, startPoint y: 176, endPoint x: 606, endPoint y: 230, distance: 290.4
click at [606, 230] on div "Upon returning, you will be assigned to the previous position if you leave for …" at bounding box center [570, 229] width 278 height 25
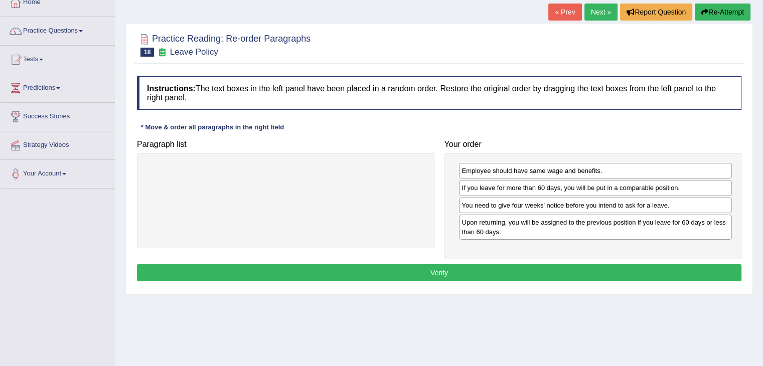
click at [451, 269] on button "Verify" at bounding box center [439, 272] width 604 height 17
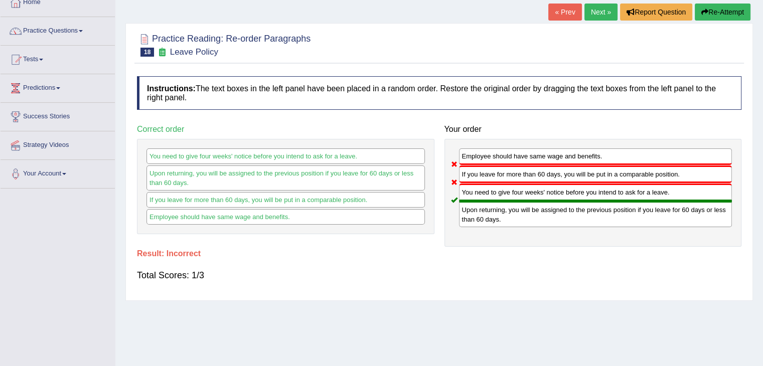
click at [595, 11] on link "Next »" at bounding box center [600, 12] width 33 height 17
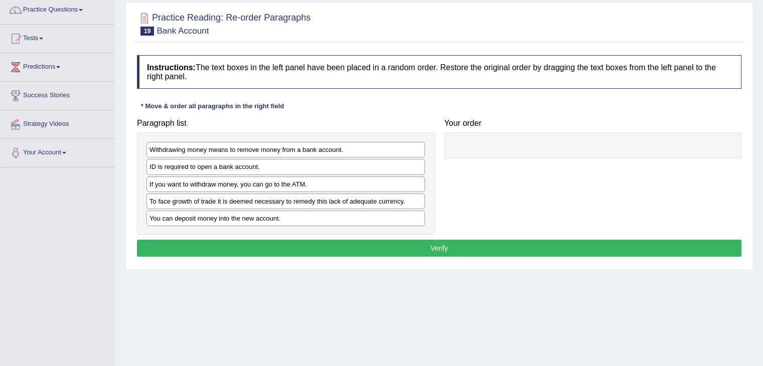
click at [762, 149] on html "Toggle navigation Home Practice Questions Speaking Practice Read Aloud Repeat S…" at bounding box center [381, 101] width 763 height 366
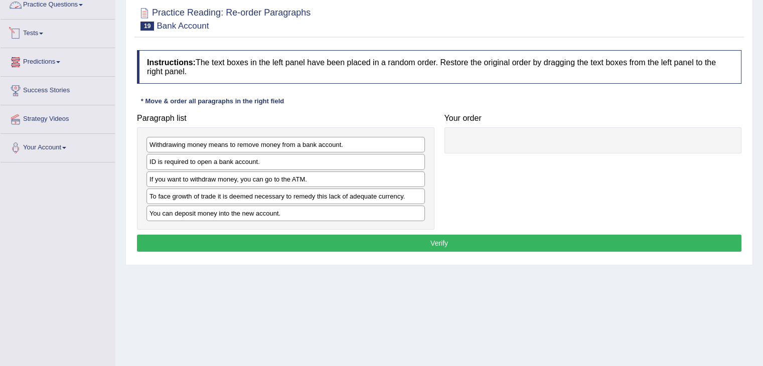
click at [42, 1] on link "Practice Questions" at bounding box center [58, 3] width 114 height 25
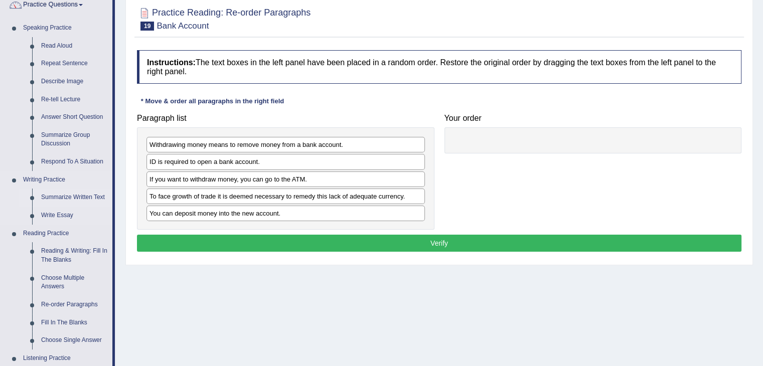
click at [78, 195] on link "Summarize Written Text" at bounding box center [75, 198] width 76 height 18
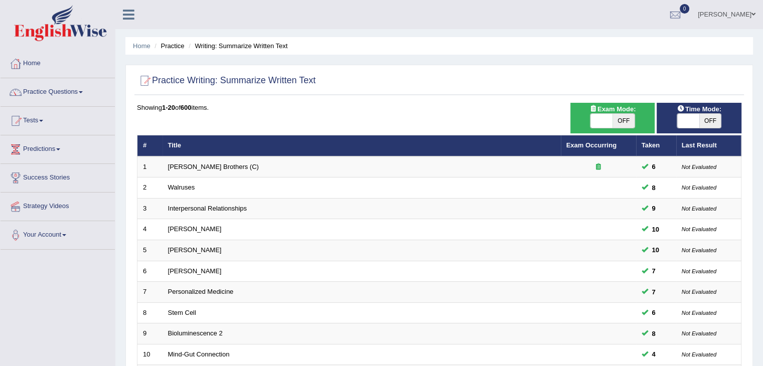
scroll to position [295, 0]
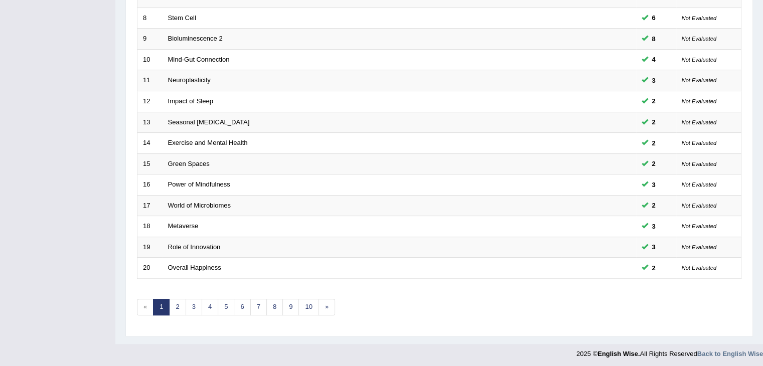
click at [176, 299] on link "2" at bounding box center [177, 307] width 17 height 17
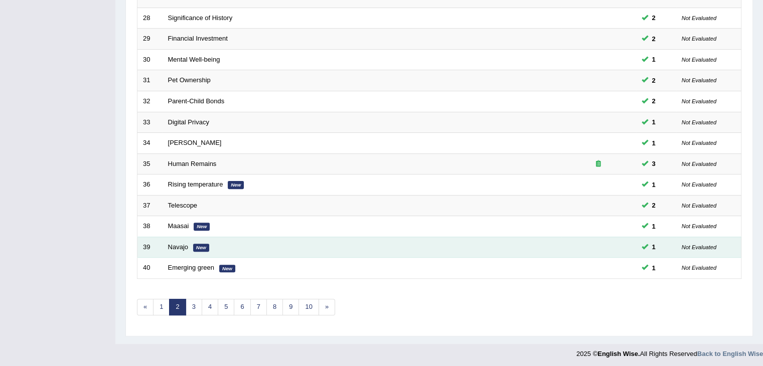
click at [182, 248] on td "Navajo New" at bounding box center [361, 247] width 398 height 21
click at [175, 243] on link "Navajo" at bounding box center [178, 247] width 20 height 8
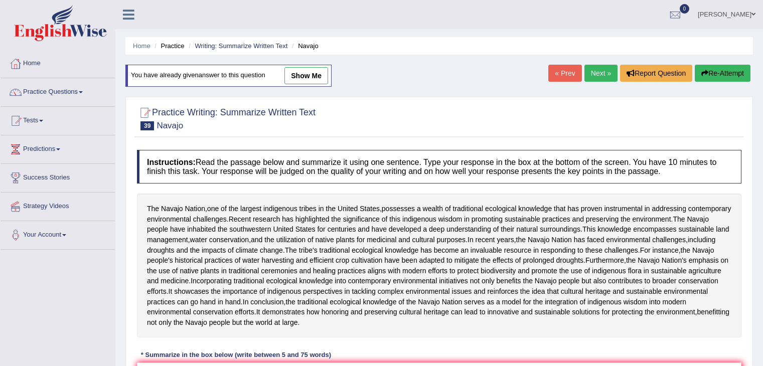
scroll to position [143, 0]
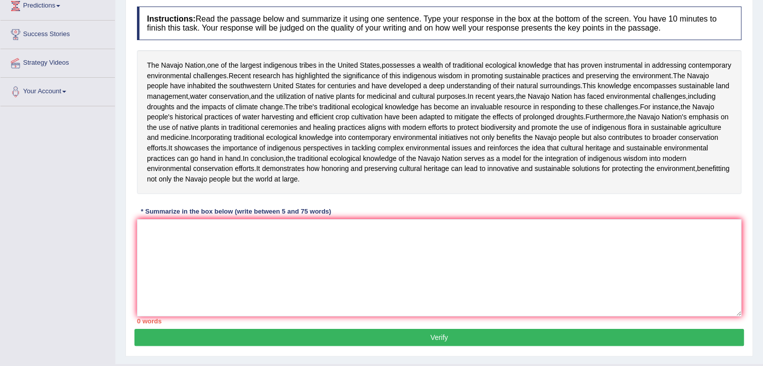
click at [762, 201] on html "Toggle navigation Home Practice Questions Speaking Practice Read Aloud Repeat S…" at bounding box center [381, 40] width 763 height 366
click at [287, 316] on textarea at bounding box center [439, 267] width 604 height 97
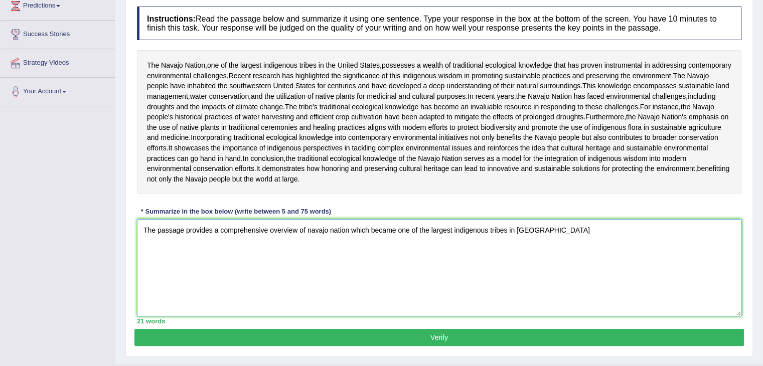
click at [467, 316] on textarea "The passage provides a comprehensive overview of navajo nation which became one…" at bounding box center [439, 267] width 604 height 97
click at [582, 309] on textarea "The passage provides a comprehensive overview of navajo nation which became one…" at bounding box center [439, 267] width 604 height 97
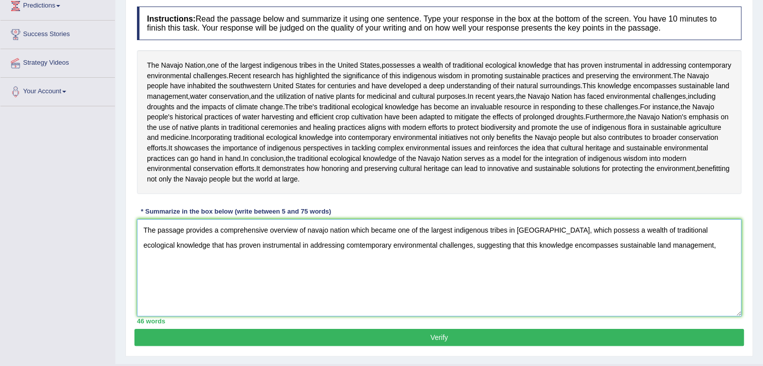
type textarea "The passage provides a comprehensive overview of navajo nation which became one…"
